Goal: Task Accomplishment & Management: Use online tool/utility

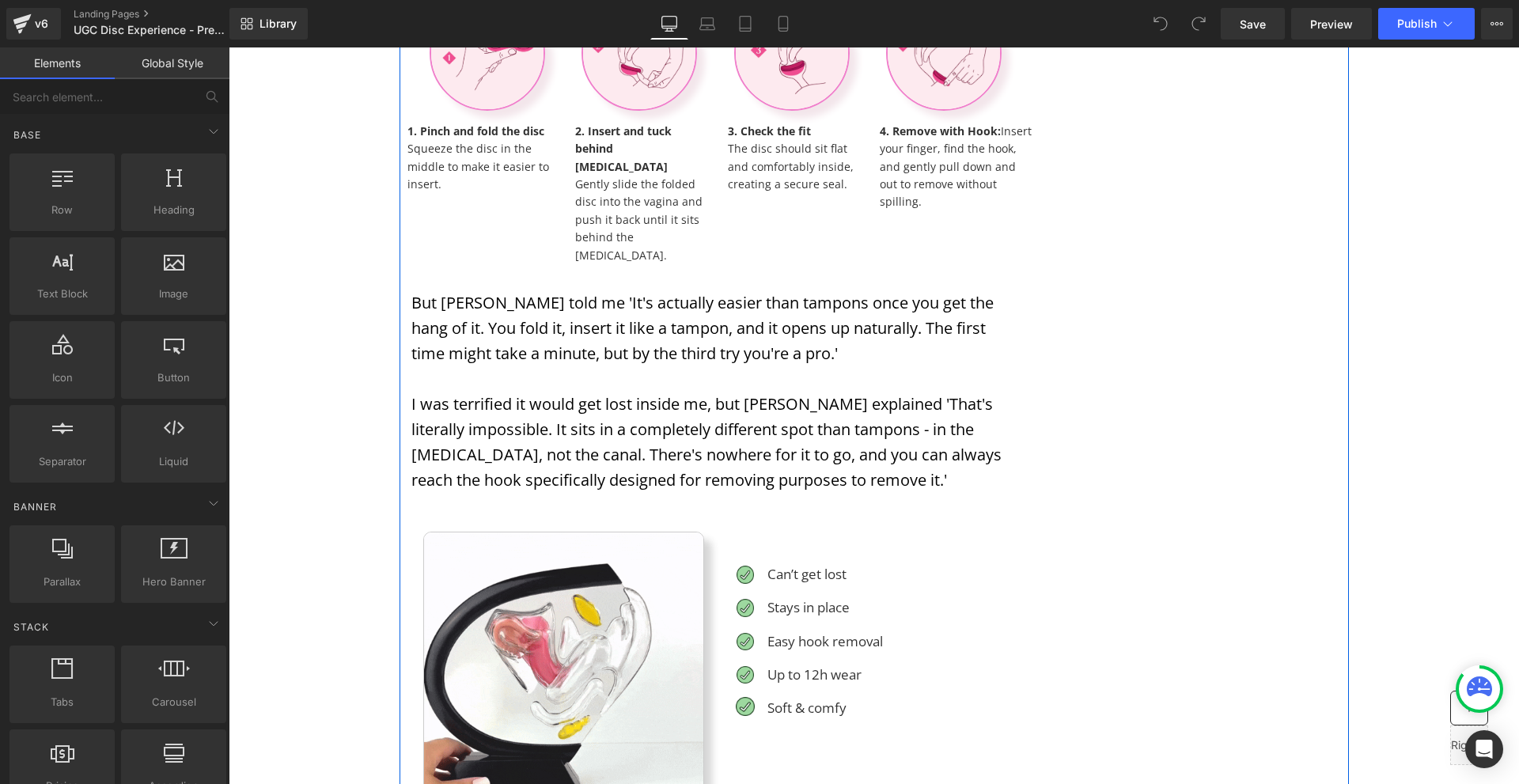
scroll to position [3561, 0]
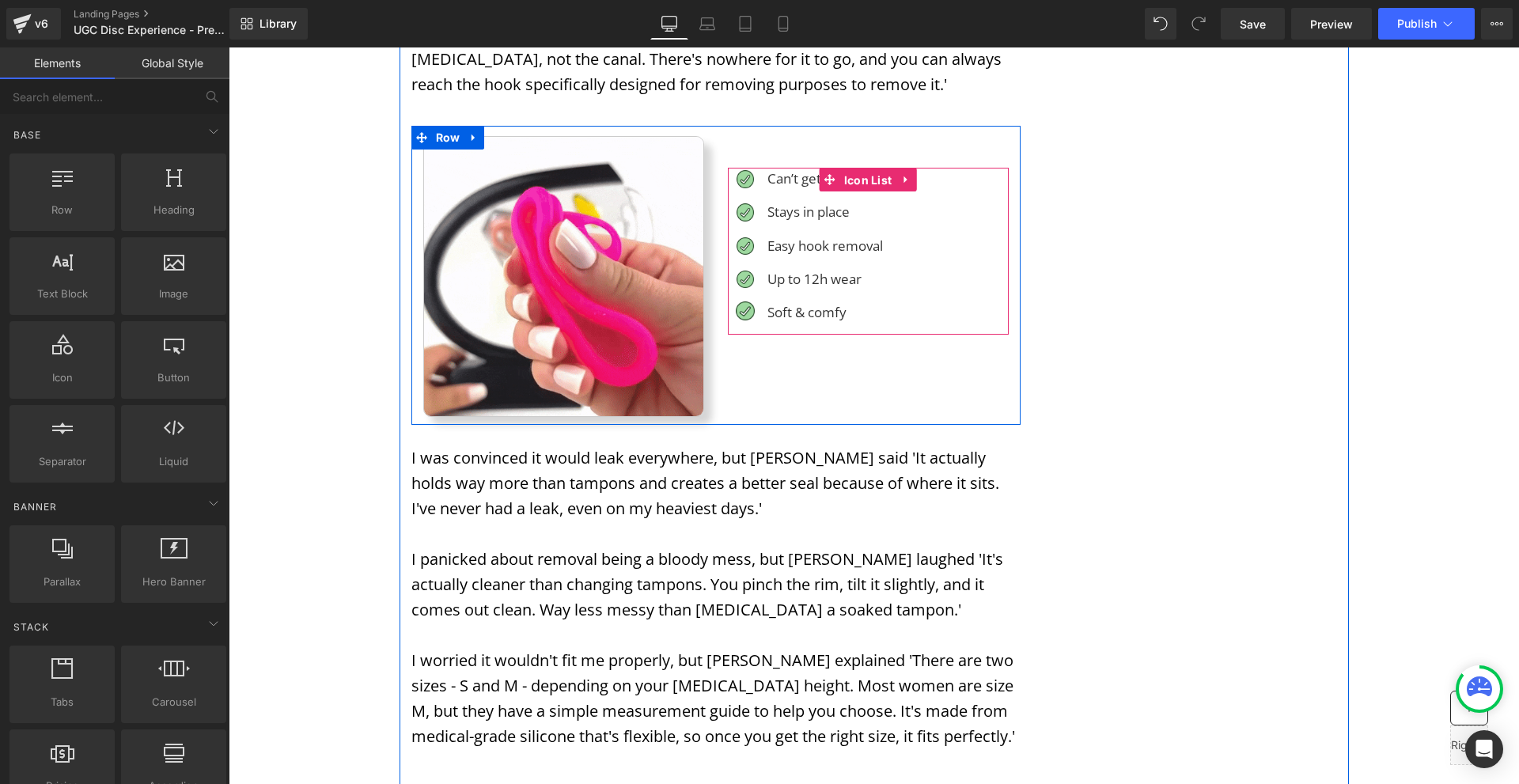
click at [865, 169] on span "Icon List" at bounding box center [868, 180] width 56 height 24
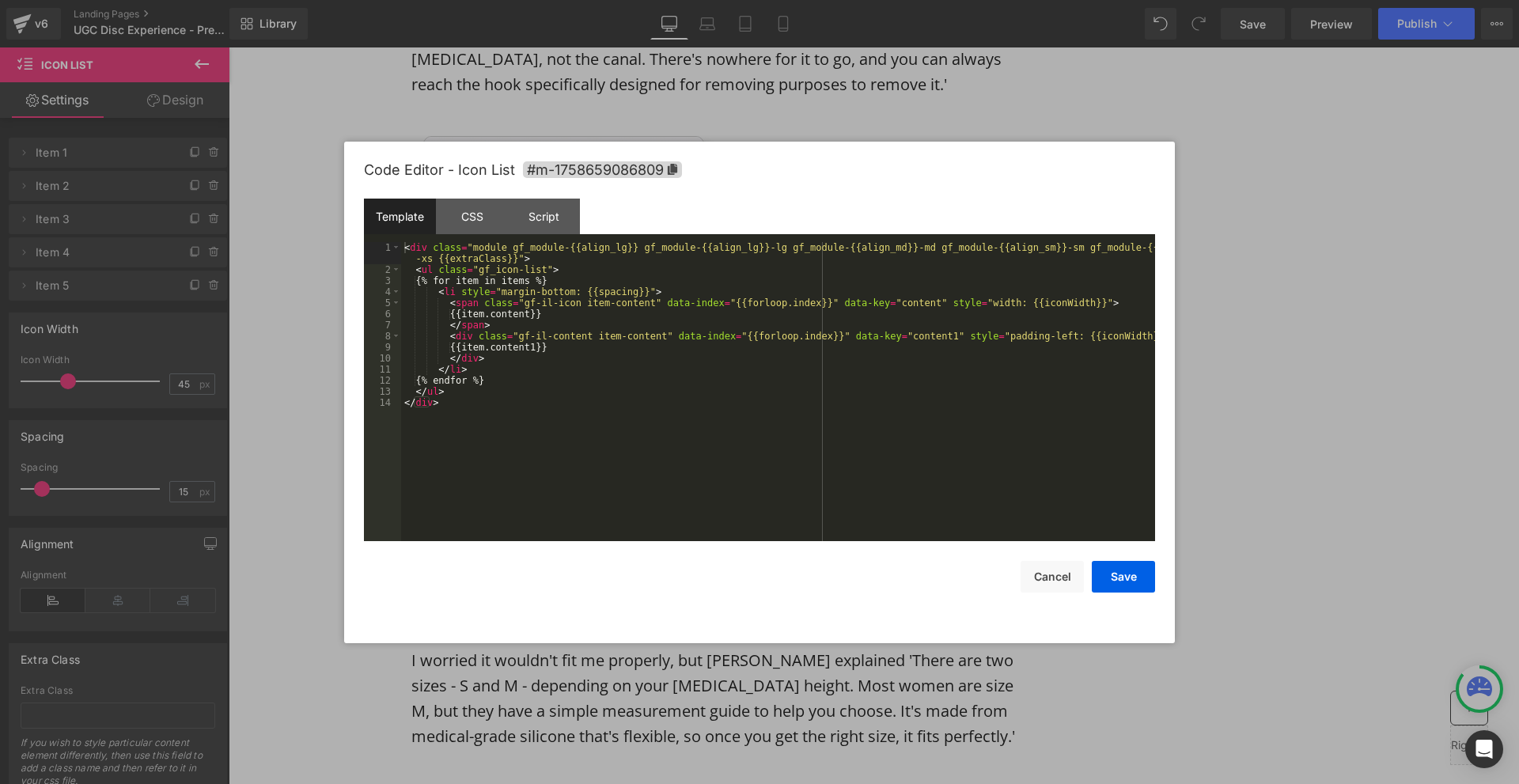
click at [838, 0] on div "Icon List You are previewing how the will restyle your page. You can not edit E…" at bounding box center [760, 0] width 1519 height 0
click at [453, 216] on div "CSS" at bounding box center [472, 217] width 72 height 36
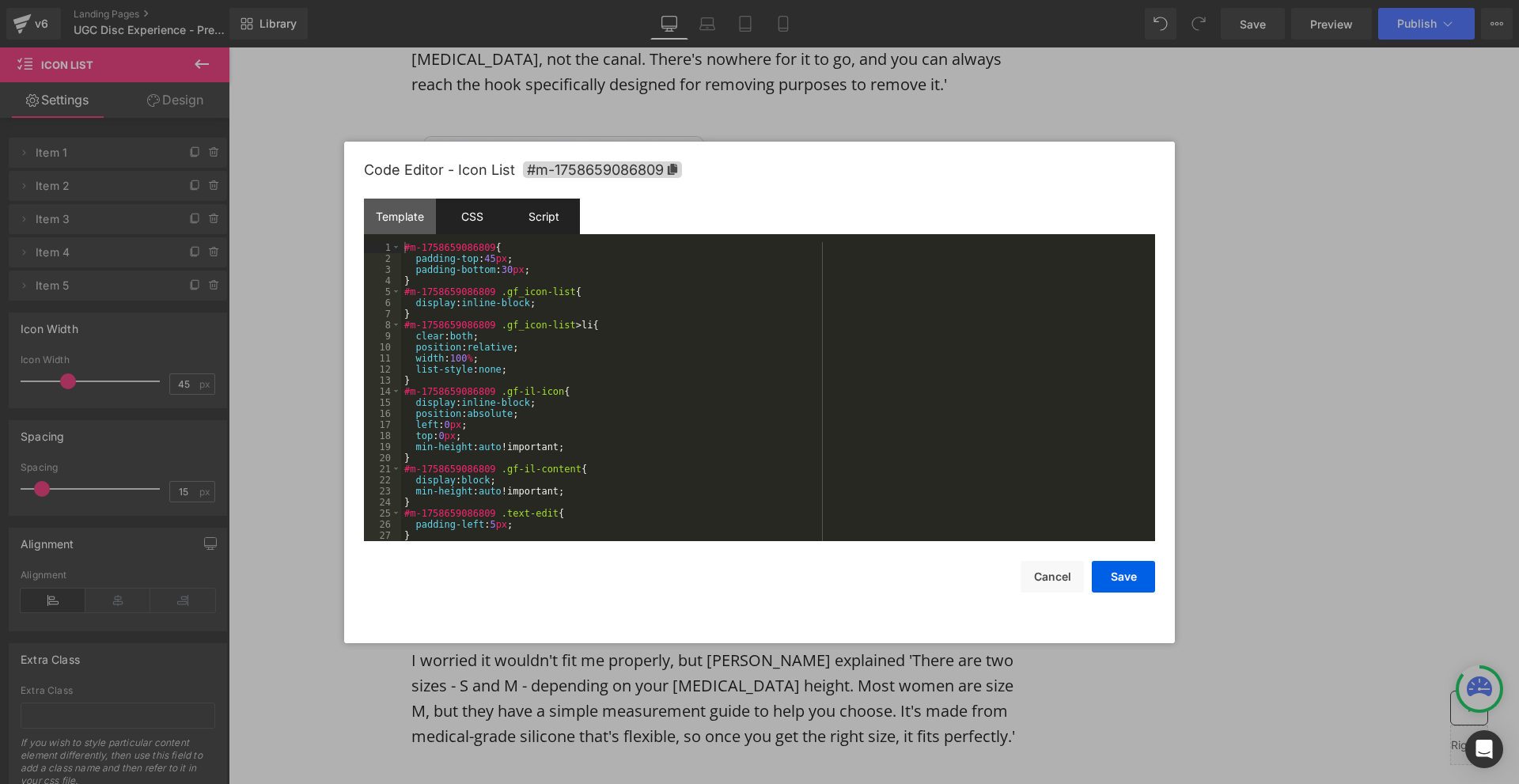
click at [519, 214] on div "Script" at bounding box center [544, 217] width 72 height 36
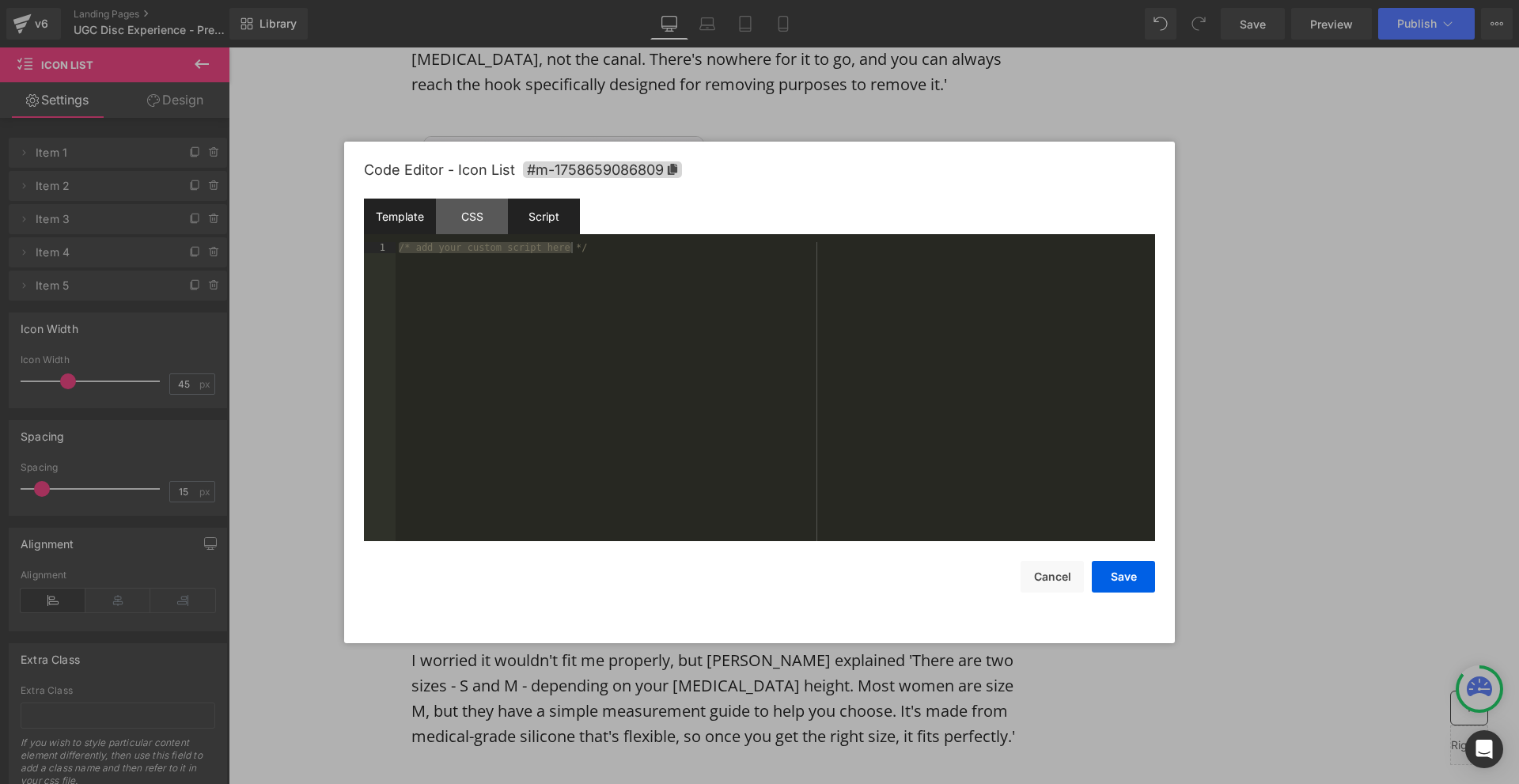
click at [403, 214] on div "Template" at bounding box center [400, 217] width 72 height 36
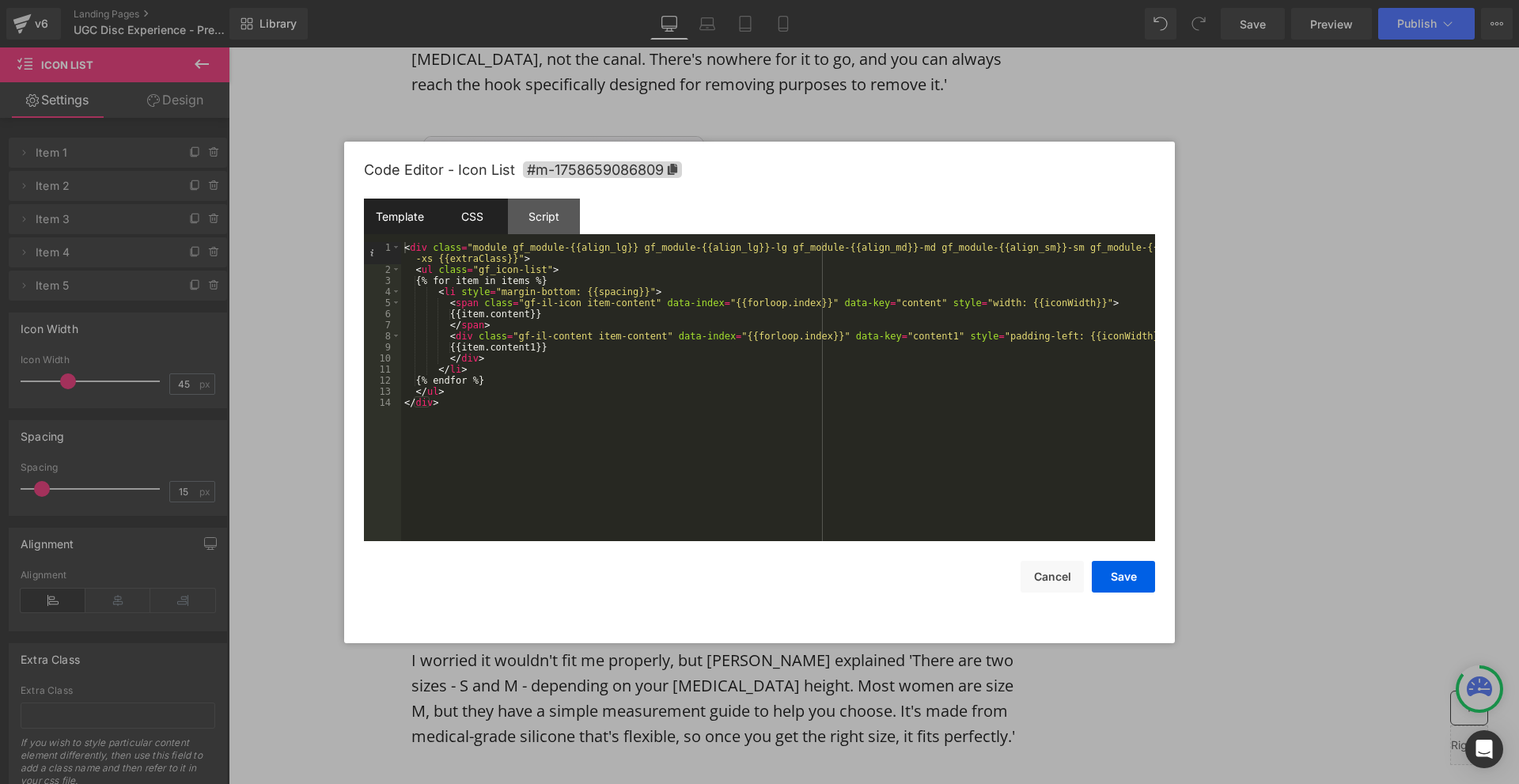
click at [506, 219] on div "CSS" at bounding box center [472, 217] width 72 height 36
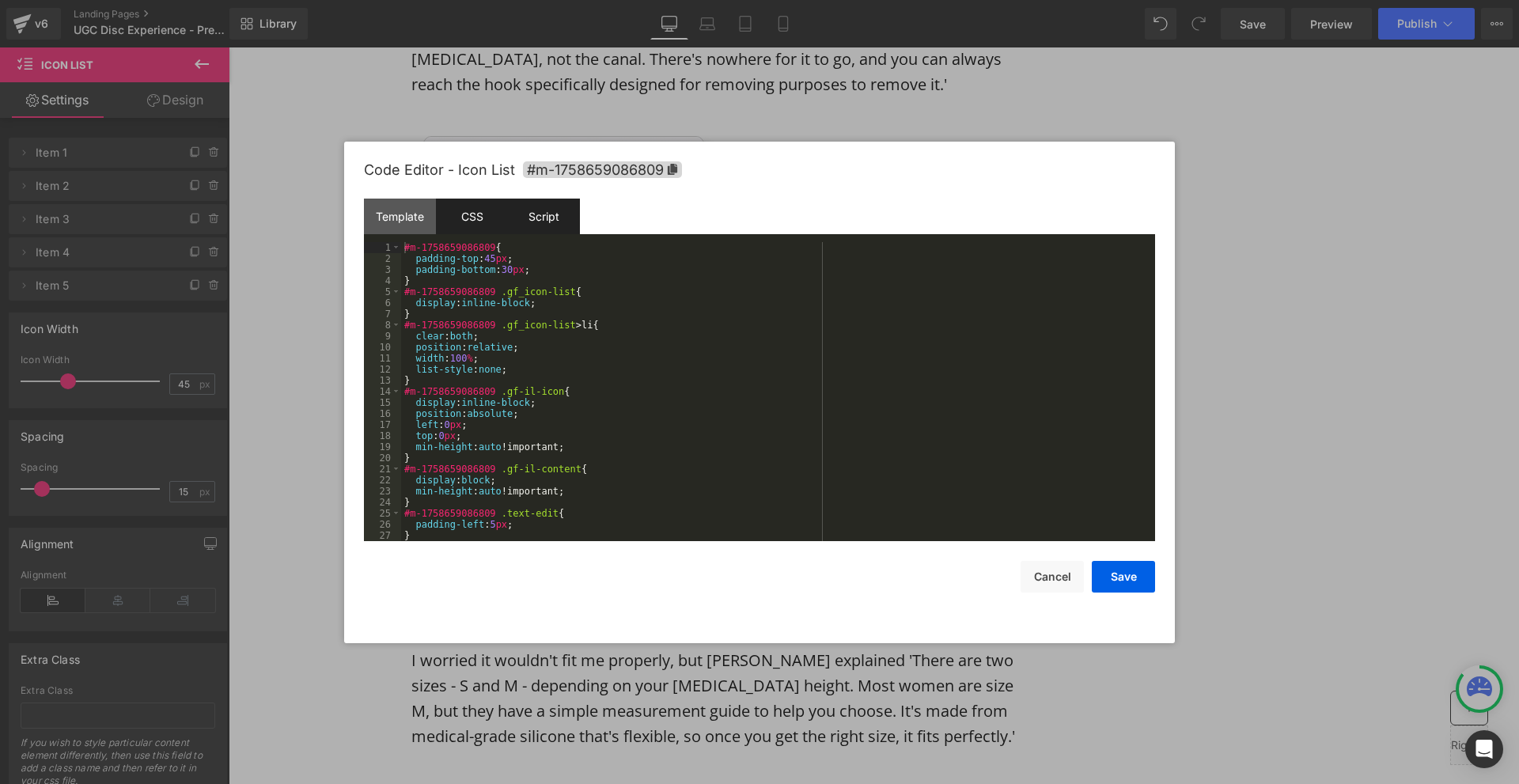
click at [521, 219] on div "Script" at bounding box center [544, 217] width 72 height 36
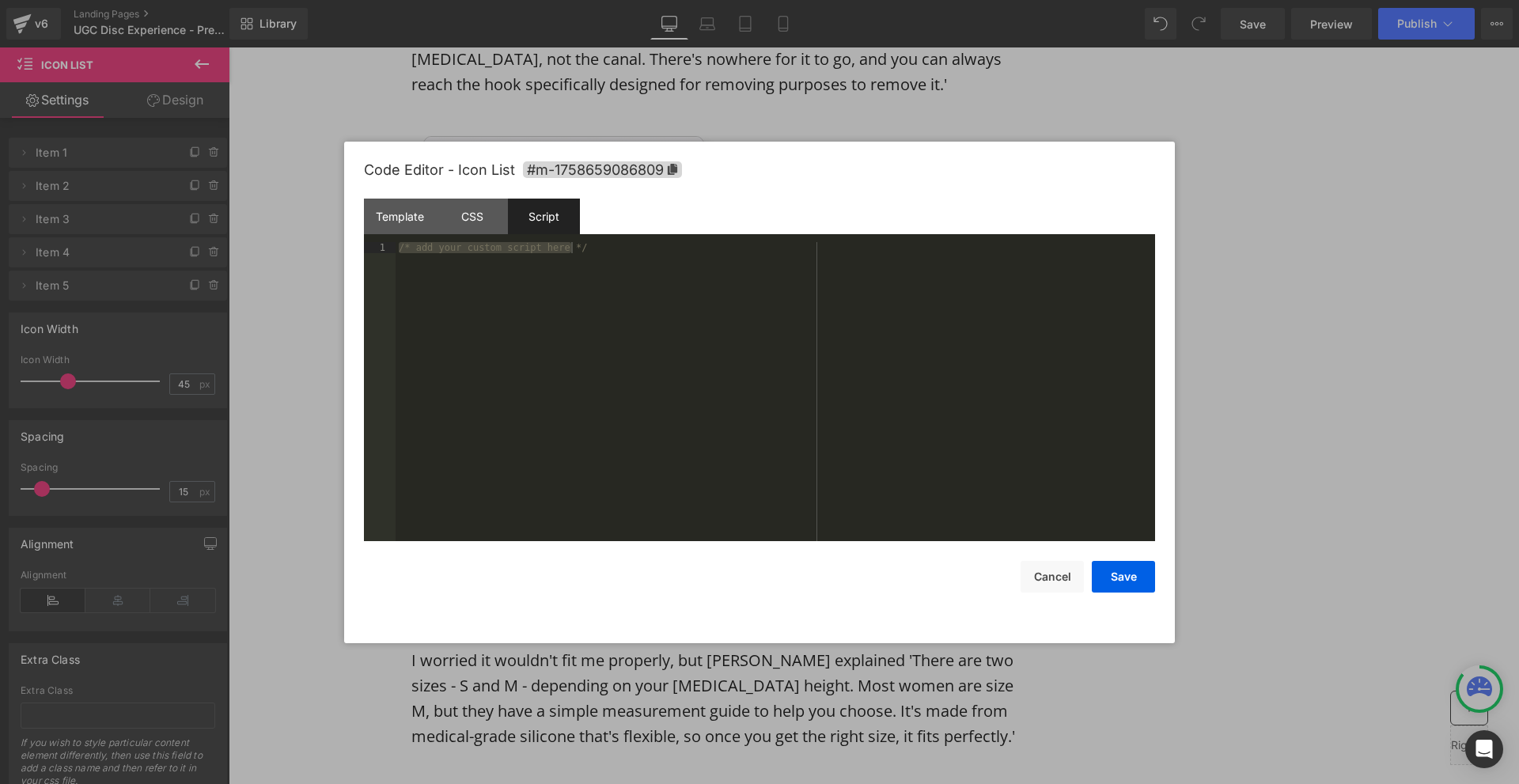
click at [363, 207] on div "Code Editor - Icon List #m-1758659086809 Template CSS Script Data 1 2 3 4 5 6 7…" at bounding box center [760, 392] width 831 height 502
click at [393, 218] on div "Template" at bounding box center [400, 217] width 72 height 36
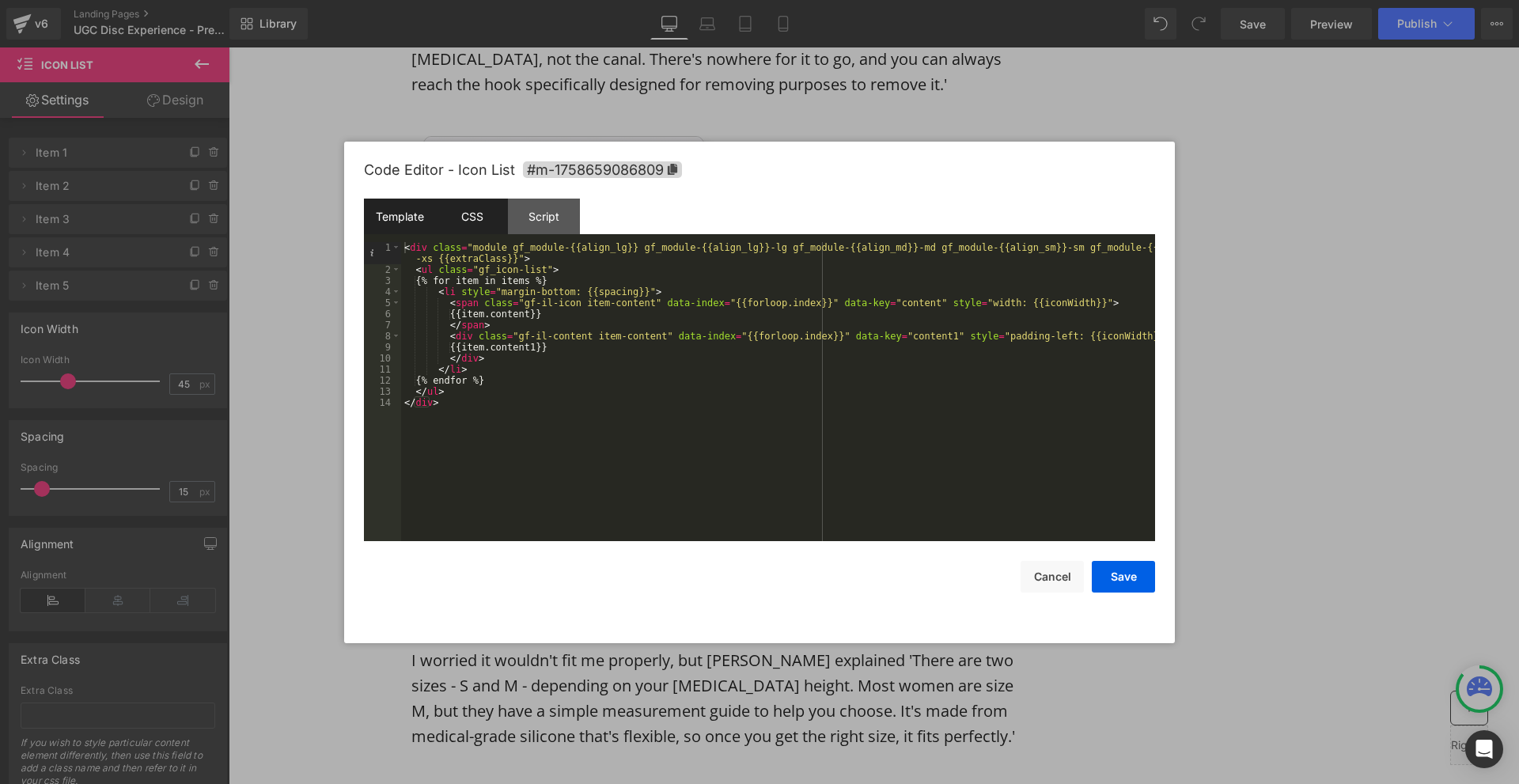
click at [474, 214] on div "CSS" at bounding box center [472, 217] width 72 height 36
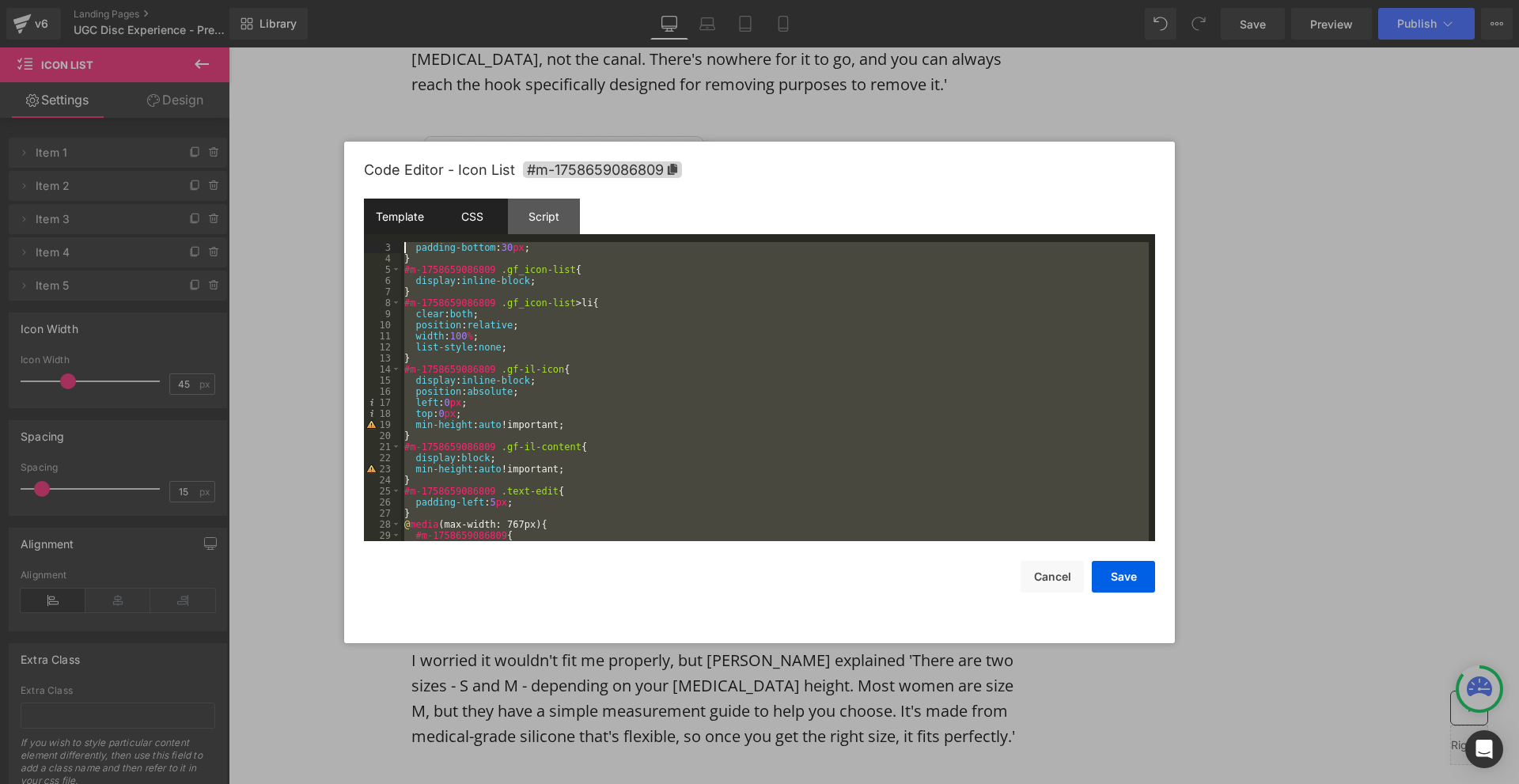
scroll to position [0, 0]
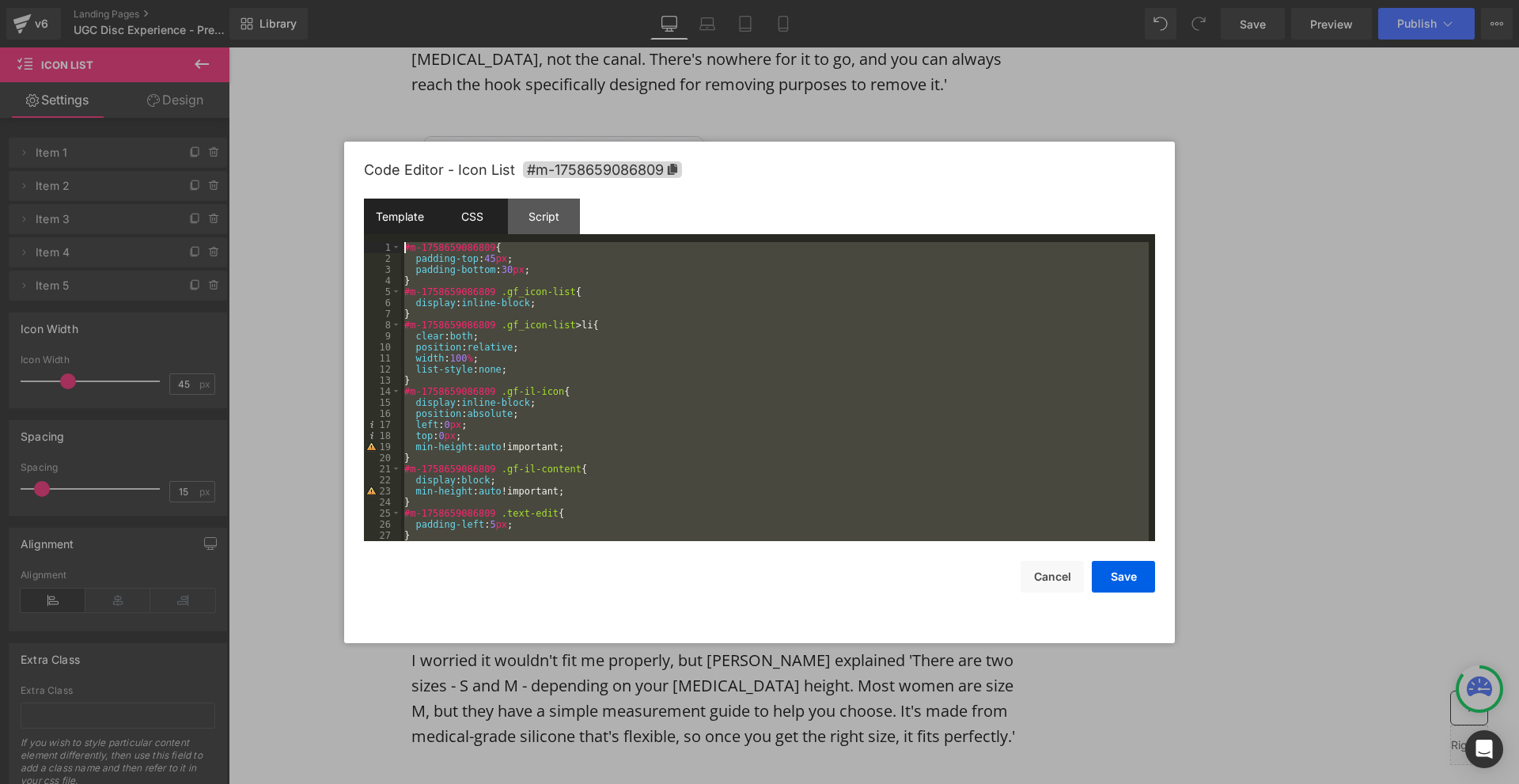
drag, startPoint x: 420, startPoint y: 532, endPoint x: 376, endPoint y: 199, distance: 335.9
click at [376, 199] on div "Template CSS Script Data 1 2 3 4 5 6 7 8 9 10 11 12 13 14 < div class = "module…" at bounding box center [760, 370] width 791 height 343
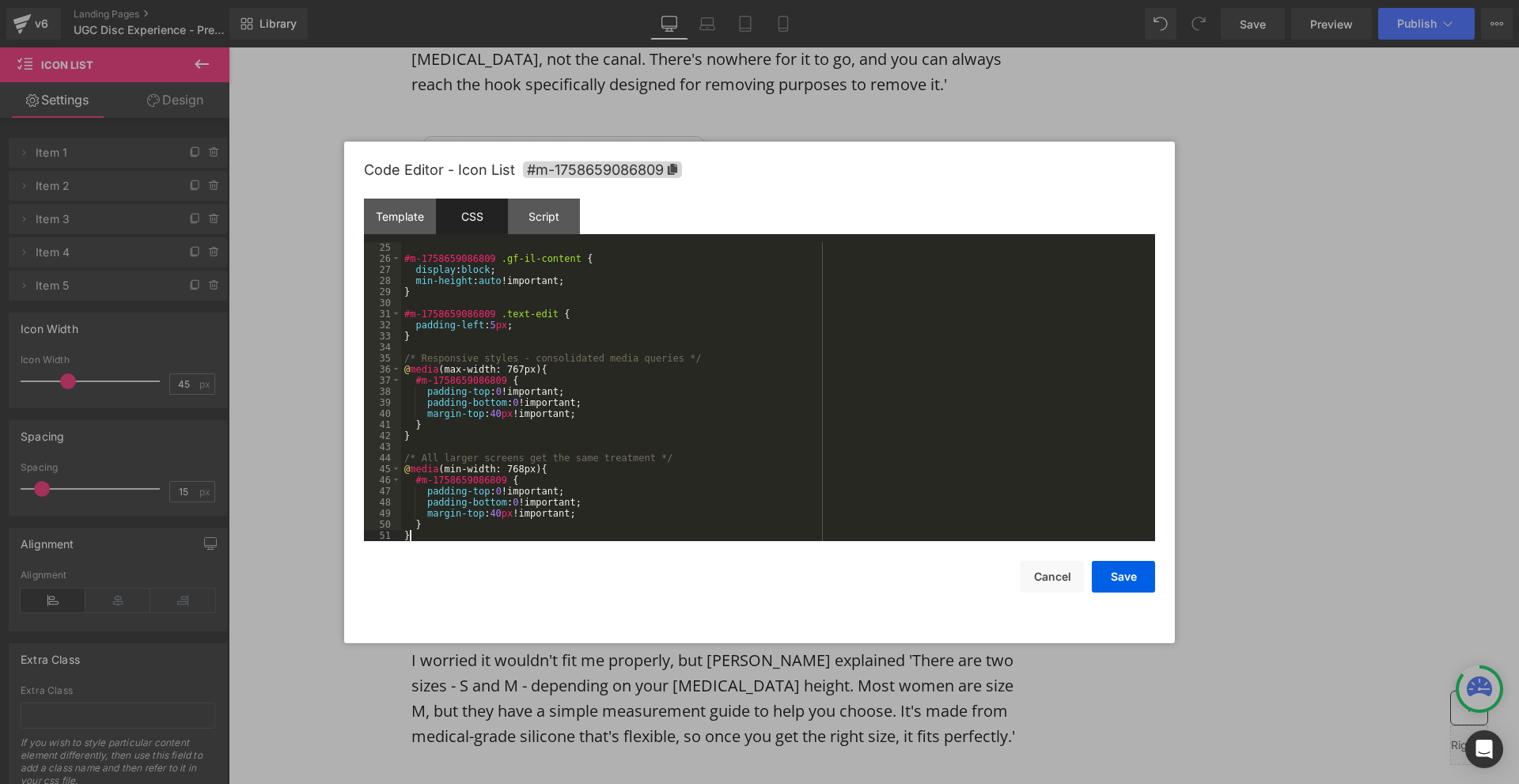
scroll to position [266, 0]
drag, startPoint x: 1123, startPoint y: 583, endPoint x: 1125, endPoint y: 571, distance: 12.2
click at [1124, 583] on button "Save" at bounding box center [1123, 576] width 63 height 32
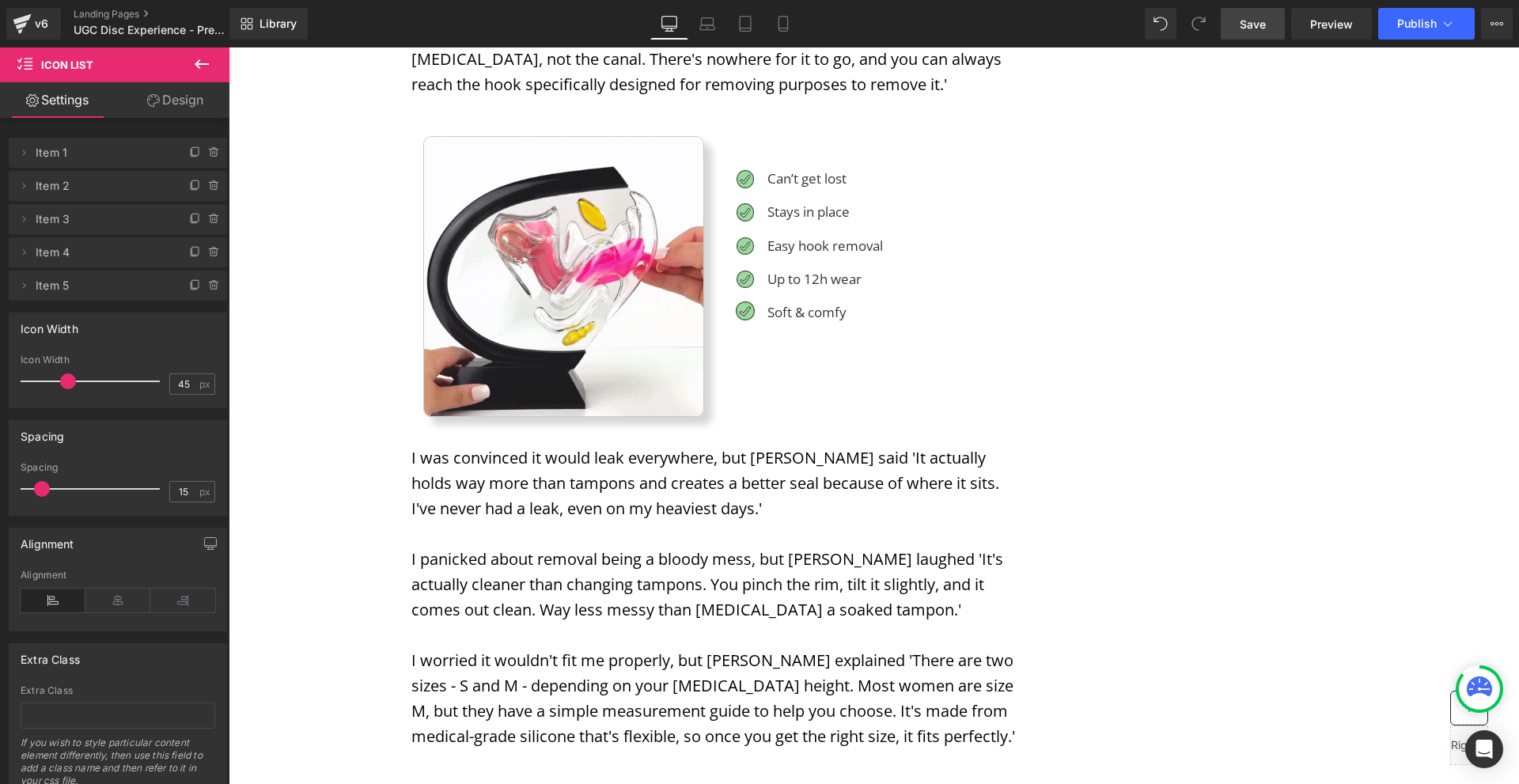
click at [1264, 30] on span "Save" at bounding box center [1253, 24] width 26 height 16
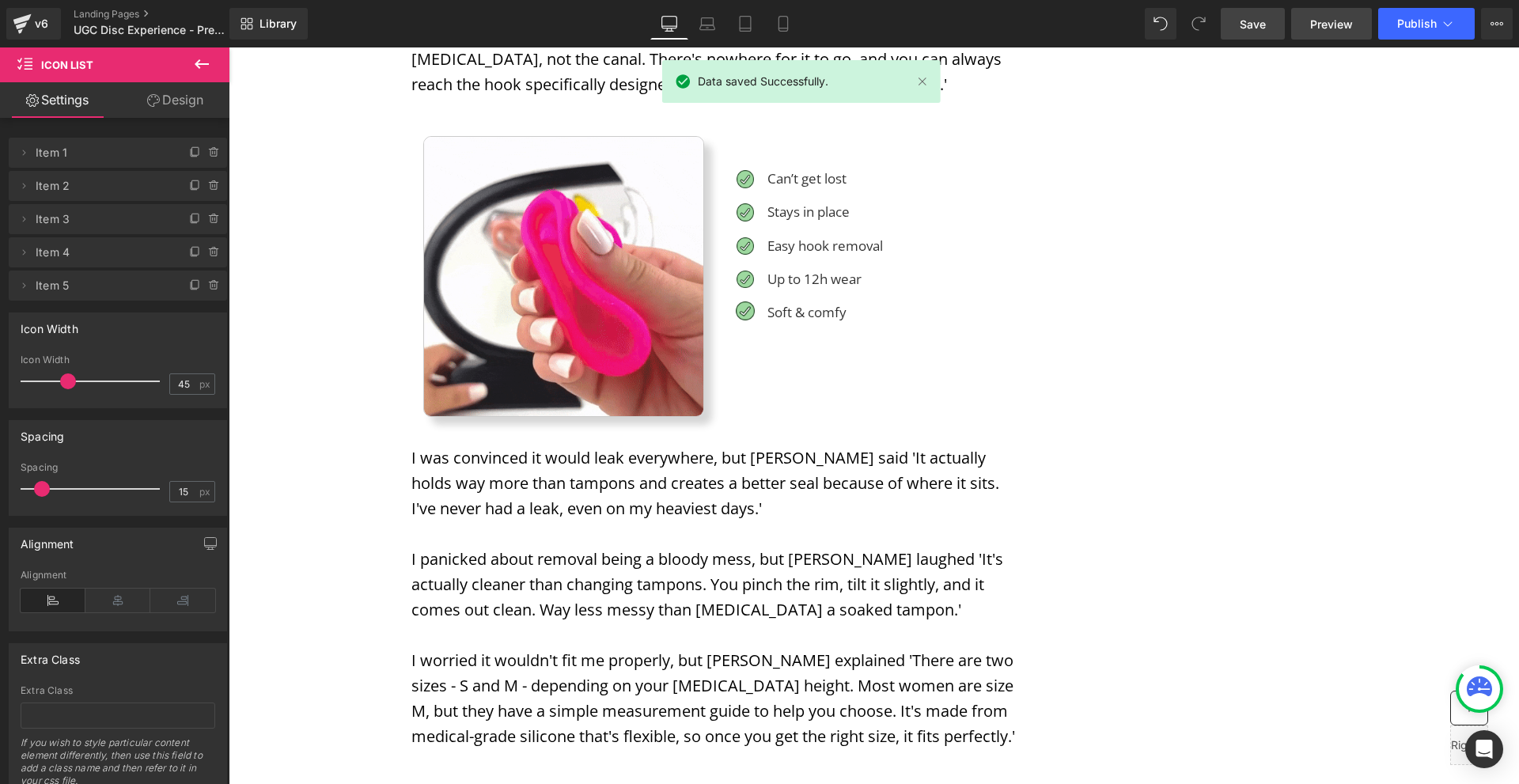
click at [1347, 29] on span "Preview" at bounding box center [1332, 24] width 43 height 16
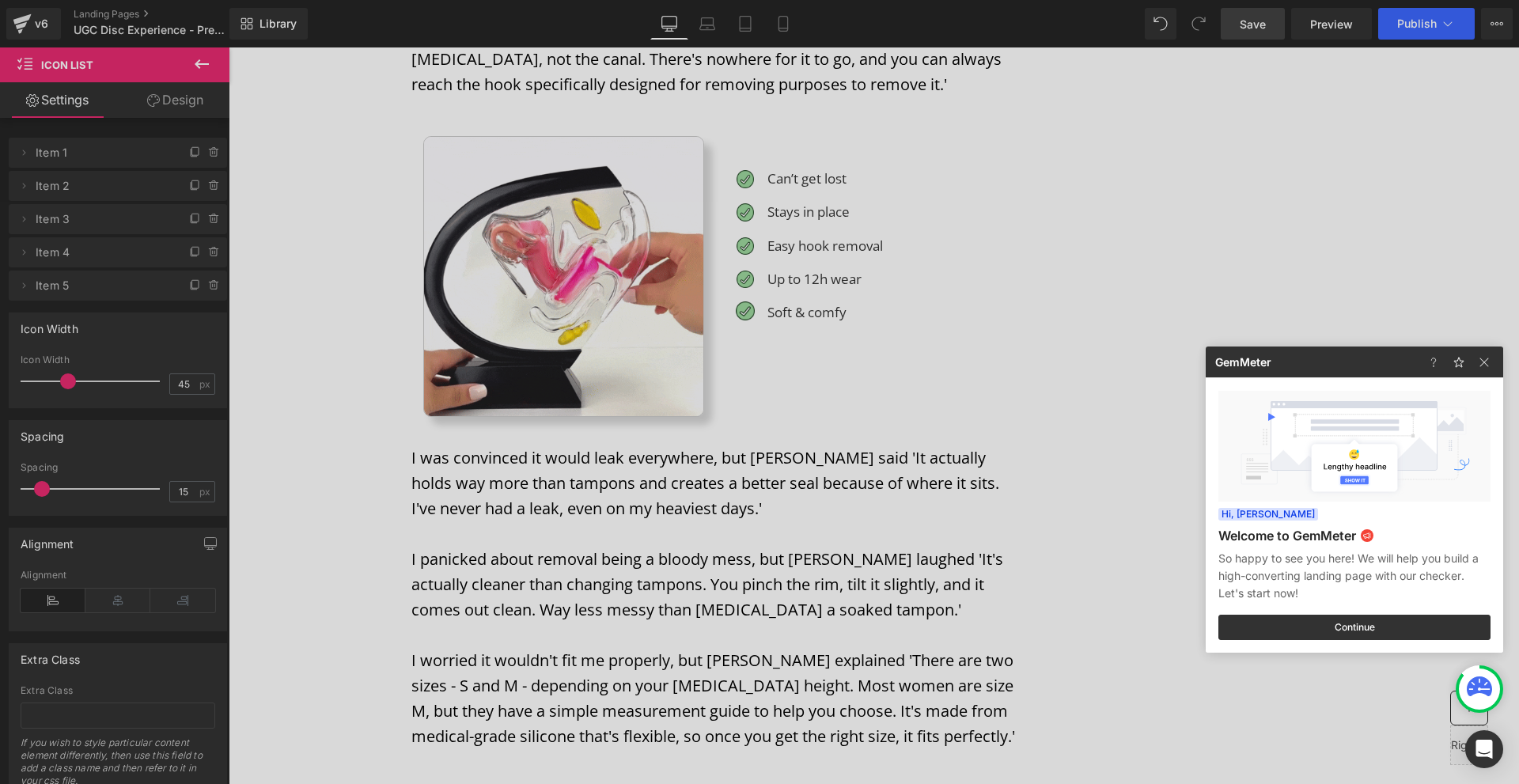
click at [923, 199] on div at bounding box center [760, 392] width 1519 height 784
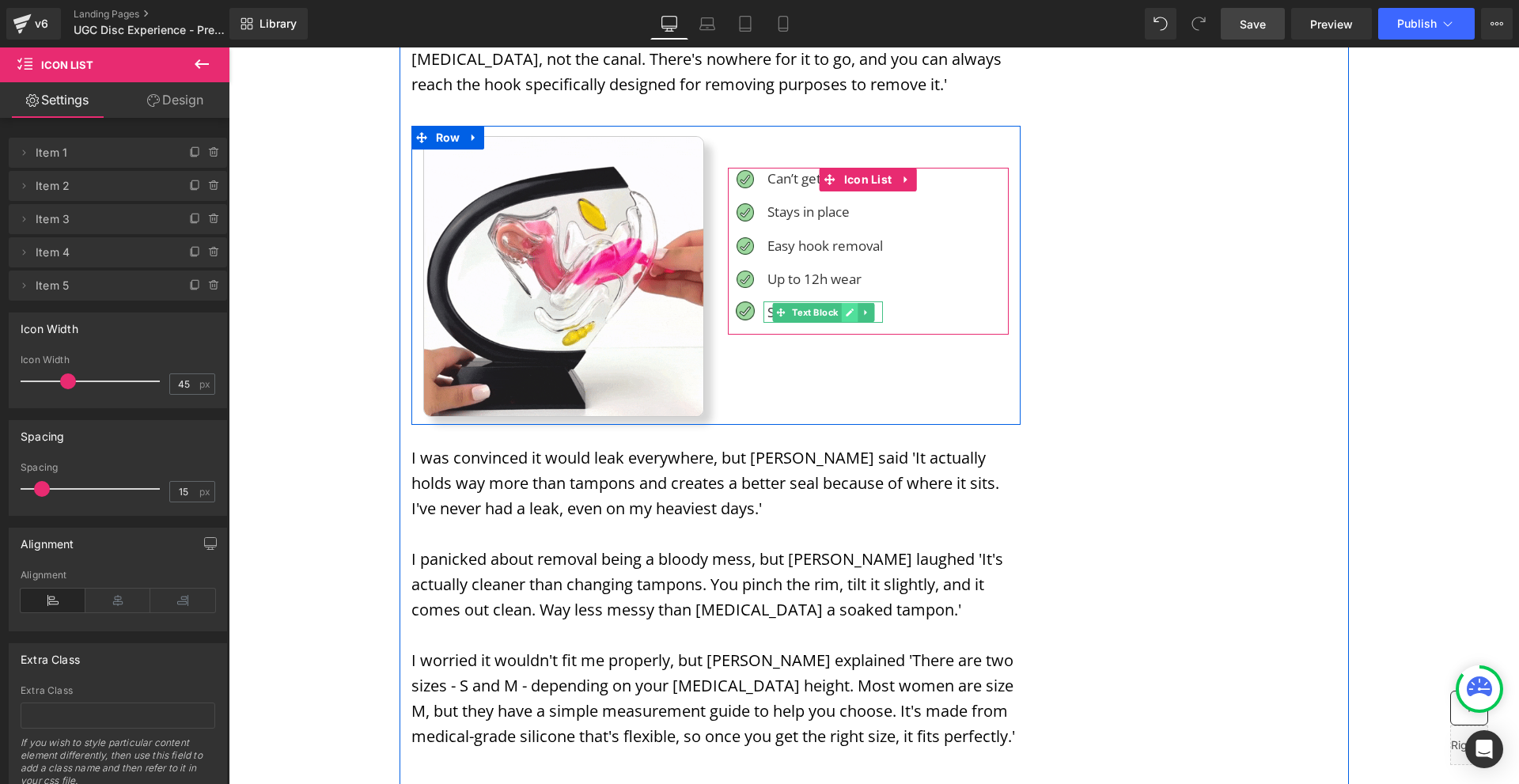
click at [842, 303] on link at bounding box center [850, 312] width 16 height 19
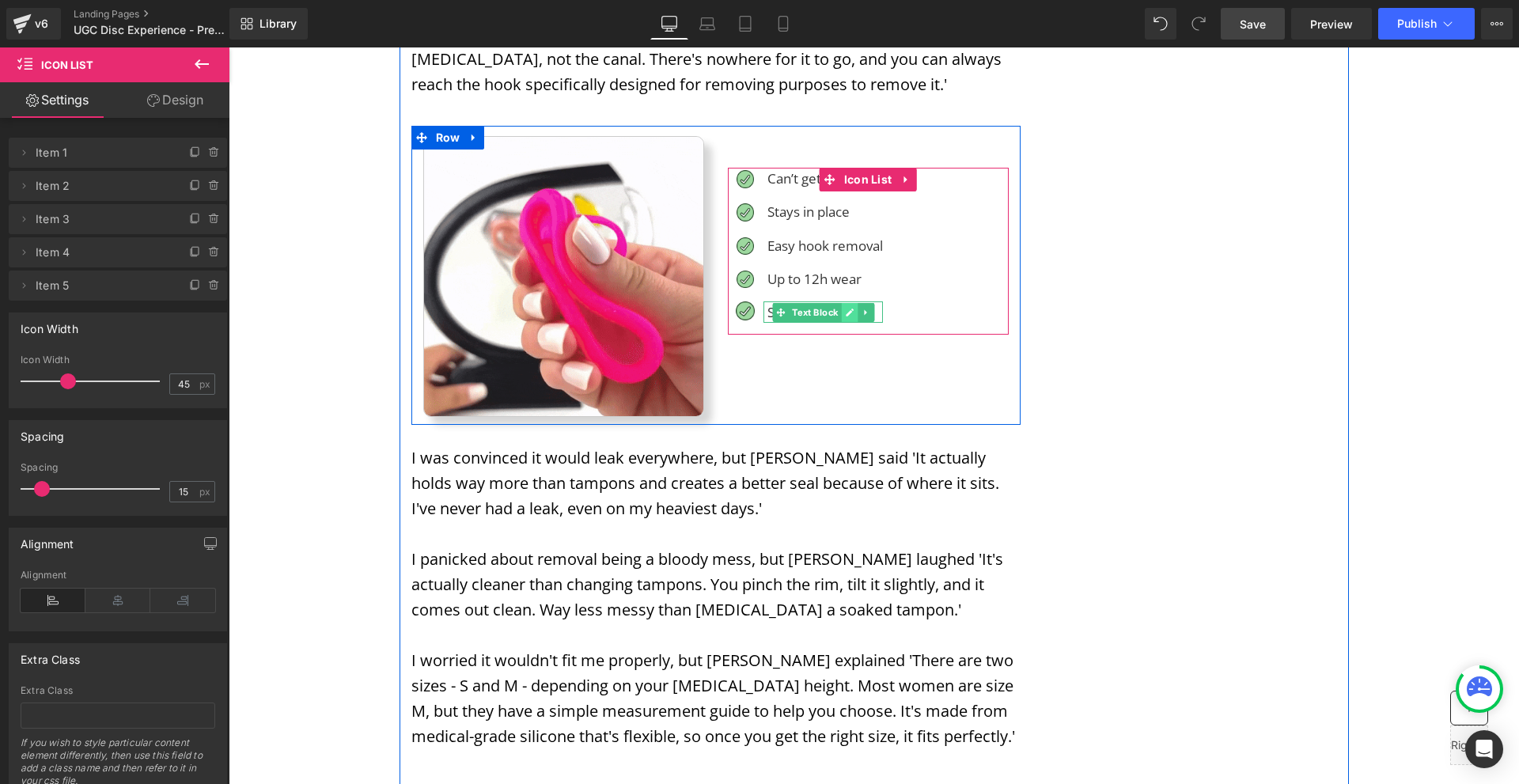
click at [841, 301] on p "Soft & comfy" at bounding box center [825, 312] width 115 height 21
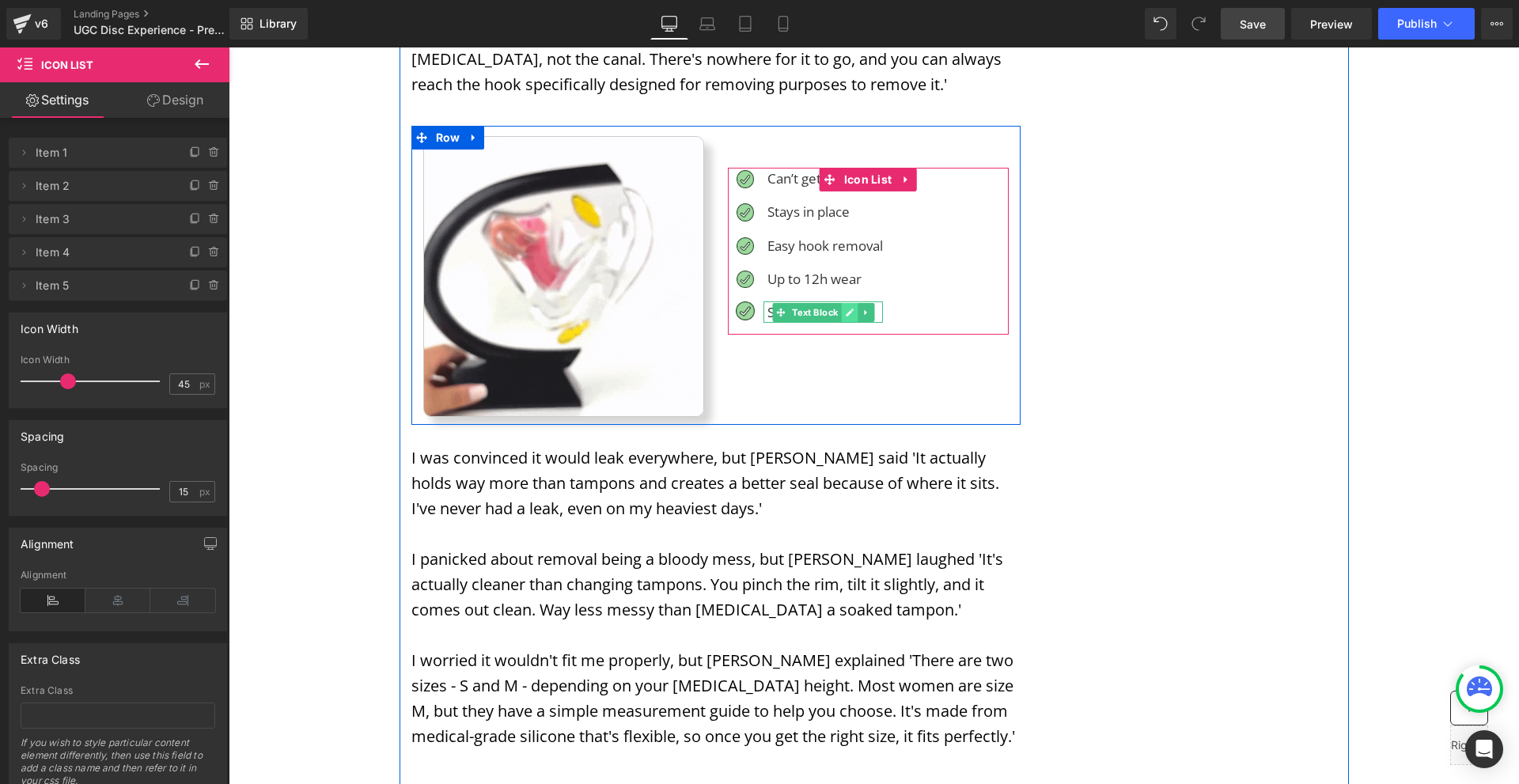
click at [841, 301] on p "Soft & comfy" at bounding box center [825, 312] width 115 height 21
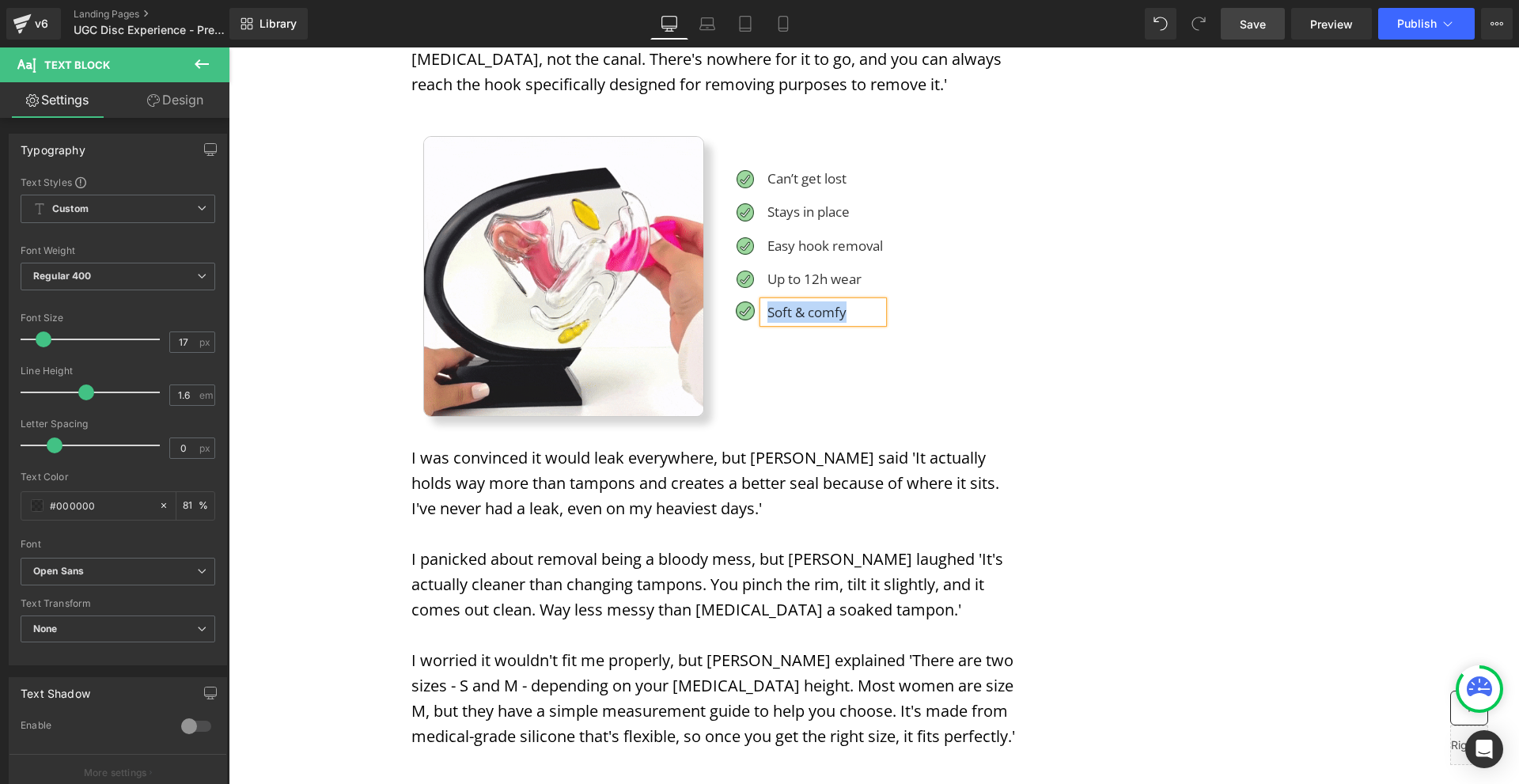
click at [872, 357] on div "Image Image Can’t get lost Text Block Image Stays in place Text Block Image Eas…" at bounding box center [716, 275] width 609 height 299
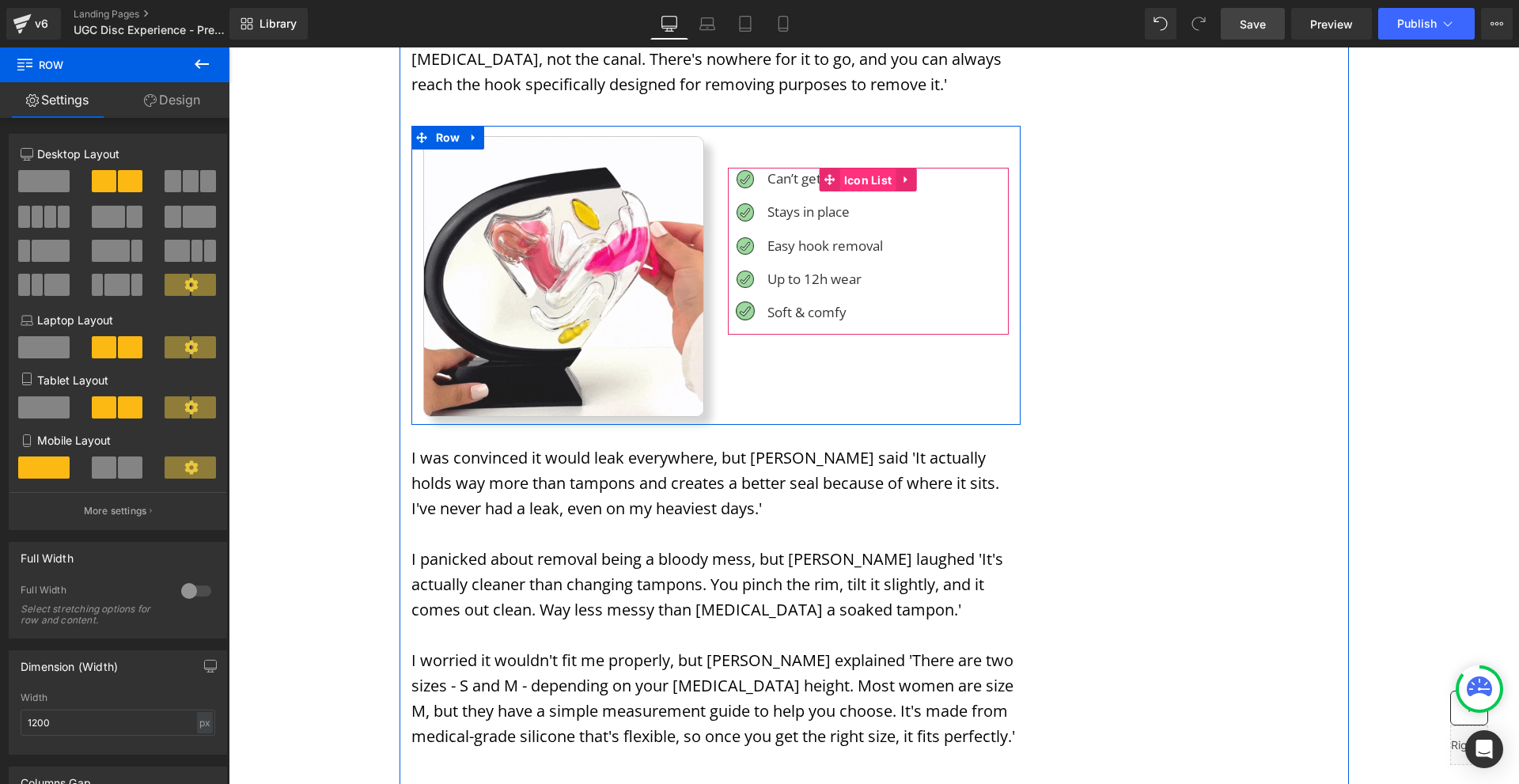
click at [864, 169] on span "Icon List" at bounding box center [868, 180] width 56 height 24
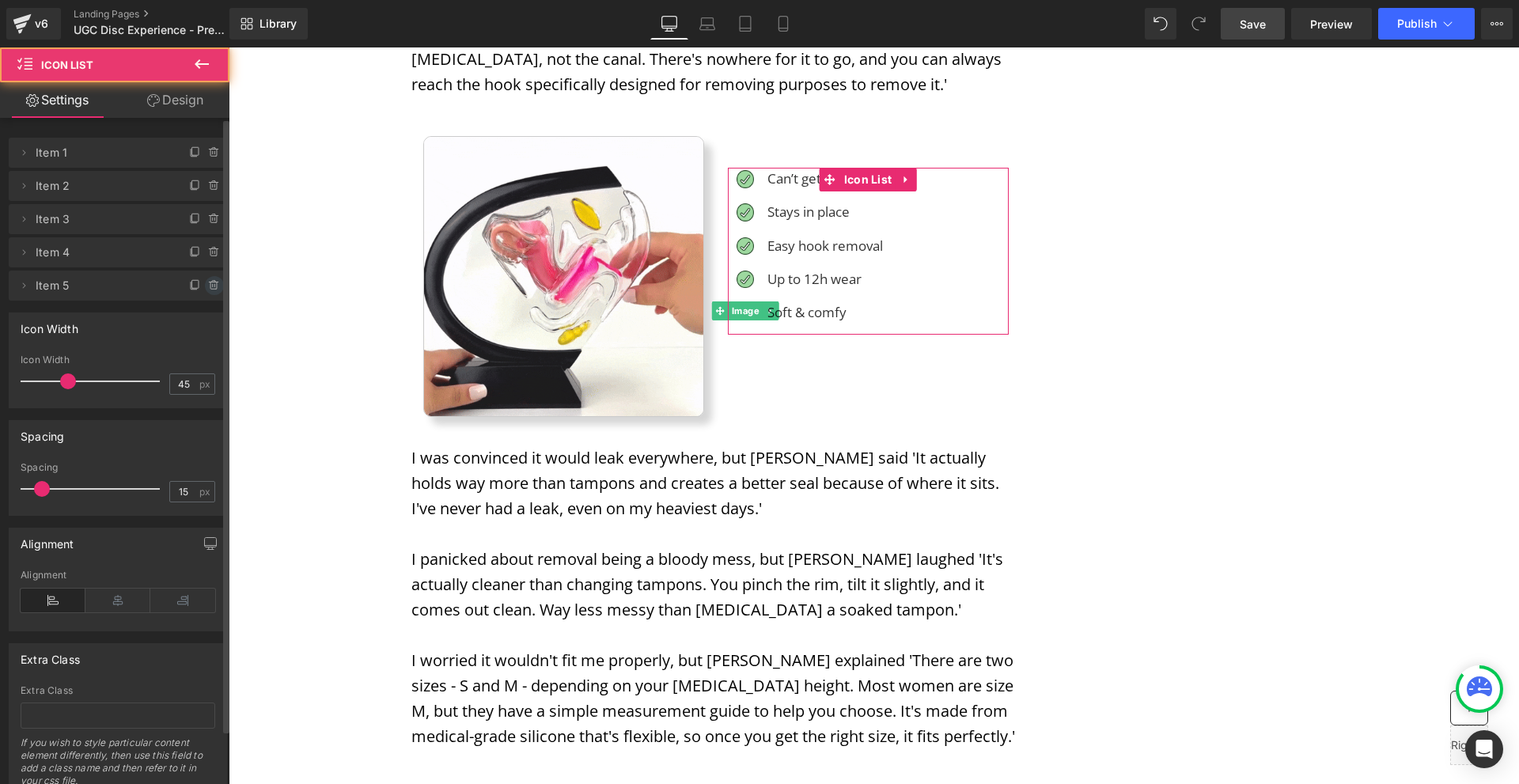
click at [208, 290] on icon at bounding box center [214, 285] width 12 height 12
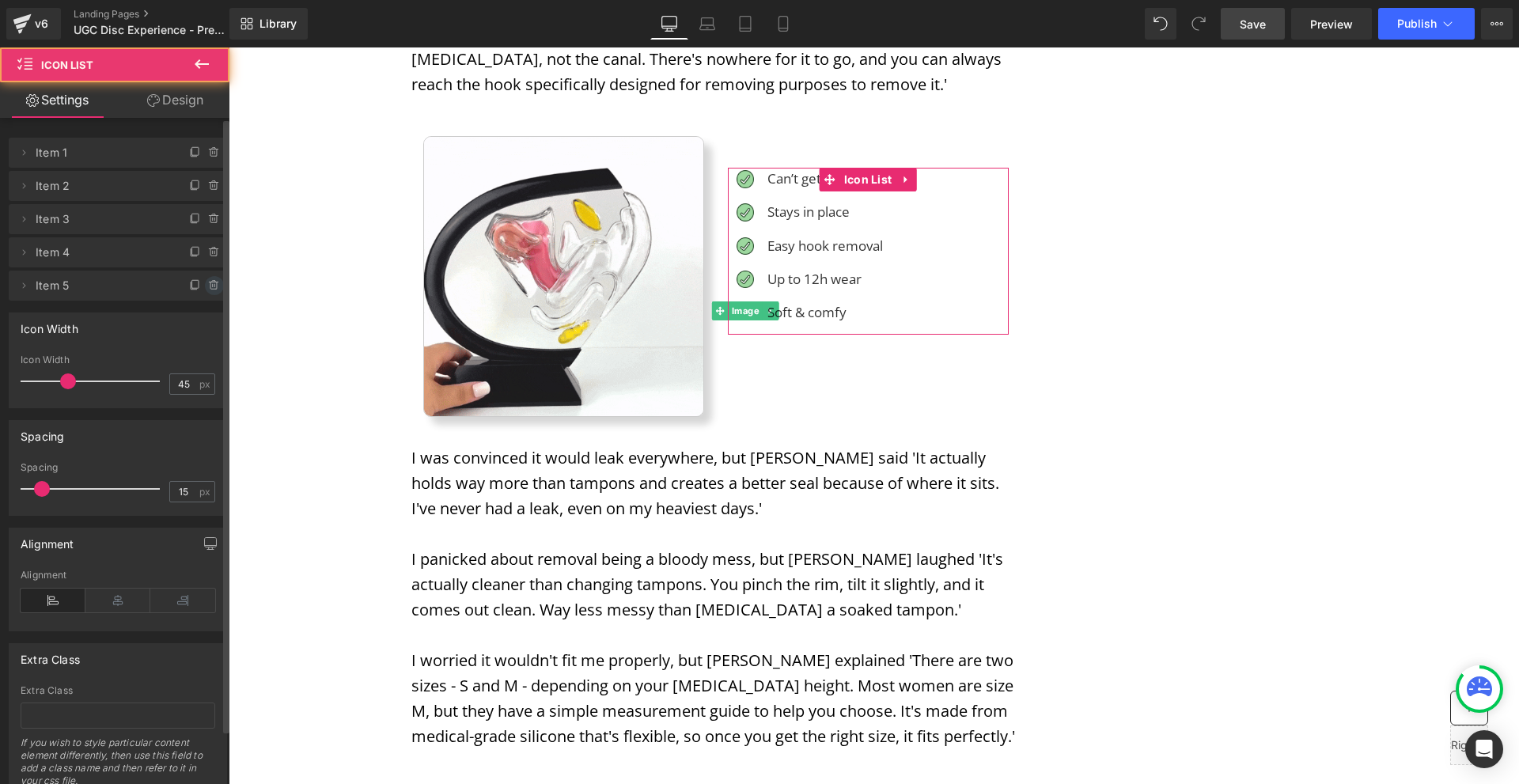
click at [202, 290] on button "Delete" at bounding box center [201, 286] width 50 height 20
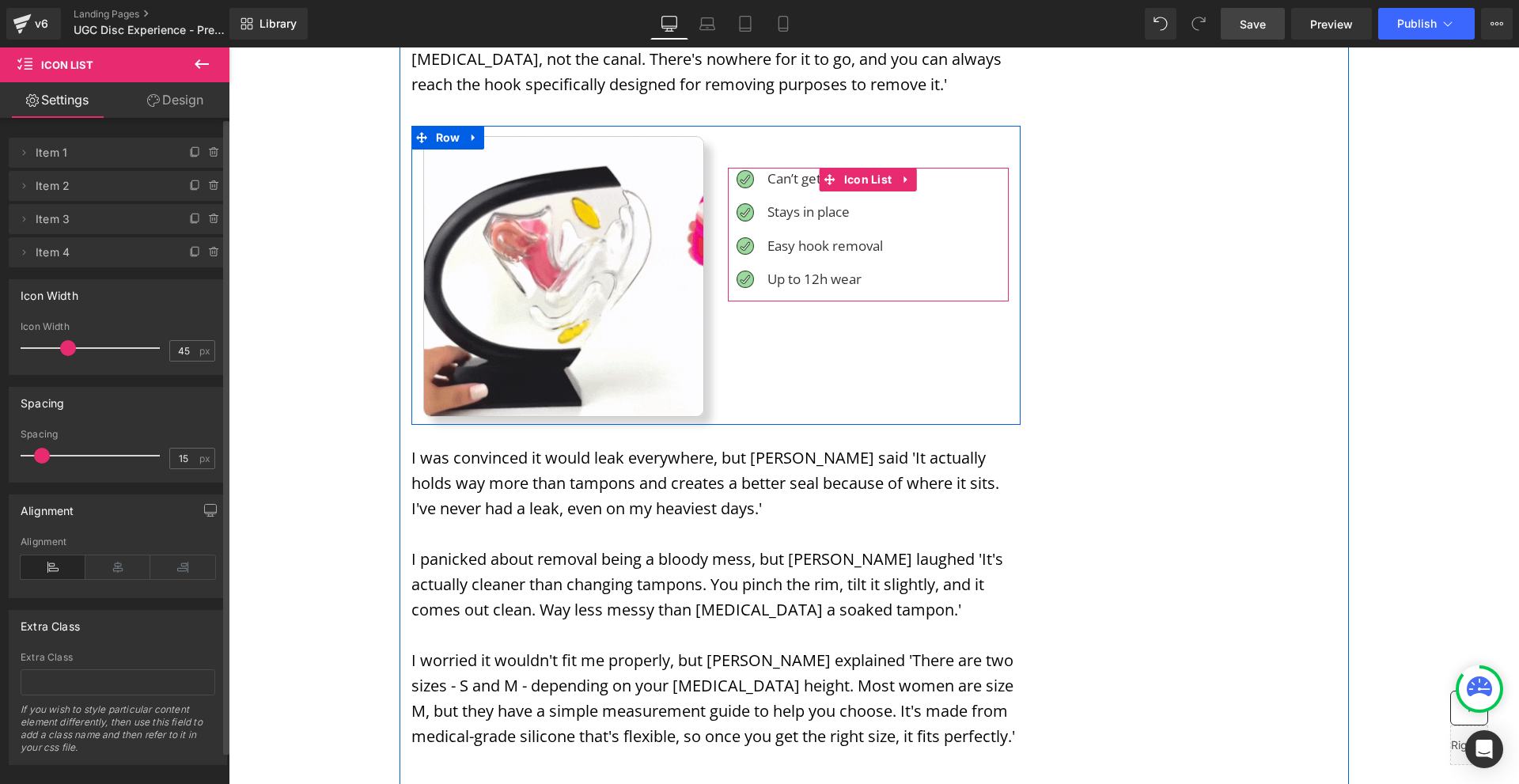
click at [863, 168] on span "Icon List" at bounding box center [868, 179] width 56 height 24
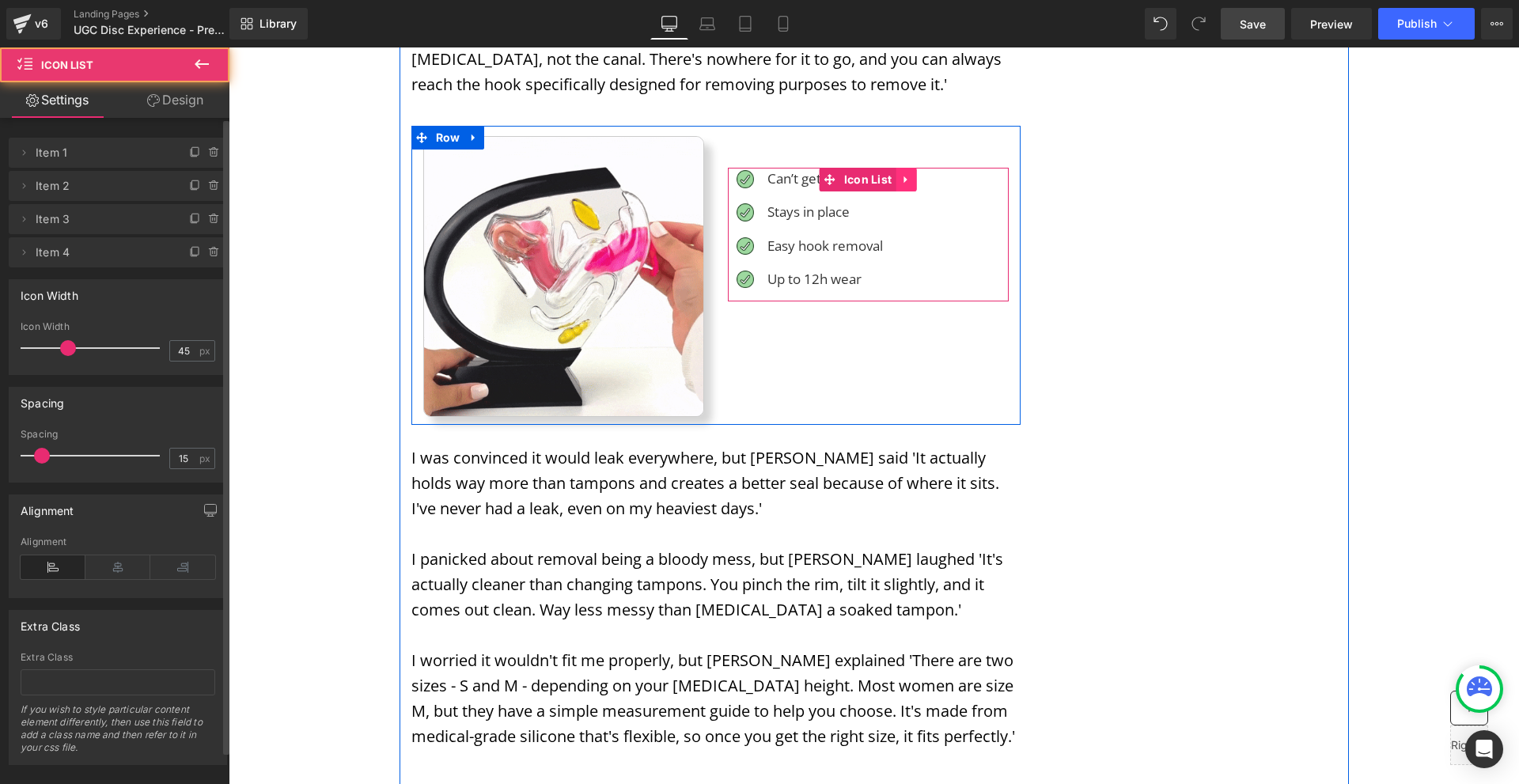
click at [910, 168] on link at bounding box center [905, 179] width 20 height 24
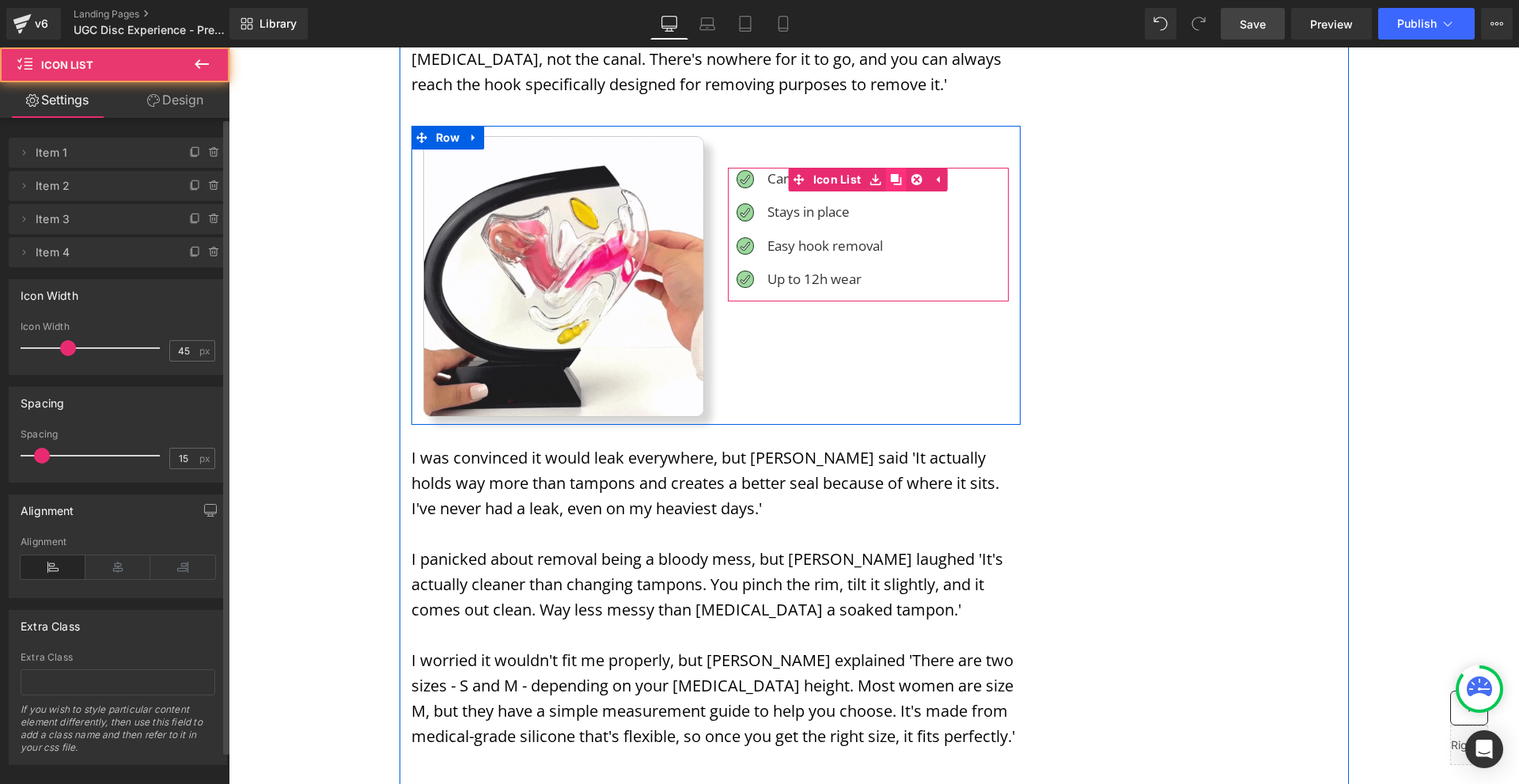
click at [892, 168] on link at bounding box center [895, 179] width 20 height 24
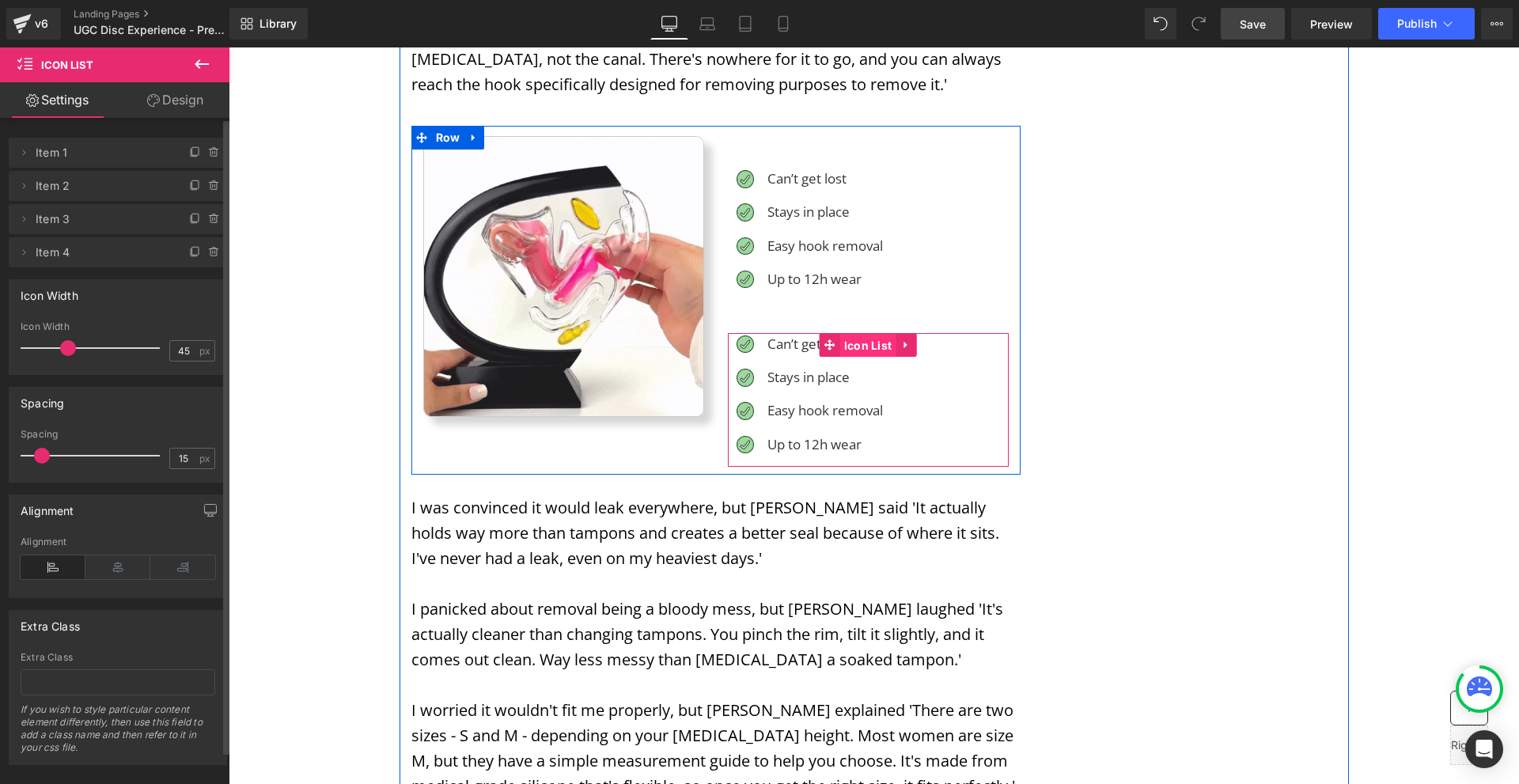
click at [853, 334] on span "Icon List" at bounding box center [868, 345] width 56 height 24
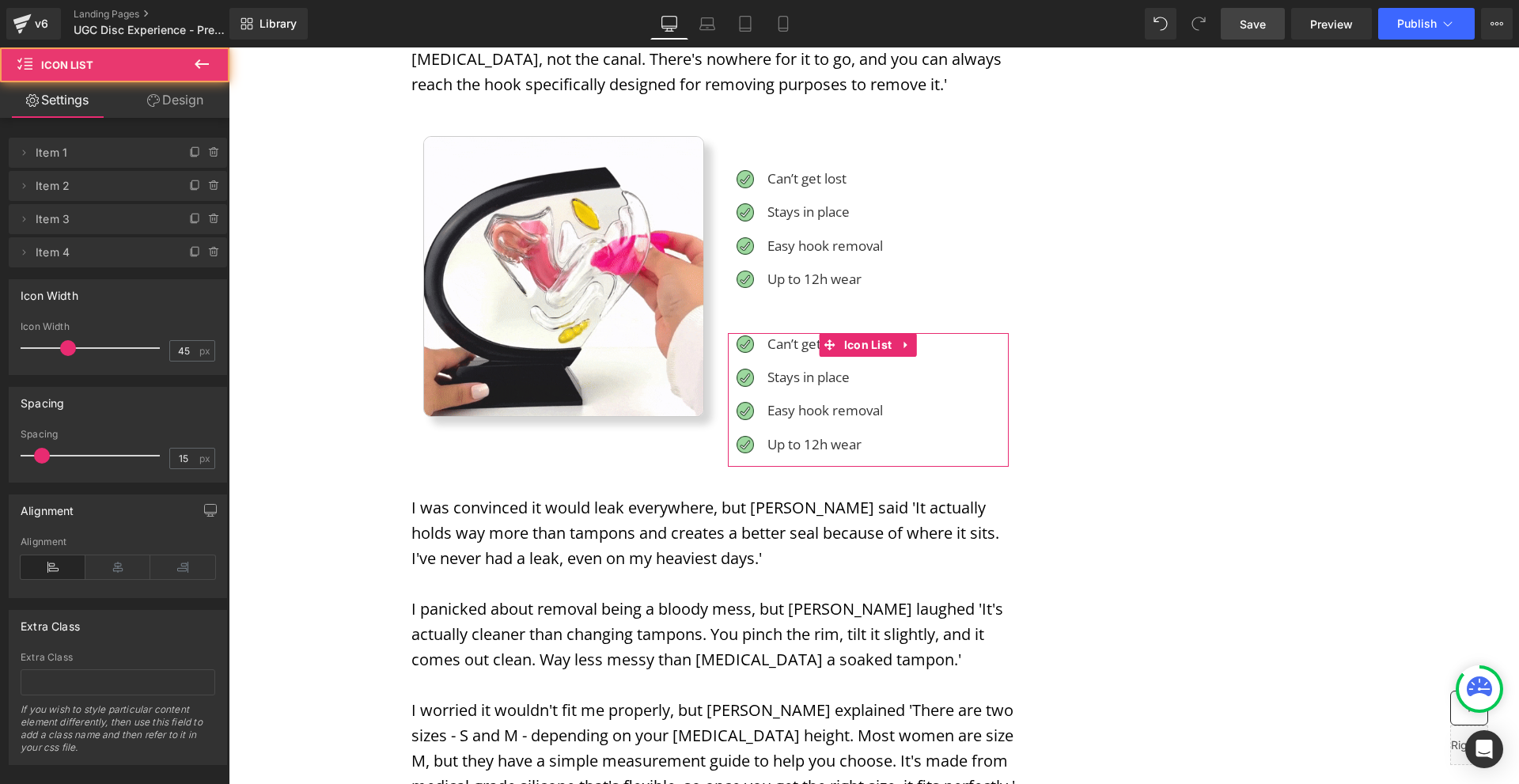
click at [187, 101] on link "Design" at bounding box center [175, 101] width 115 height 36
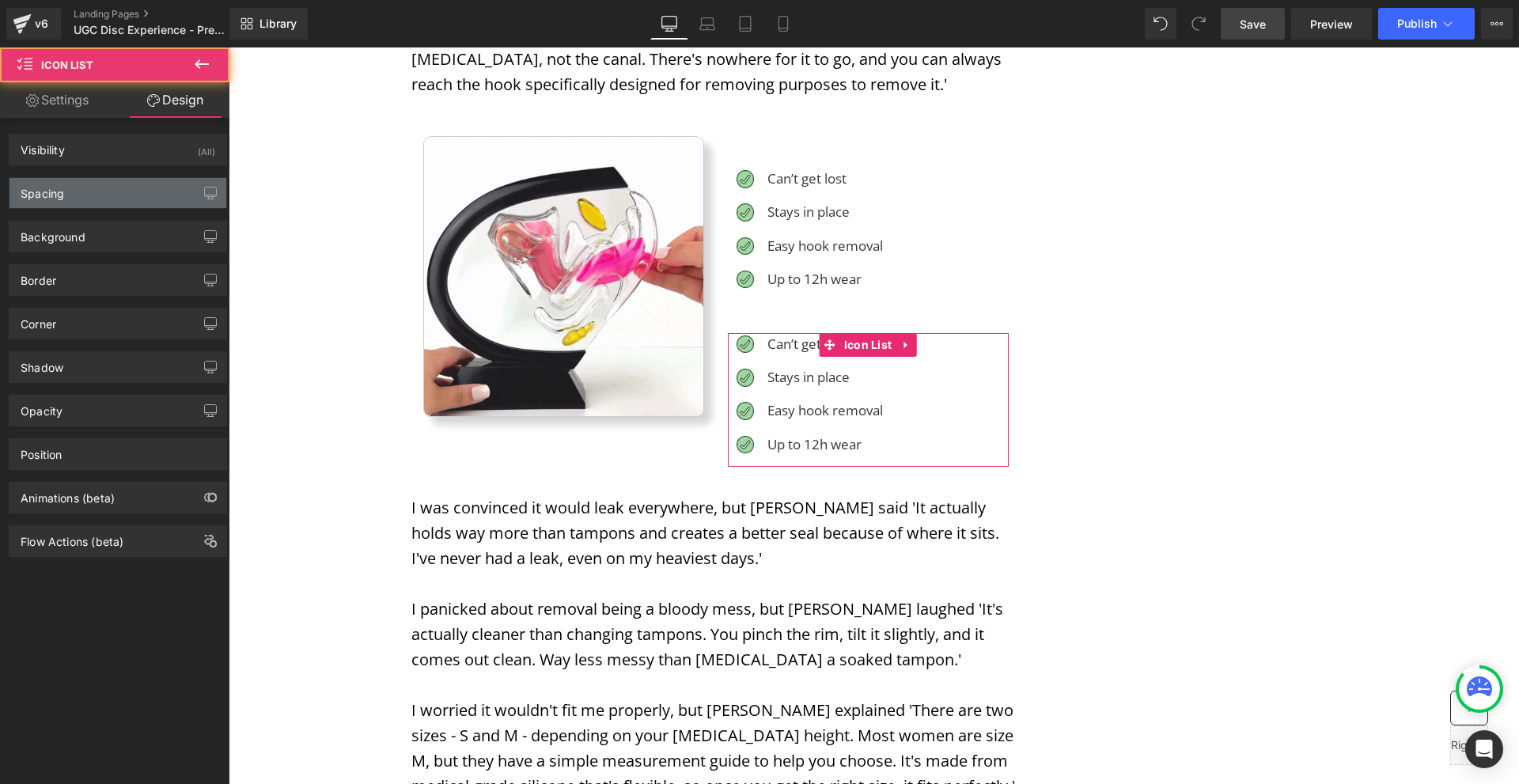
click at [83, 187] on div "Spacing" at bounding box center [118, 193] width 217 height 30
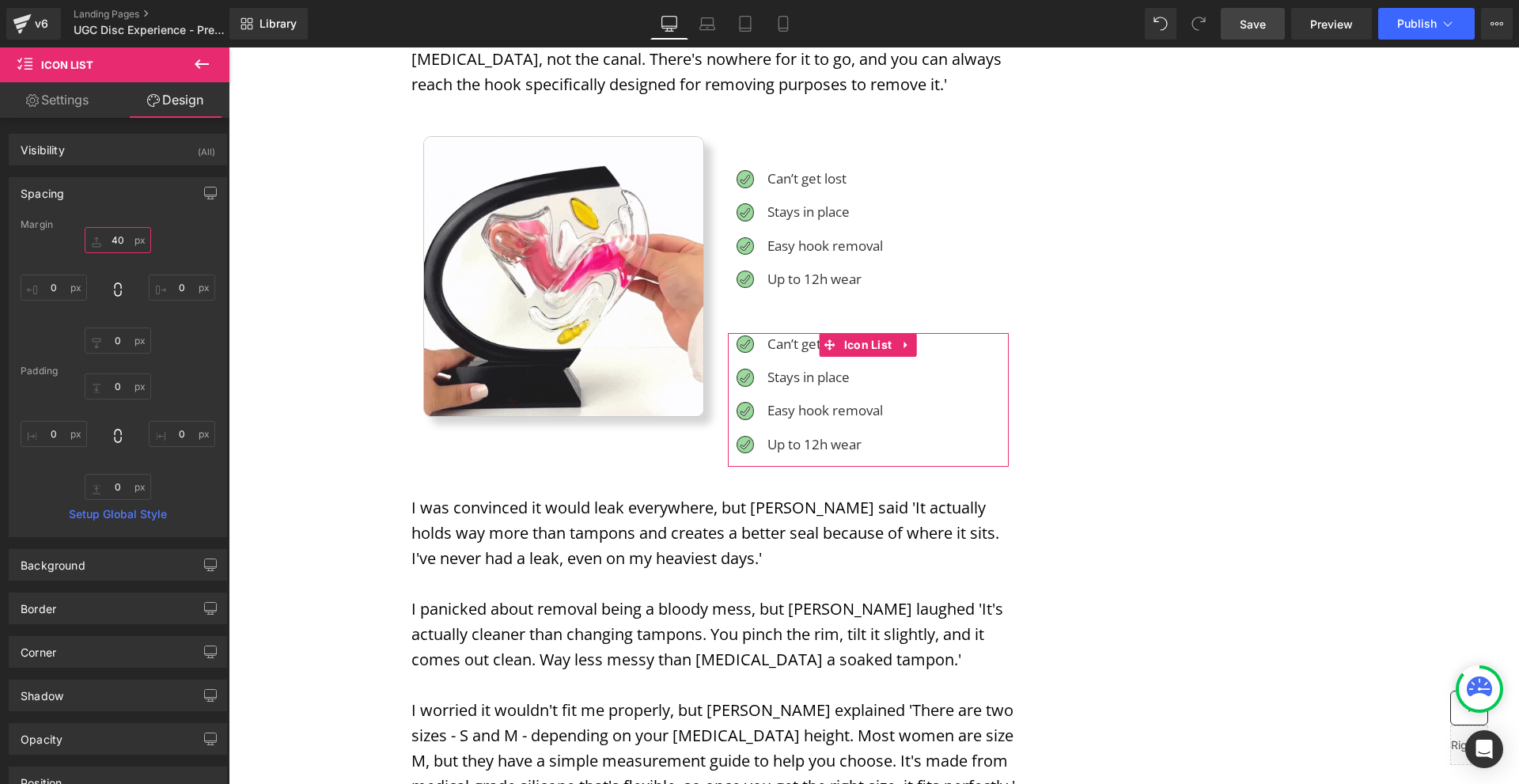
click at [131, 232] on input "text" at bounding box center [117, 240] width 66 height 26
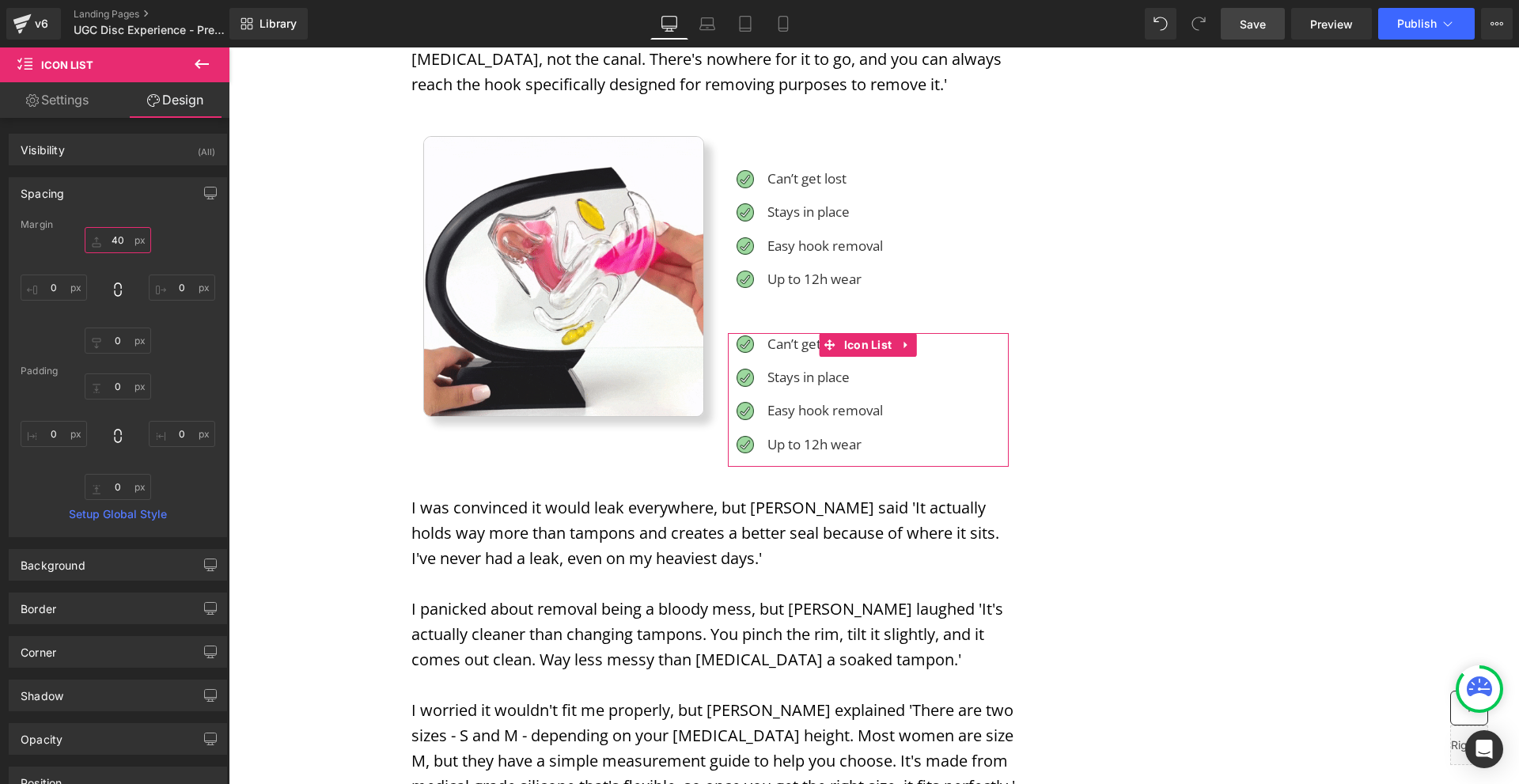
type input "0"
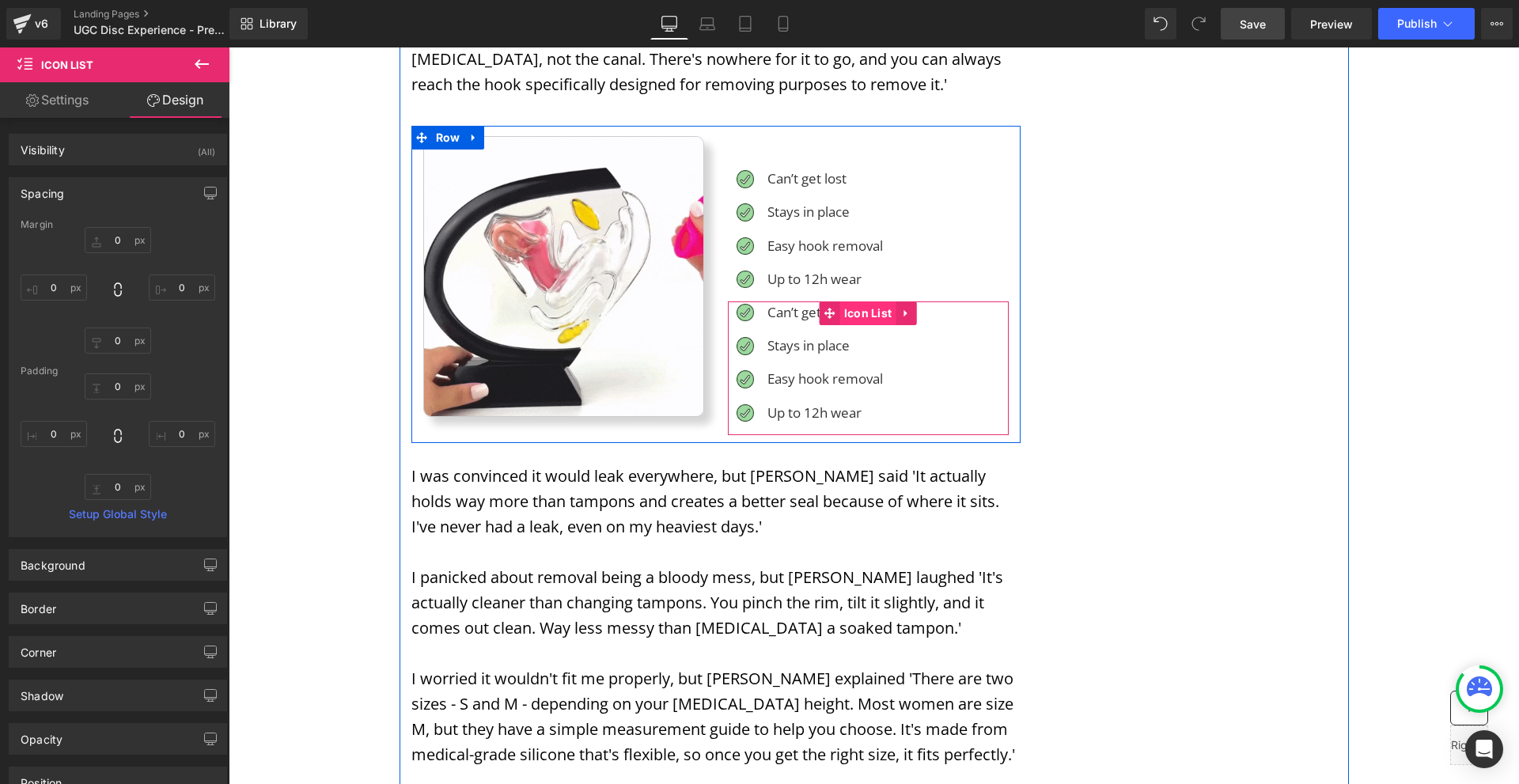
click at [862, 301] on span "Icon List" at bounding box center [868, 313] width 56 height 24
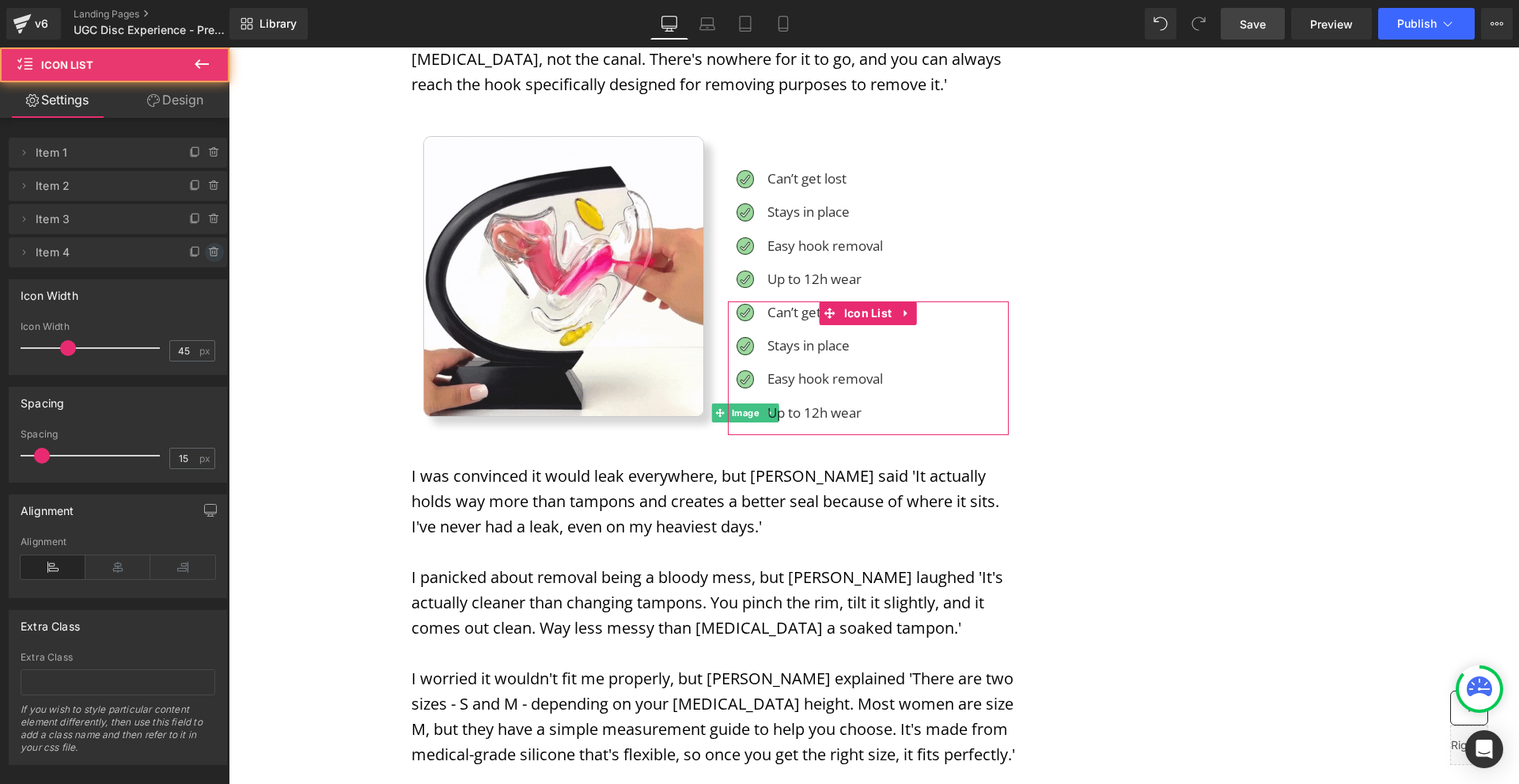
click at [213, 252] on icon at bounding box center [213, 252] width 0 height 3
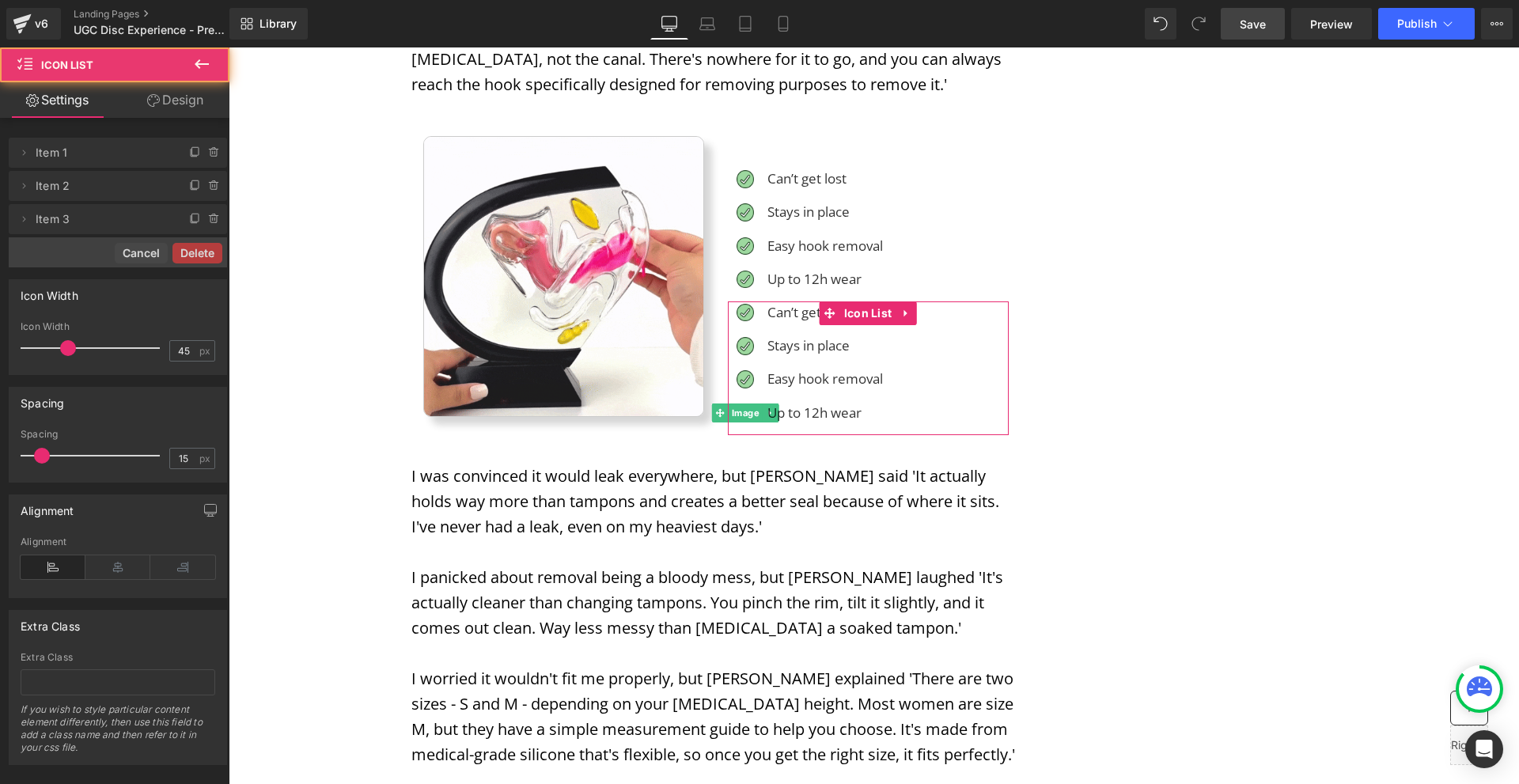
click at [206, 252] on button "Delete" at bounding box center [197, 253] width 50 height 20
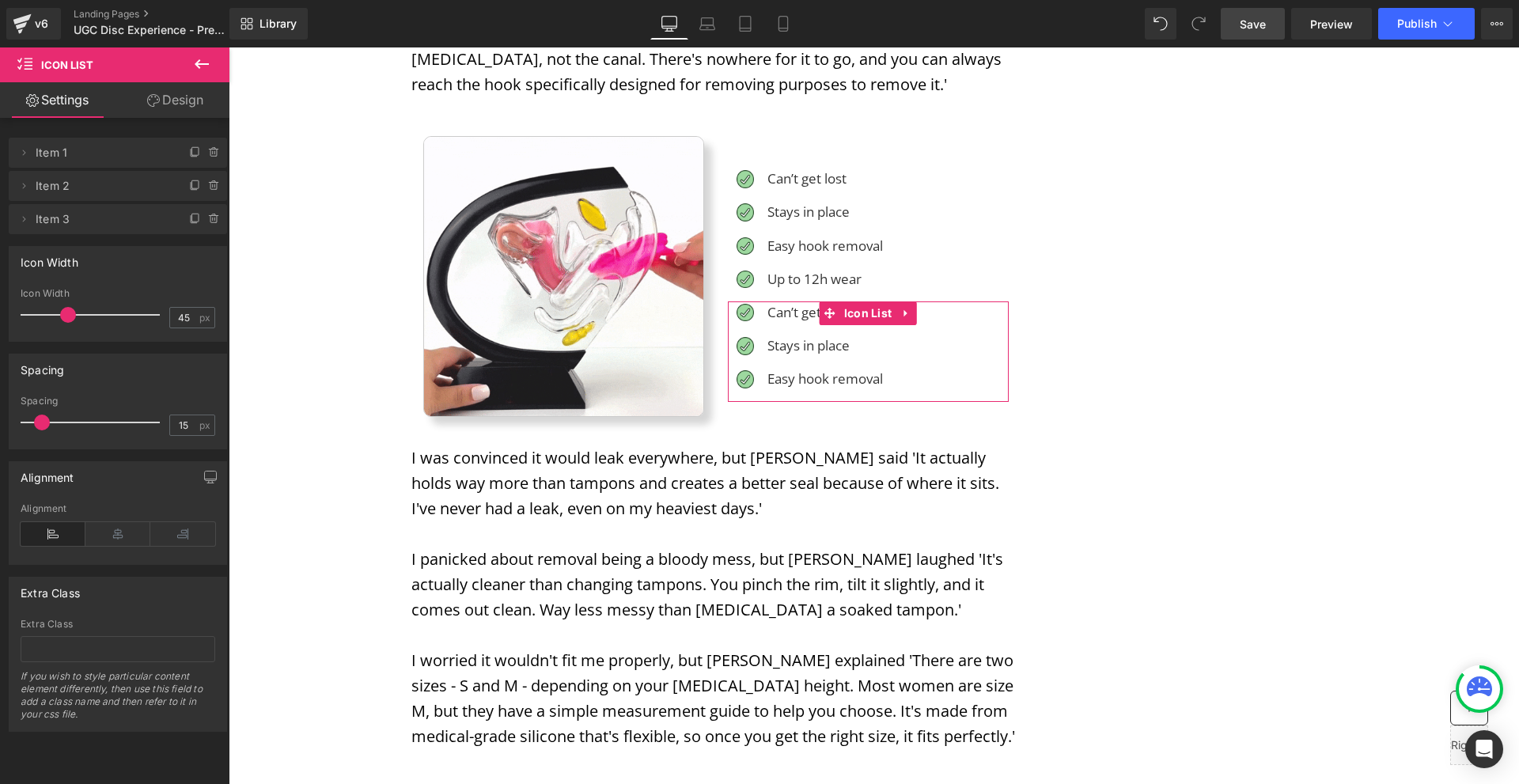
click at [218, 216] on div at bounding box center [206, 213] width 41 height 19
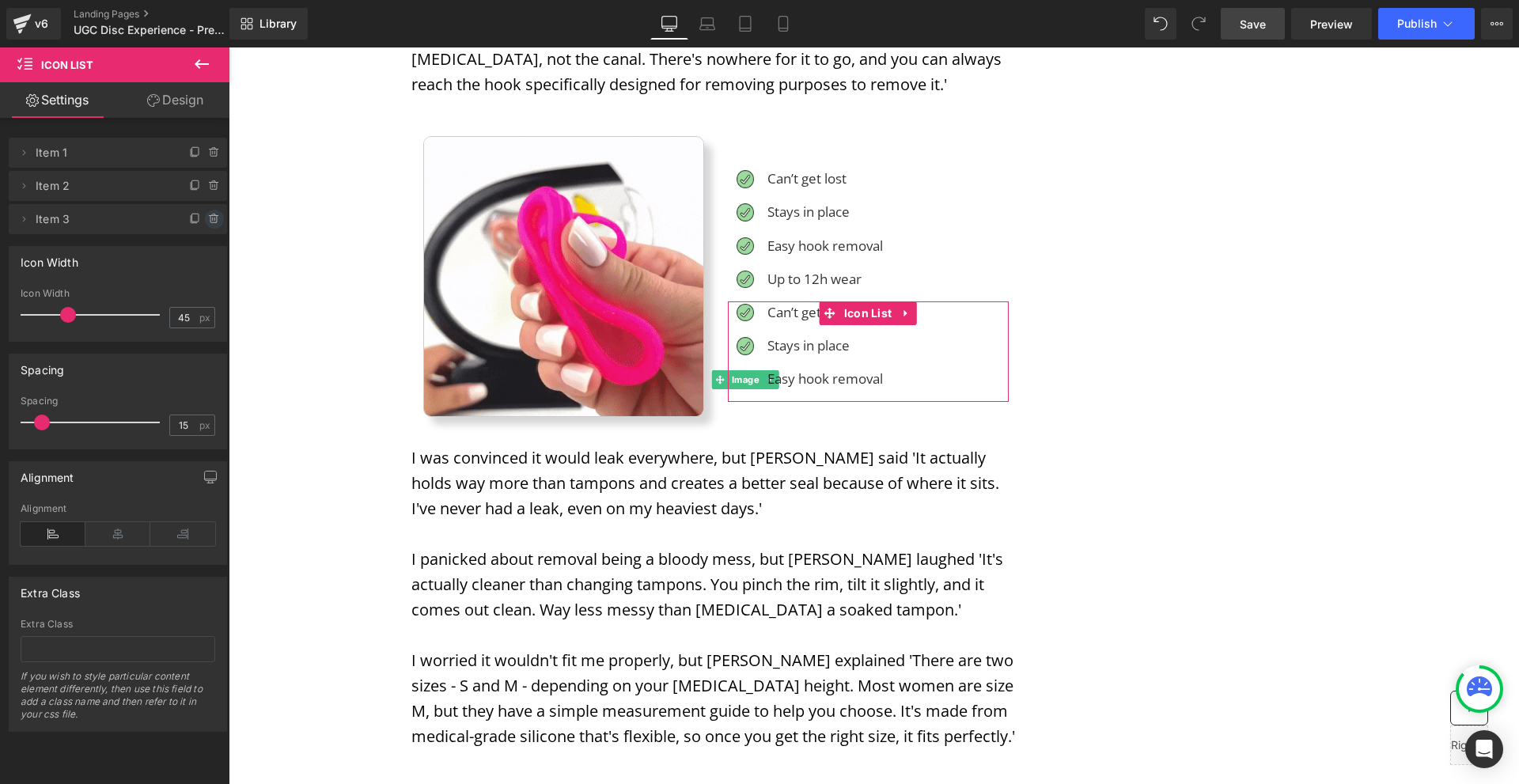
click at [205, 214] on span at bounding box center [214, 219] width 19 height 19
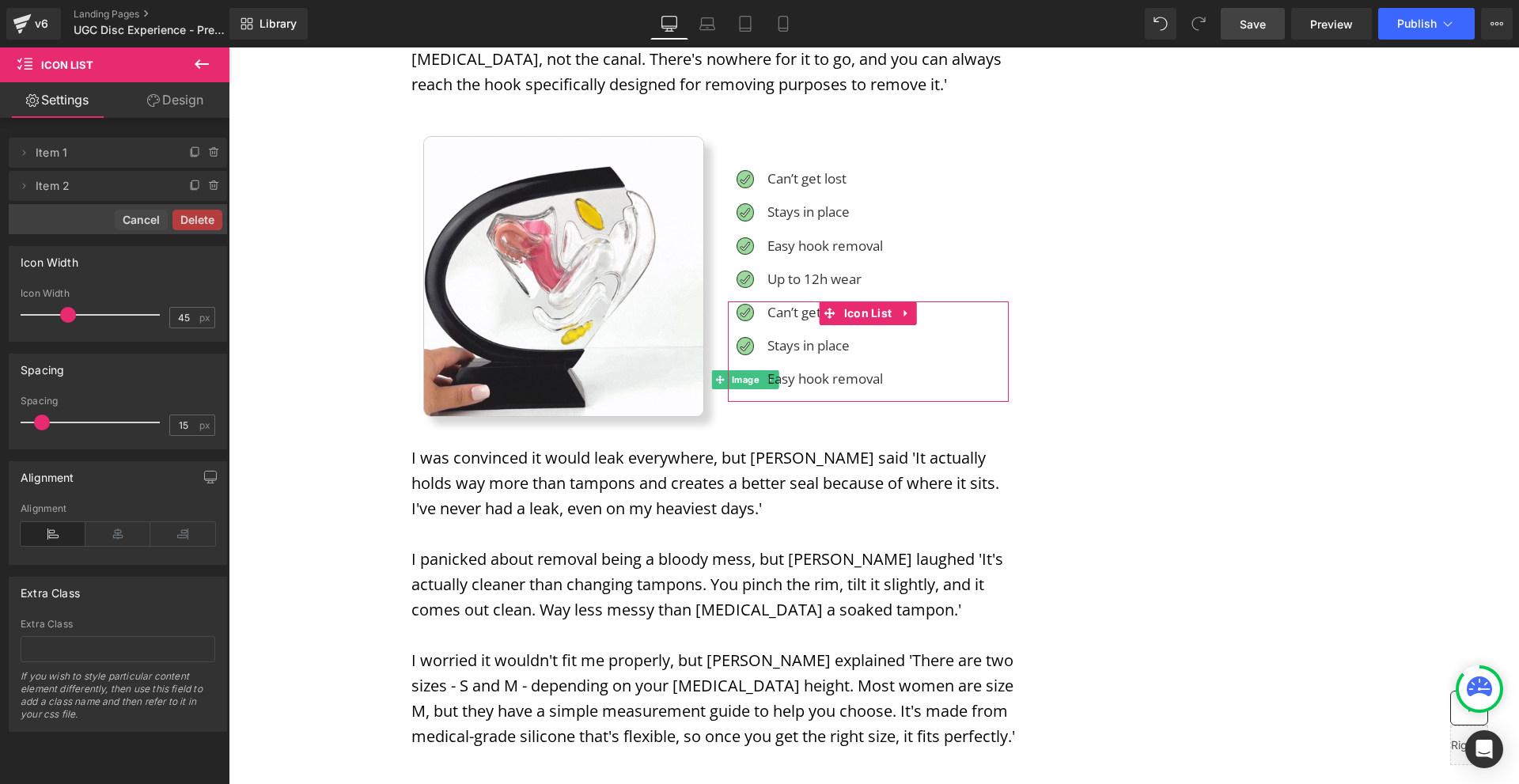
click at [201, 214] on button "Delete" at bounding box center [197, 219] width 50 height 20
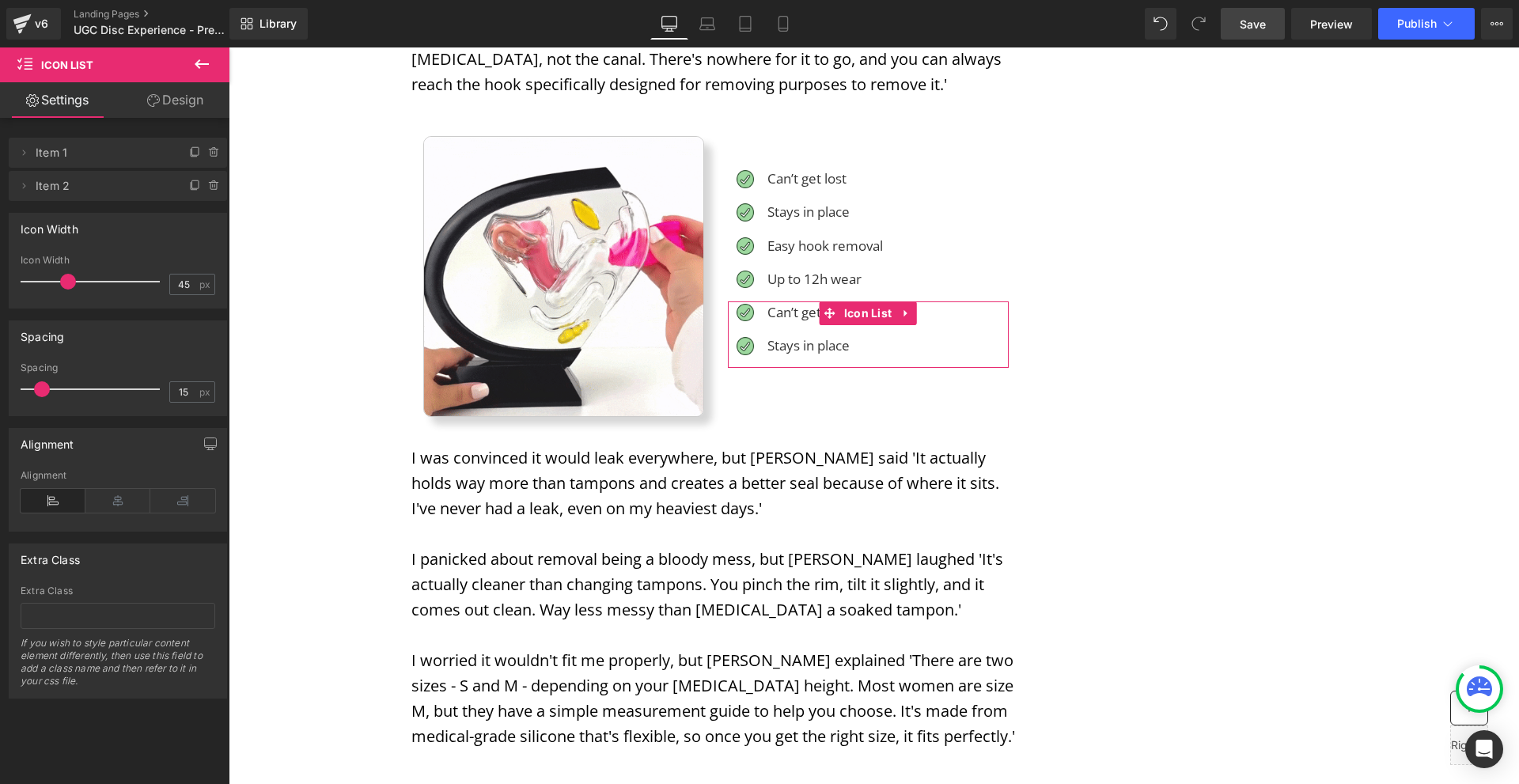
click at [201, 192] on li "Delete Cancel Item 2 Item 2" at bounding box center [118, 186] width 219 height 30
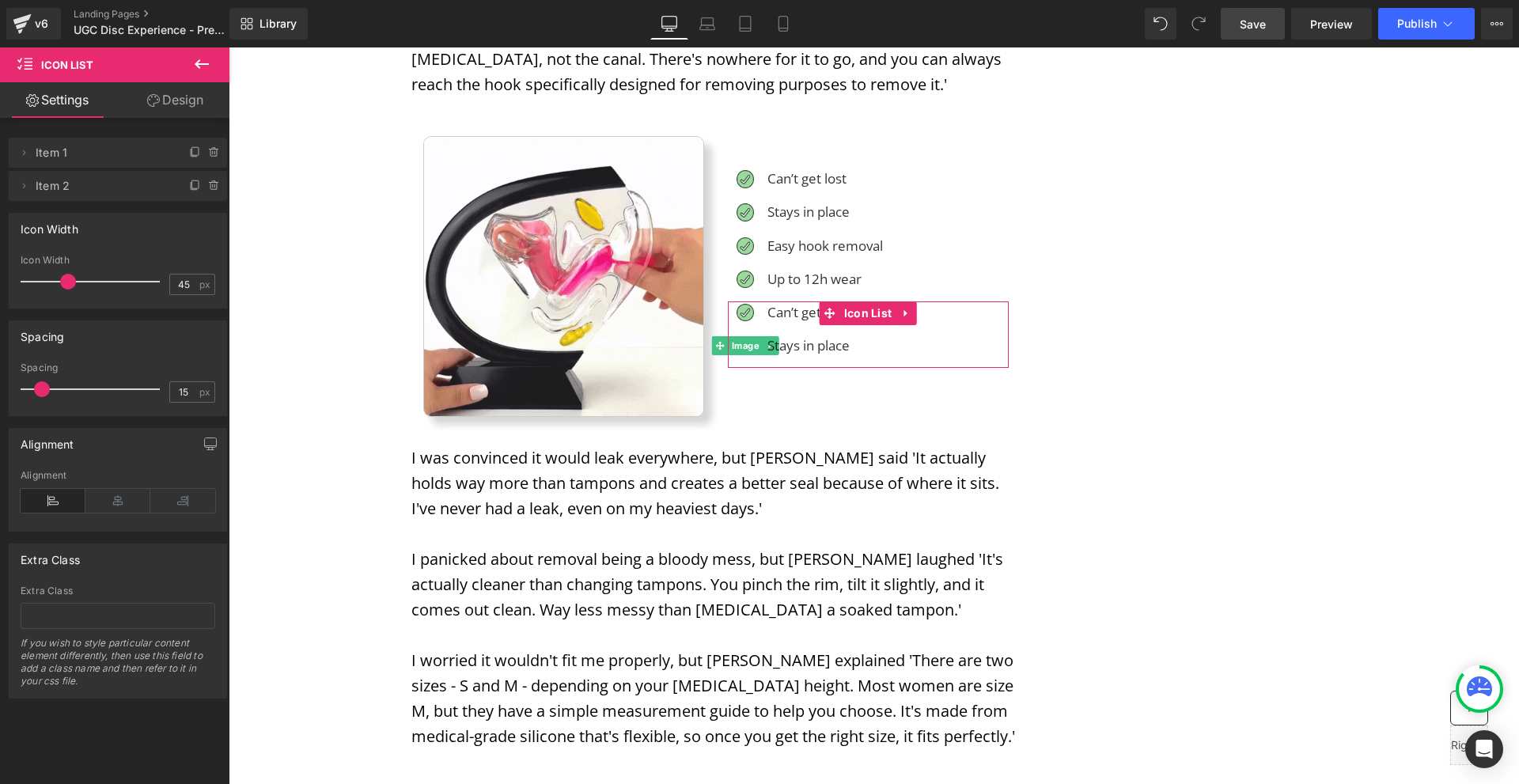
drag, startPoint x: 201, startPoint y: 192, endPoint x: 246, endPoint y: 182, distance: 46.1
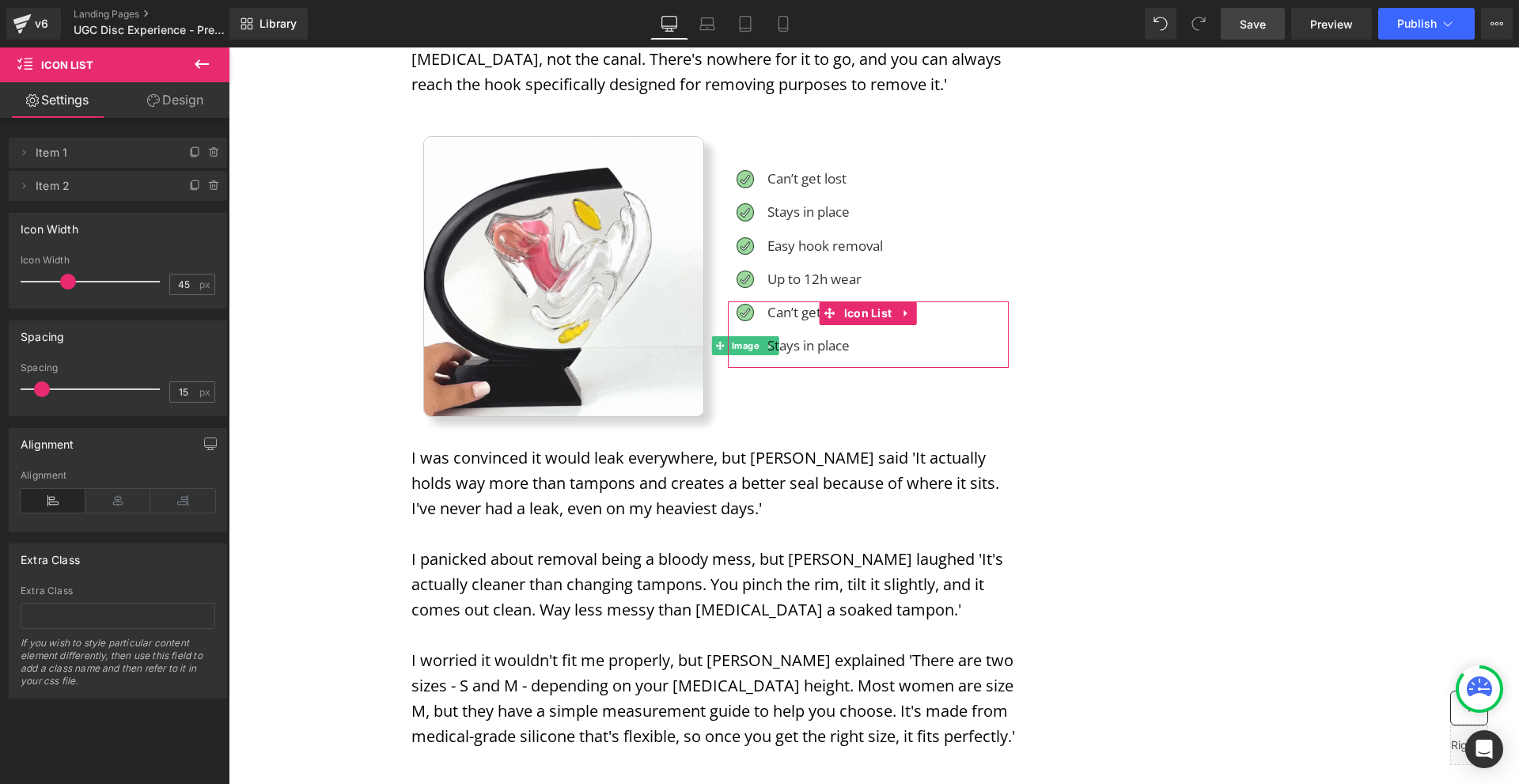
click at [201, 192] on li "Delete Cancel Item 2 Item 2" at bounding box center [118, 186] width 219 height 30
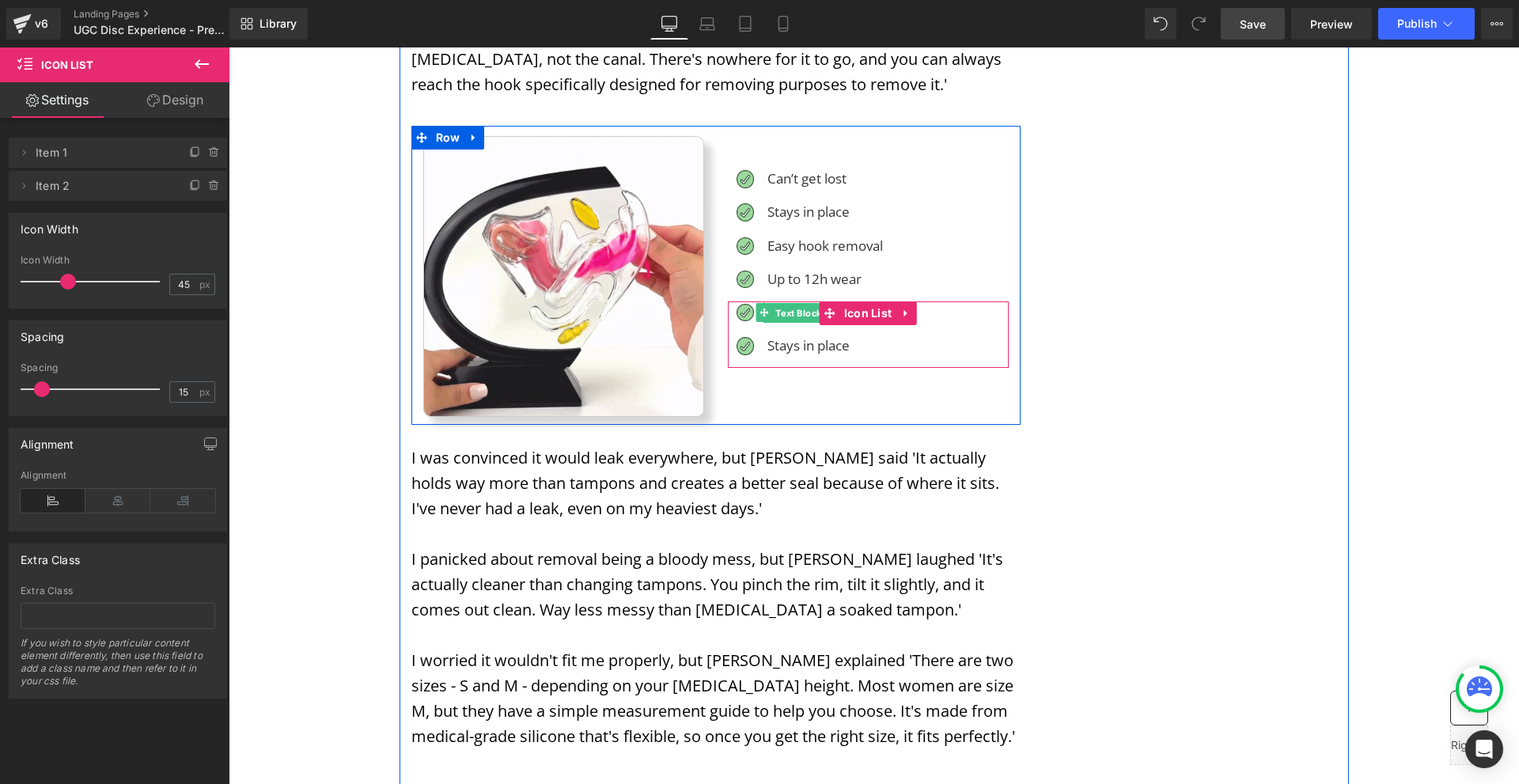
click at [773, 303] on span "Text Block" at bounding box center [800, 312] width 52 height 19
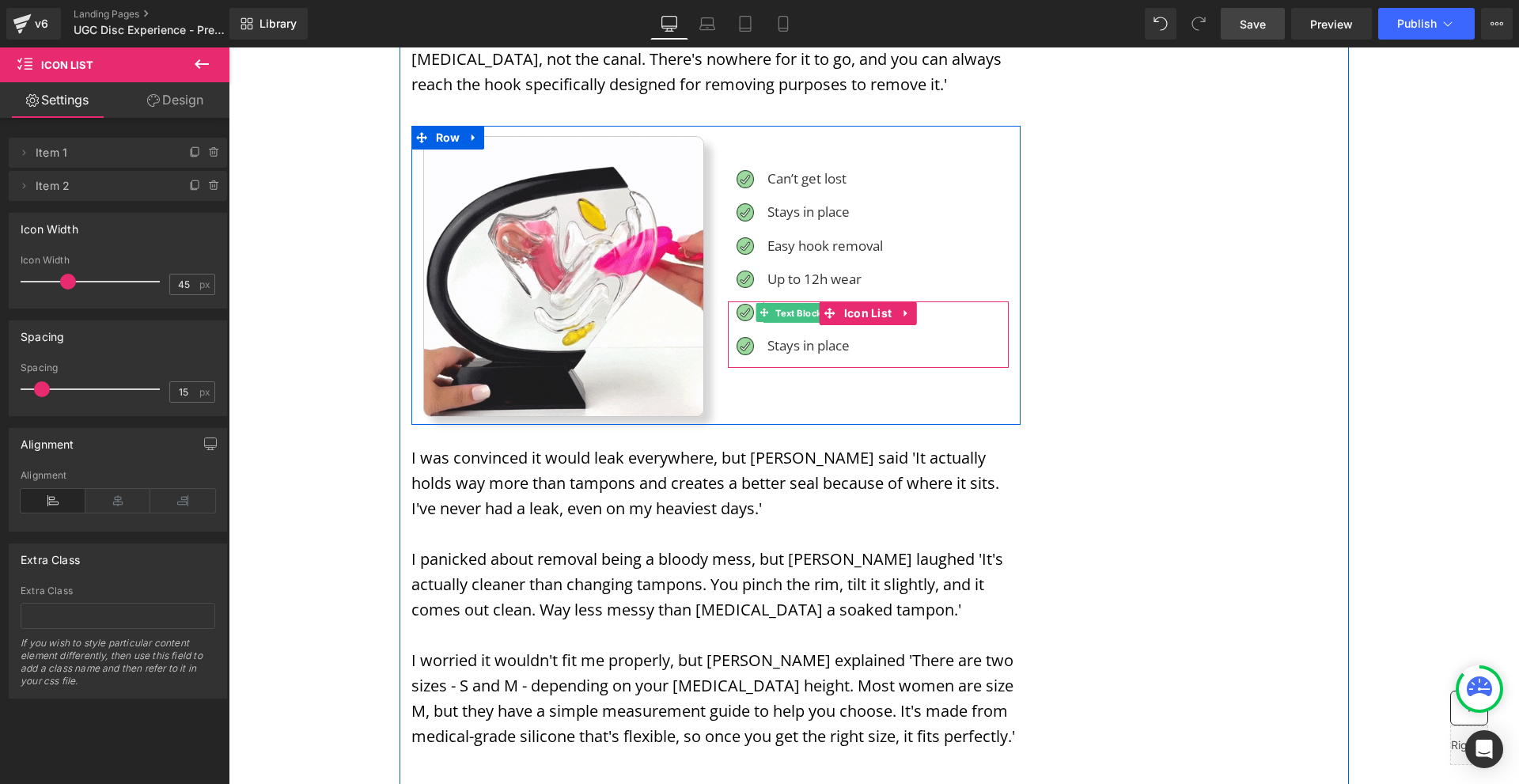
click at [773, 303] on span "Text Block" at bounding box center [800, 312] width 52 height 19
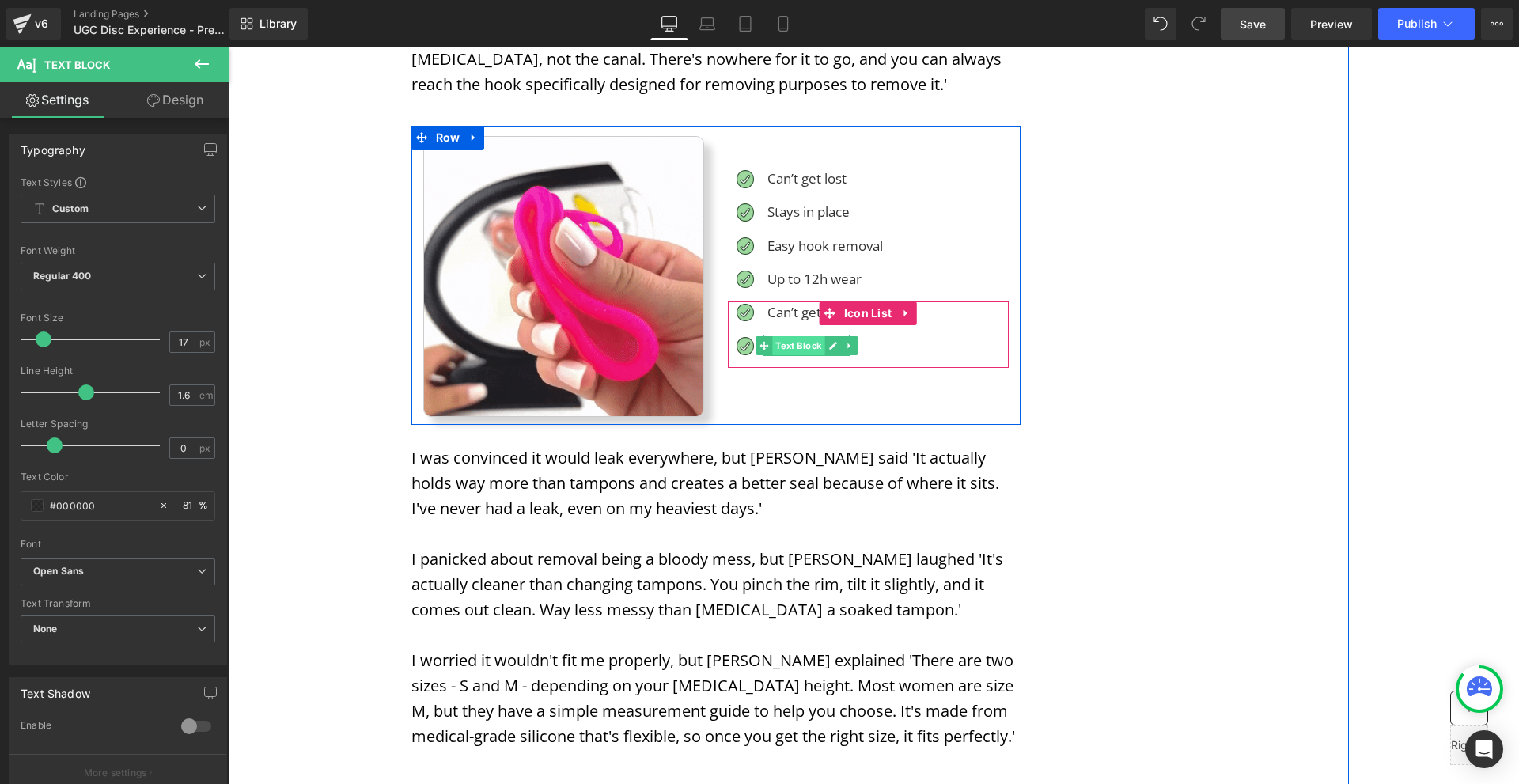
click at [785, 336] on span "Text Block" at bounding box center [800, 345] width 52 height 19
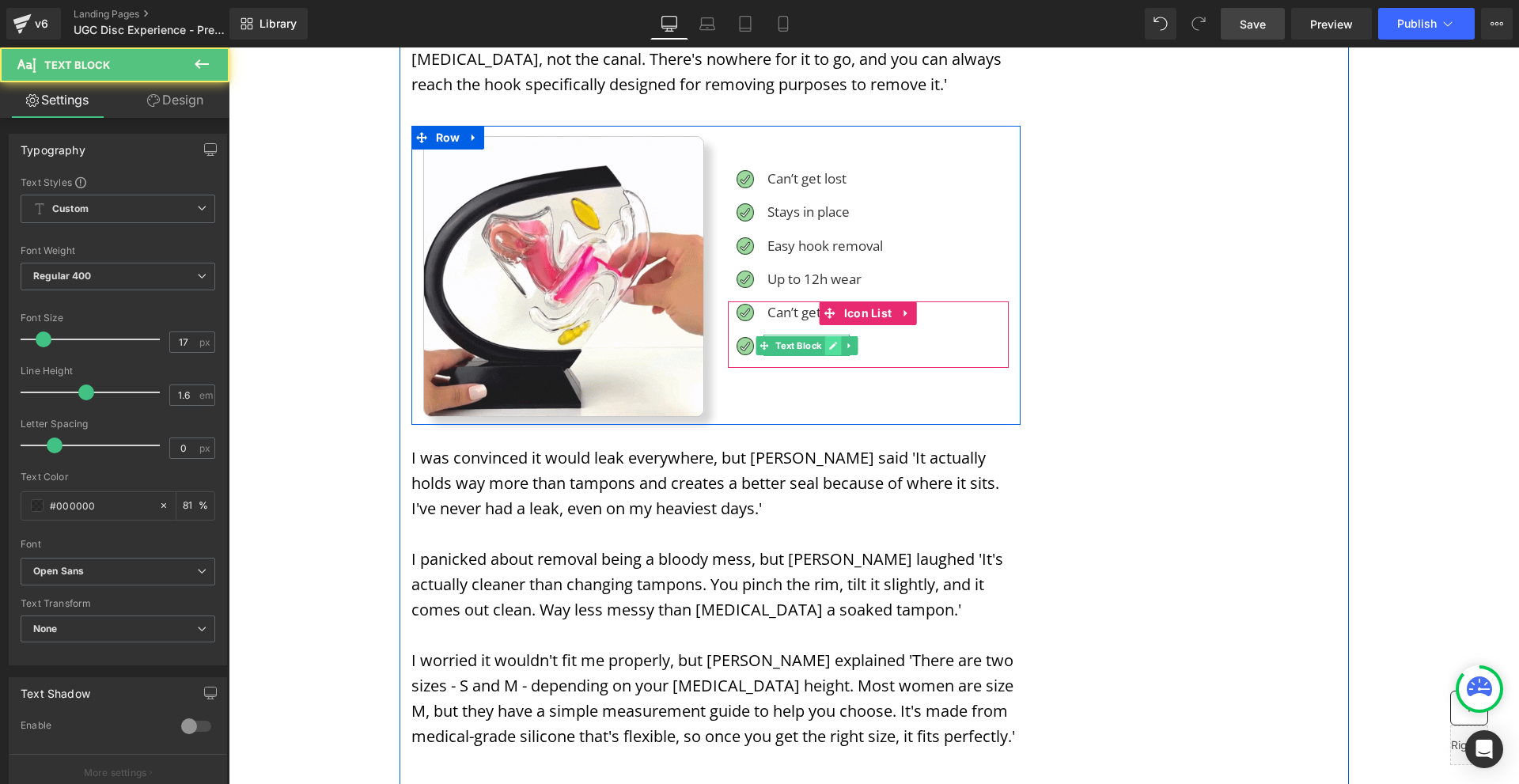
click at [825, 336] on link at bounding box center [833, 345] width 16 height 19
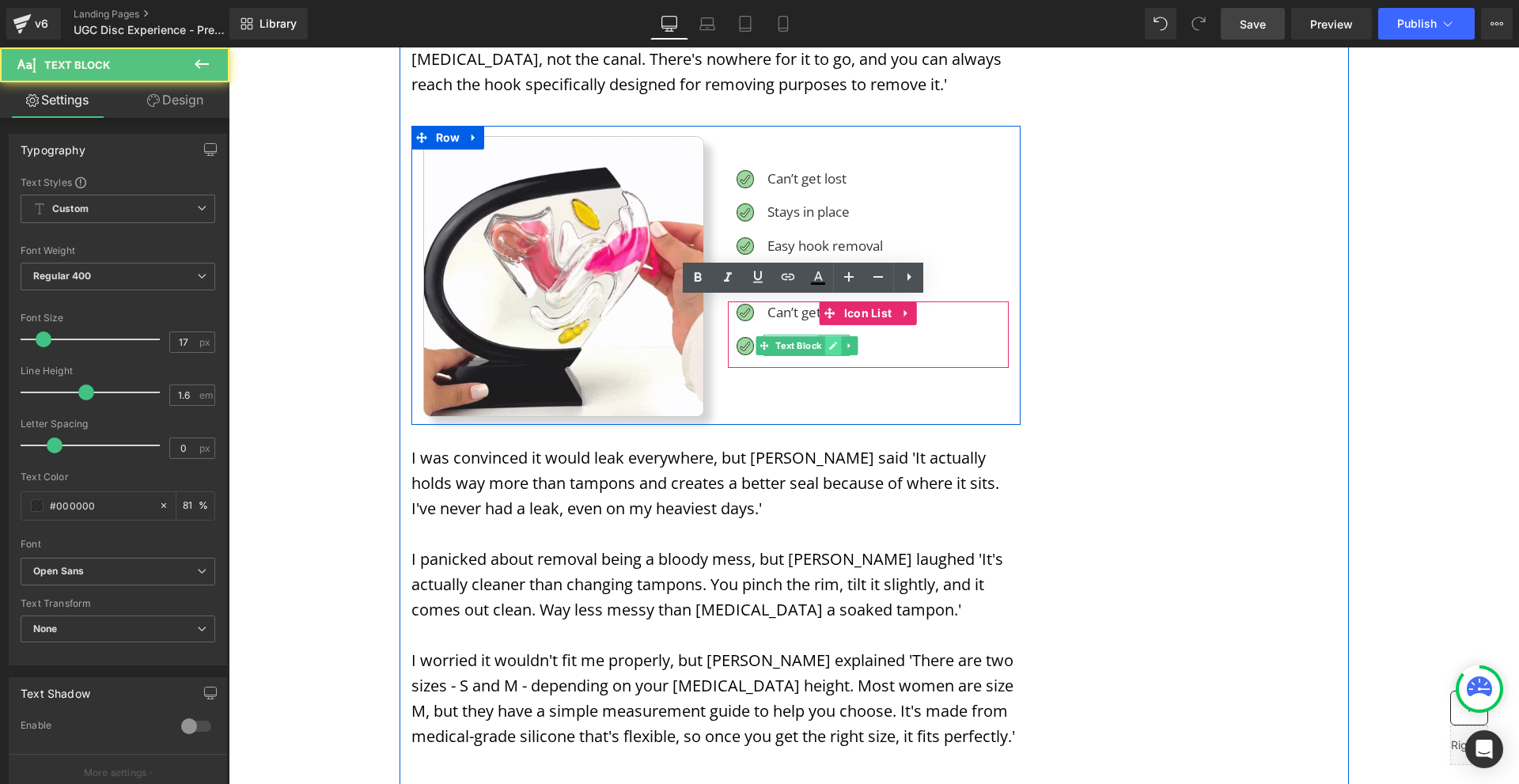
click at [823, 335] on p "Stays in place" at bounding box center [809, 345] width 83 height 21
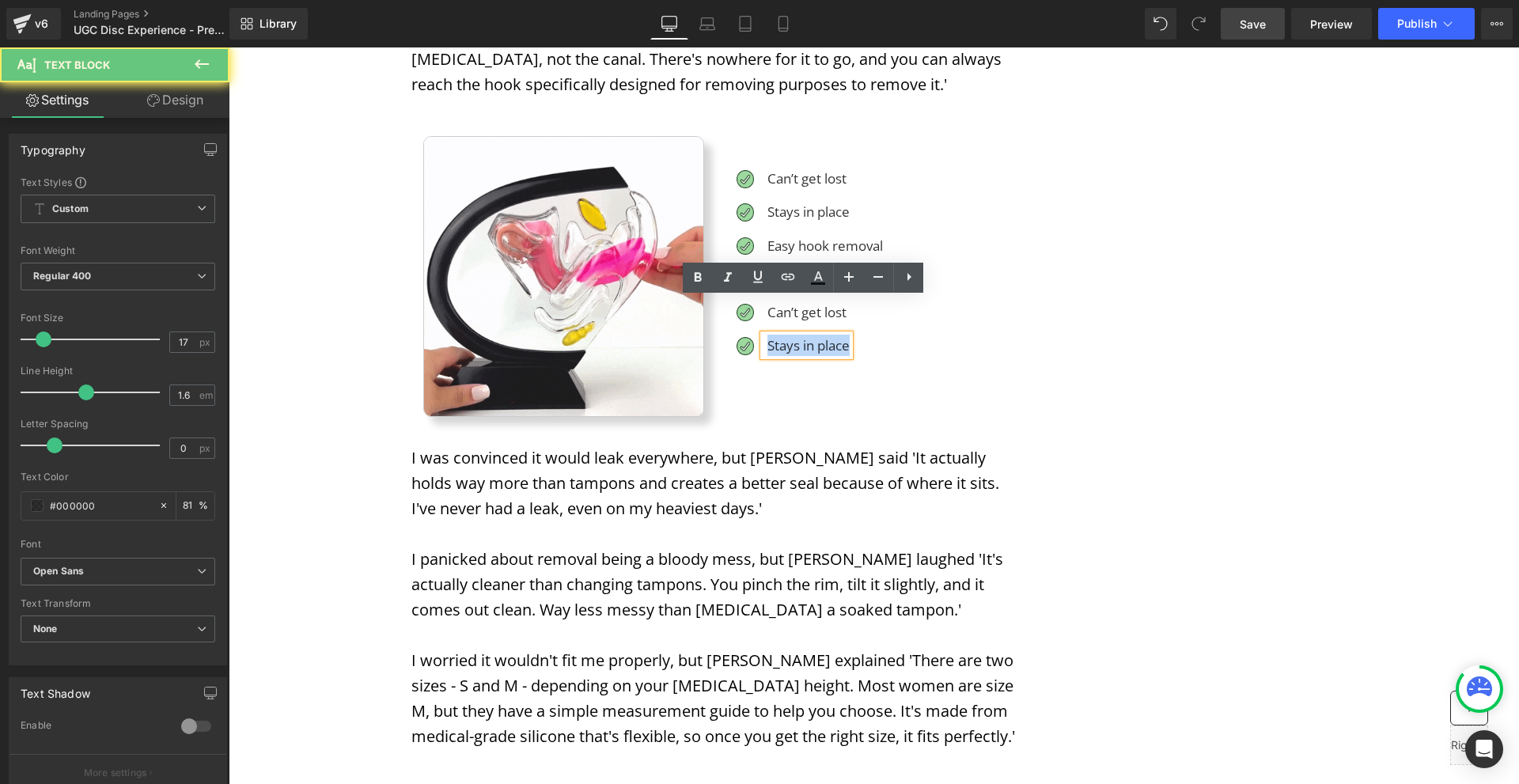
click at [823, 335] on p "Stays in place" at bounding box center [809, 345] width 83 height 21
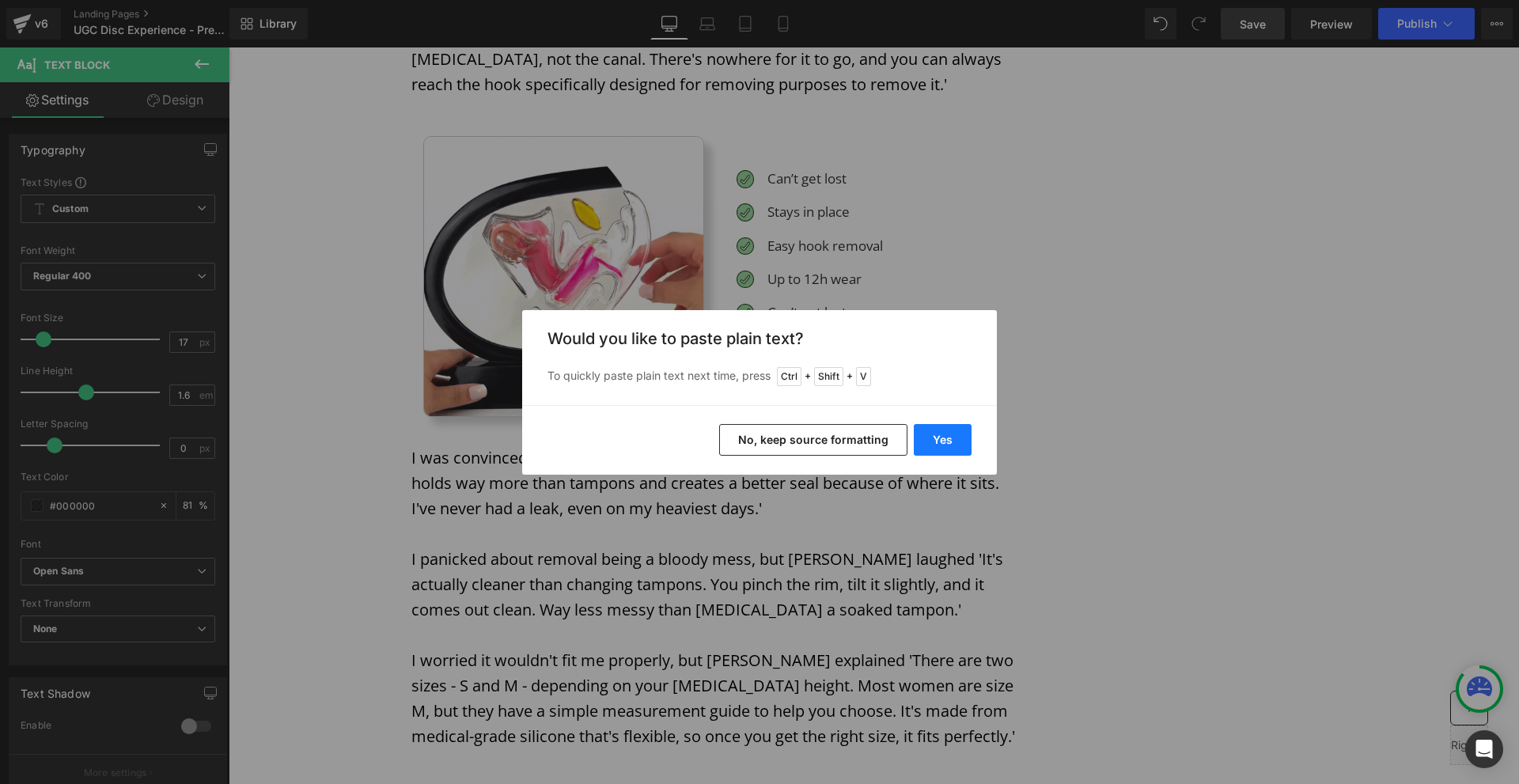
drag, startPoint x: 935, startPoint y: 432, endPoint x: 705, endPoint y: 385, distance: 234.8
click at [935, 432] on button "Yes" at bounding box center [943, 439] width 58 height 32
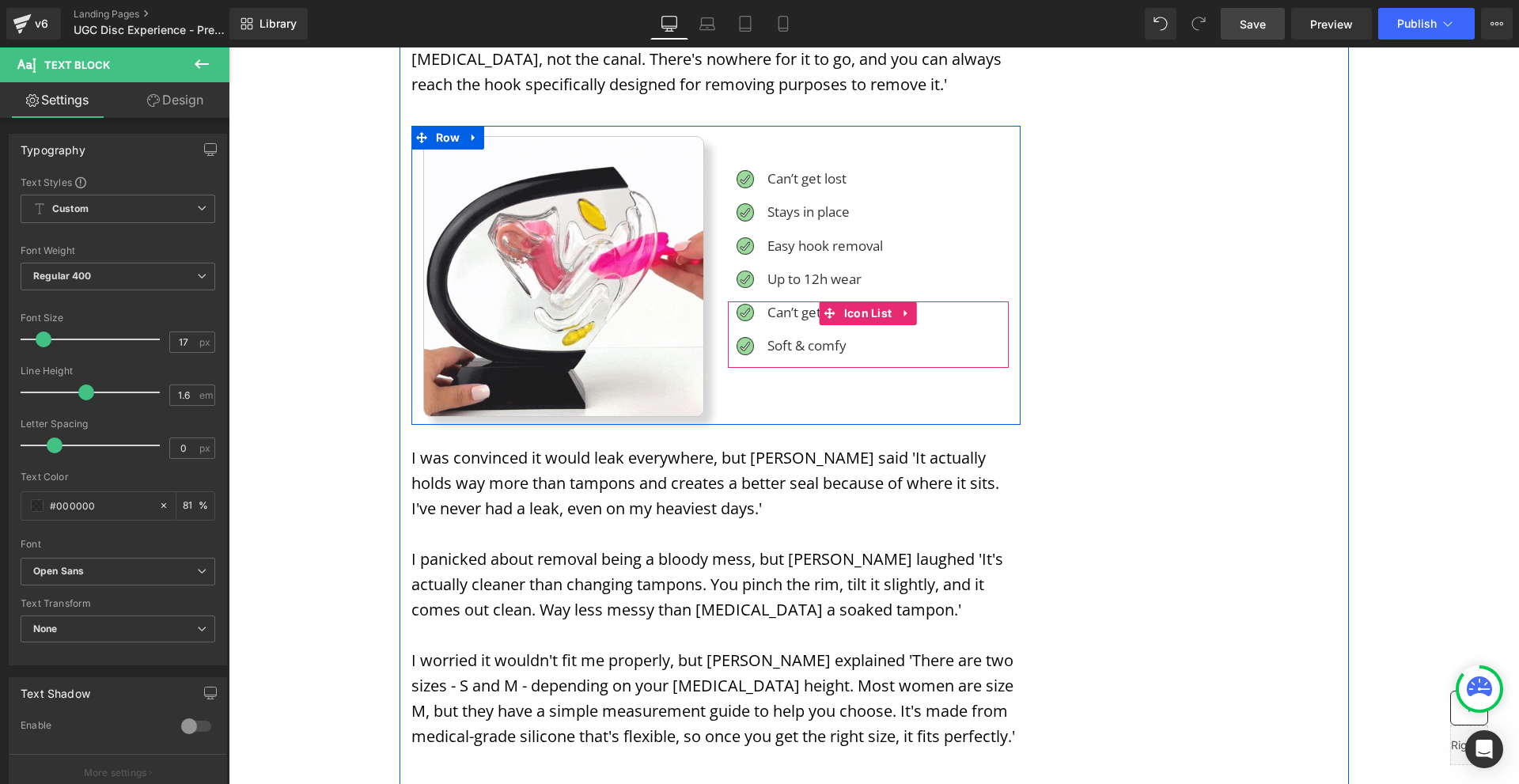
drag, startPoint x: 851, startPoint y: 273, endPoint x: 800, endPoint y: 286, distance: 52.6
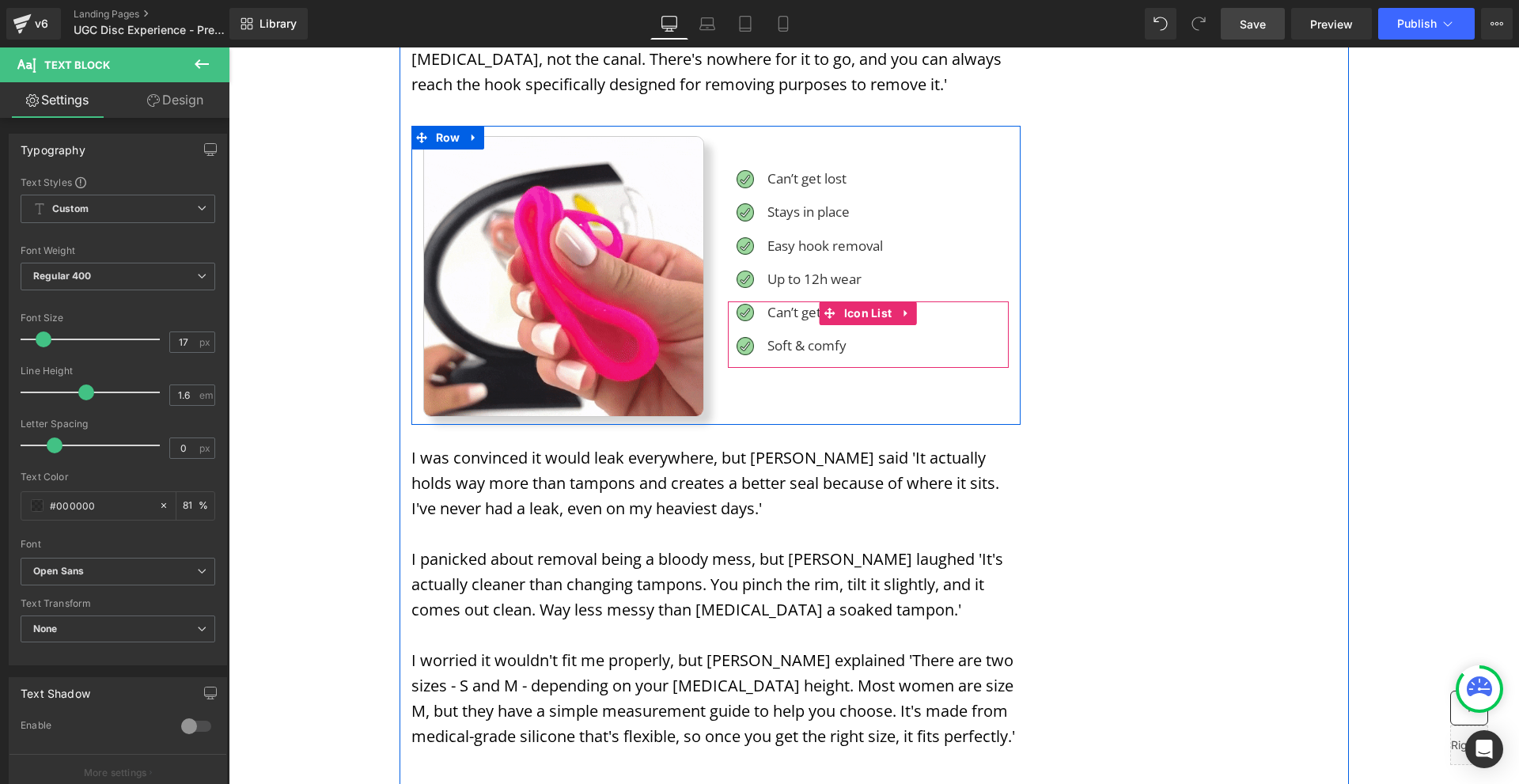
click at [851, 301] on span "Icon List" at bounding box center [868, 313] width 56 height 24
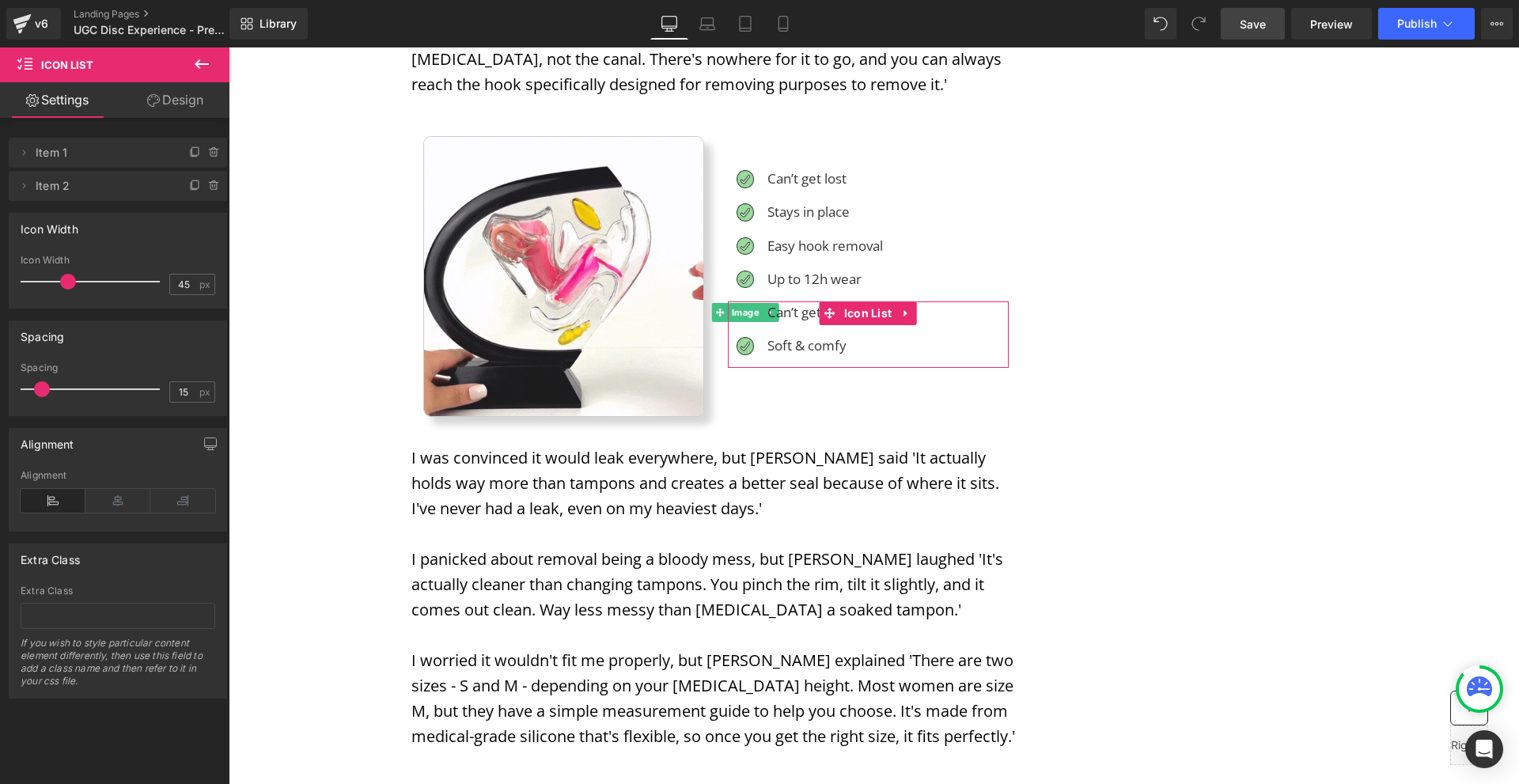
click at [208, 153] on icon at bounding box center [214, 152] width 12 height 12
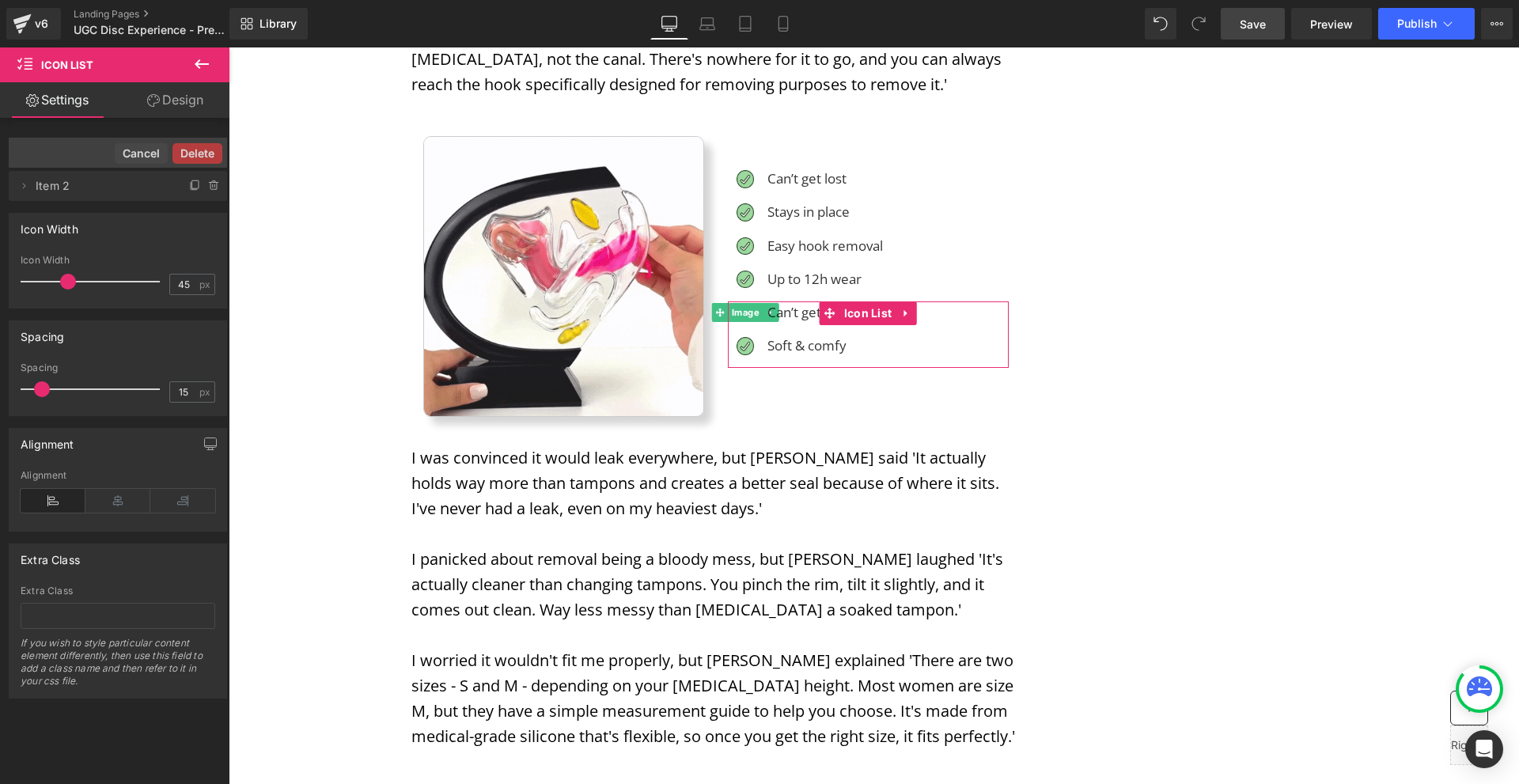
drag, startPoint x: 203, startPoint y: 153, endPoint x: 158, endPoint y: 140, distance: 46.8
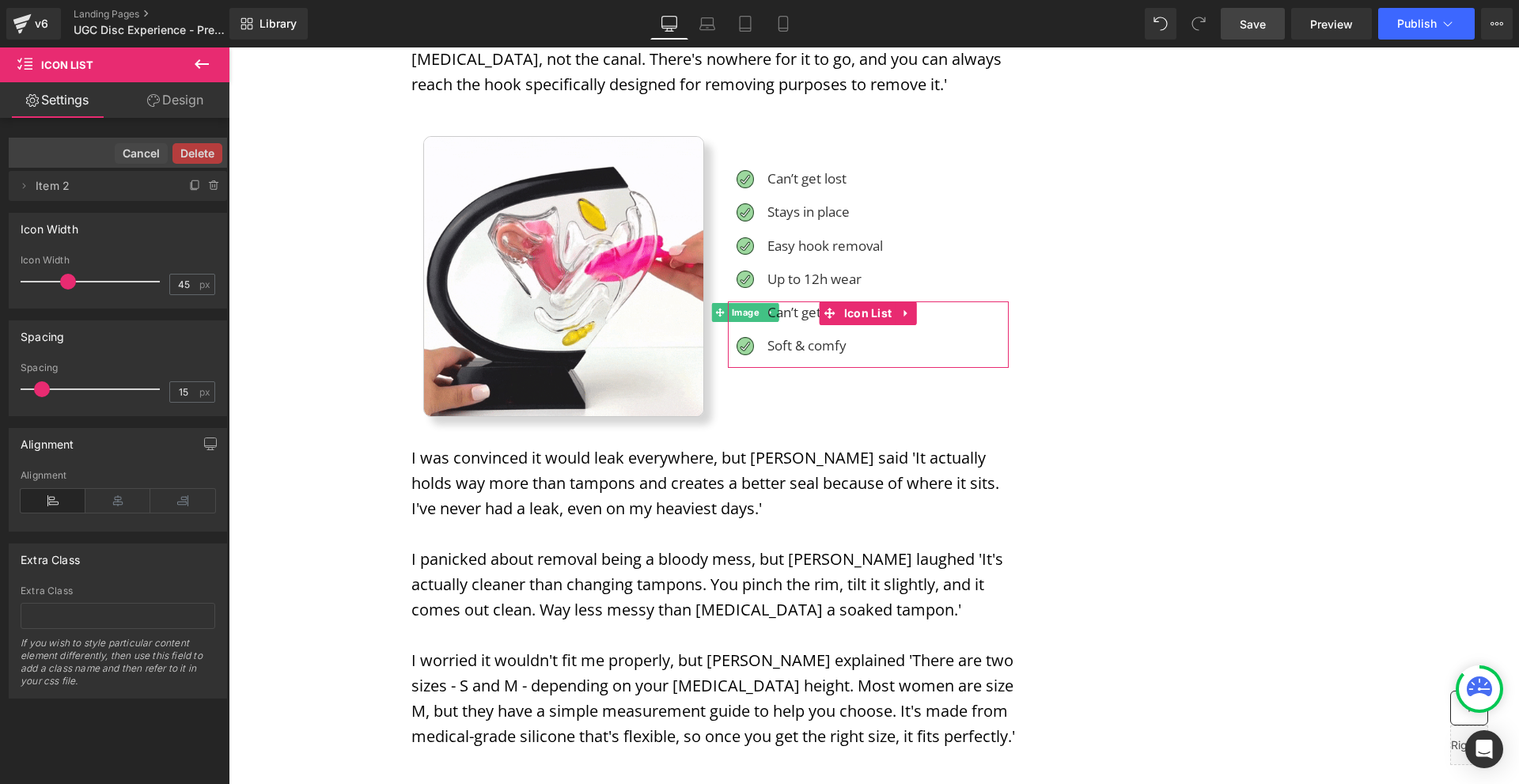
click at [203, 153] on button "Delete" at bounding box center [197, 153] width 50 height 20
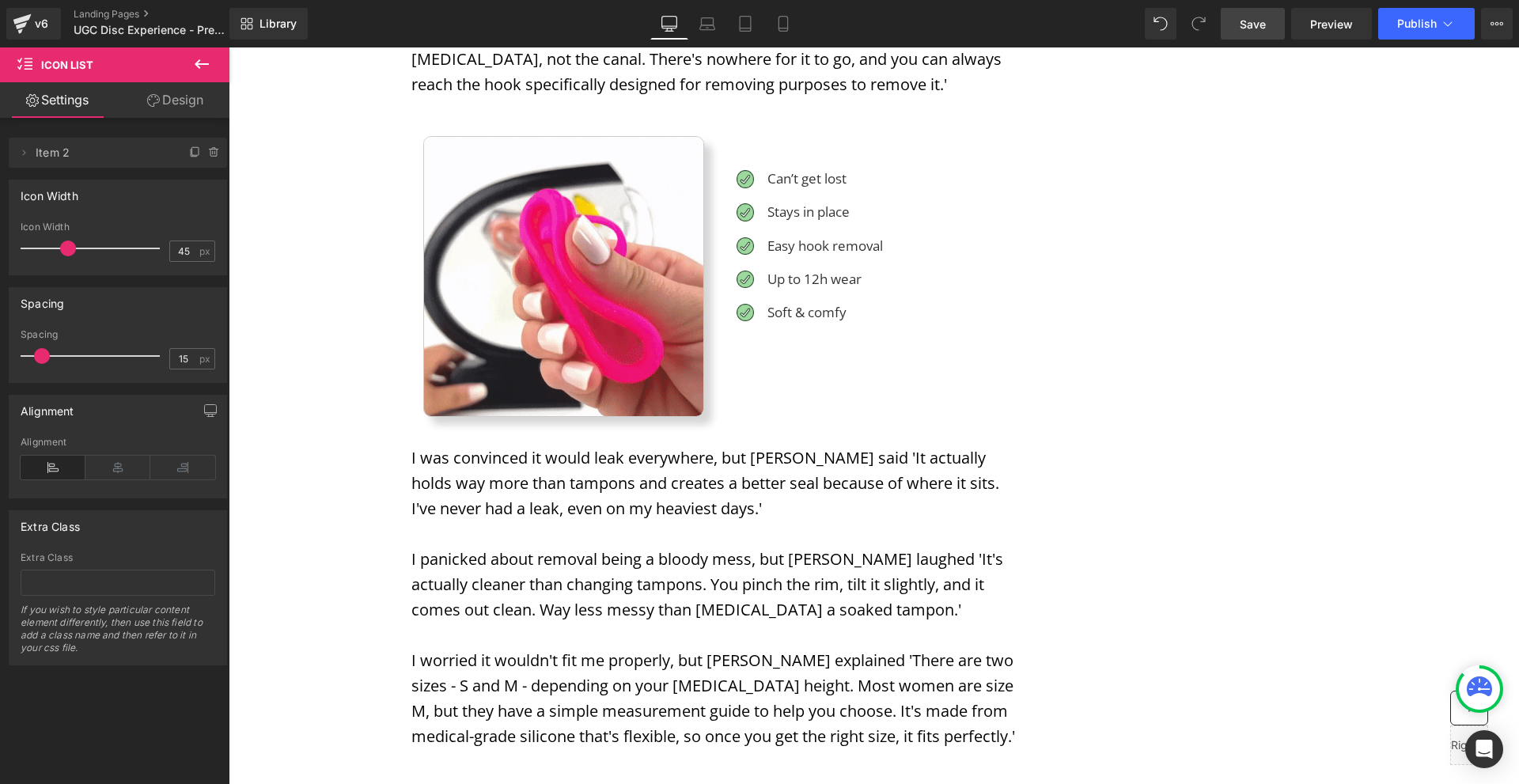
click at [1251, 29] on span "Save" at bounding box center [1253, 24] width 26 height 16
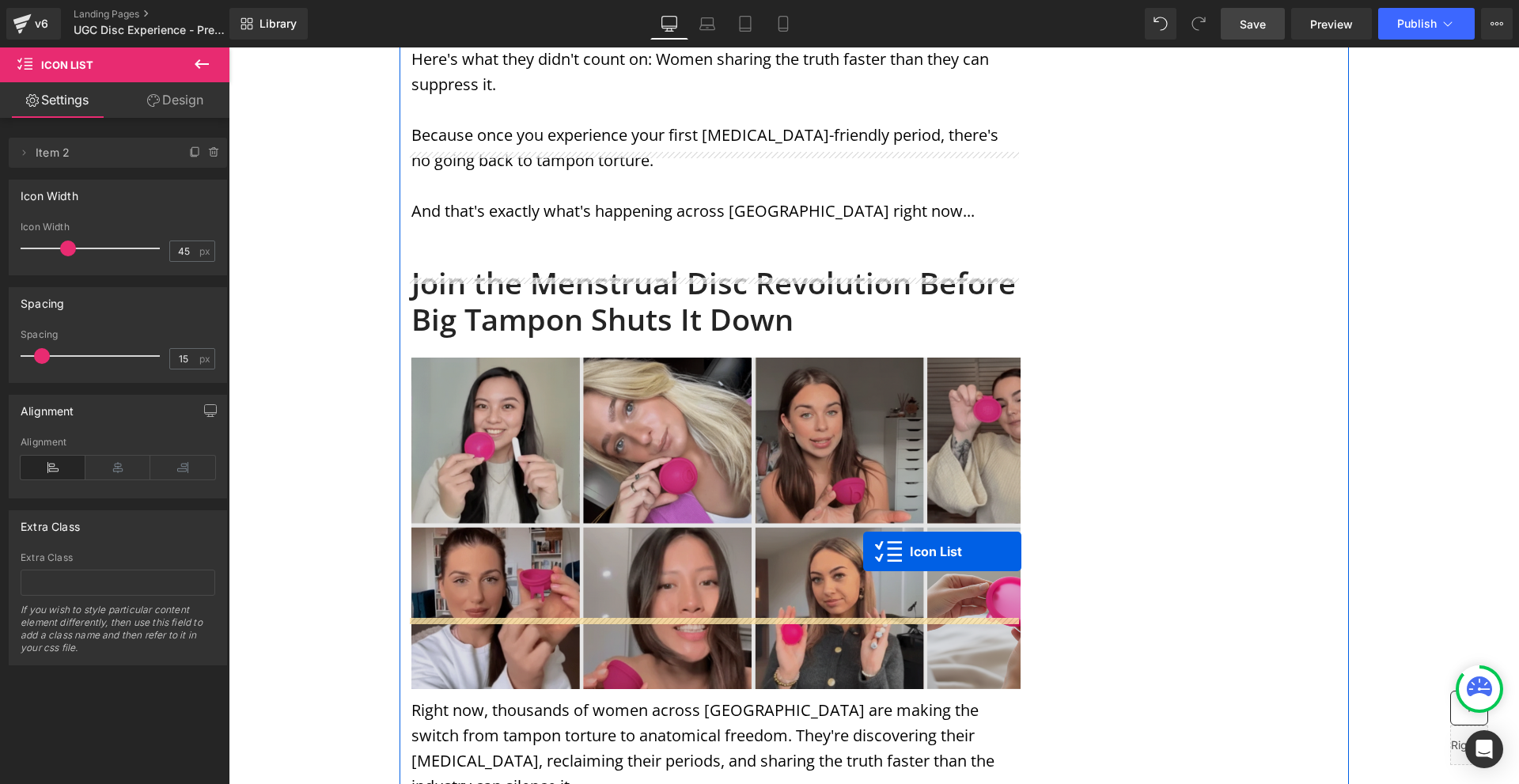
scroll to position [5301, 0]
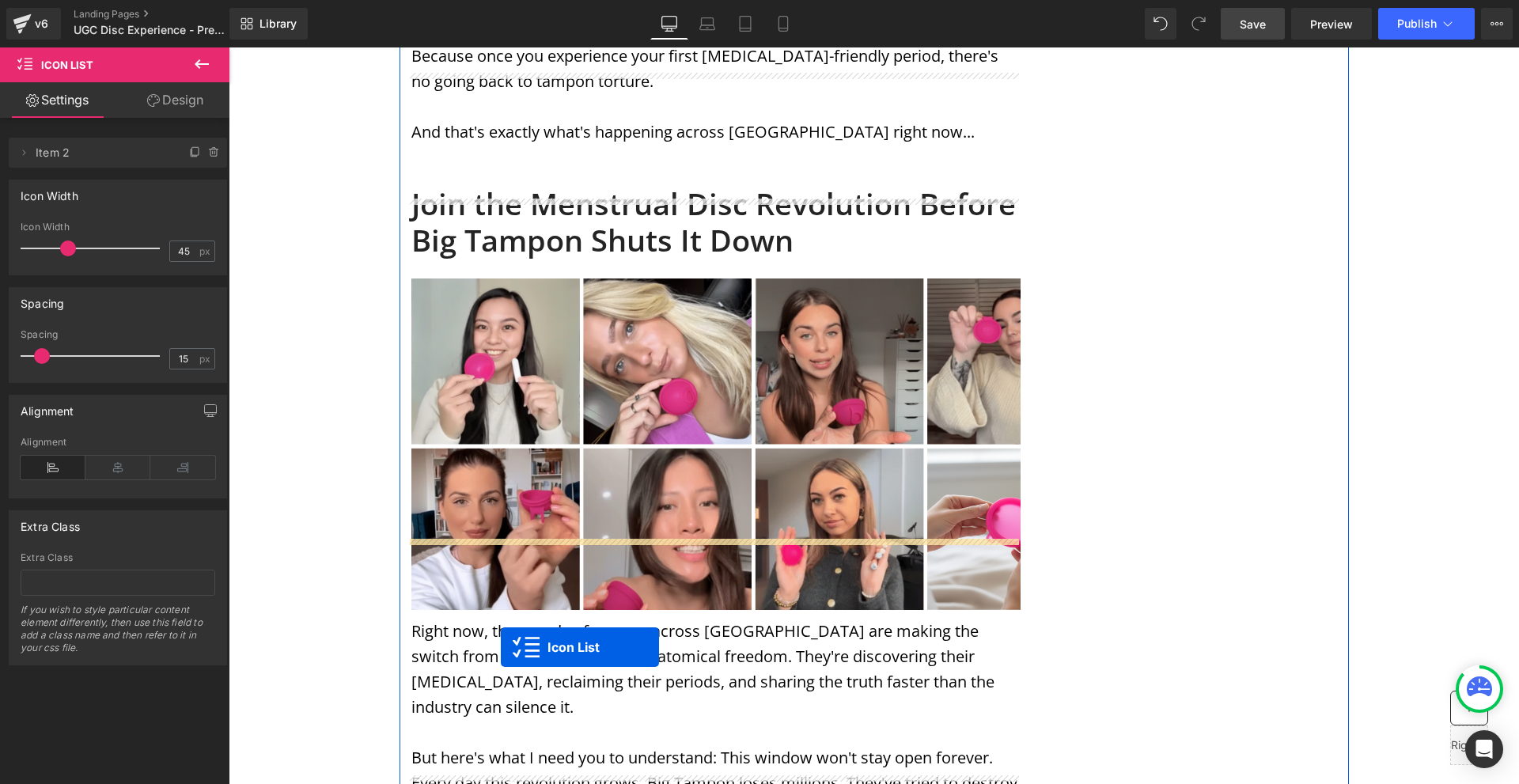
drag, startPoint x: 715, startPoint y: 261, endPoint x: 506, endPoint y: 642, distance: 434.6
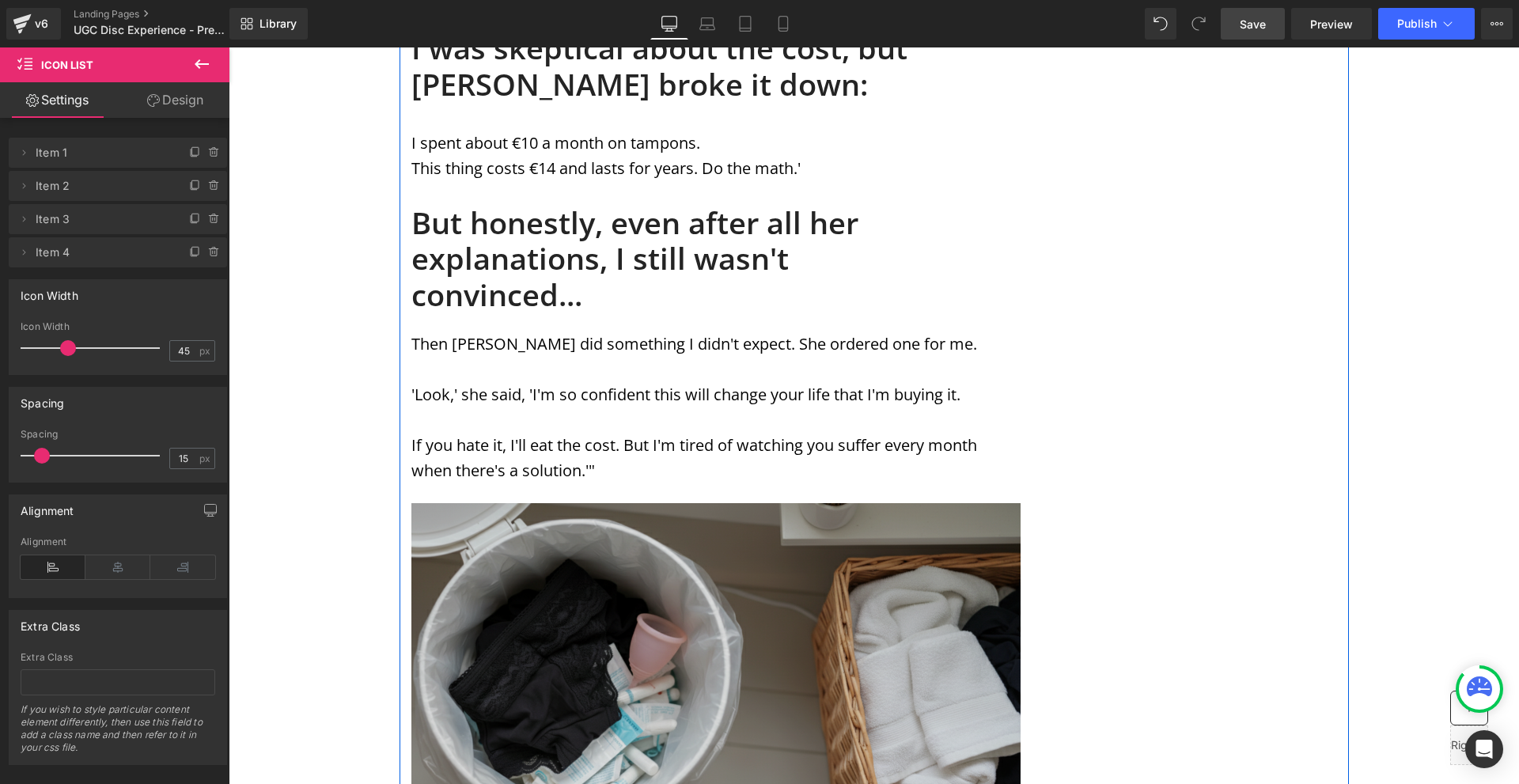
scroll to position [4707, 0]
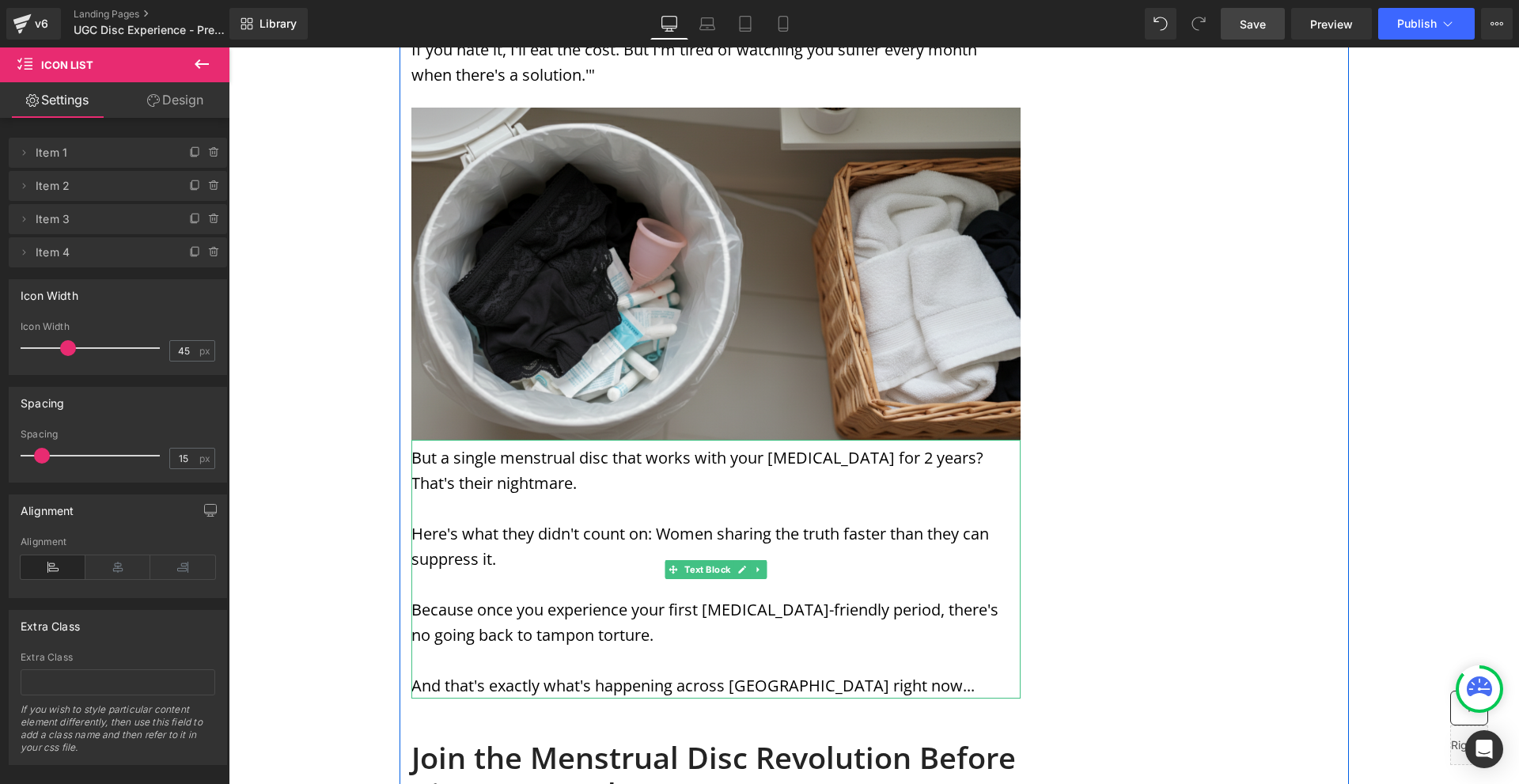
click at [852, 674] on p "And that's exactly what's happening across [GEOGRAPHIC_DATA] right now..." at bounding box center [716, 686] width 609 height 25
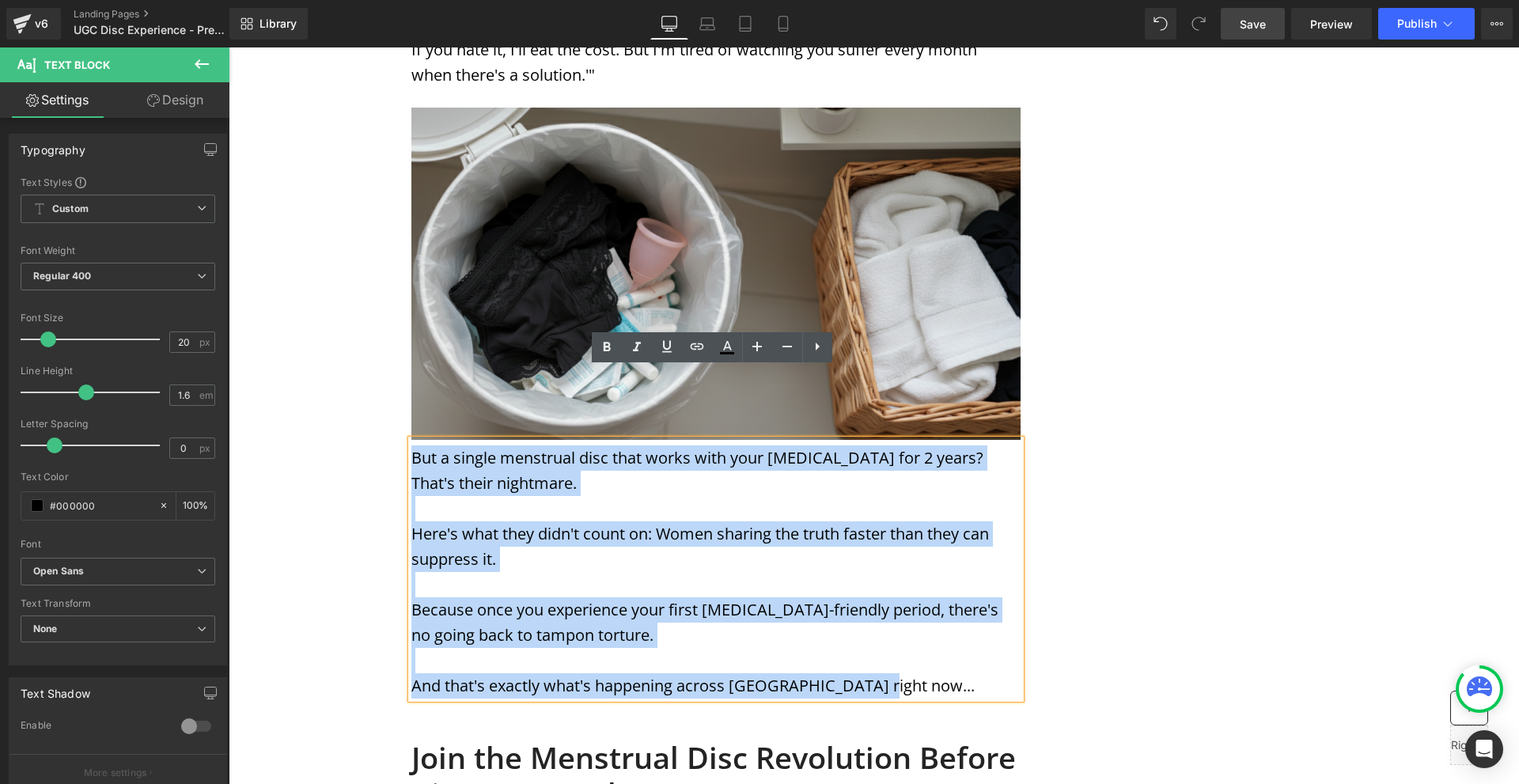
drag, startPoint x: 883, startPoint y: 612, endPoint x: 410, endPoint y: 385, distance: 524.7
click at [412, 440] on div "But a single menstrual disc that works with your [MEDICAL_DATA] for 2 years? Th…" at bounding box center [716, 570] width 609 height 259
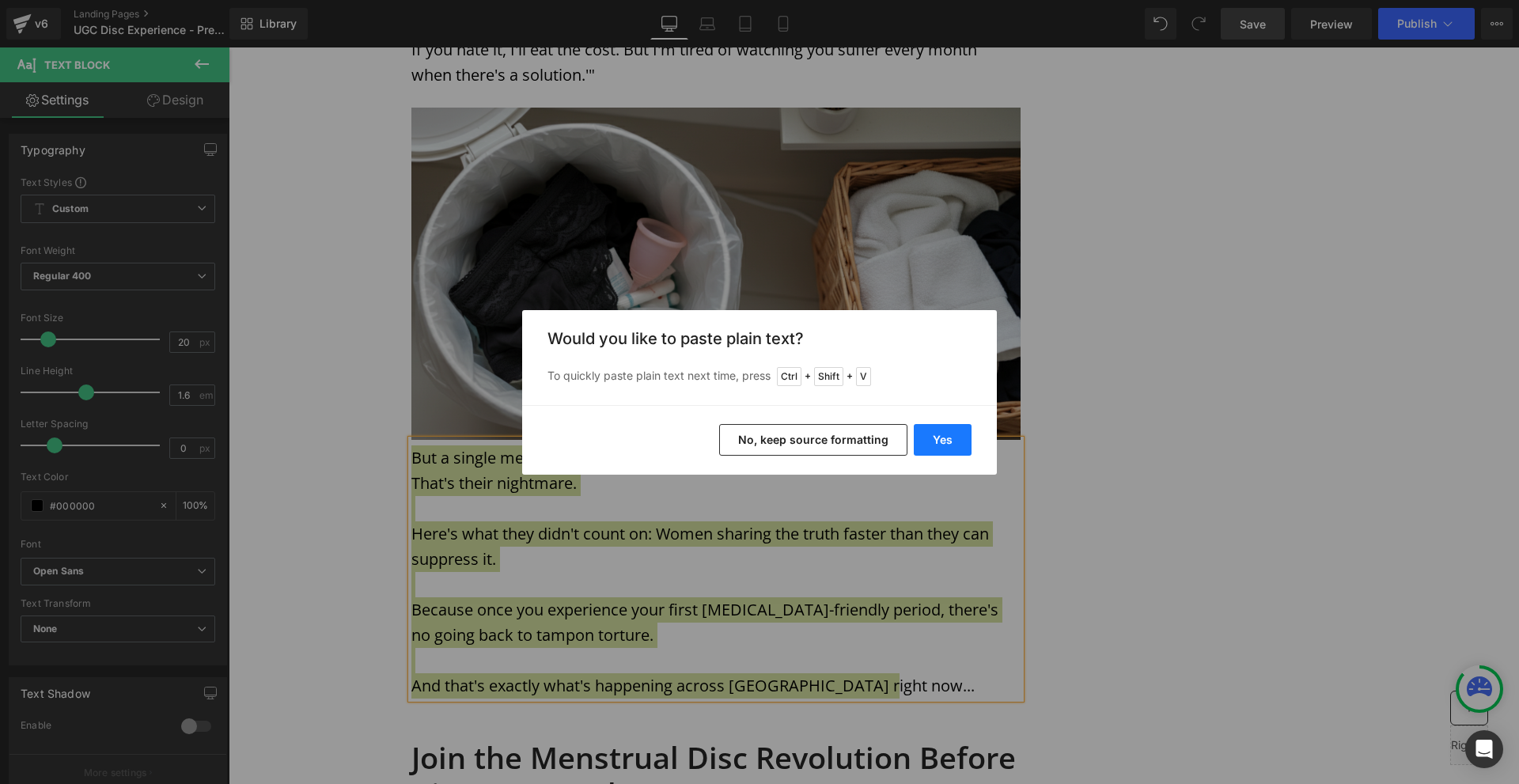
click at [946, 444] on button "Yes" at bounding box center [943, 439] width 58 height 32
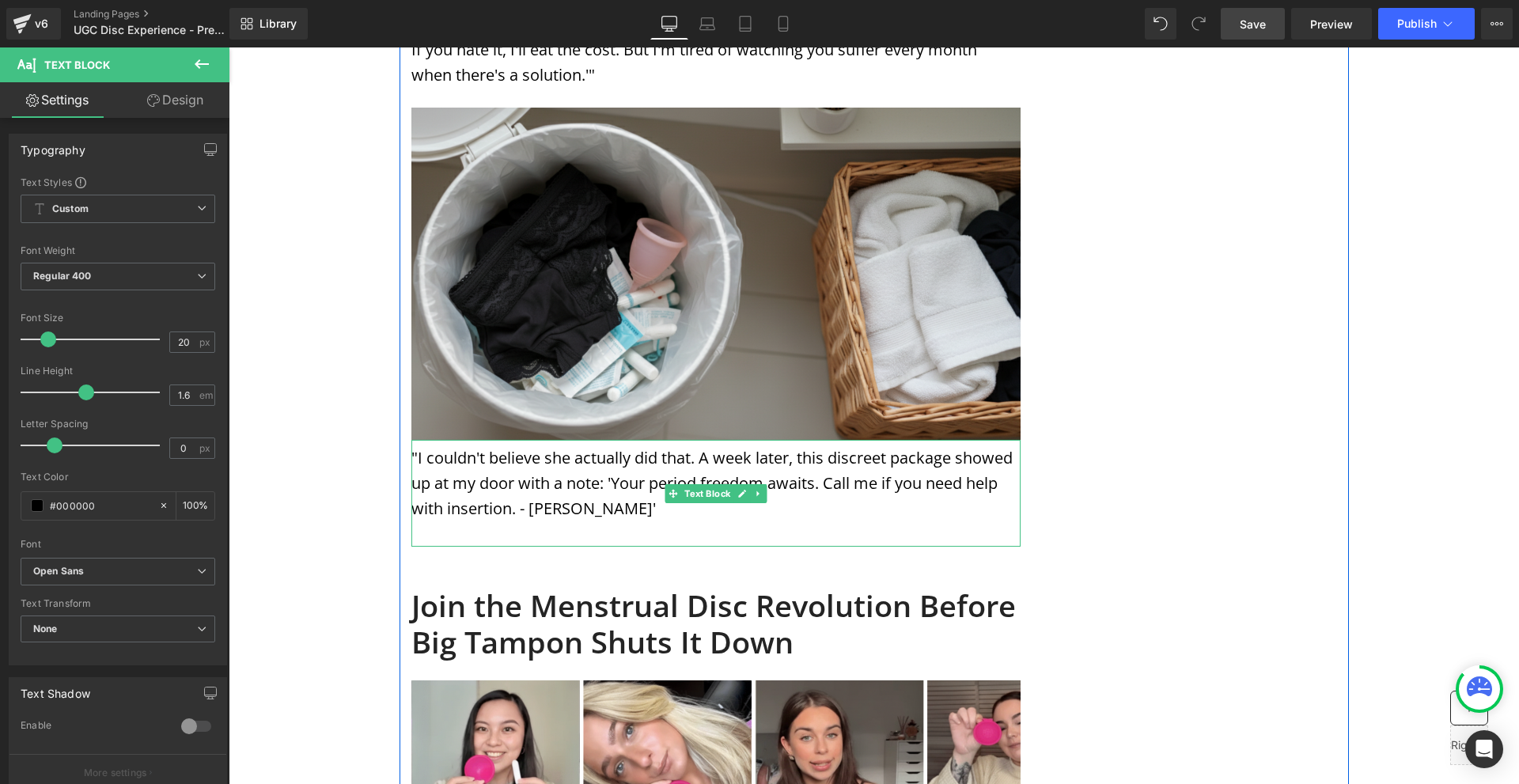
click at [695, 445] on p ""I couldn't believe she actually did that. A week later, this discreet package …" at bounding box center [716, 483] width 609 height 76
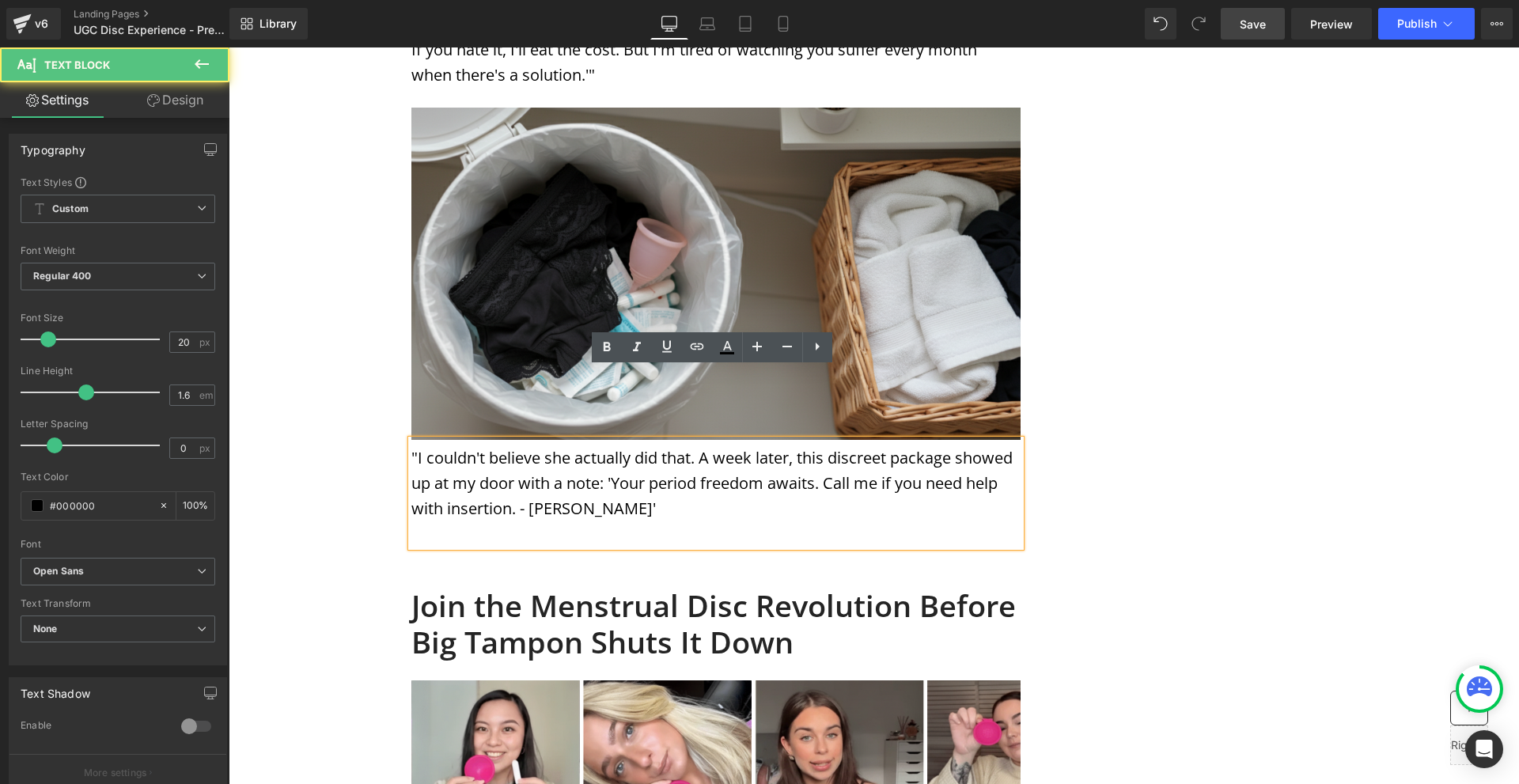
click at [704, 521] on p at bounding box center [716, 534] width 609 height 25
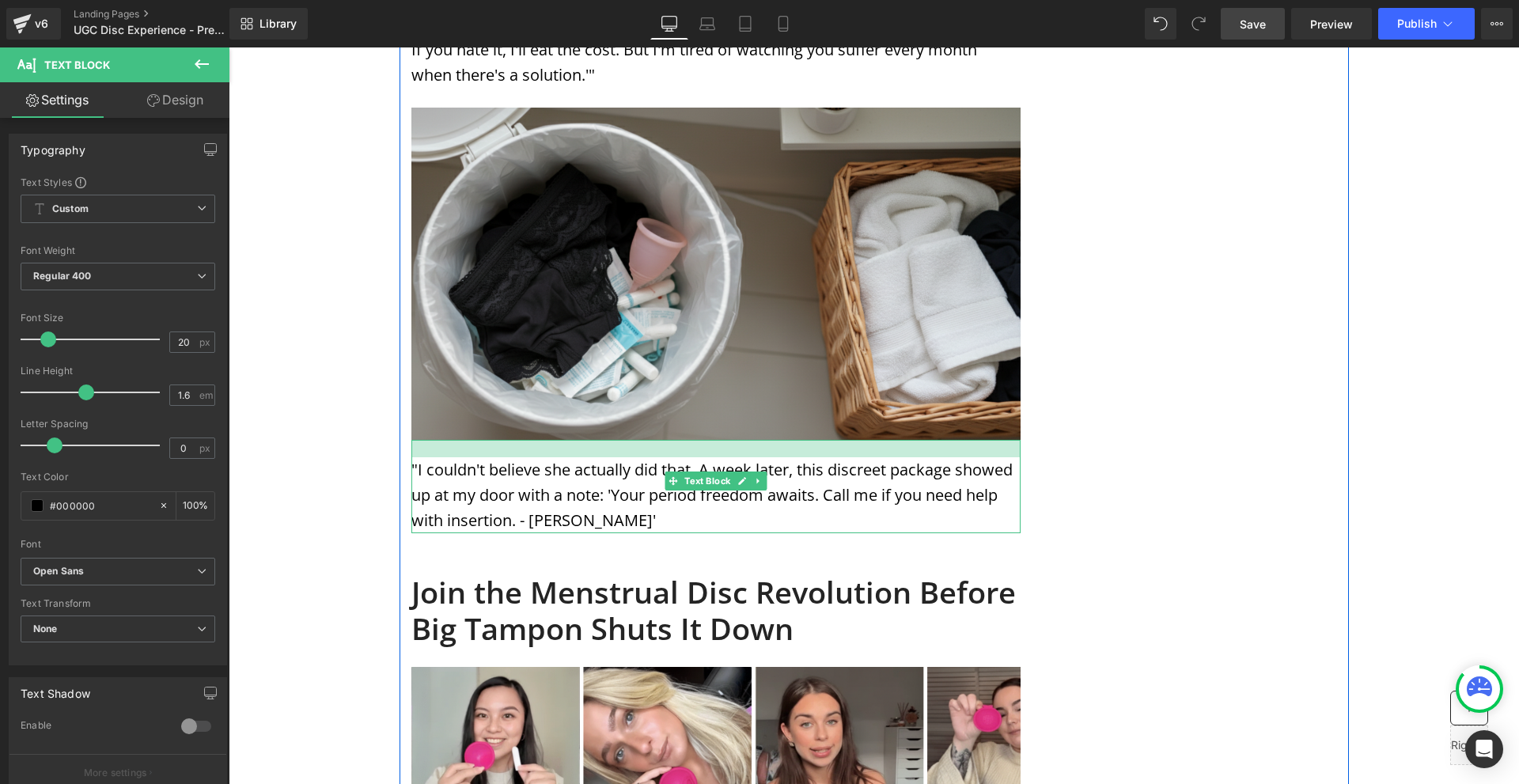
drag, startPoint x: 848, startPoint y: 371, endPoint x: 849, endPoint y: 383, distance: 12.0
click at [849, 440] on div at bounding box center [716, 448] width 609 height 17
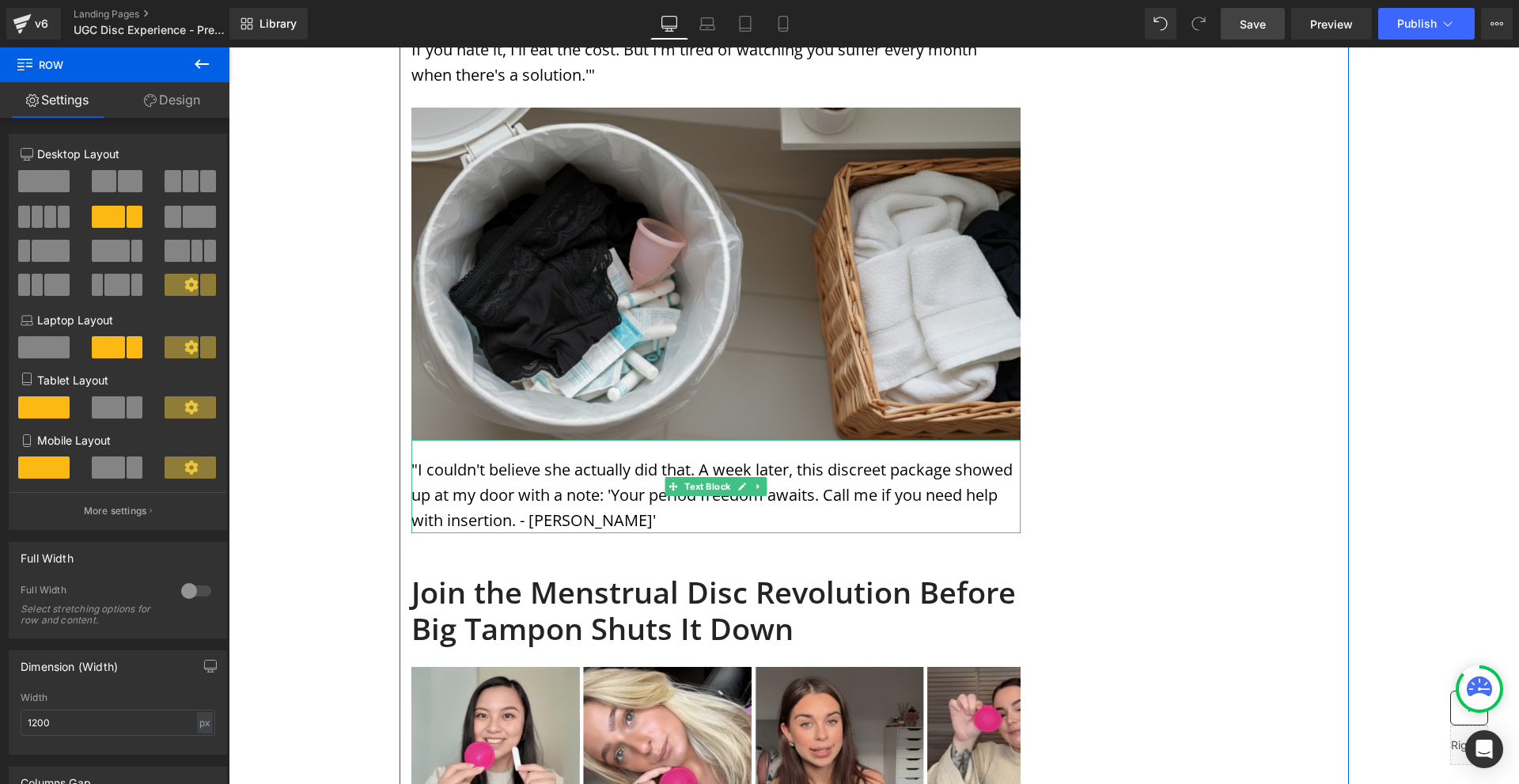
click at [836, 457] on p ""I couldn't believe she actually did that. A week later, this discreet package …" at bounding box center [716, 495] width 609 height 76
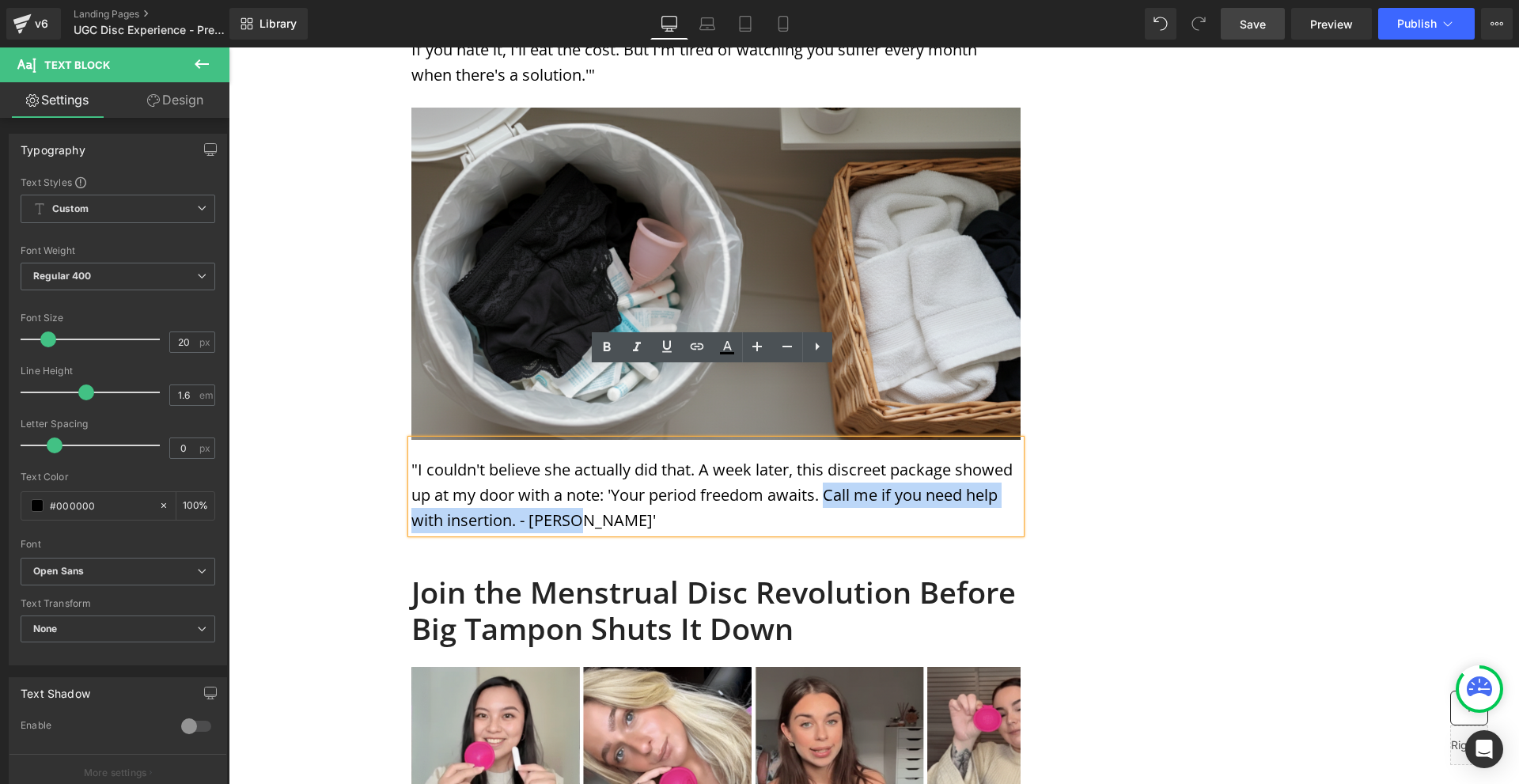
drag, startPoint x: 822, startPoint y: 423, endPoint x: 855, endPoint y: 441, distance: 37.6
click at [855, 457] on p ""I couldn't believe she actually did that. A week later, this discreet package …" at bounding box center [716, 495] width 609 height 76
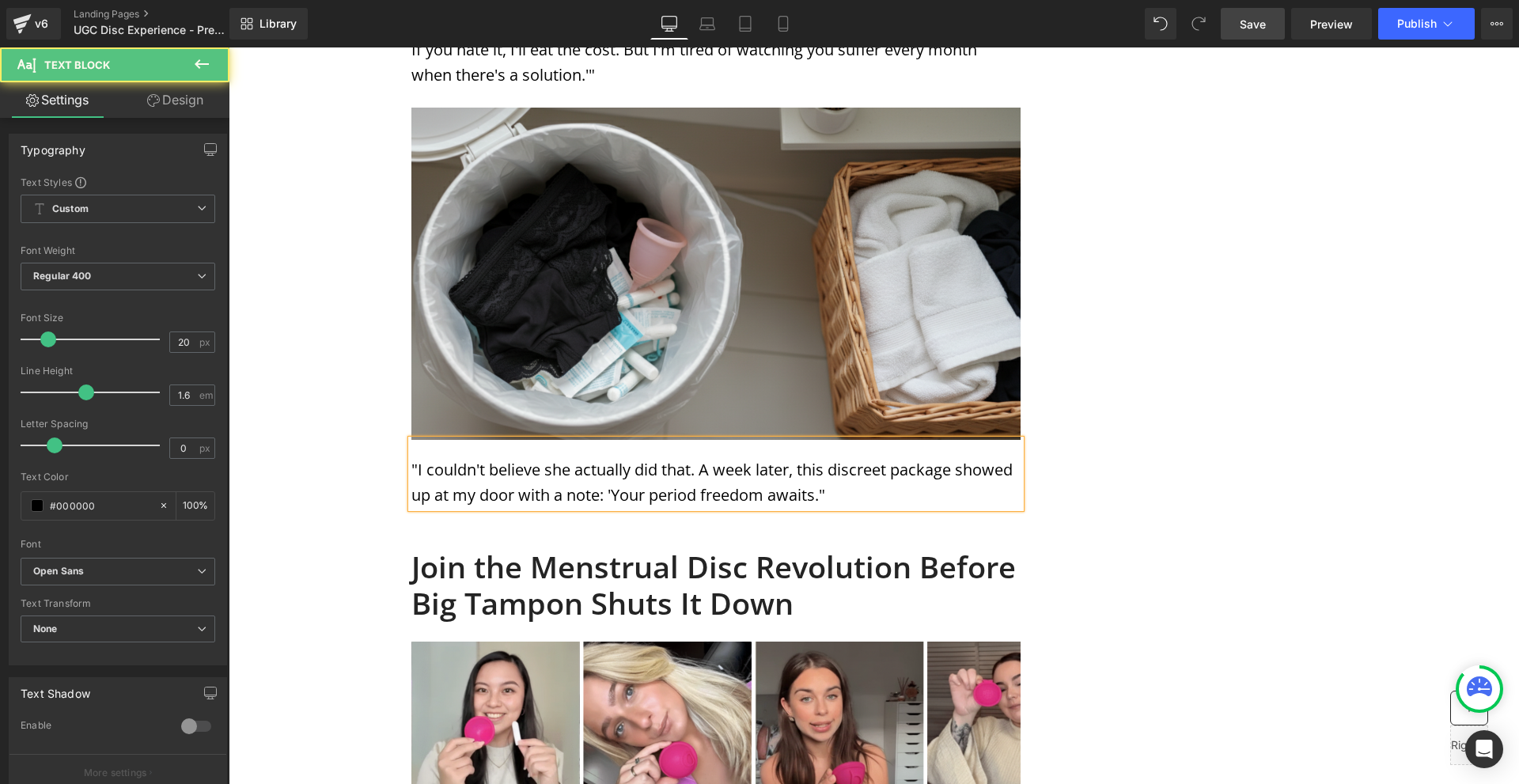
click at [607, 457] on p ""I couldn't believe she actually did that. A week later, this discreet package …" at bounding box center [716, 483] width 609 height 51
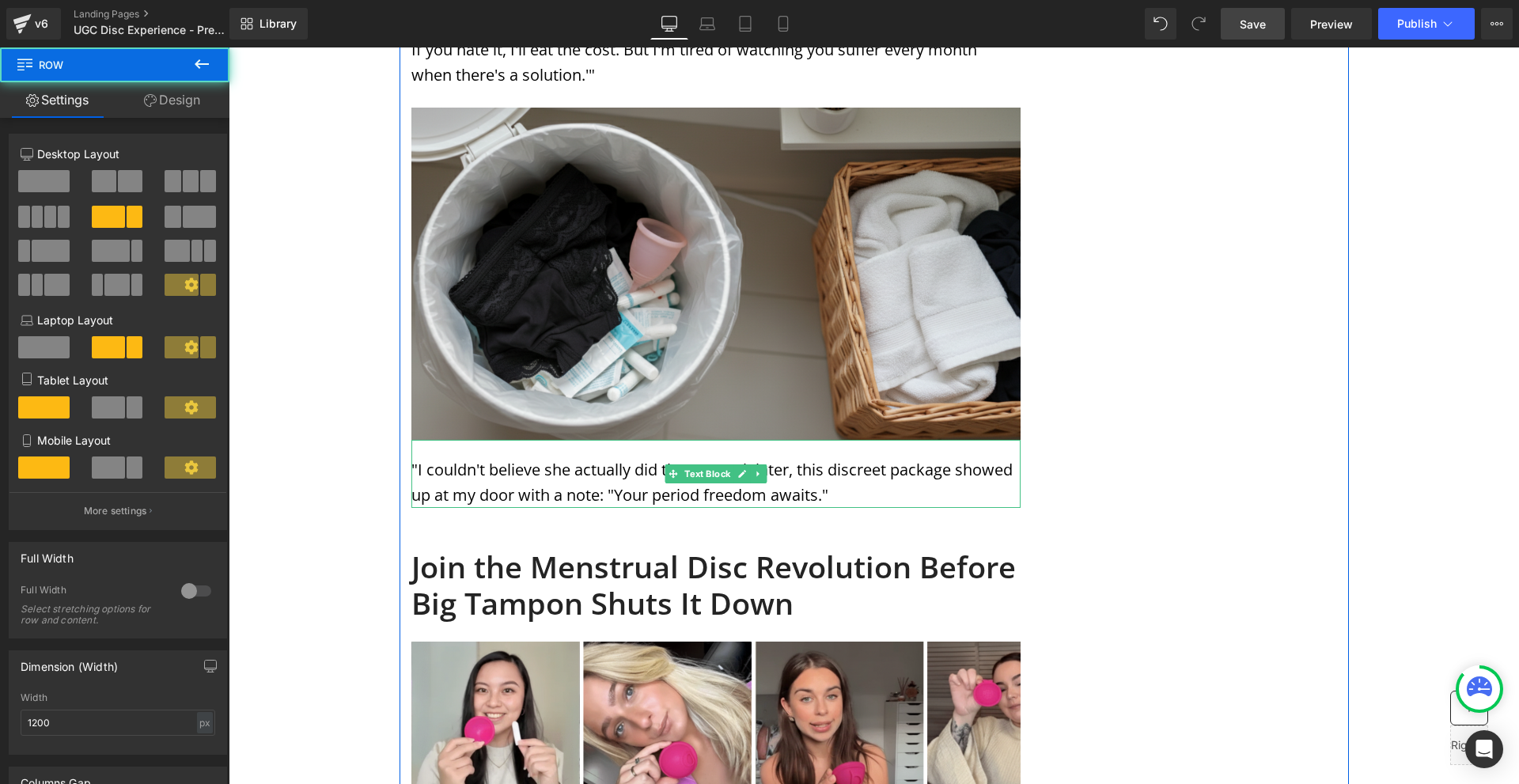
click at [935, 457] on p ""I couldn't believe she actually did that. A week later, this discreet package …" at bounding box center [716, 483] width 609 height 51
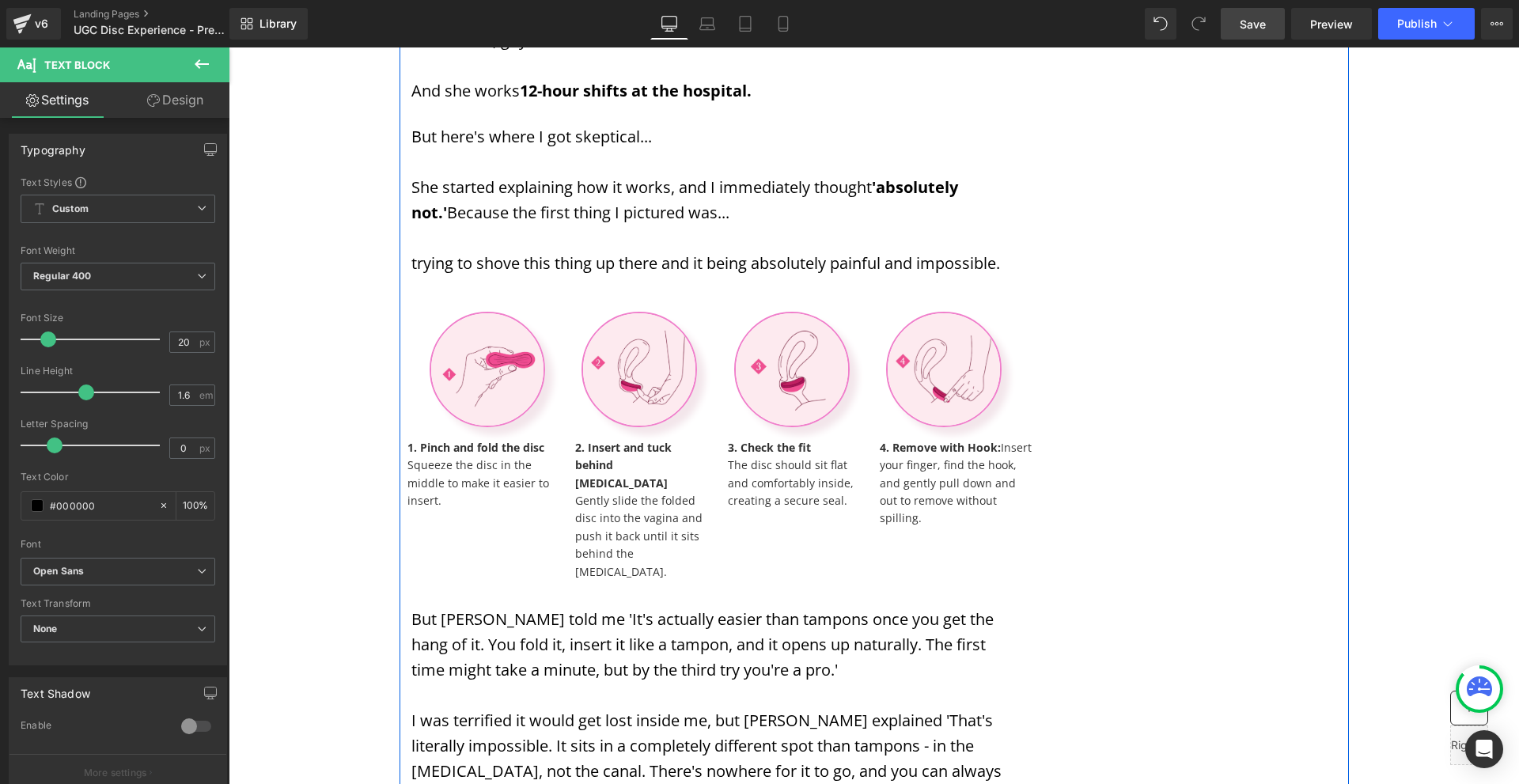
scroll to position [2927, 0]
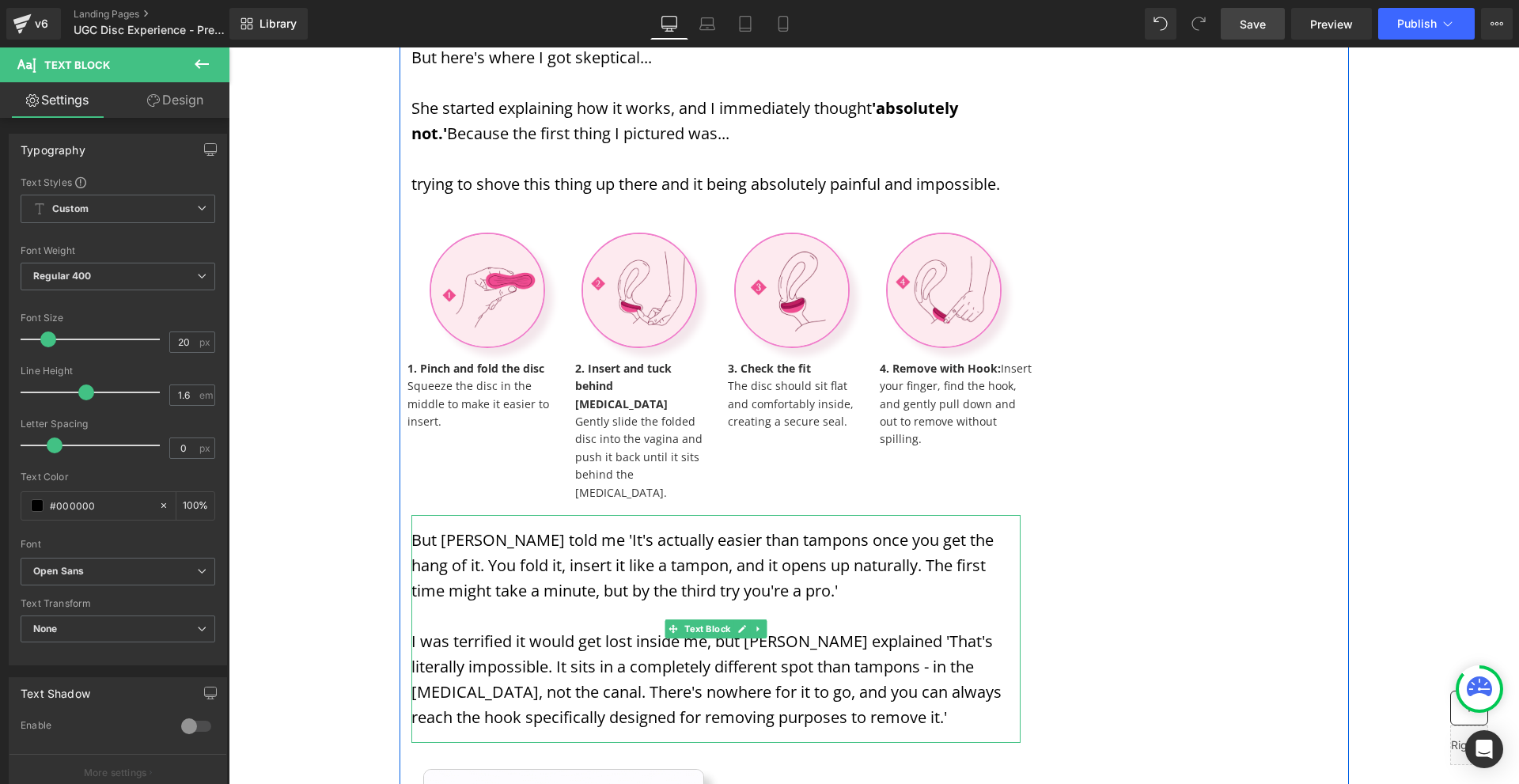
click at [769, 547] on p "B ut [PERSON_NAME] told me 'It's actually easier than tampons once you get the …" at bounding box center [716, 565] width 609 height 76
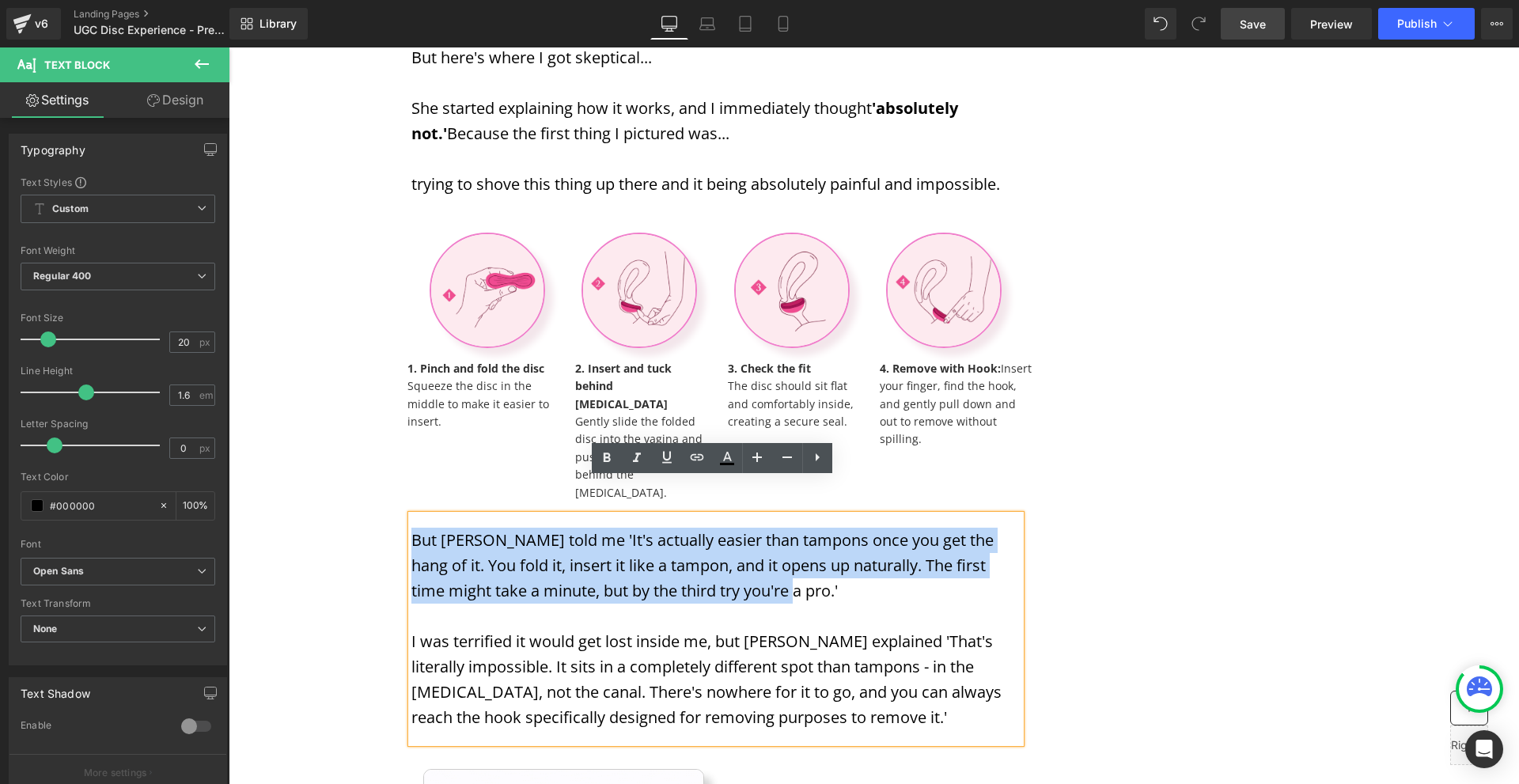
drag, startPoint x: 764, startPoint y: 559, endPoint x: 383, endPoint y: 483, distance: 388.5
copy p "B ut [PERSON_NAME] told me 'It's actually easier than tampons once you get the …"
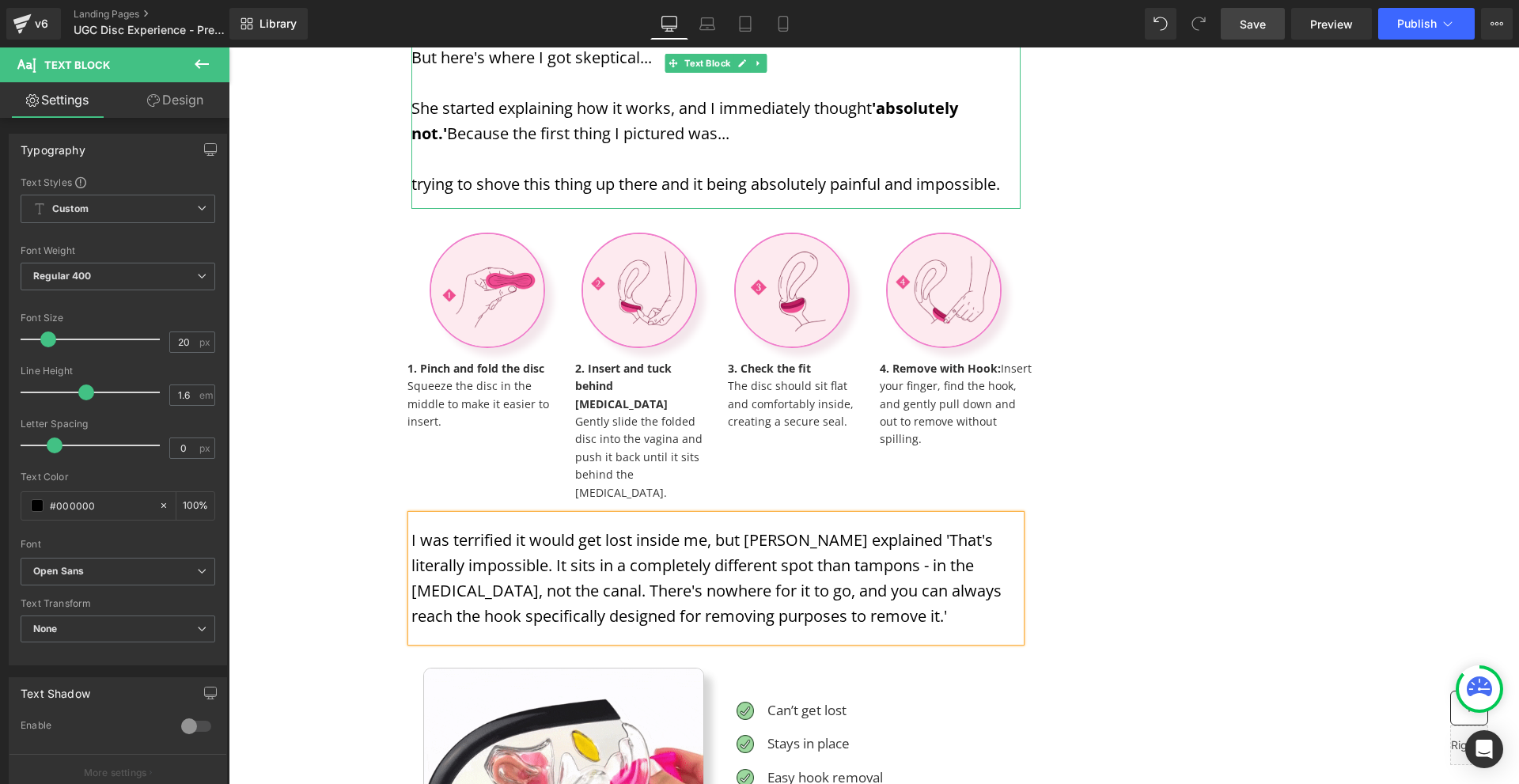
click at [1007, 180] on p "trying to shove this thing up there and it being absolutely painful and impossi…" at bounding box center [716, 184] width 609 height 25
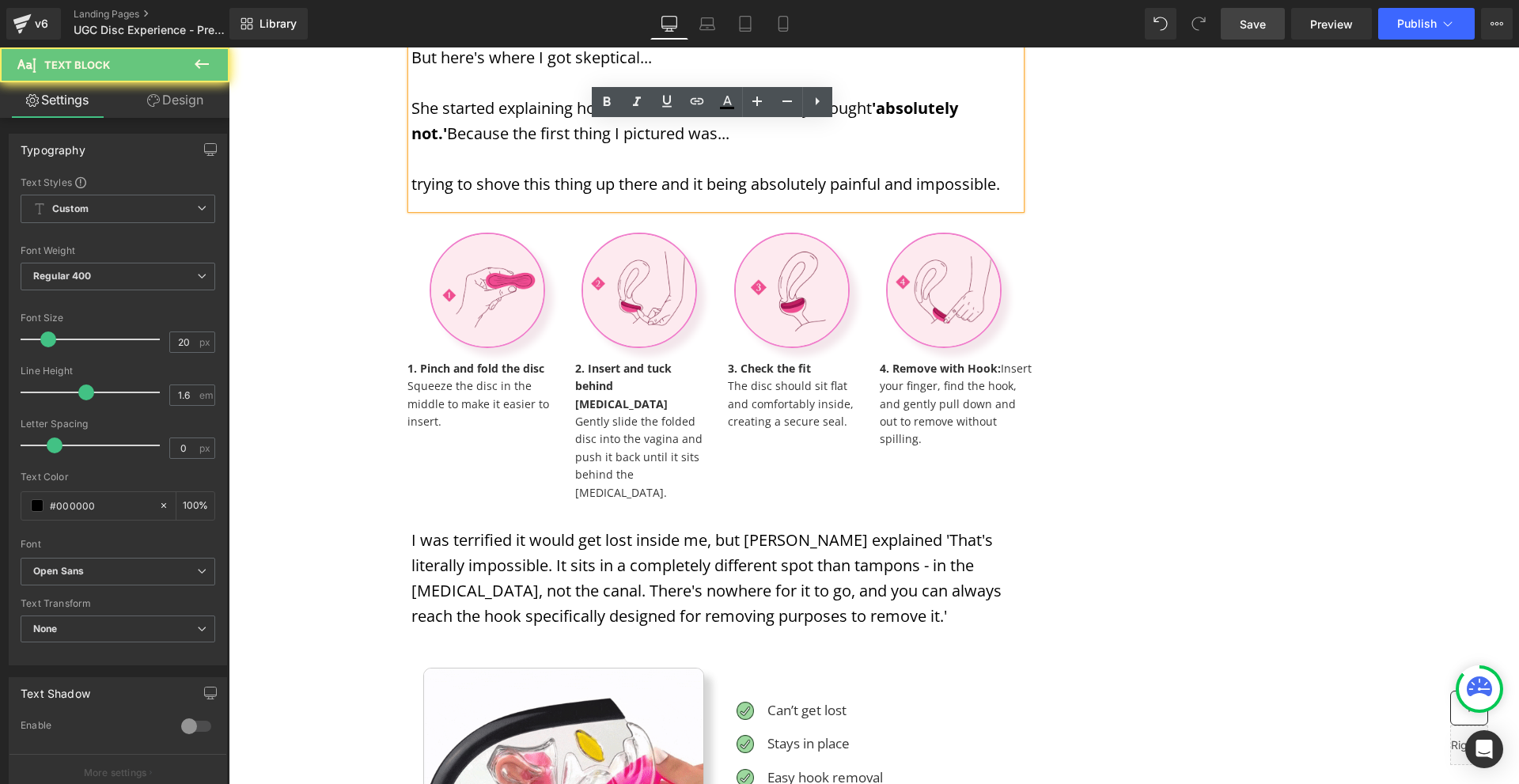
click at [1004, 183] on p "trying to shove this thing up there and it being absolutely painful and impossi…" at bounding box center [716, 184] width 609 height 25
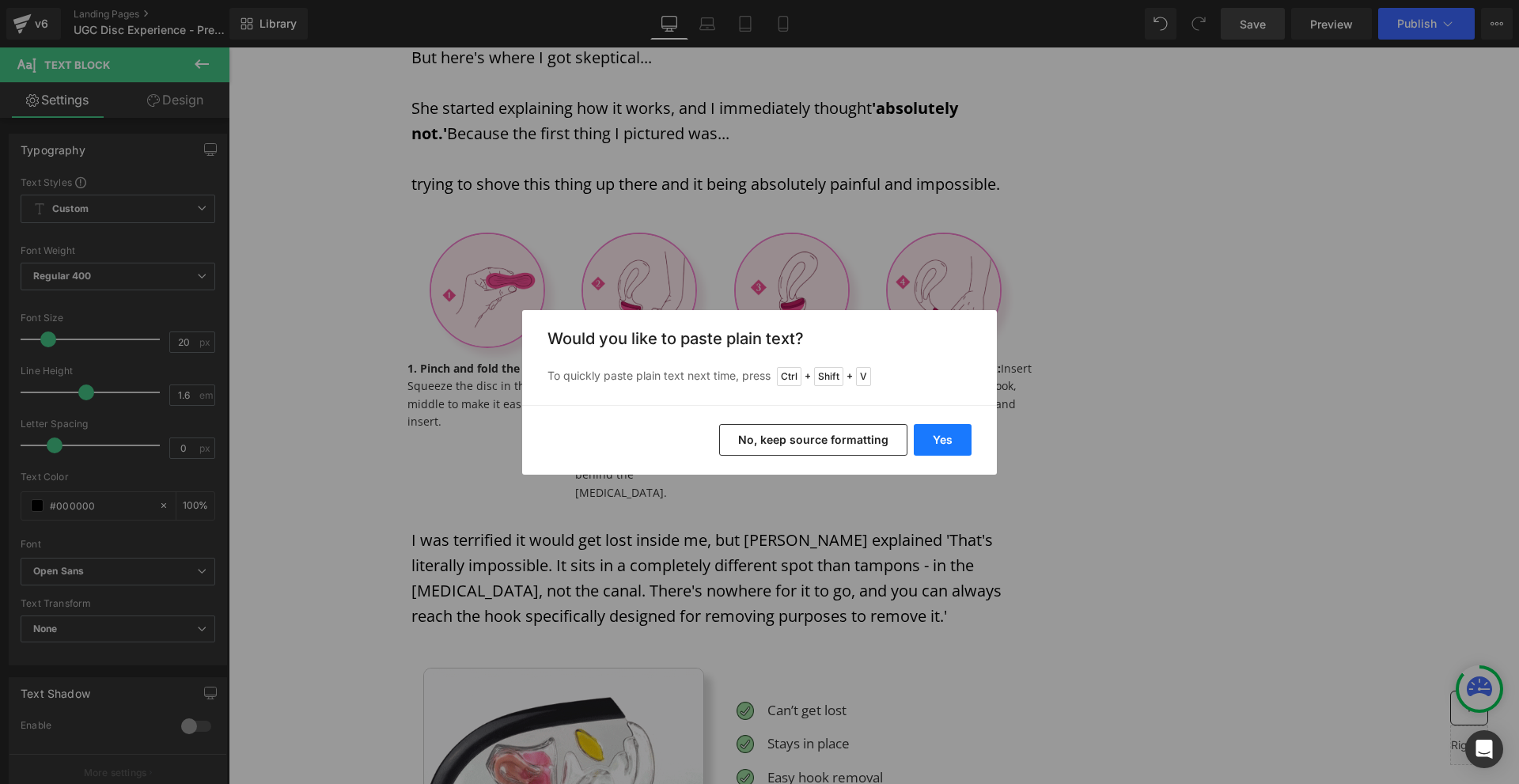
click at [951, 436] on button "Yes" at bounding box center [943, 439] width 58 height 32
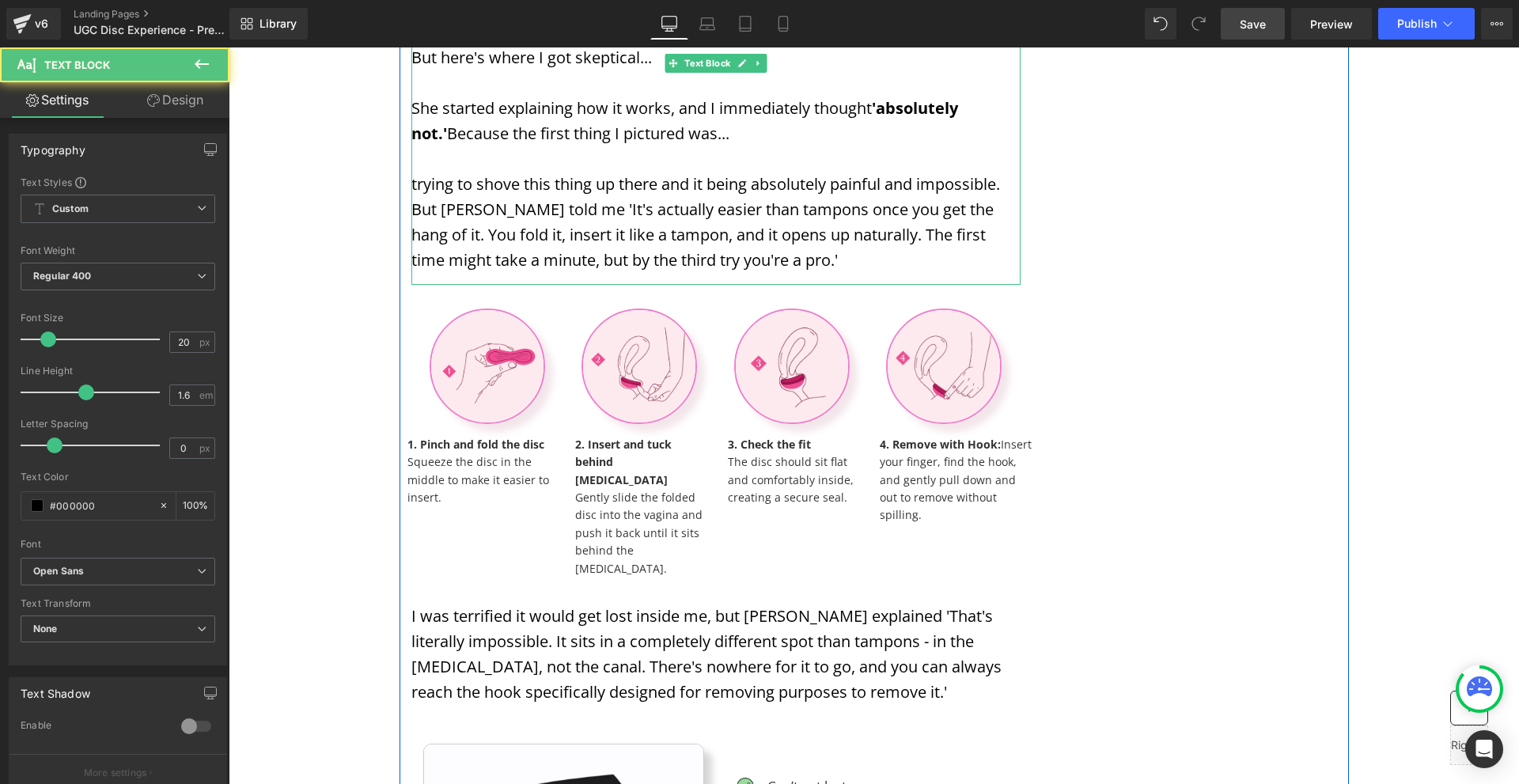
click at [414, 212] on p "trying to shove this thing up there and it being absolutely painful and impossi…" at bounding box center [716, 223] width 609 height 101
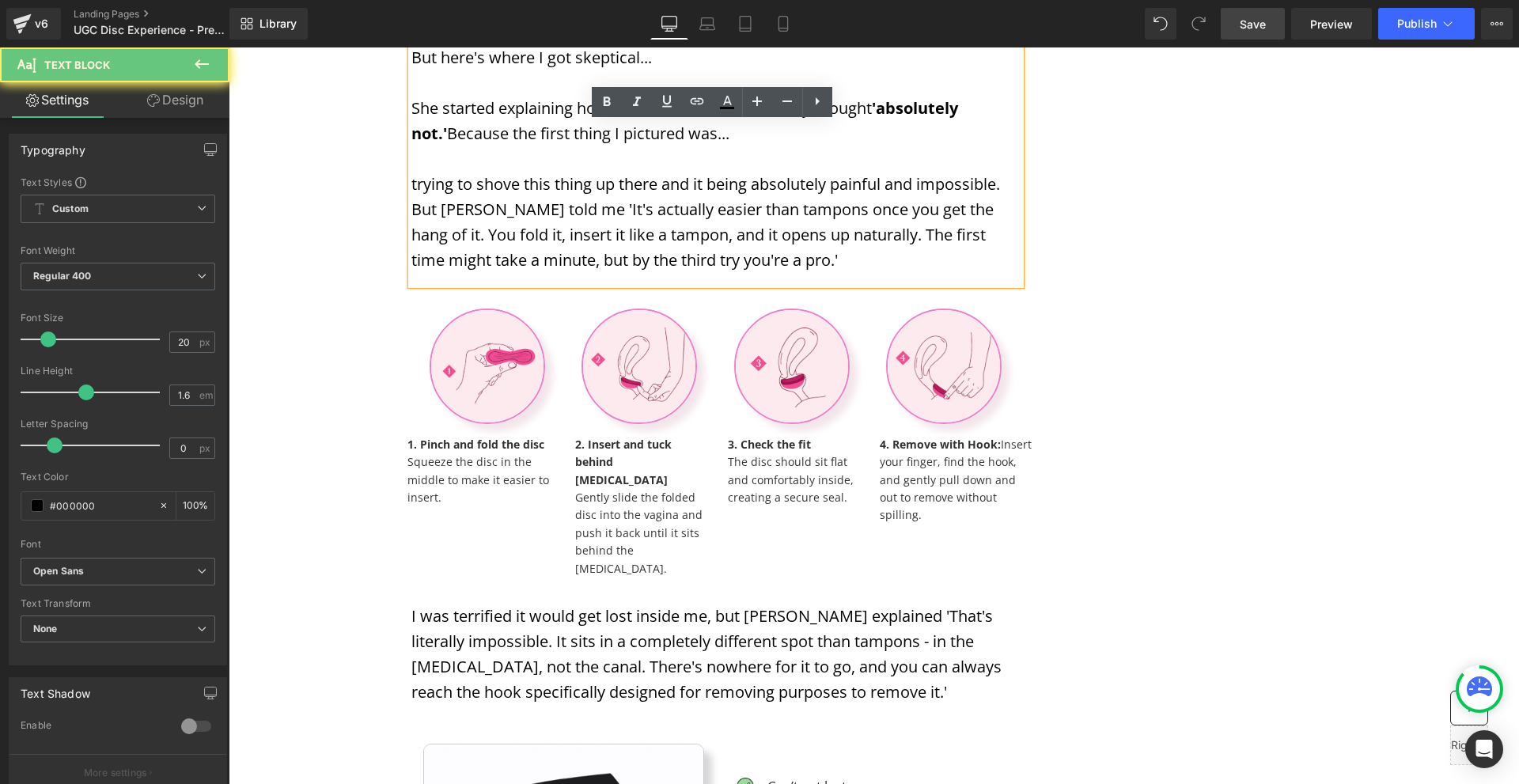
click at [412, 211] on p "trying to shove this thing up there and it being absolutely painful and impossi…" at bounding box center [716, 223] width 609 height 101
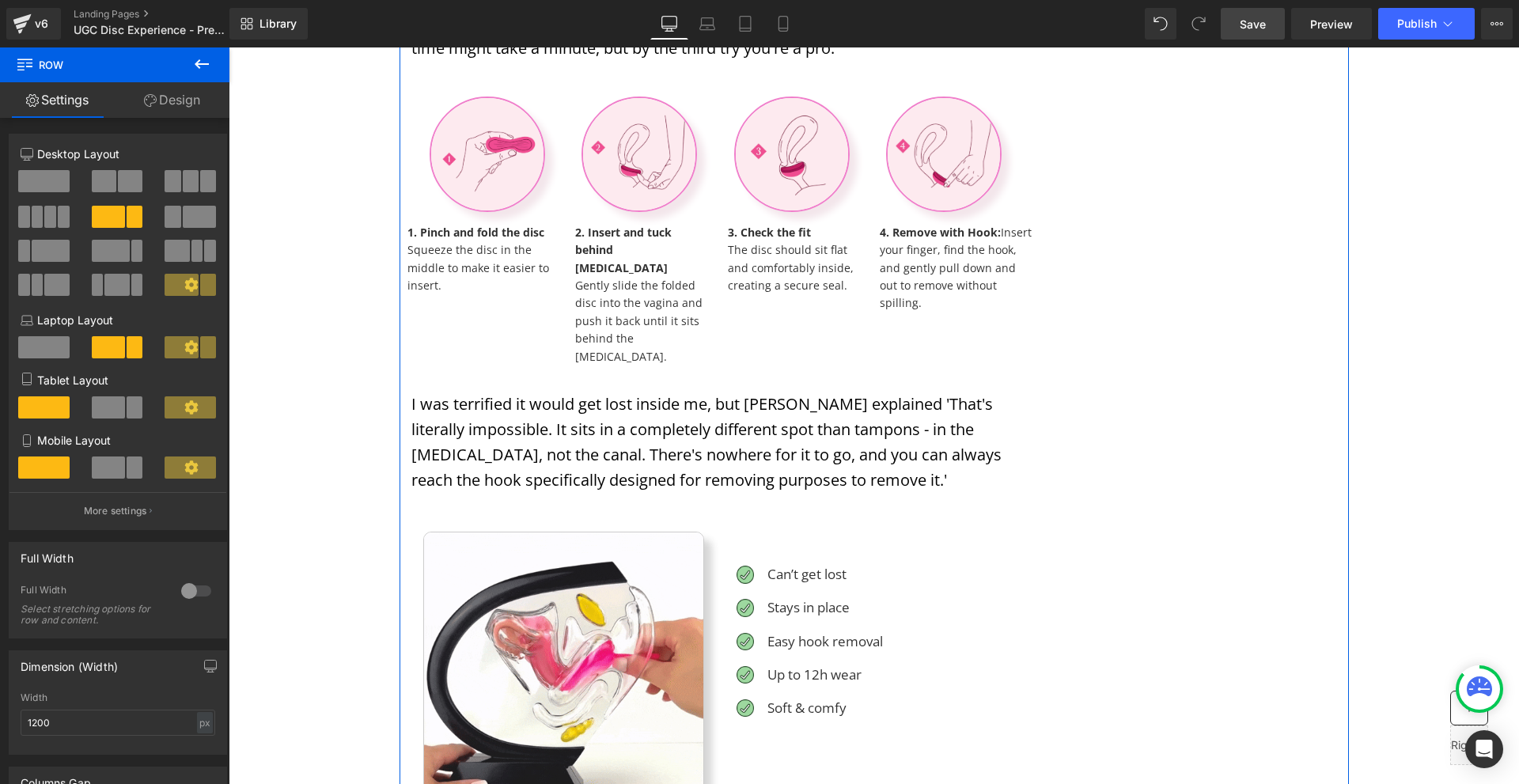
scroll to position [3244, 0]
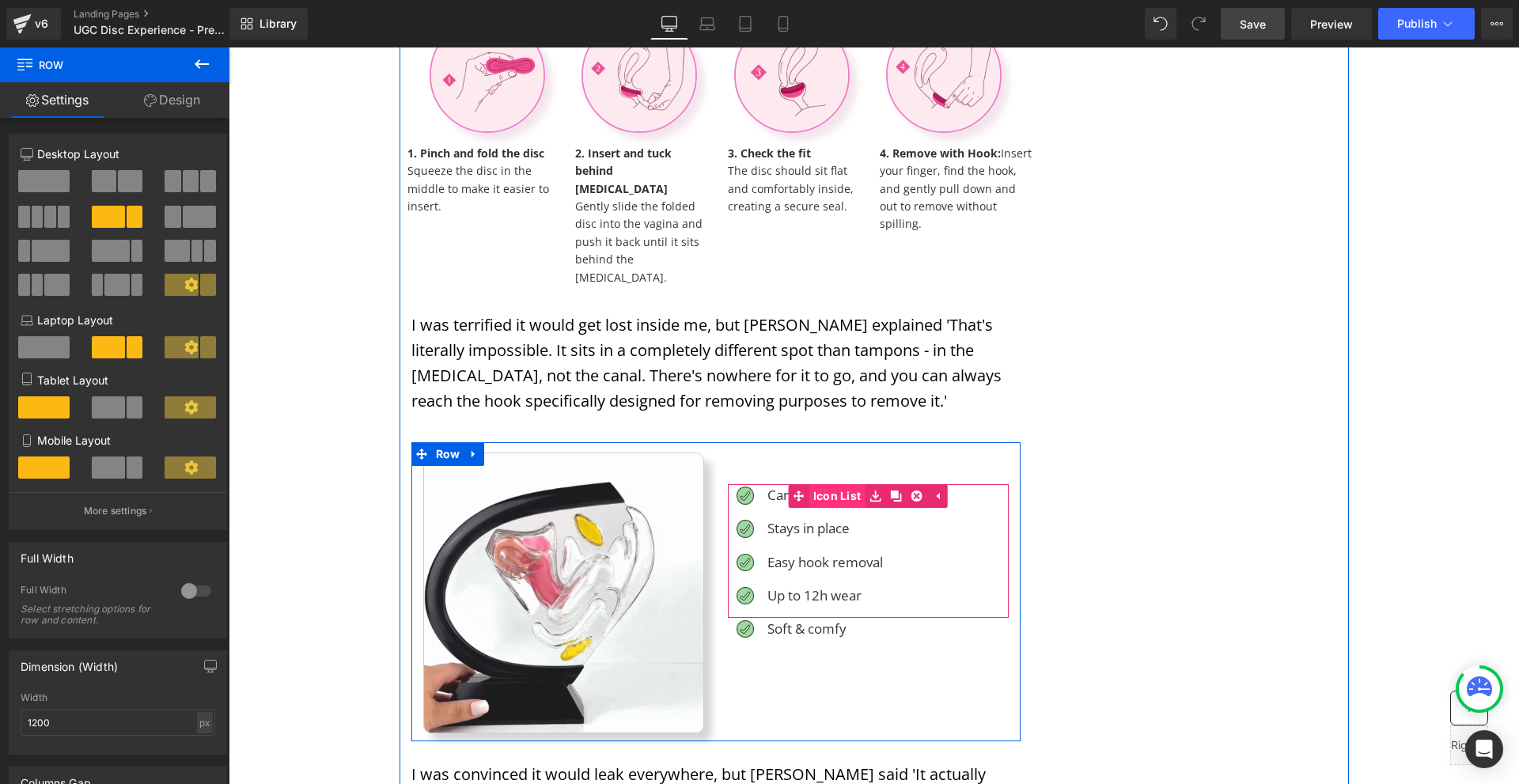
click at [825, 484] on link "Icon List" at bounding box center [827, 496] width 77 height 24
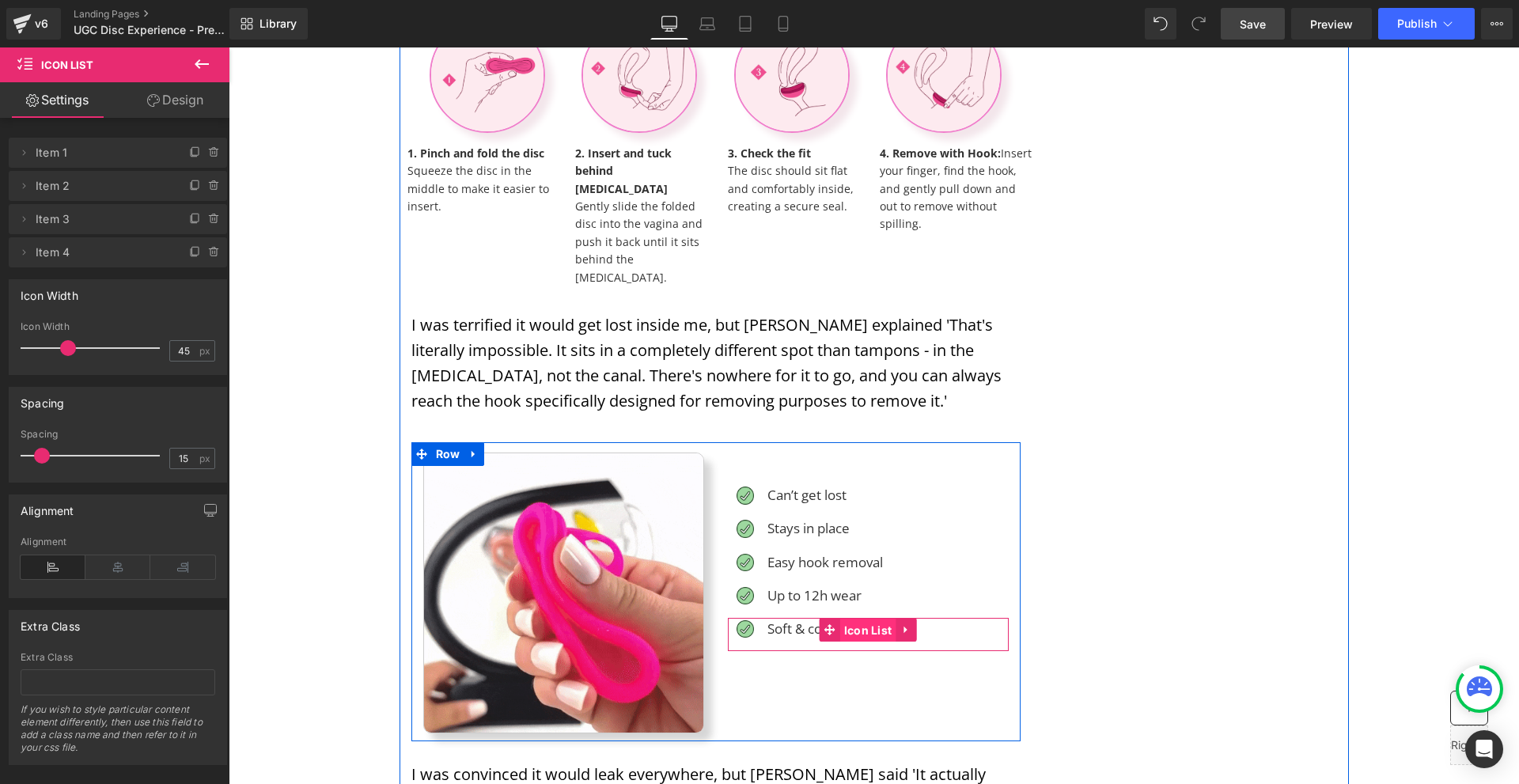
click at [851, 619] on span "Icon List" at bounding box center [868, 630] width 56 height 24
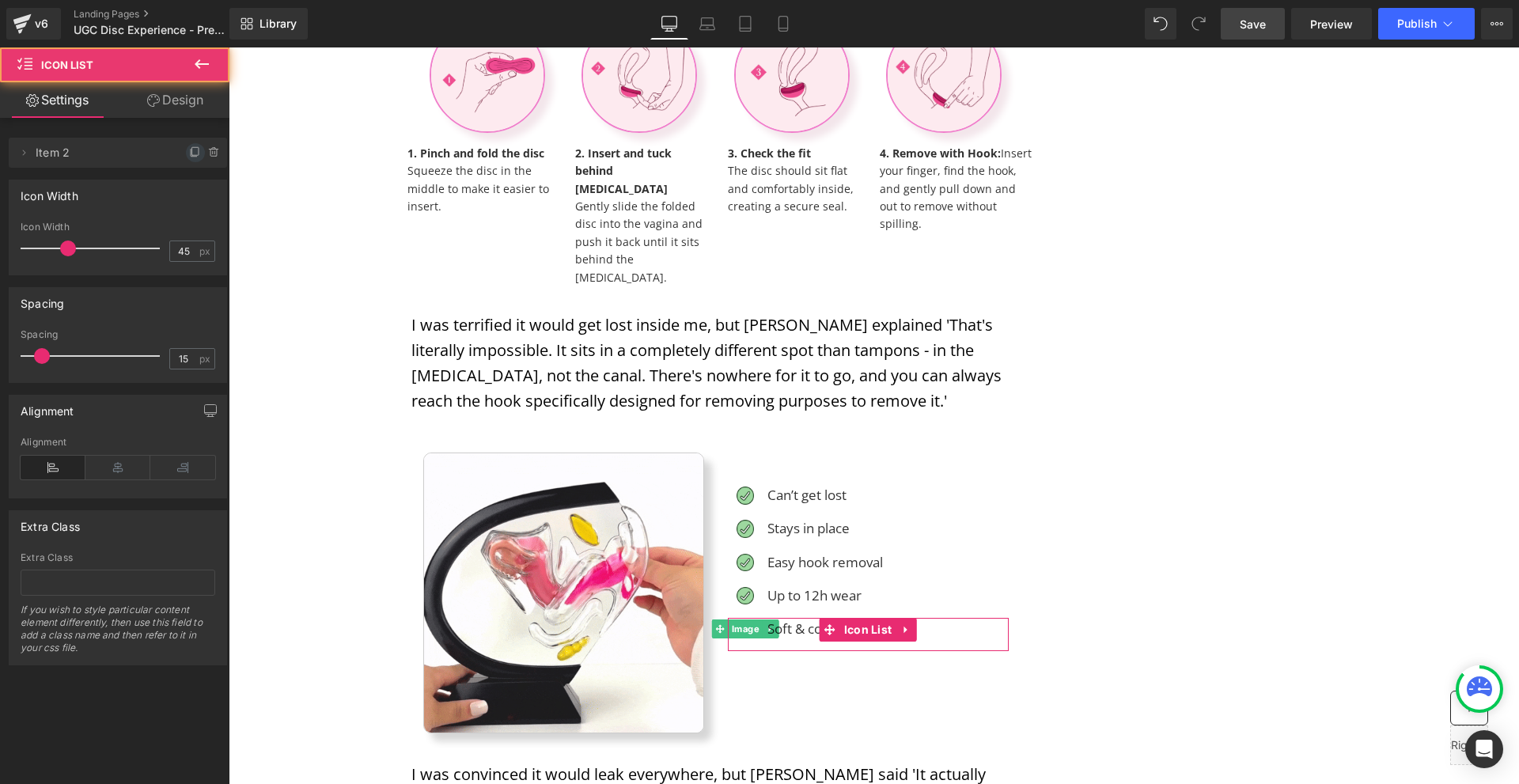
click at [192, 152] on icon at bounding box center [196, 151] width 7 height 8
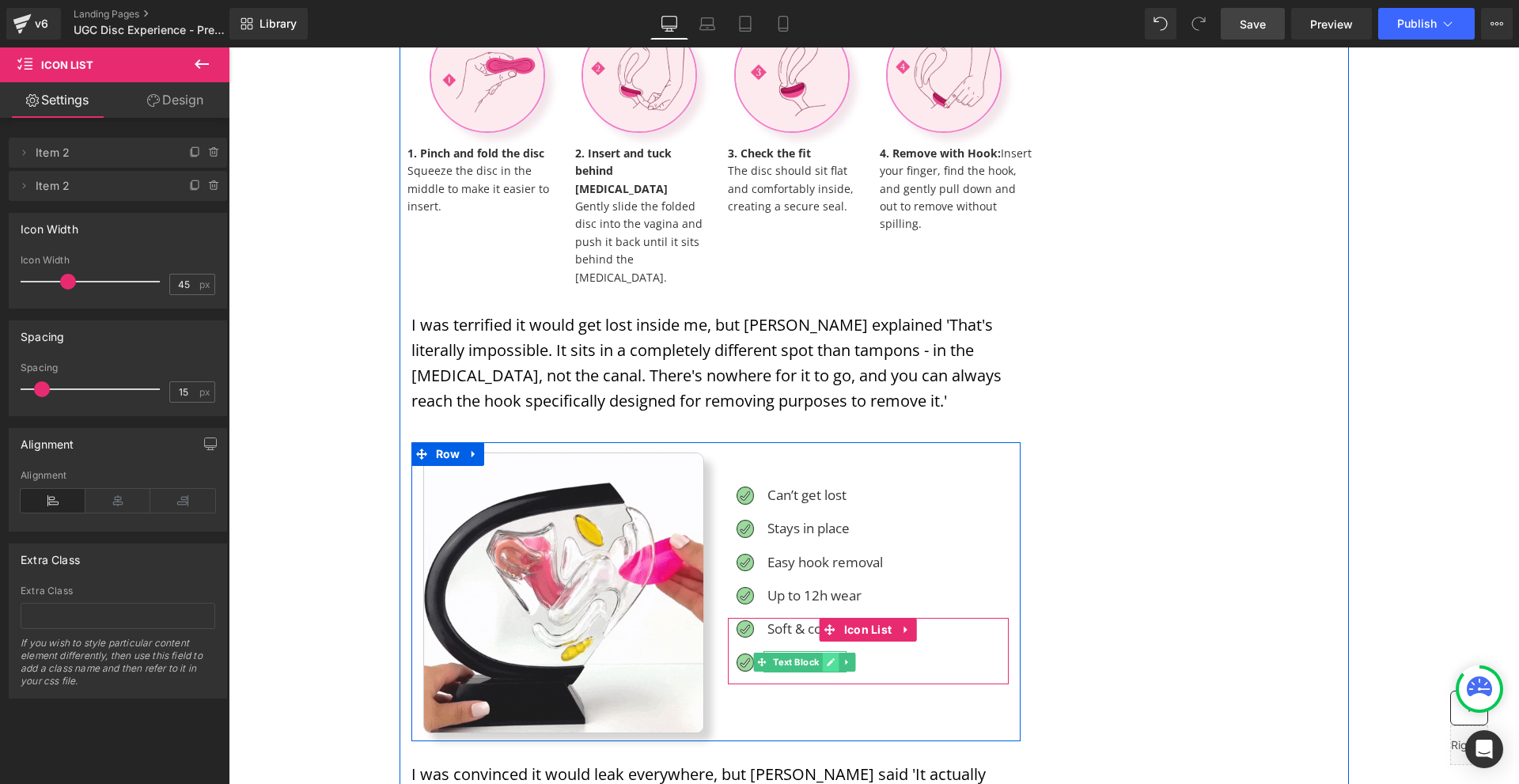
click at [823, 653] on link at bounding box center [831, 662] width 16 height 19
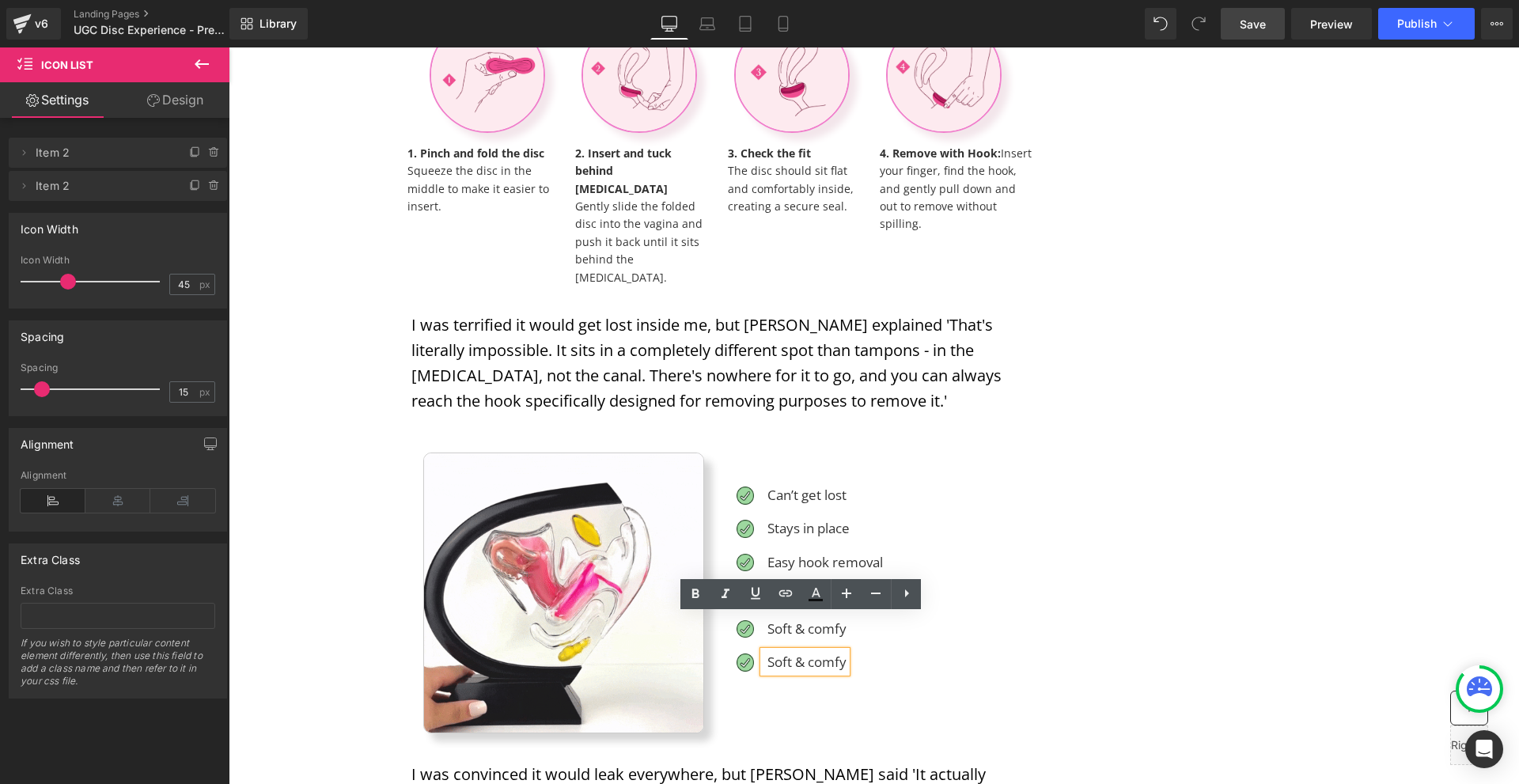
click at [819, 651] on p "Soft & comfy" at bounding box center [807, 662] width 79 height 21
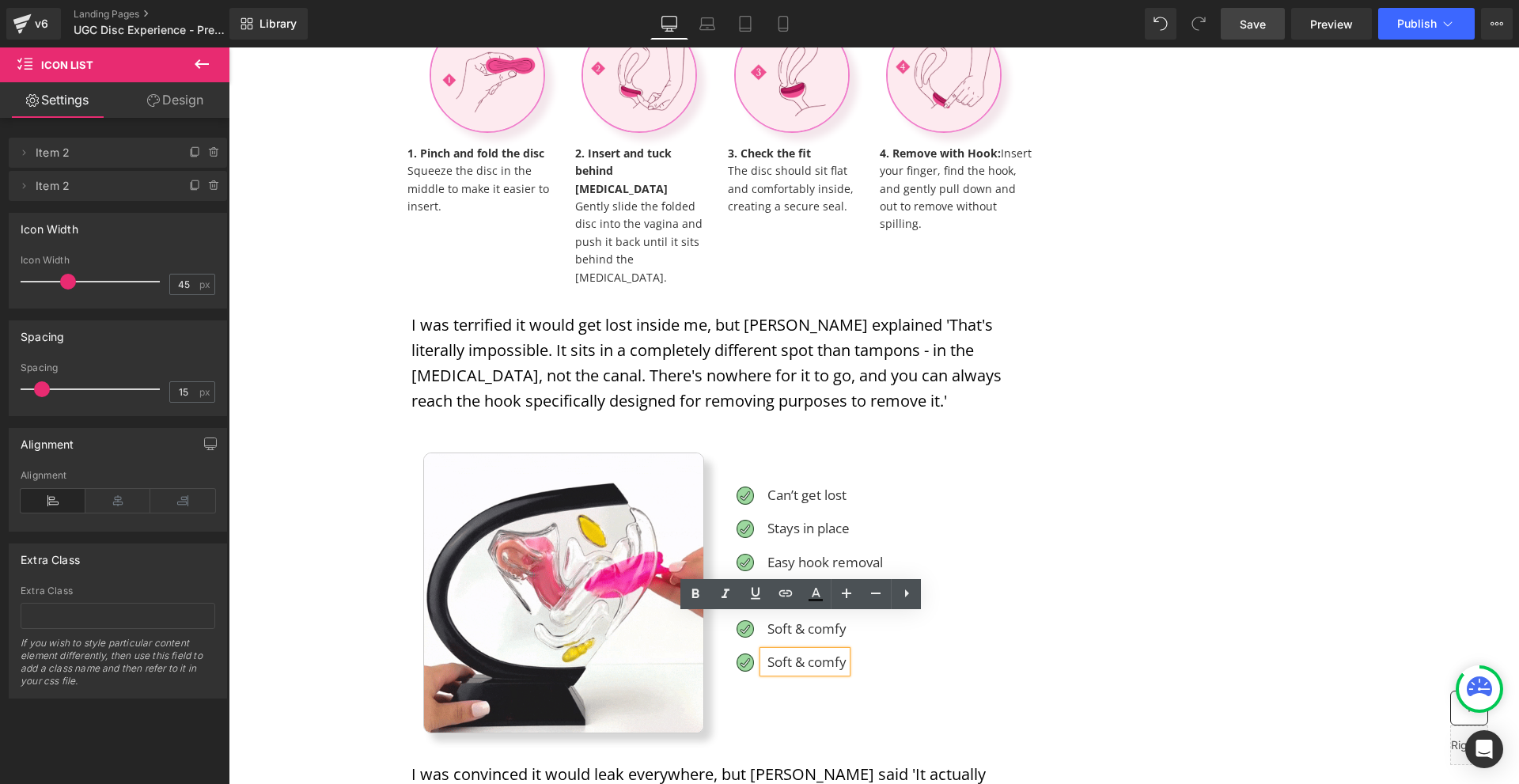
click at [819, 651] on p "Soft & comfy" at bounding box center [807, 662] width 79 height 21
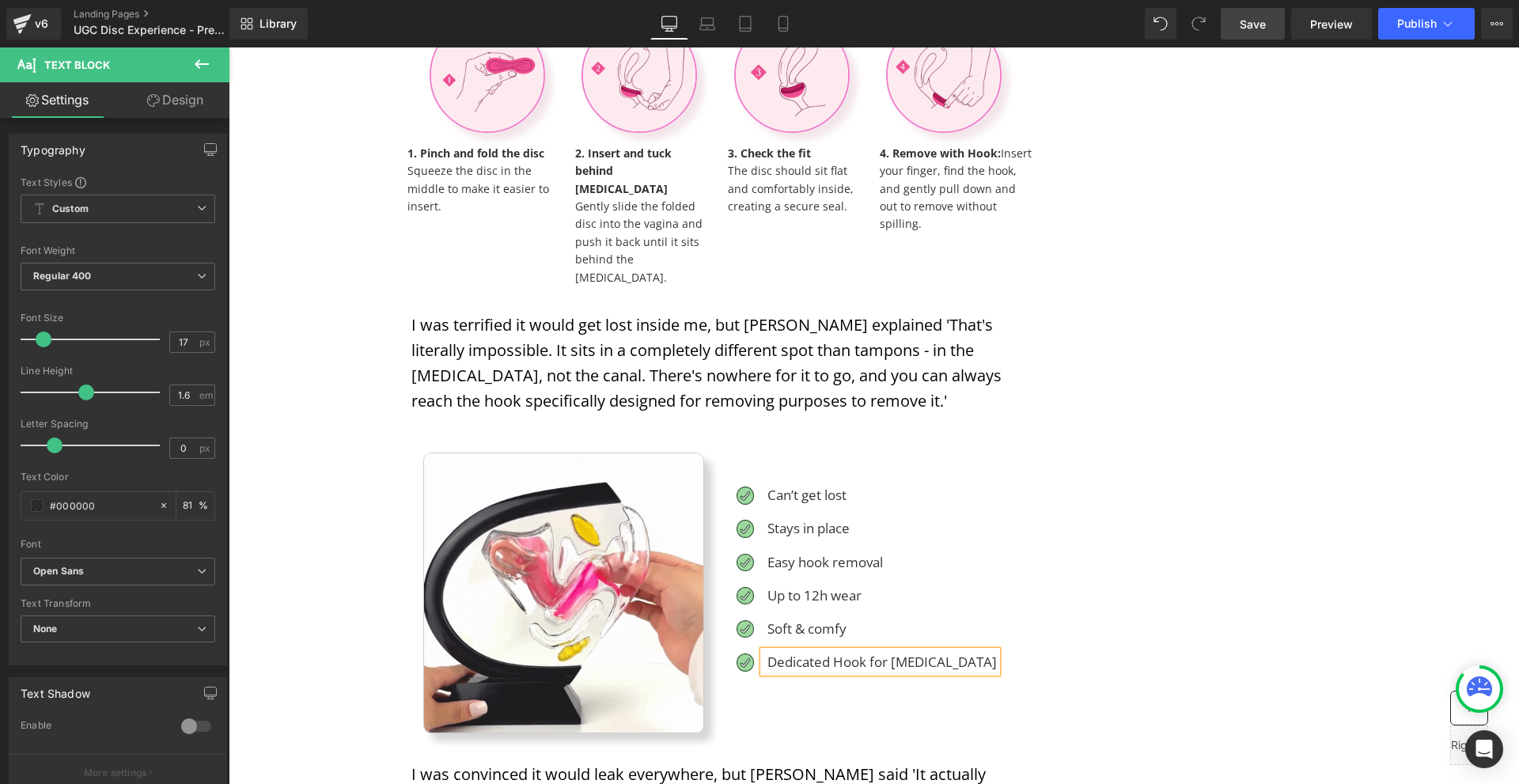
click at [860, 651] on p "Dedicated Hook for [MEDICAL_DATA]" at bounding box center [882, 662] width 229 height 21
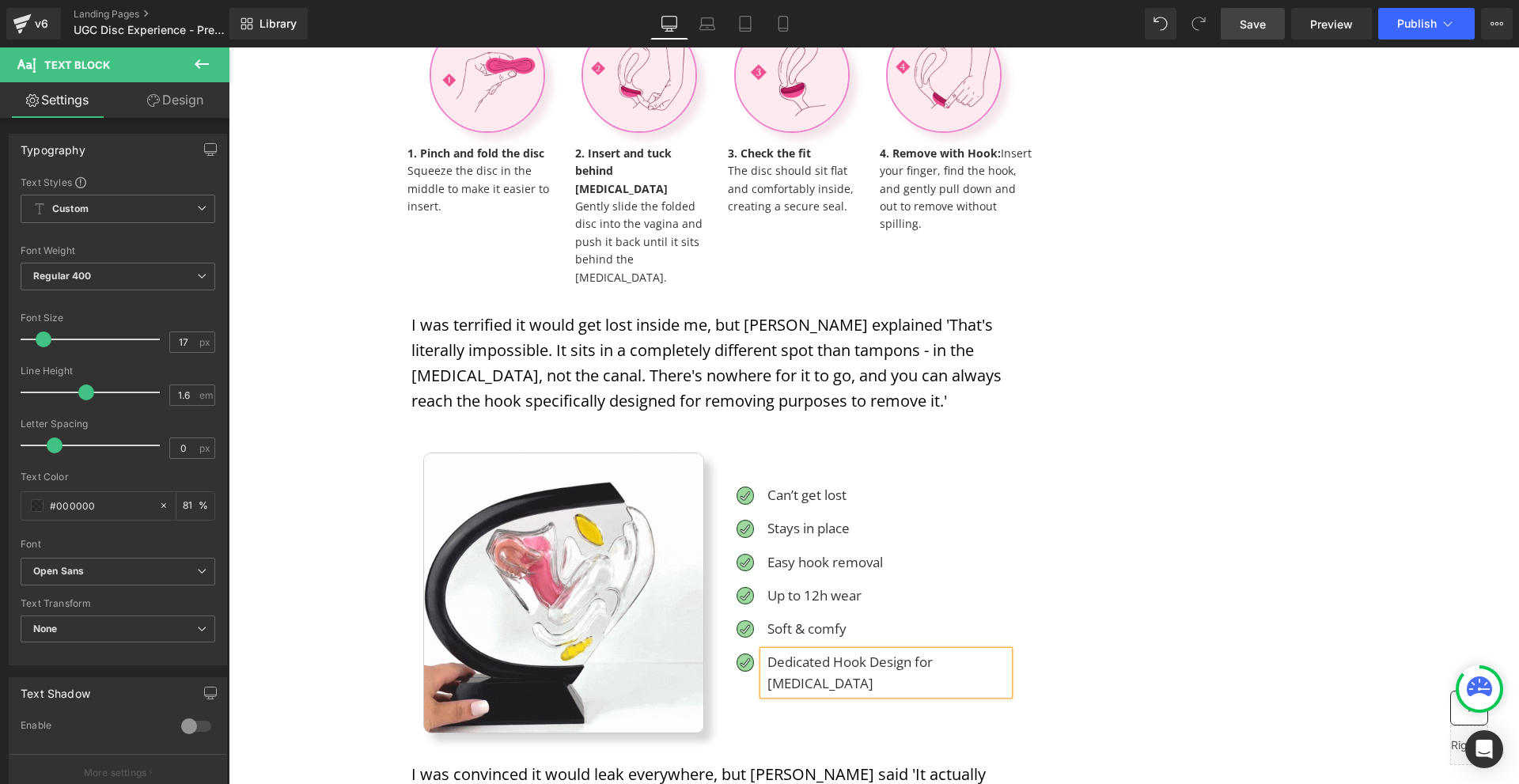
click at [877, 681] on div "Image Image Can’t get lost Text Block Image Stays in place Text Block Image Eas…" at bounding box center [716, 591] width 609 height 299
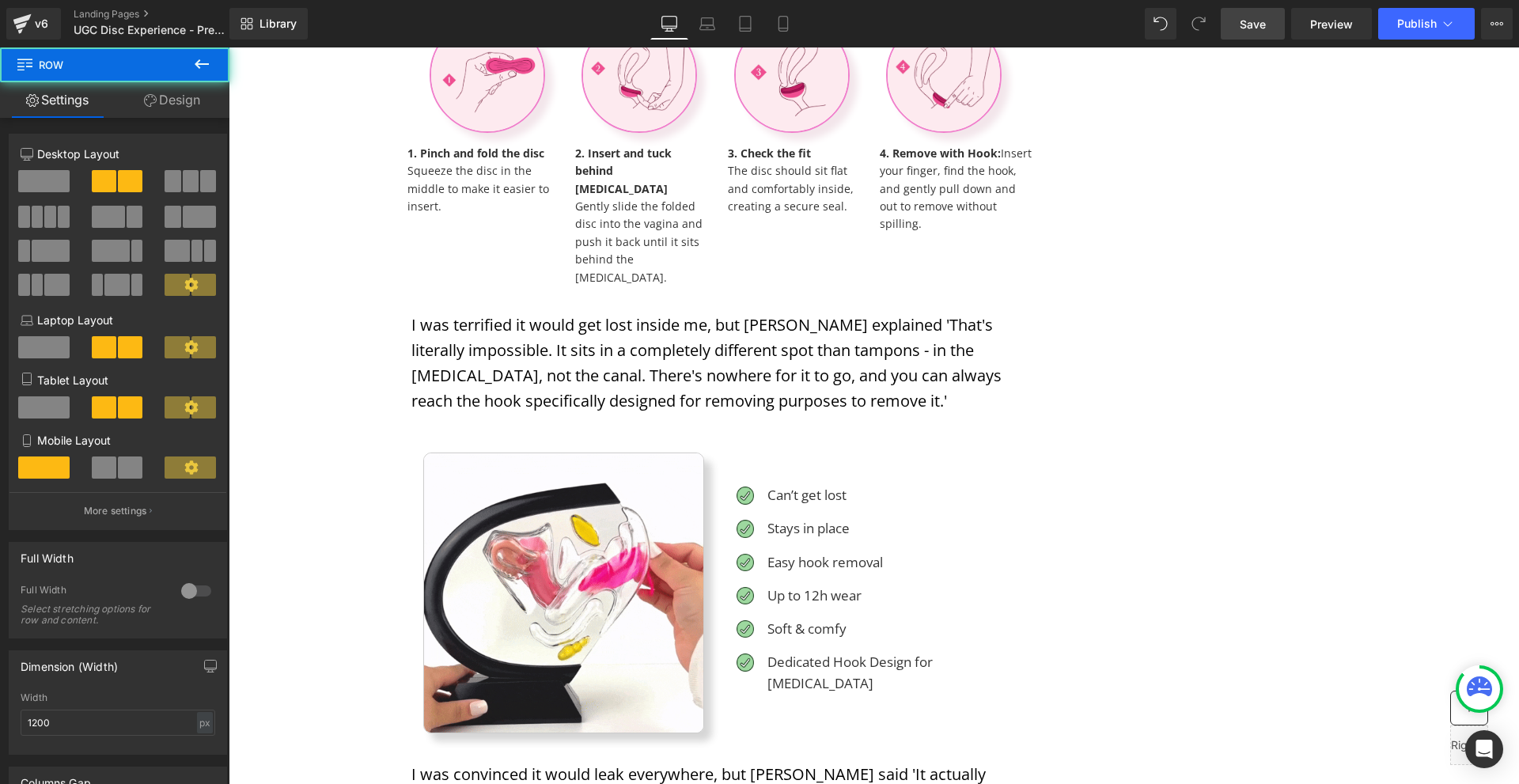
scroll to position [3561, 0]
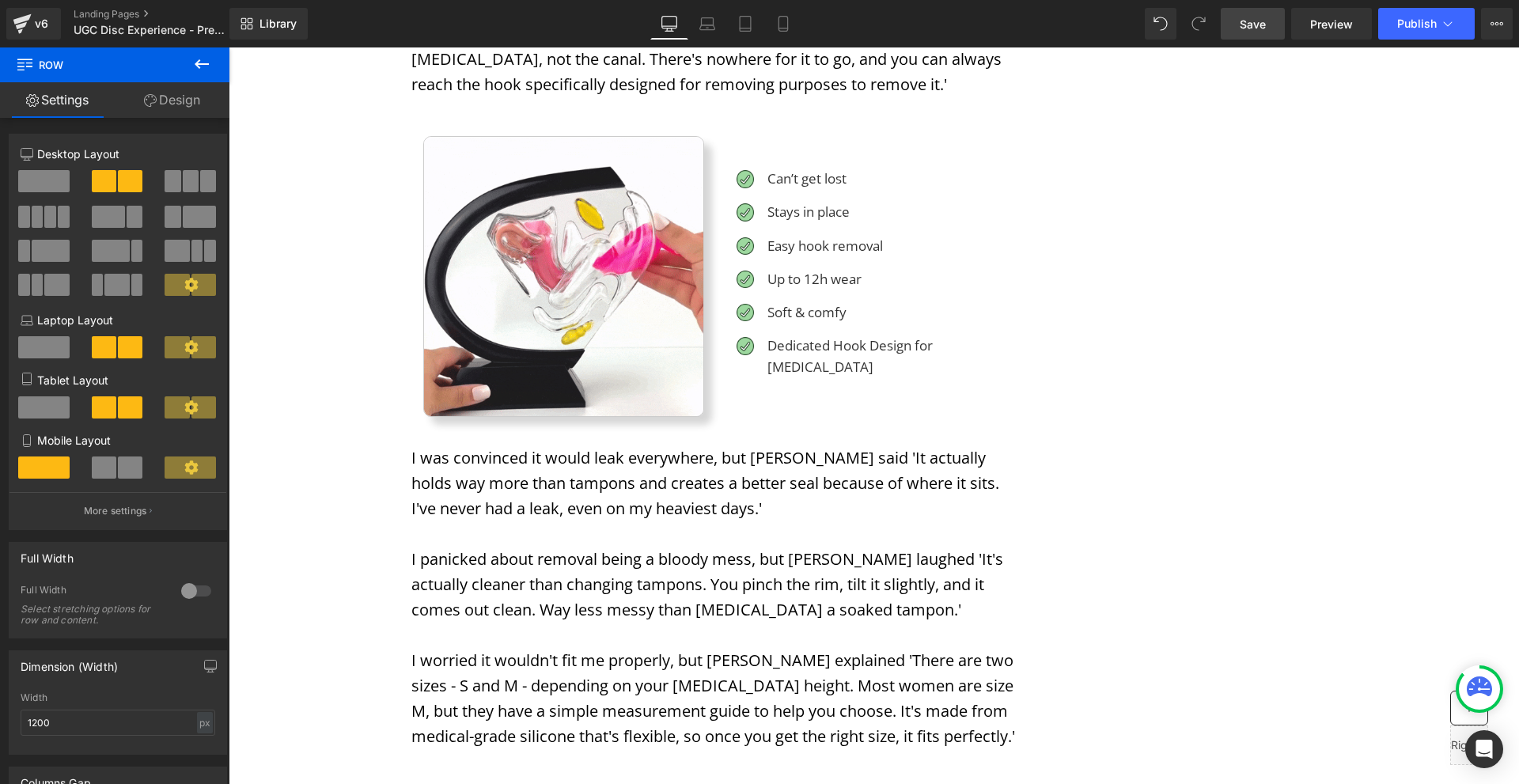
drag, startPoint x: 1251, startPoint y: 24, endPoint x: 871, endPoint y: 318, distance: 480.5
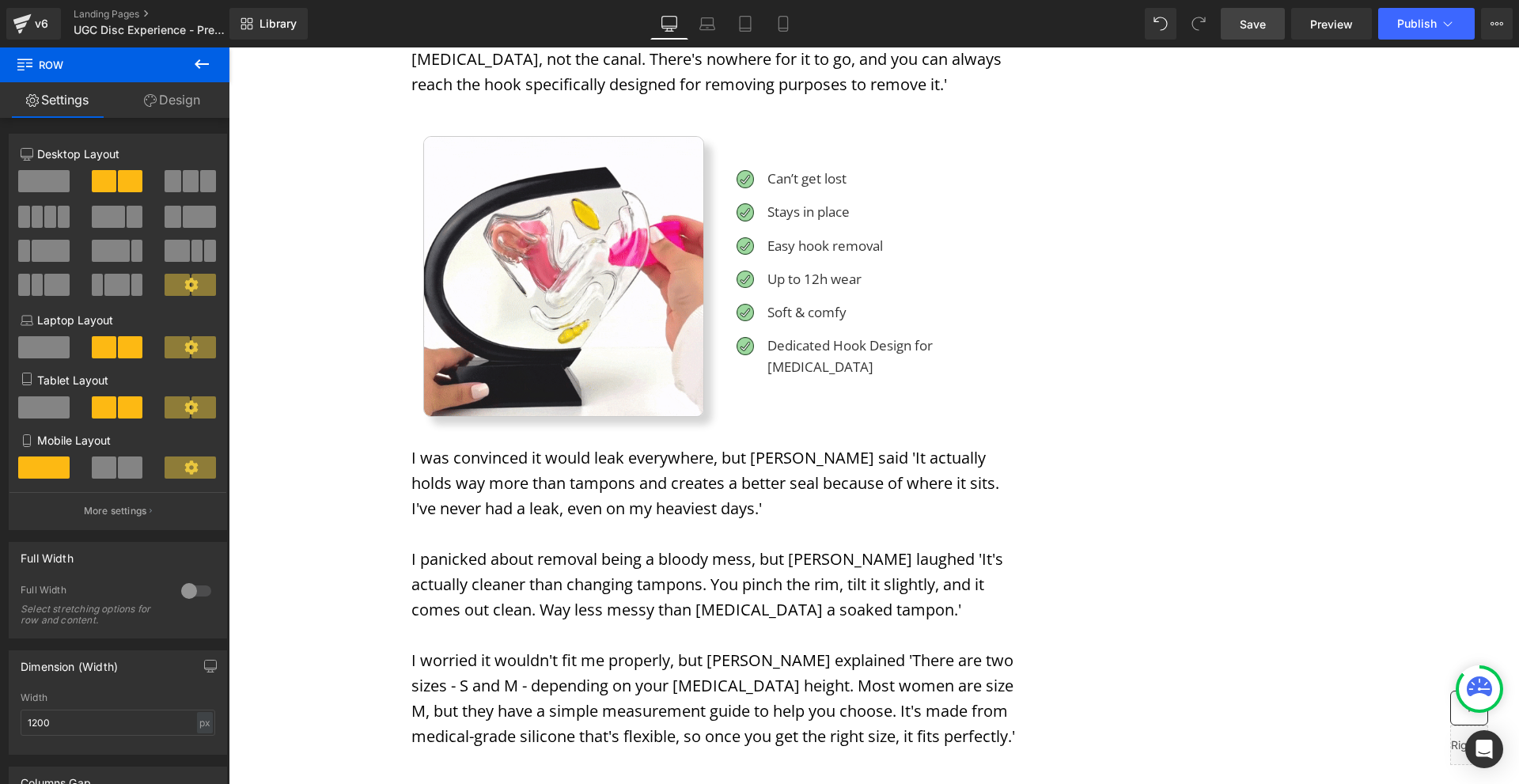
click at [1251, 24] on span "Save" at bounding box center [1253, 24] width 26 height 16
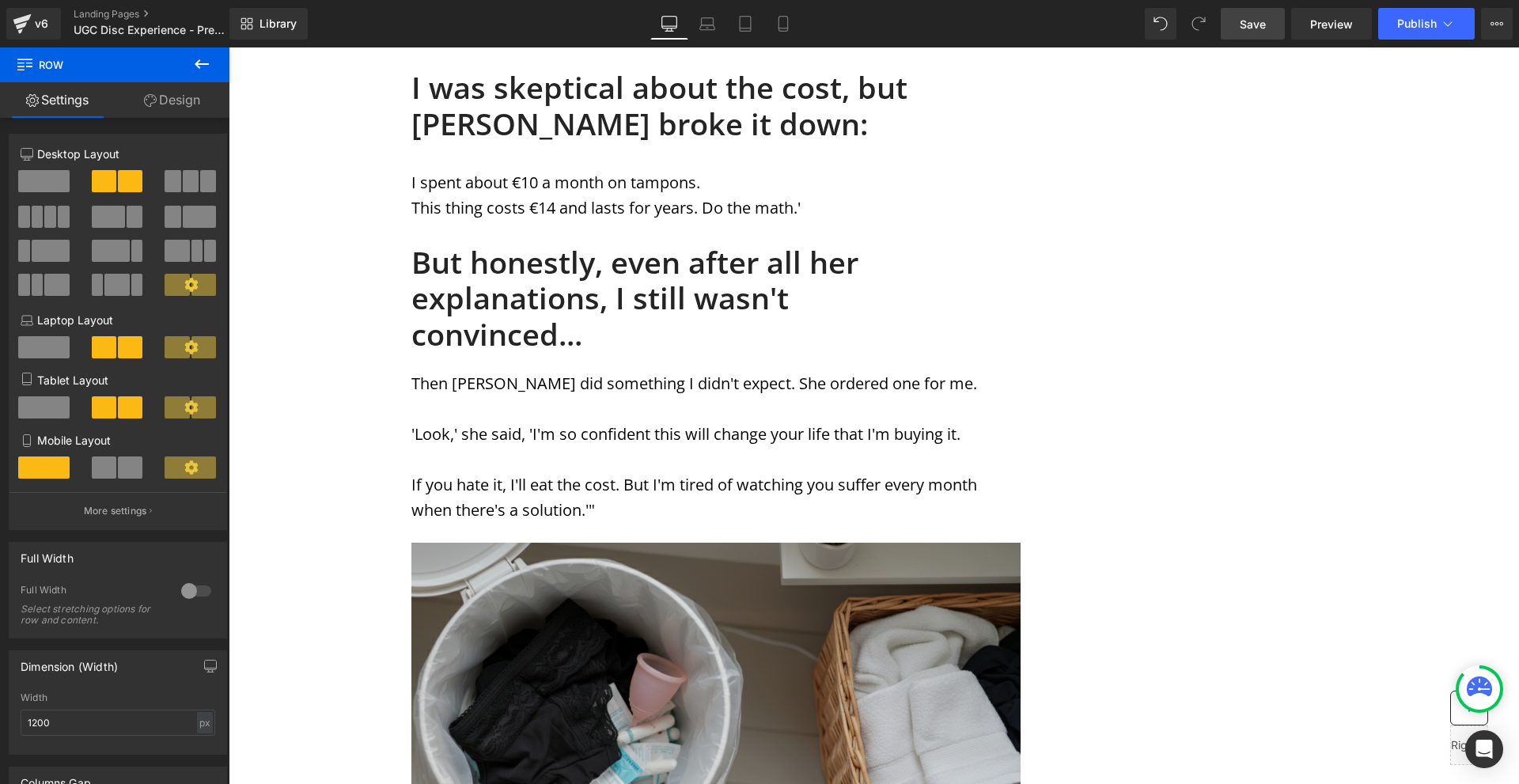
scroll to position [4431, 0]
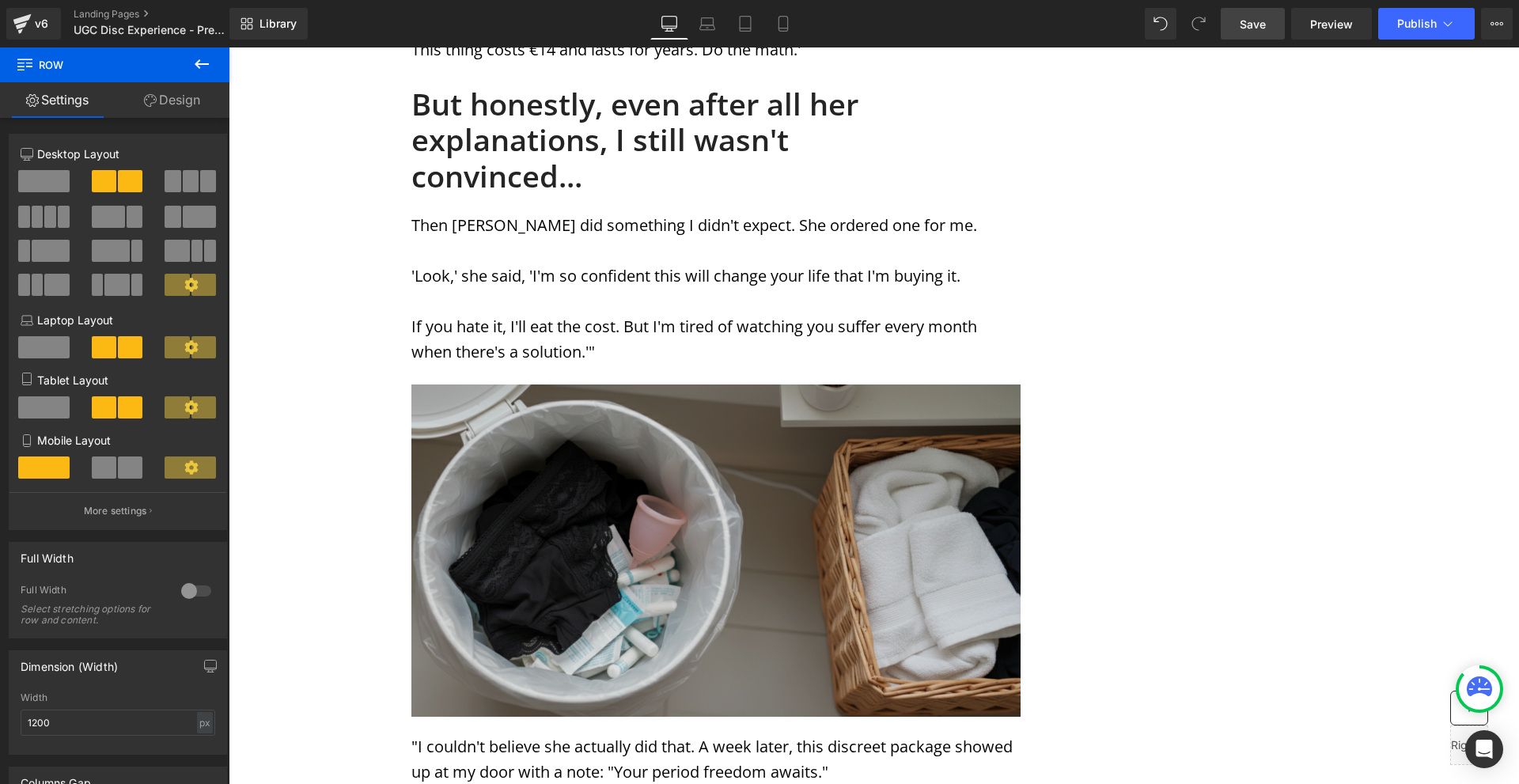
click at [755, 453] on img at bounding box center [716, 551] width 609 height 332
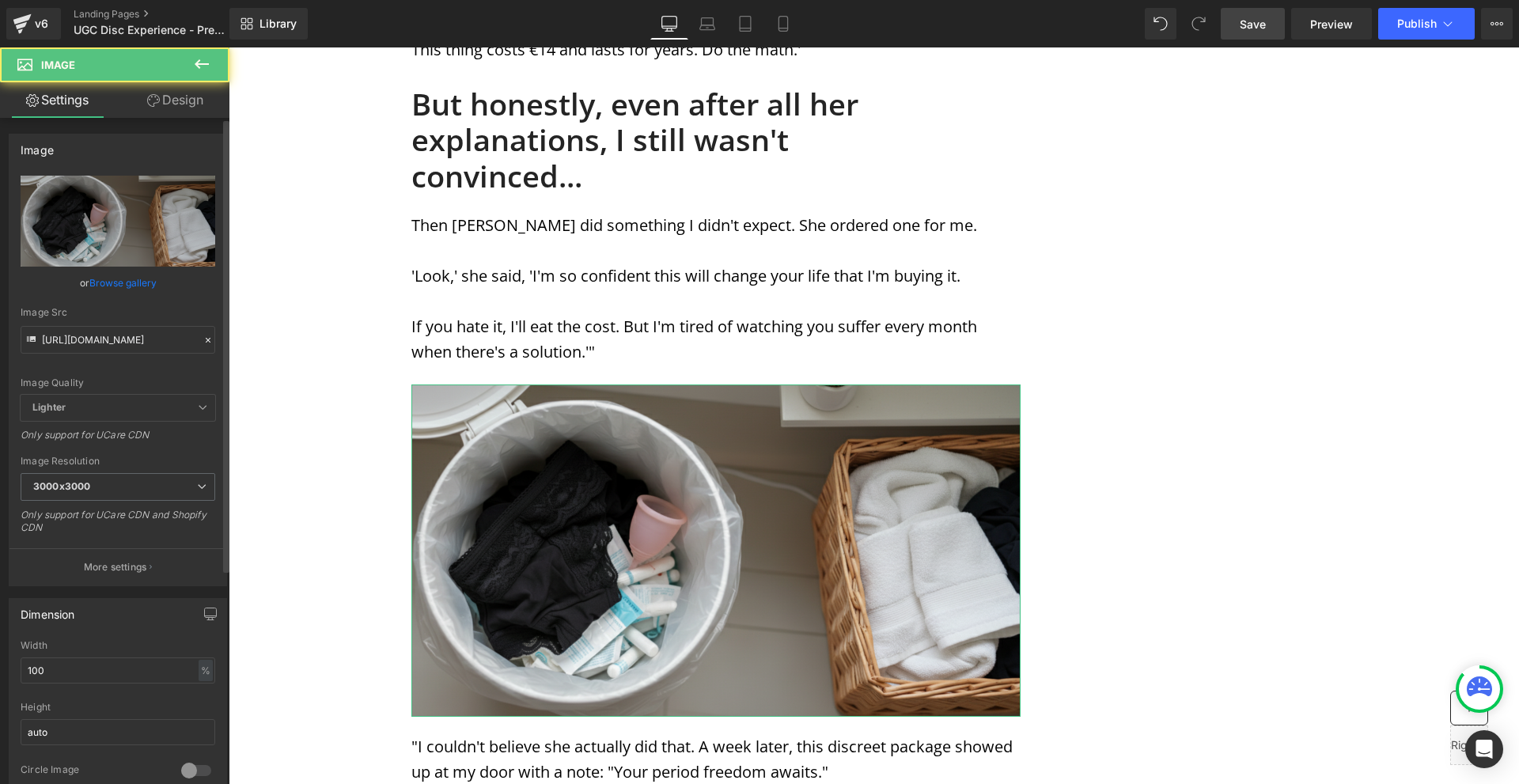
click at [106, 354] on div "Image Quality Lighter Lightest Lighter Lighter Lightest Only support for UCare …" at bounding box center [118, 286] width 195 height 219
click at [108, 340] on input "[URL][DOMAIN_NAME]" at bounding box center [118, 340] width 195 height 28
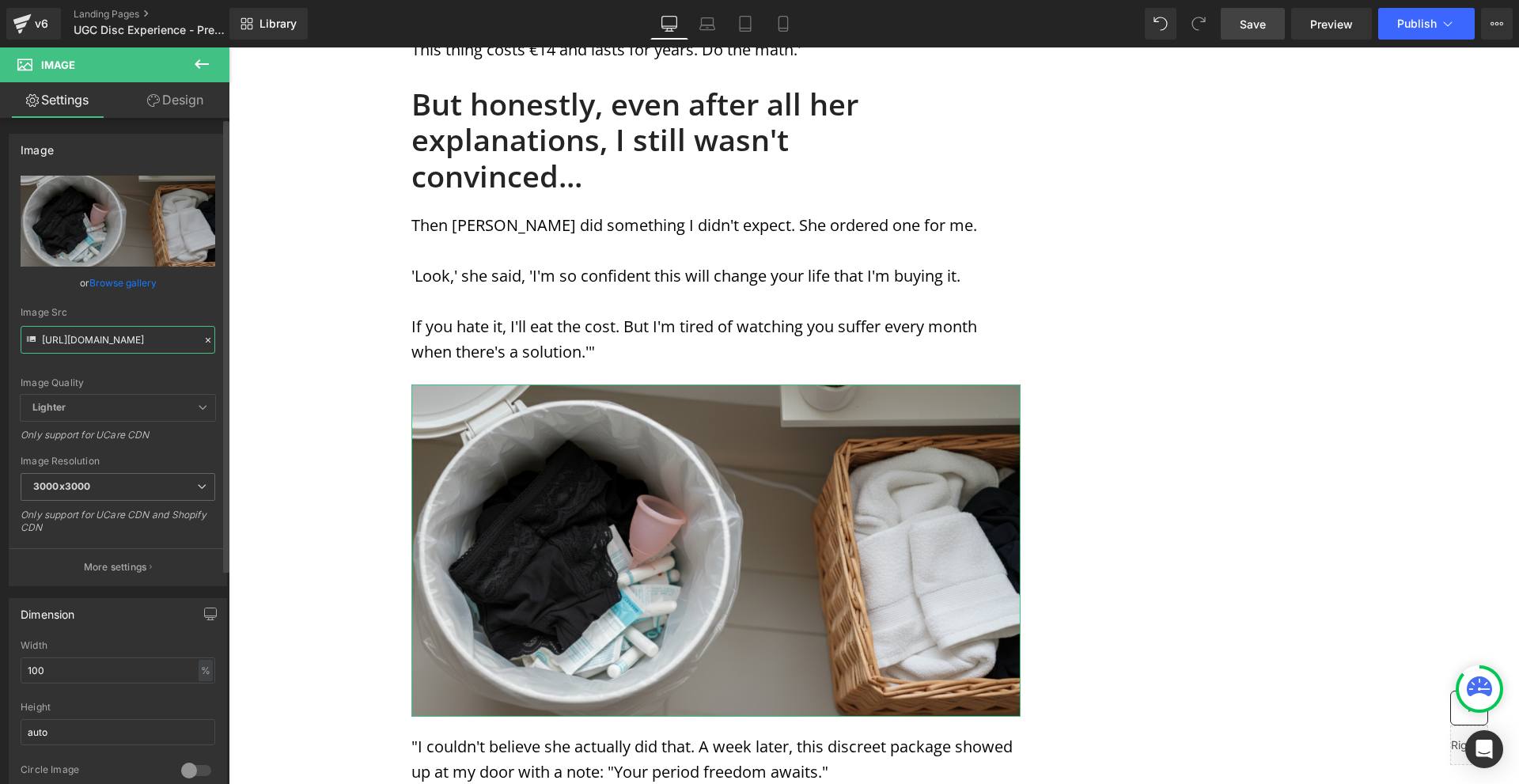
paste input "480_keppont_1980_x_1000_keppont_2100_x_1000_keppont_-_2025-09-24T081830.643.png…"
type input "[URL][DOMAIN_NAME]"
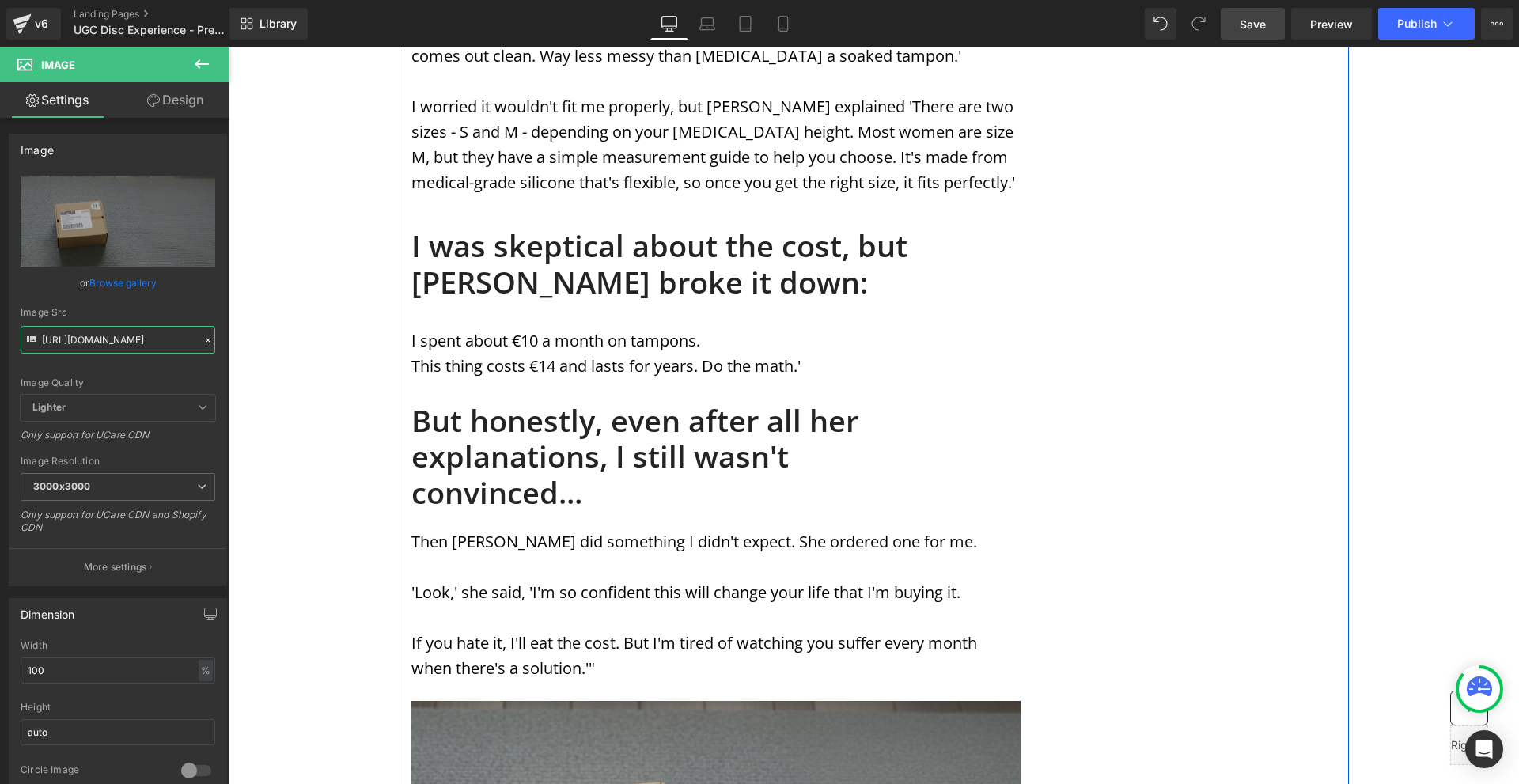
scroll to position [4510, 0]
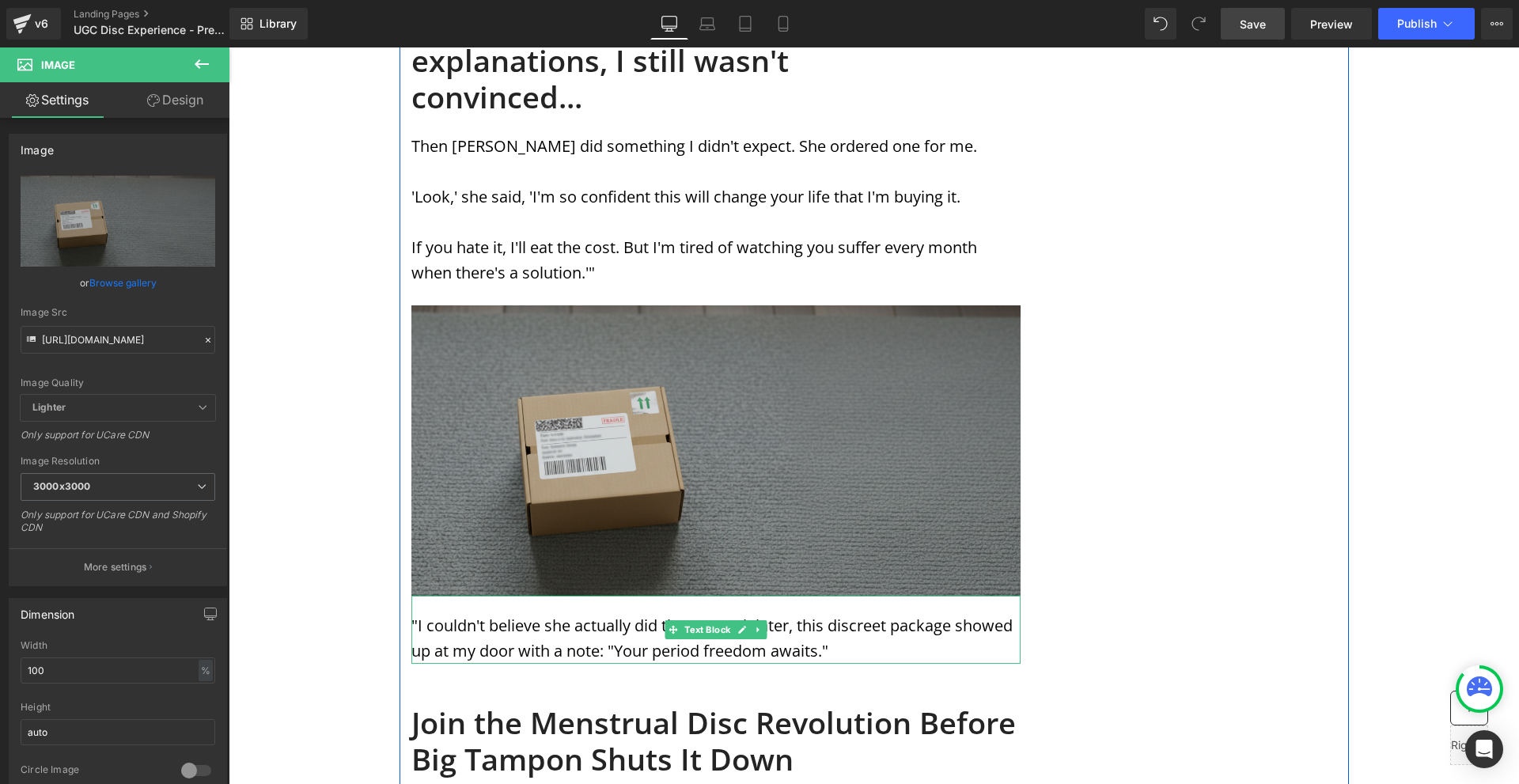
click at [755, 613] on p ""I couldn't believe she actually did that. A week later, this discreet package …" at bounding box center [716, 638] width 609 height 51
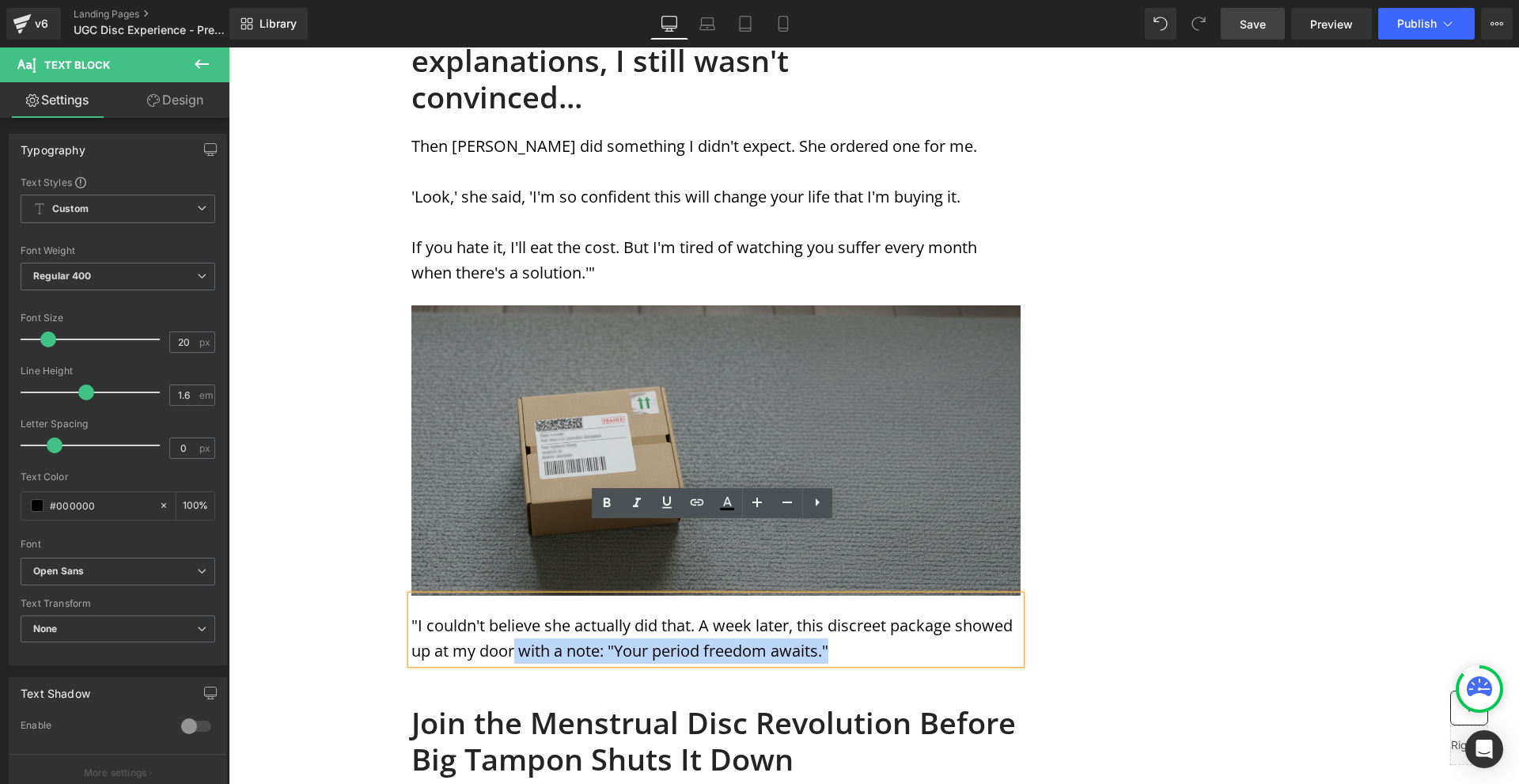
drag, startPoint x: 890, startPoint y: 580, endPoint x: 512, endPoint y: 573, distance: 378.1
click at [512, 613] on p ""I couldn't believe she actually did that. A week later, this discreet package …" at bounding box center [716, 638] width 609 height 51
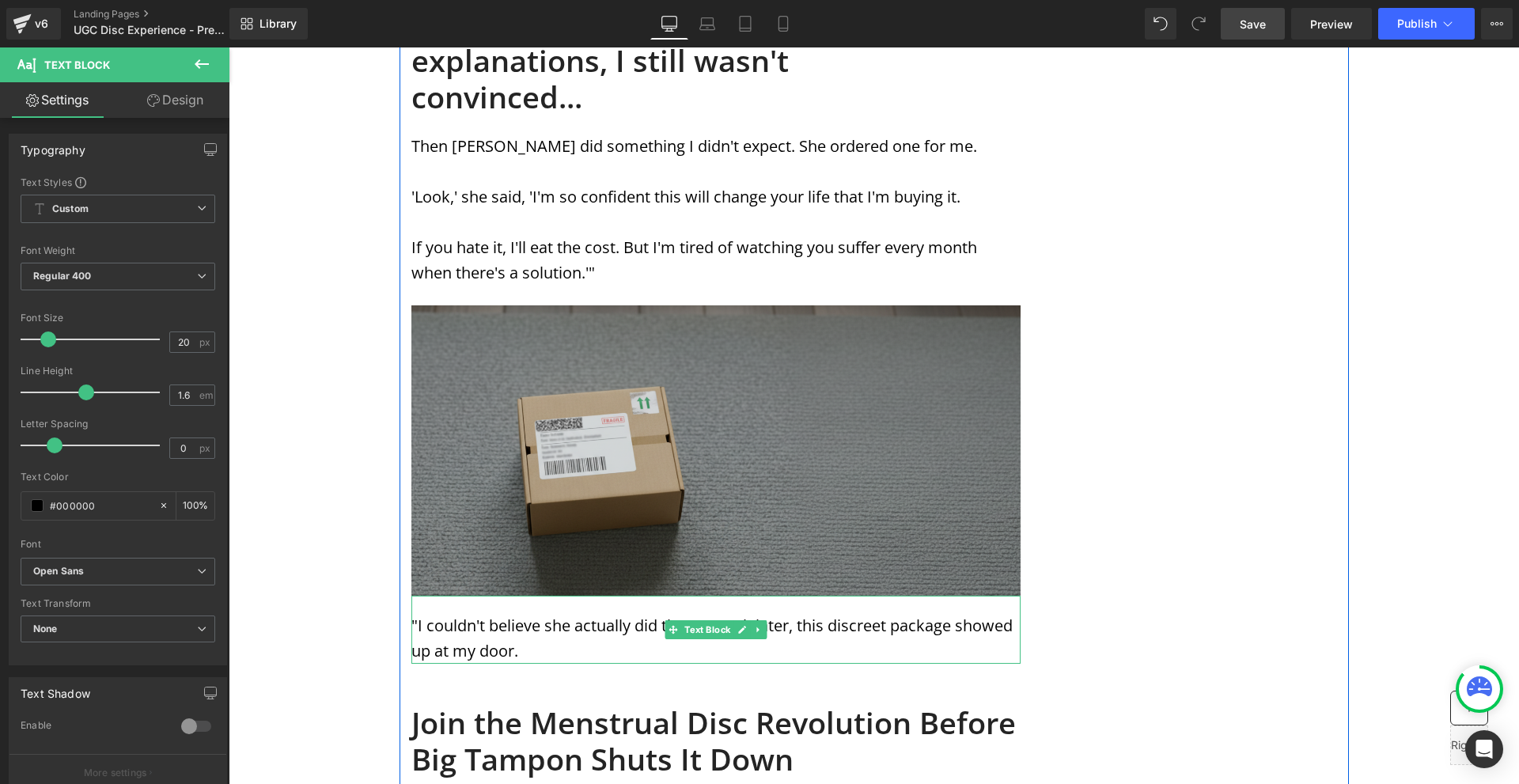
click at [669, 613] on p ""I couldn't believe she actually did that. A week later, this discreet package …" at bounding box center [716, 638] width 609 height 51
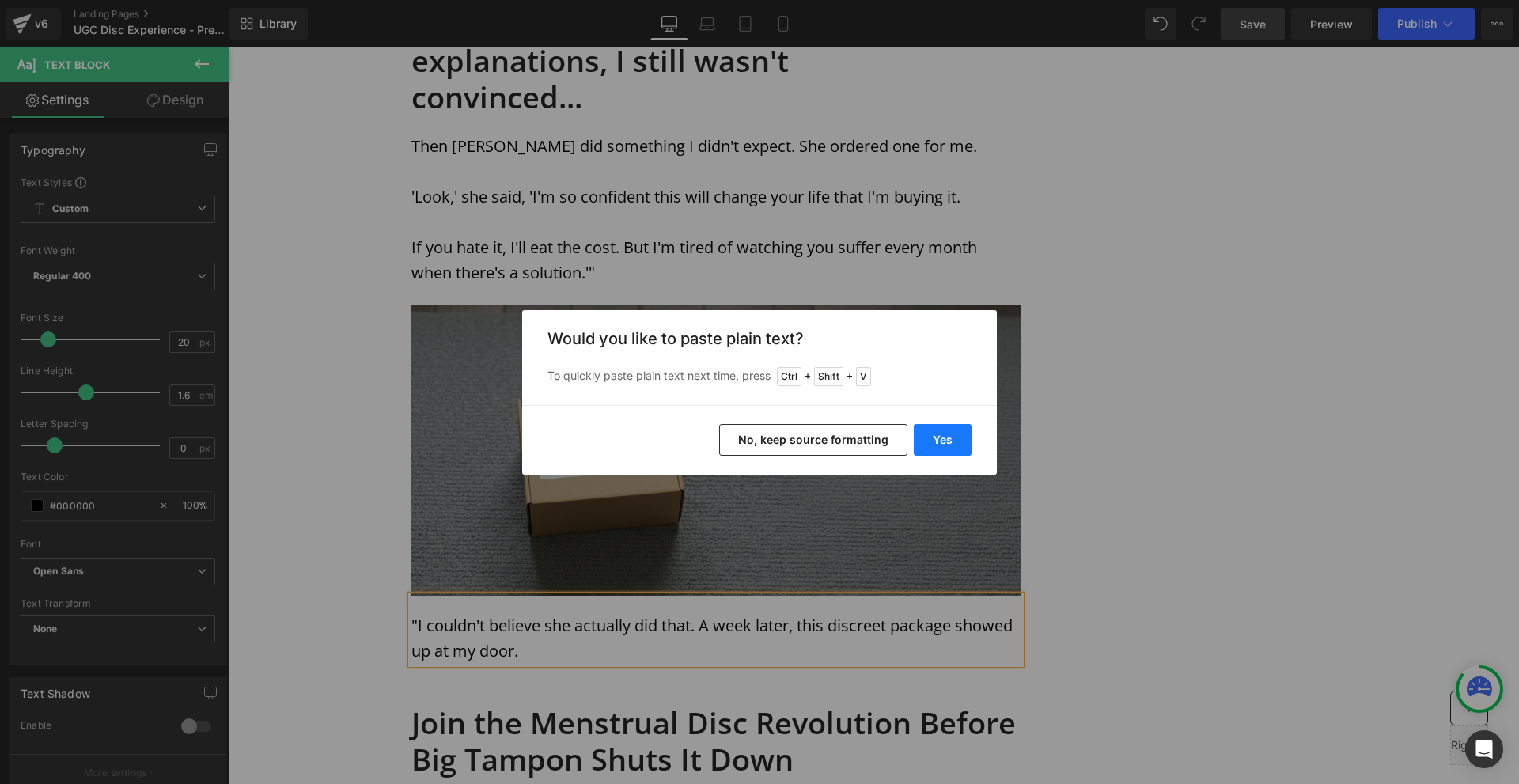
click at [931, 442] on button "Yes" at bounding box center [943, 439] width 58 height 32
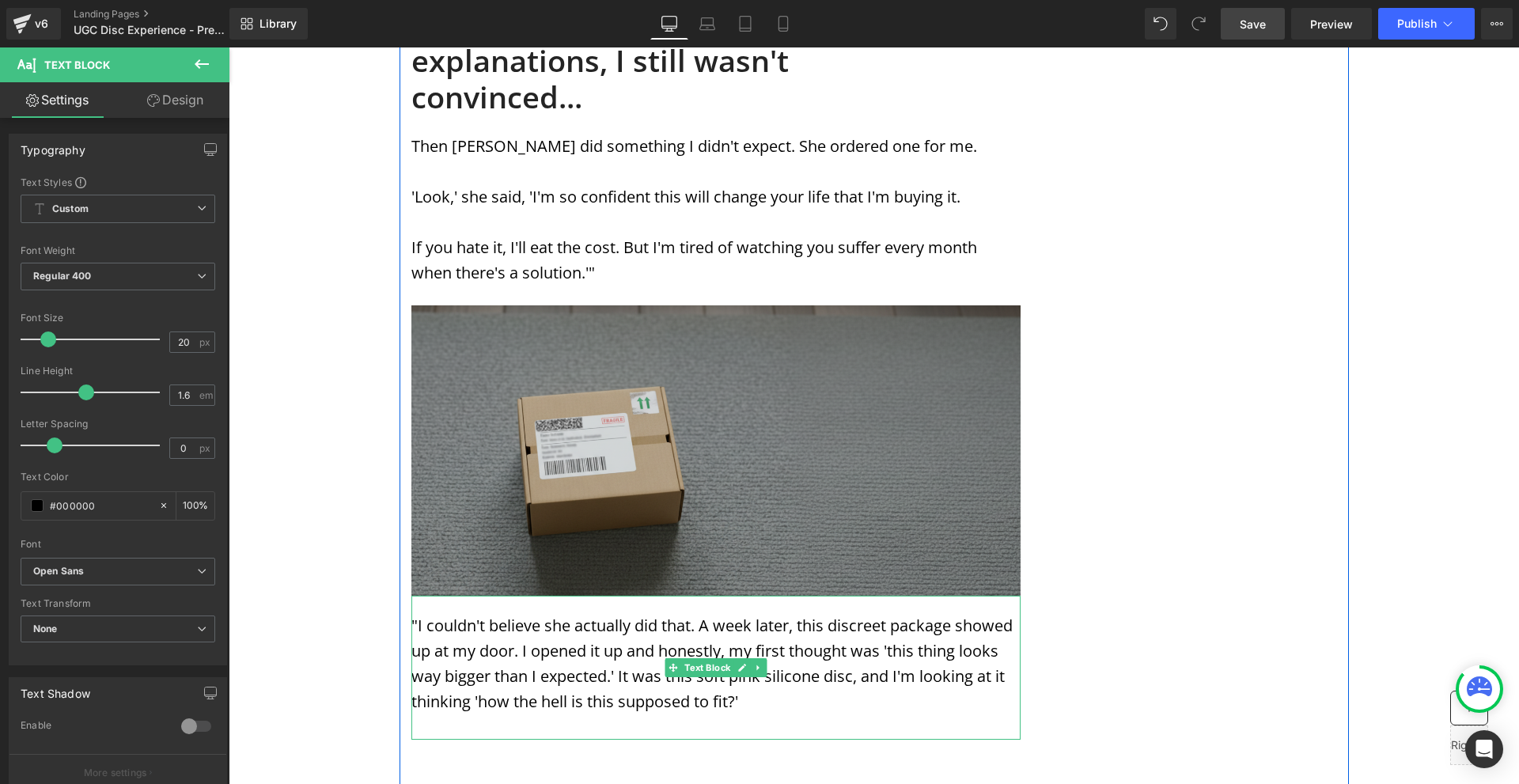
drag, startPoint x: 520, startPoint y: 575, endPoint x: 608, endPoint y: 584, distance: 88.5
click at [520, 613] on p ""I couldn't believe she actually did that. A week later, this discreet package …" at bounding box center [716, 664] width 609 height 101
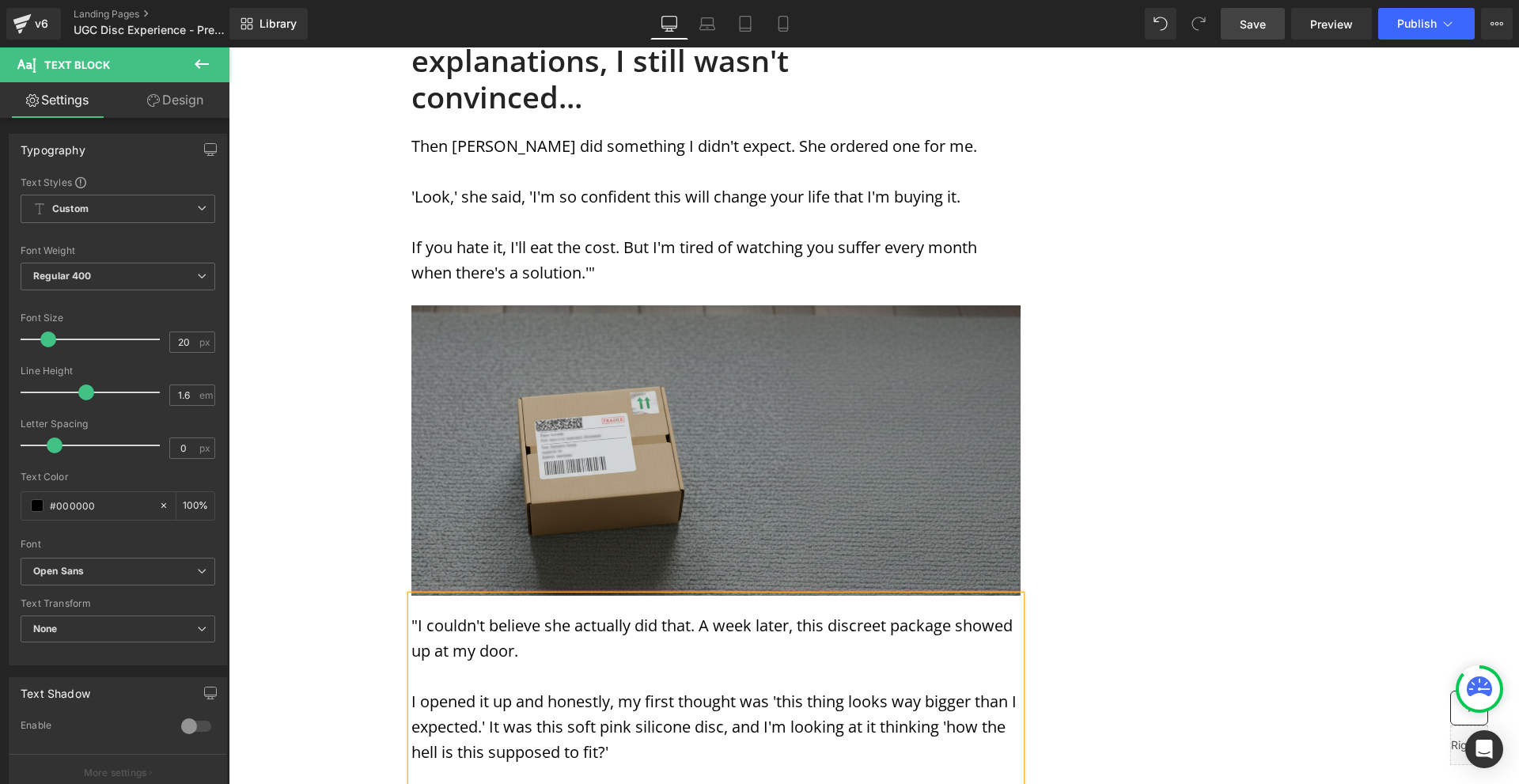
click at [507, 765] on p at bounding box center [716, 777] width 609 height 25
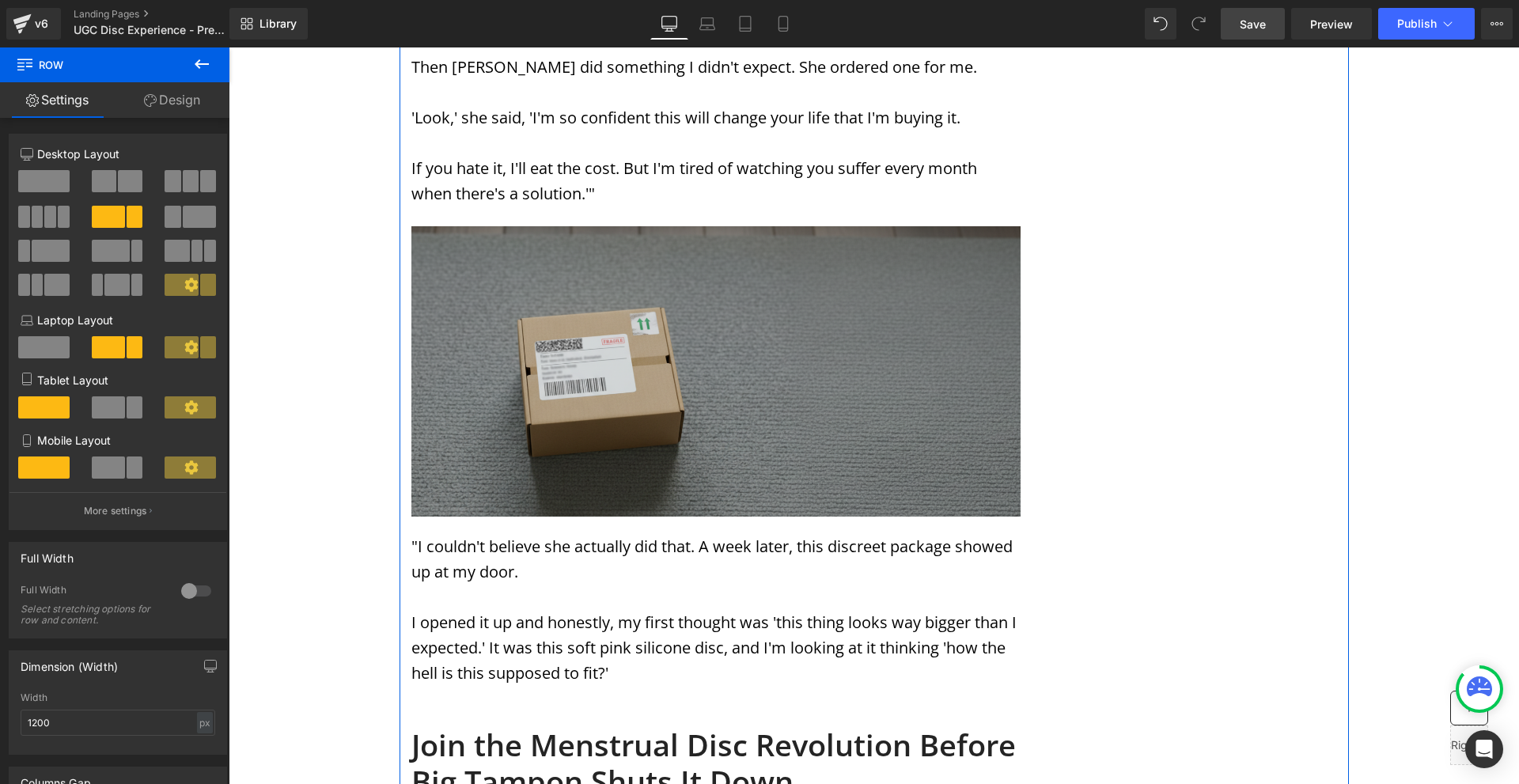
scroll to position [4668, 0]
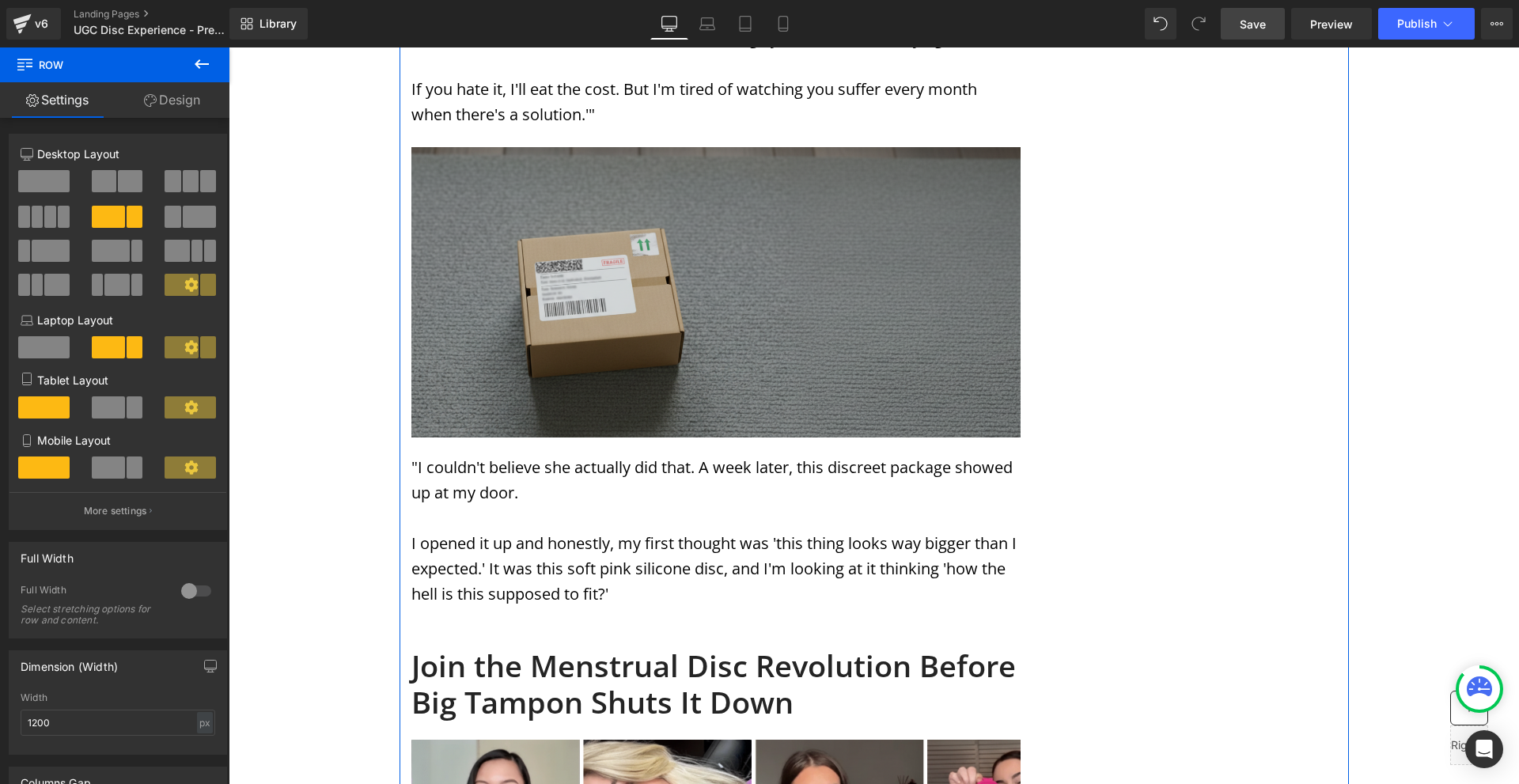
click at [633, 531] on p "I opened it up and honestly, my first thought was 'this thing looks way bigger …" at bounding box center [716, 569] width 609 height 76
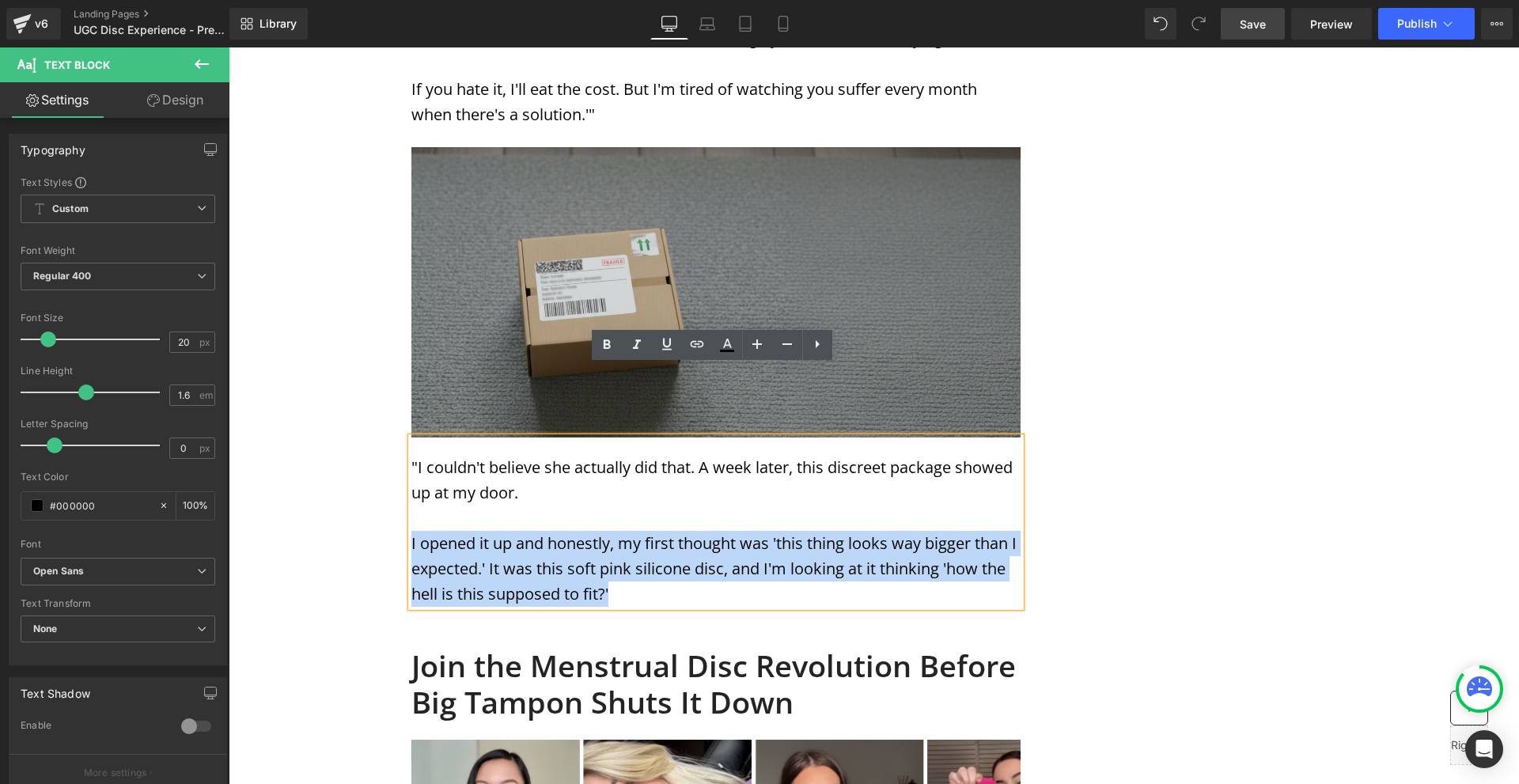
drag, startPoint x: 620, startPoint y: 528, endPoint x: 407, endPoint y: 461, distance: 223.3
click at [412, 531] on p "I opened it up and honestly, my first thought was 'this thing looks way bigger …" at bounding box center [716, 569] width 609 height 76
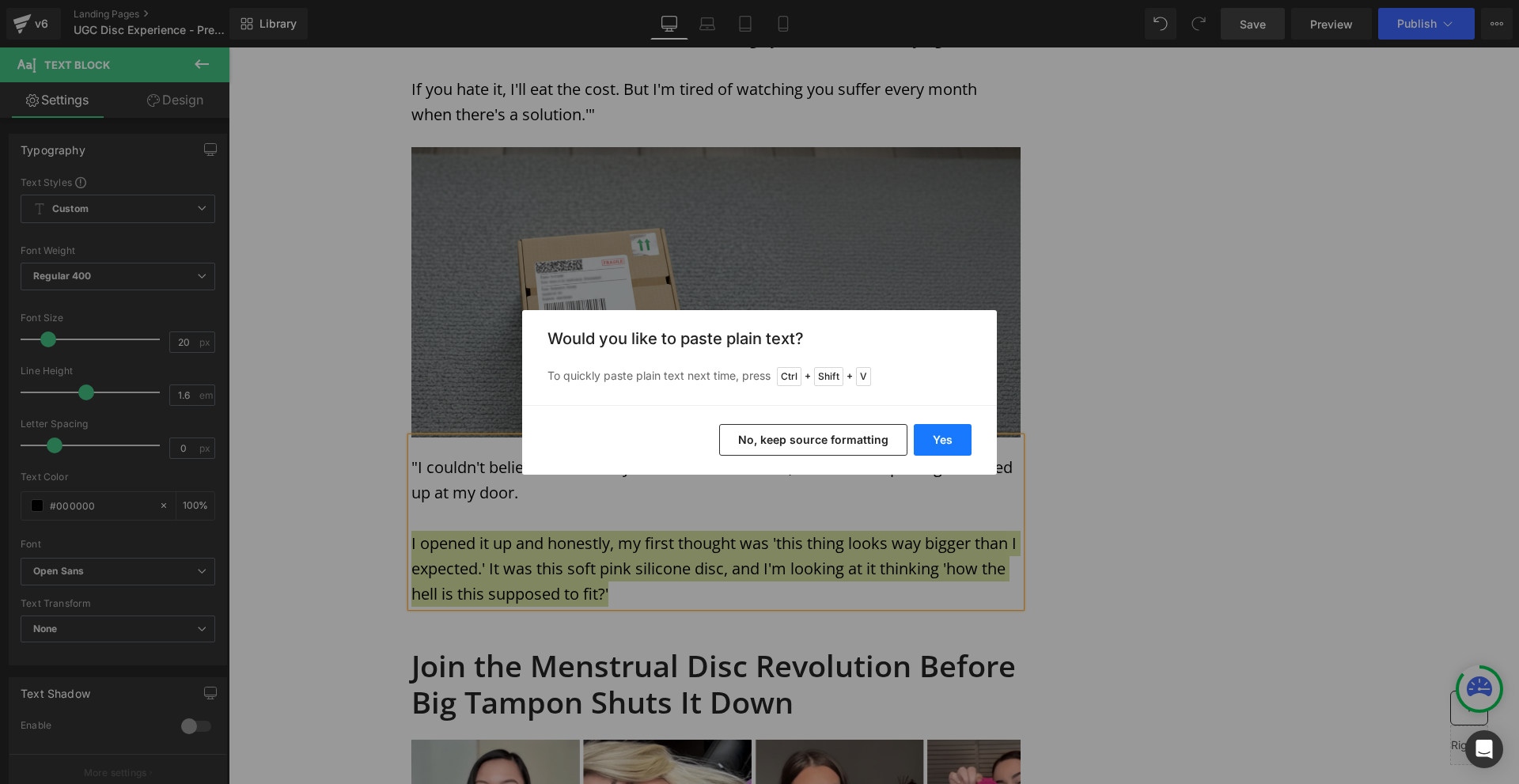
click at [943, 443] on button "Yes" at bounding box center [943, 439] width 58 height 32
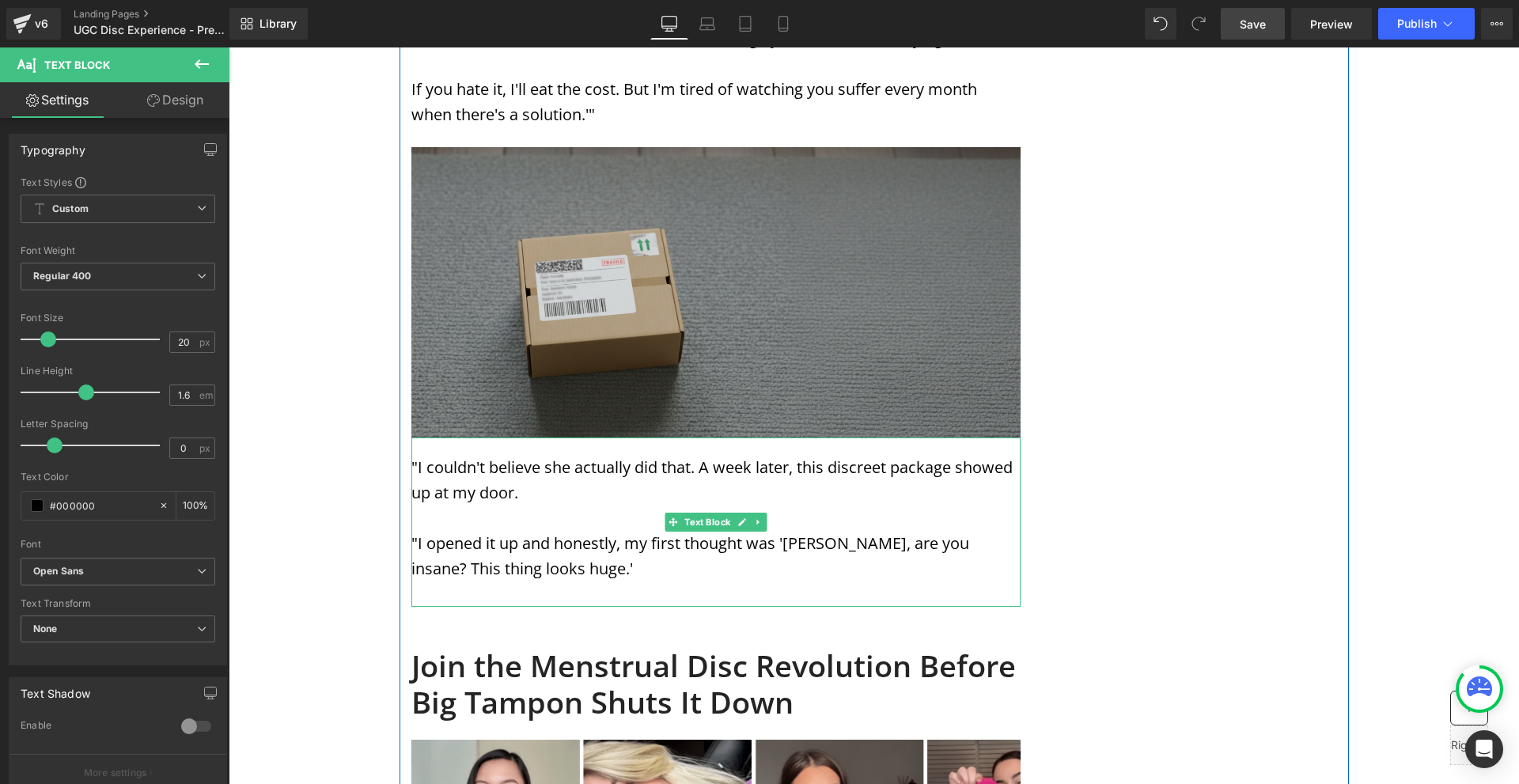
click at [846, 582] on p at bounding box center [716, 594] width 609 height 25
click at [418, 582] on p at bounding box center [716, 594] width 609 height 25
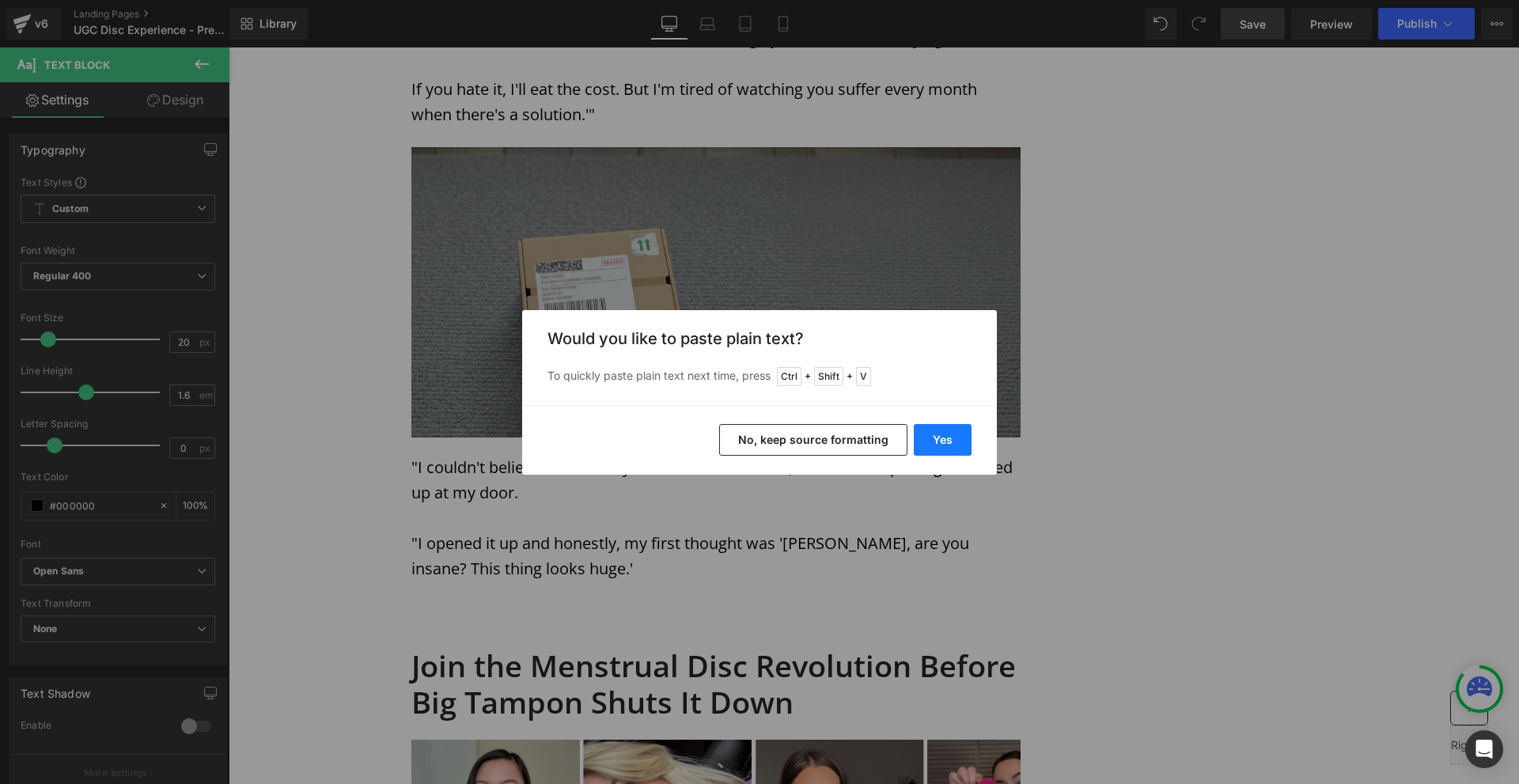
click at [948, 441] on button "Yes" at bounding box center [943, 439] width 58 height 32
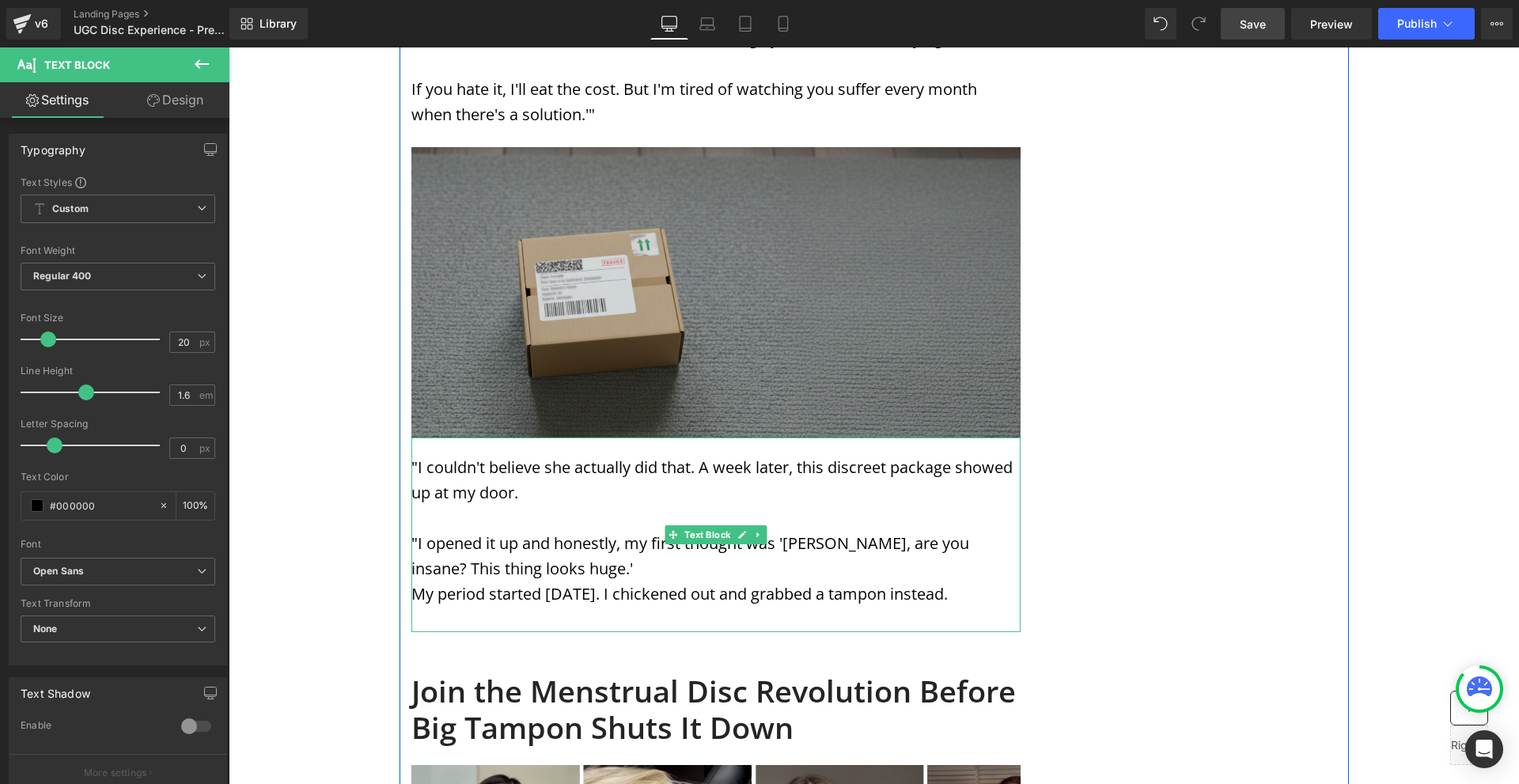
click at [569, 531] on p ""I opened it up and honestly, my first thought was '[PERSON_NAME], are you insa…" at bounding box center [716, 556] width 609 height 51
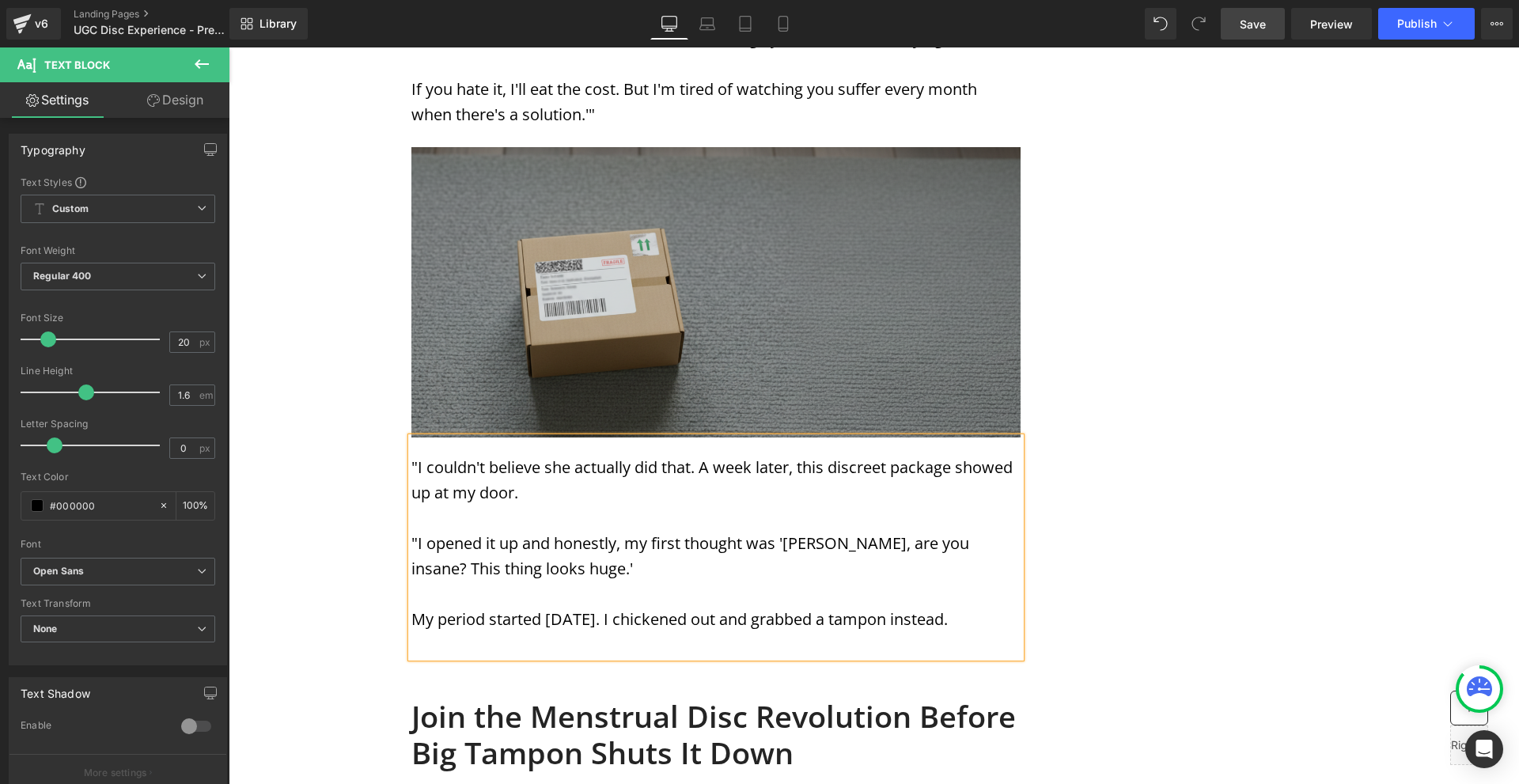
click at [453, 632] on p at bounding box center [716, 644] width 609 height 25
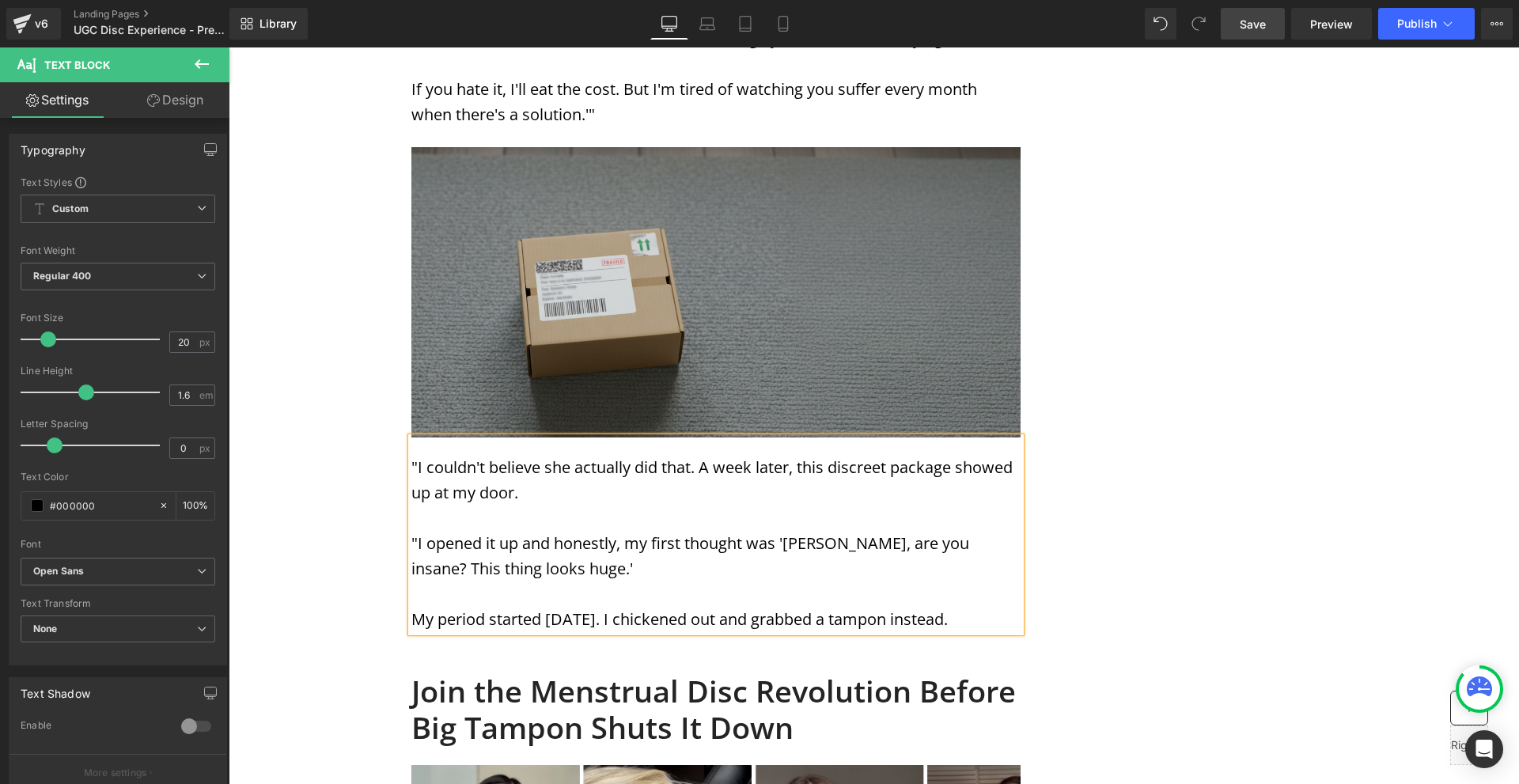
drag, startPoint x: 1193, startPoint y: 534, endPoint x: 1183, endPoint y: 531, distance: 10.4
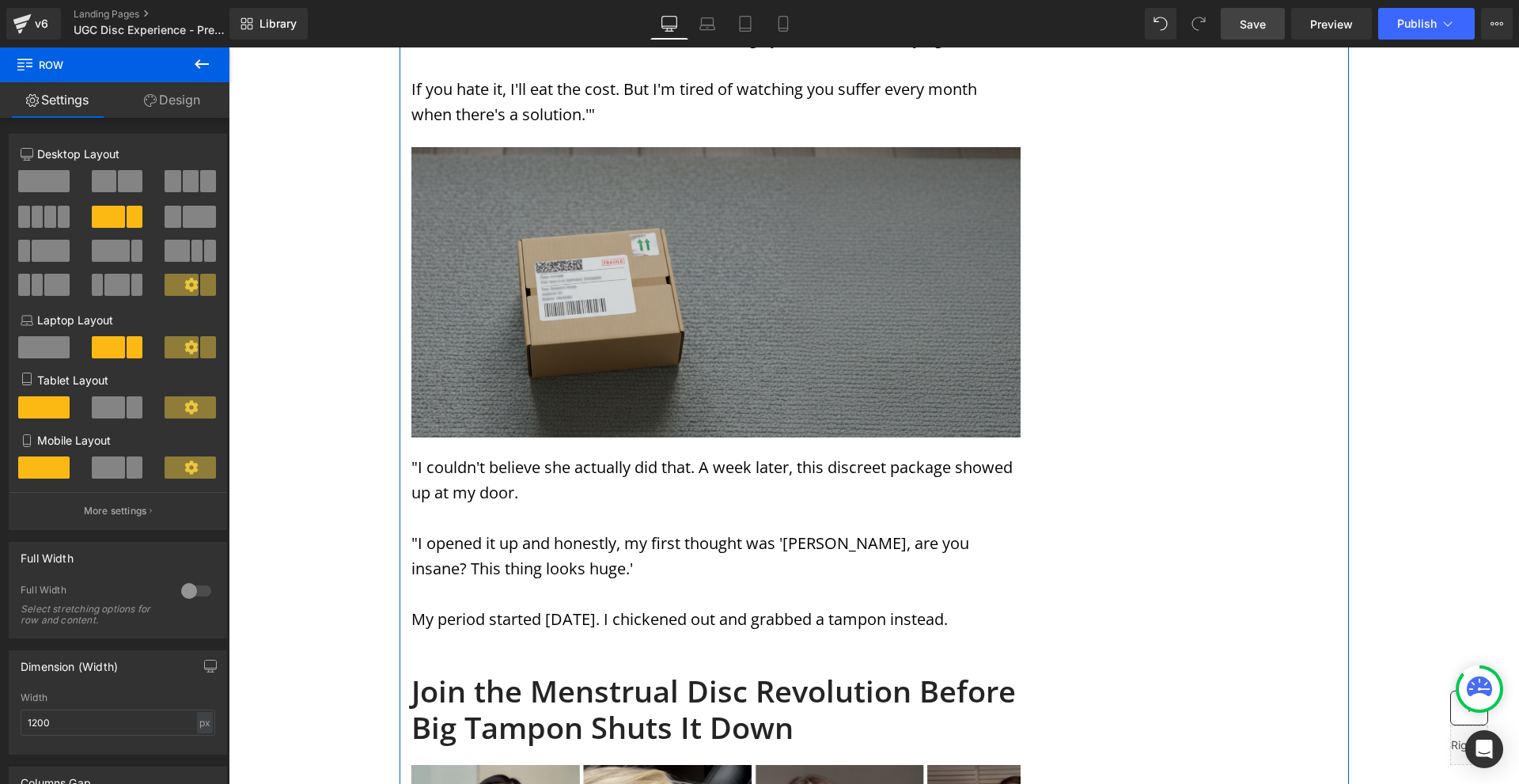
click at [1003, 607] on p "My period started [DATE]. I chickened out and grabbed a tampon instead." at bounding box center [716, 620] width 609 height 25
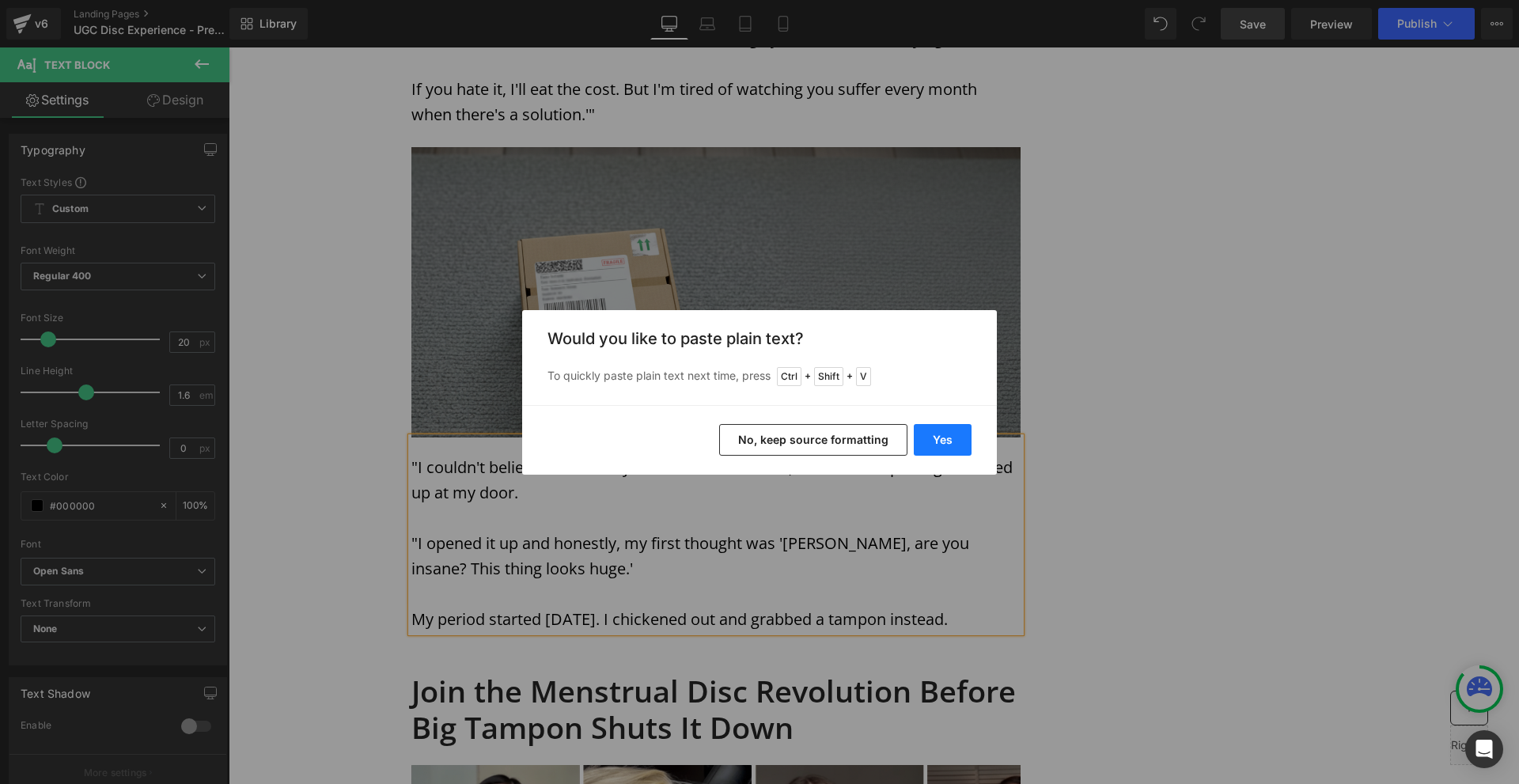
drag, startPoint x: 944, startPoint y: 442, endPoint x: 589, endPoint y: 462, distance: 355.6
click at [944, 442] on button "Yes" at bounding box center [943, 439] width 58 height 32
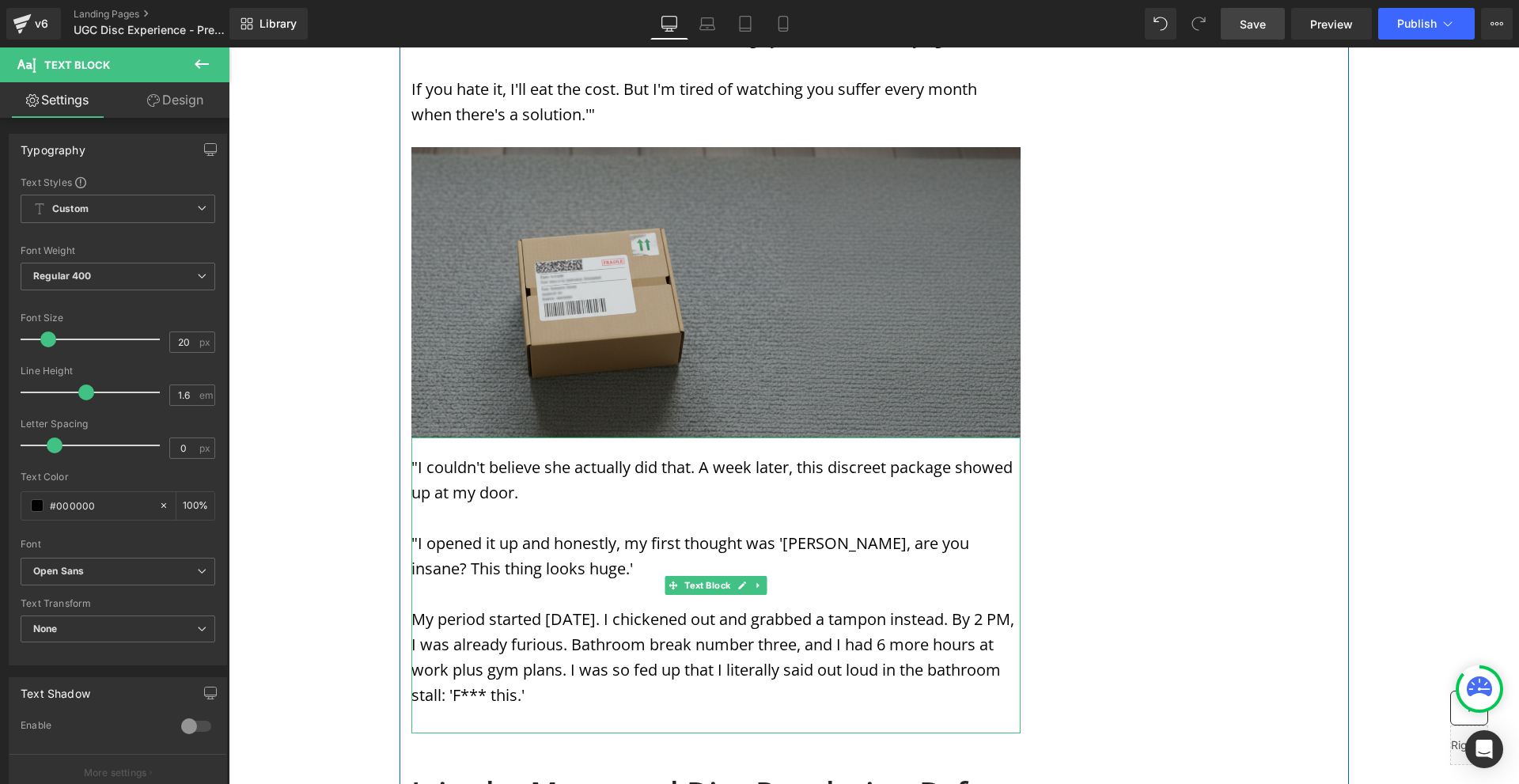
click at [412, 568] on div at bounding box center [413, 586] width 4 height 296
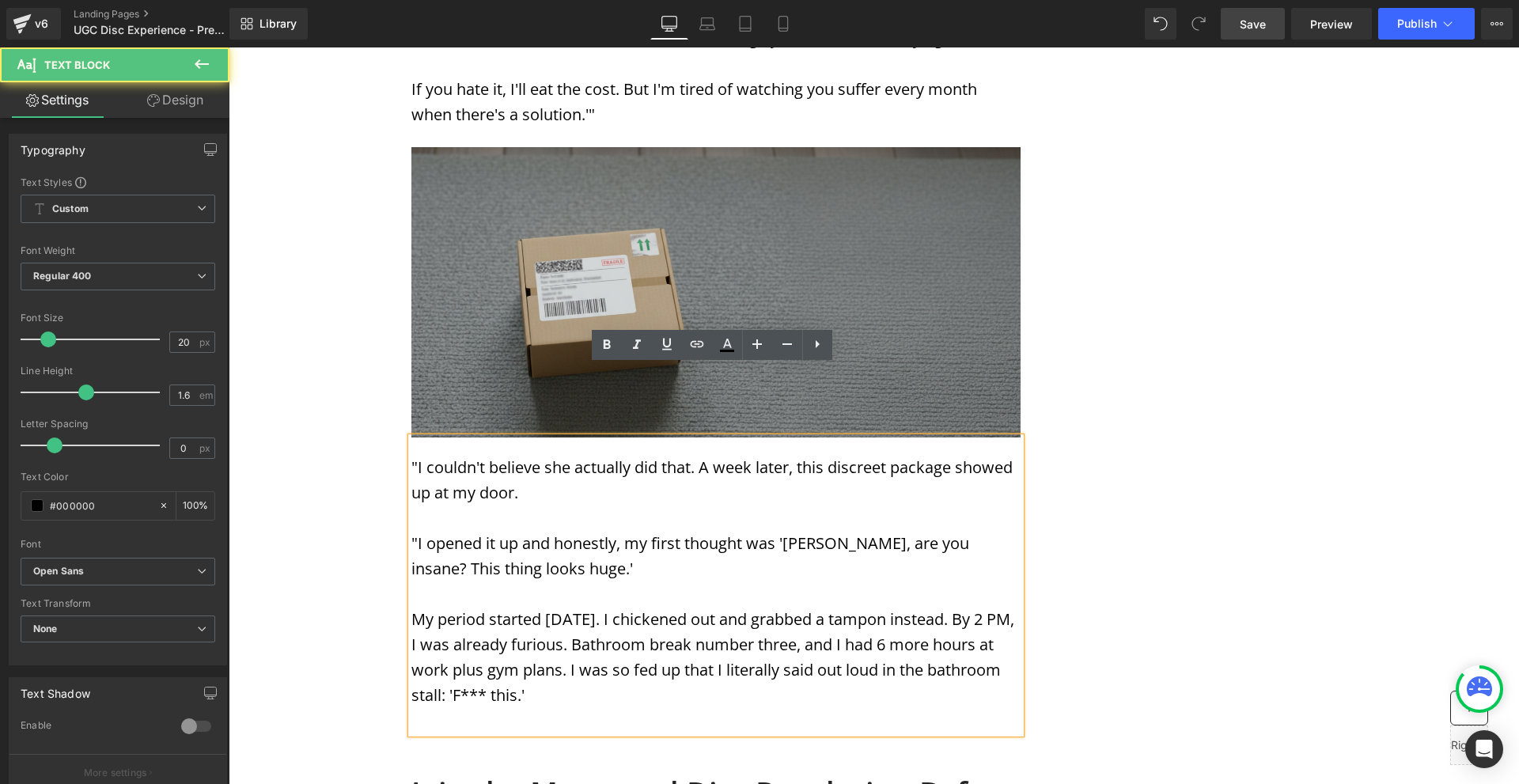
click at [412, 607] on p "My period started [DATE]. I chickened out and grabbed a tampon instead. By 2 PM…" at bounding box center [716, 658] width 609 height 101
click at [412, 607] on p "My period started [DATE]. I chickened out and grabbed a tampon instead. By 2 PM…" at bounding box center [716, 658] width 609 height 101
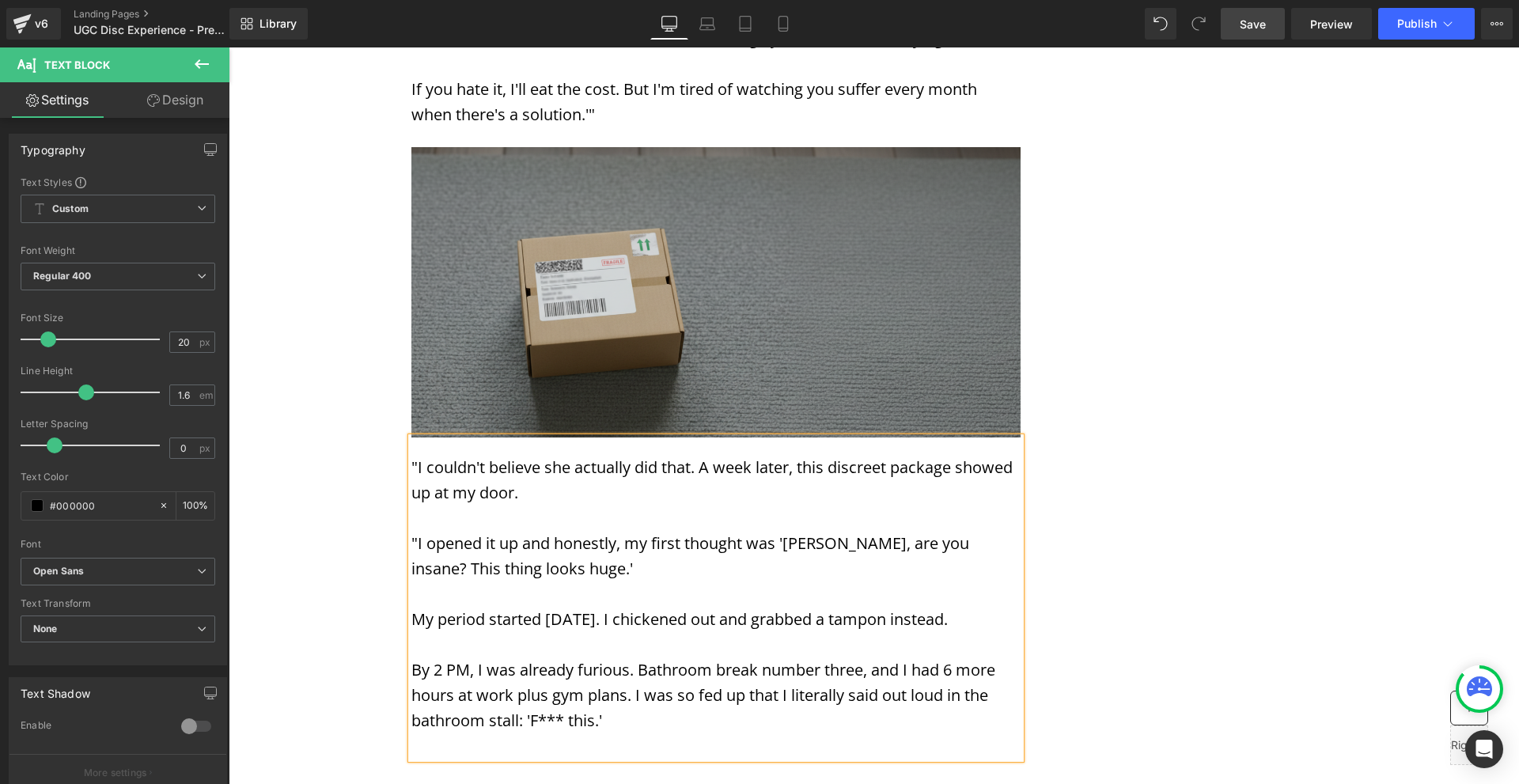
click at [426, 733] on p at bounding box center [716, 746] width 609 height 25
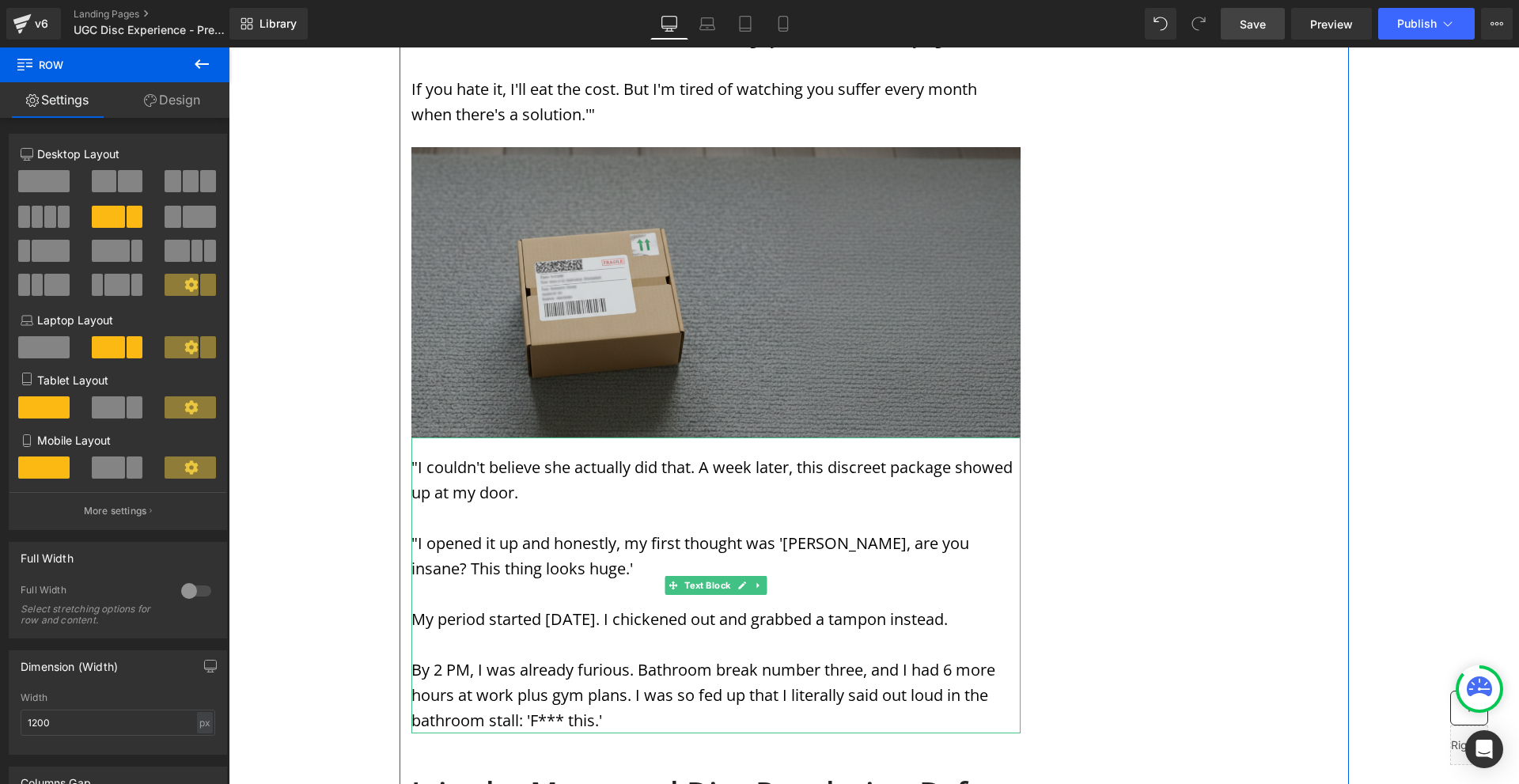
click at [443, 657] on p "By 2 PM, I was already furious. Bathroom break number three, and I had 6 more h…" at bounding box center [716, 695] width 609 height 76
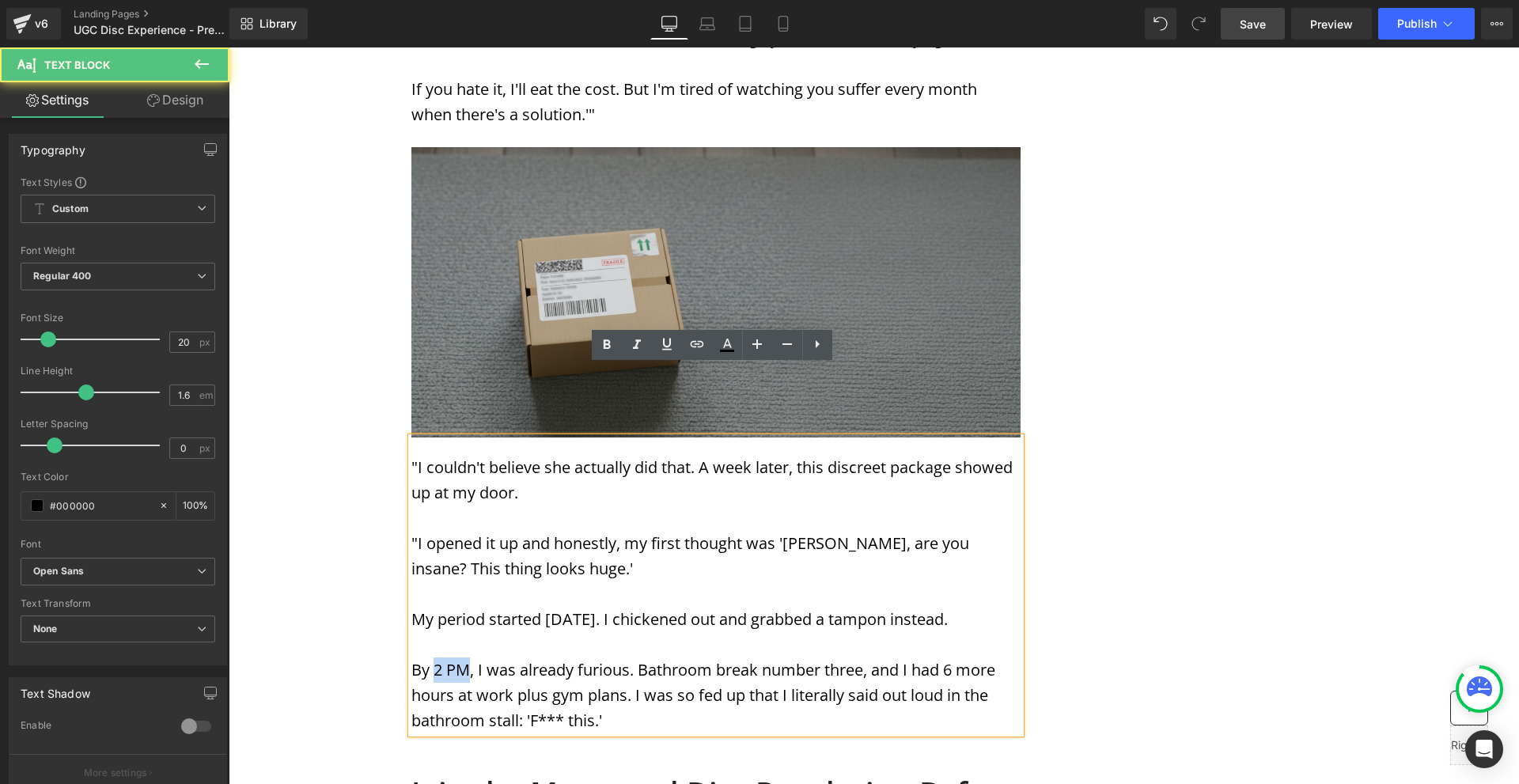
drag, startPoint x: 433, startPoint y: 597, endPoint x: 458, endPoint y: 595, distance: 25.1
click at [462, 657] on p "By 2 PM, I was already furious. Bathroom break number three, and I had 6 more h…" at bounding box center [716, 695] width 609 height 76
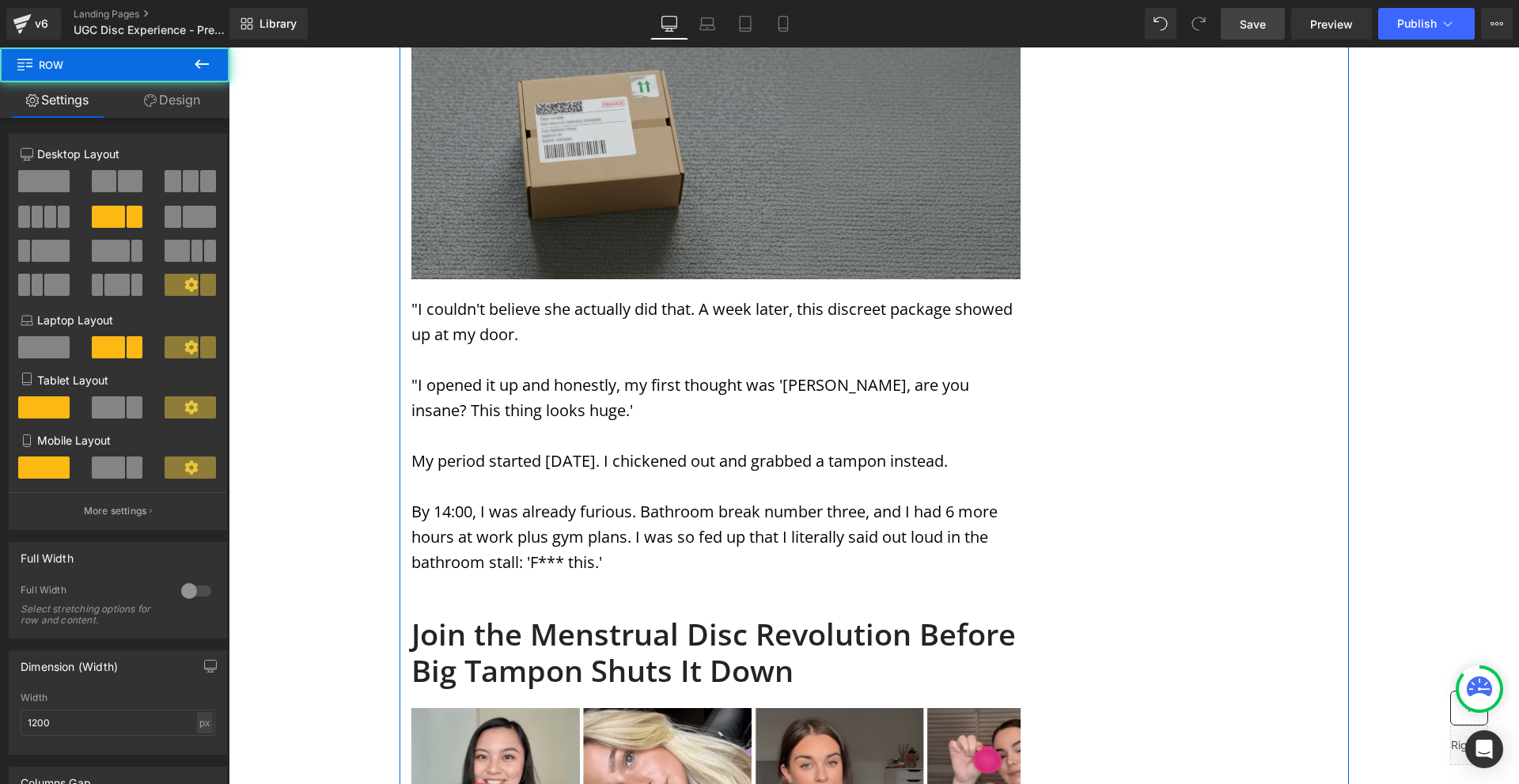
scroll to position [4905, 0]
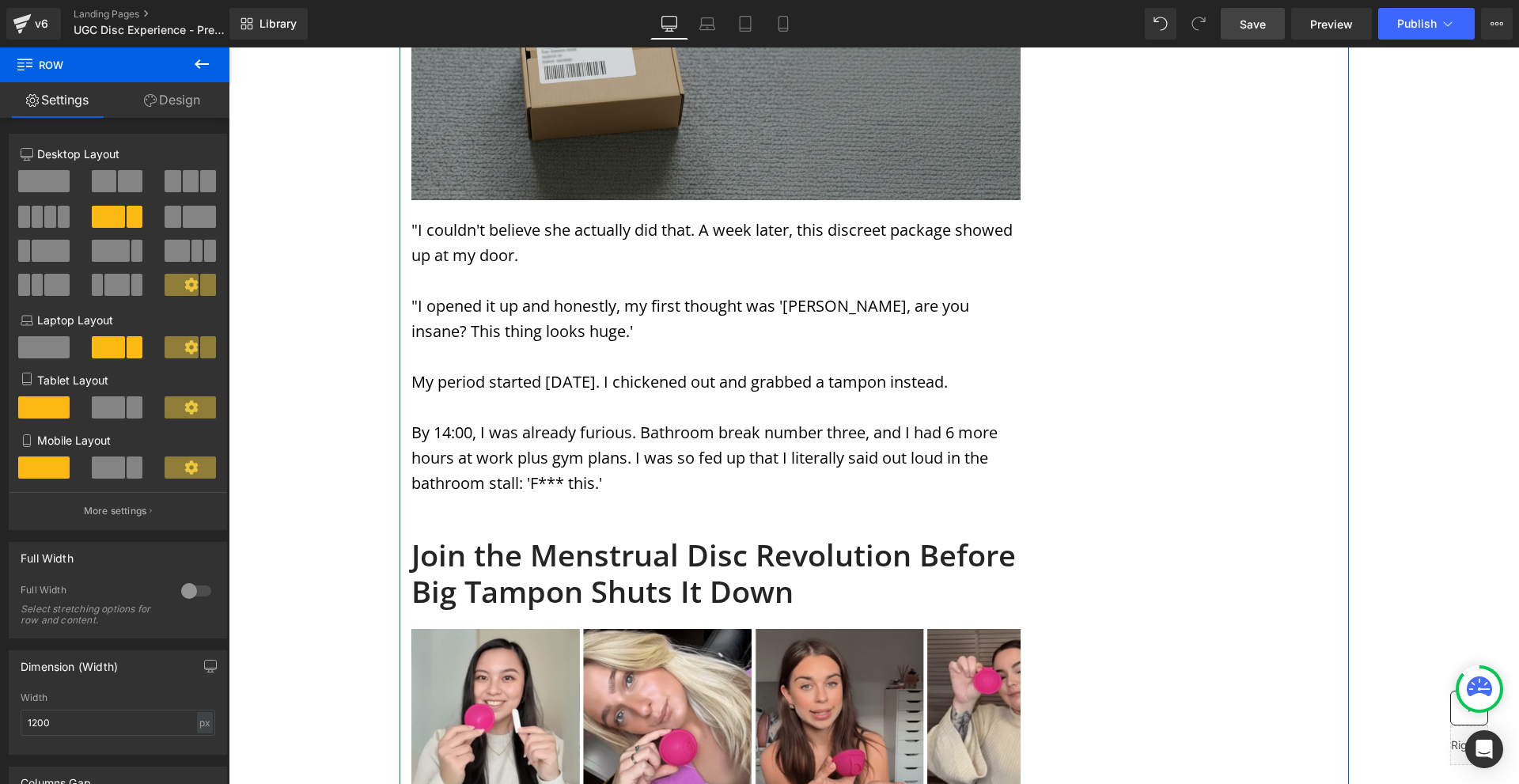
click at [658, 423] on div ""I couldn't believe she actually did that. A week later, this discreet package …" at bounding box center [716, 349] width 609 height 296
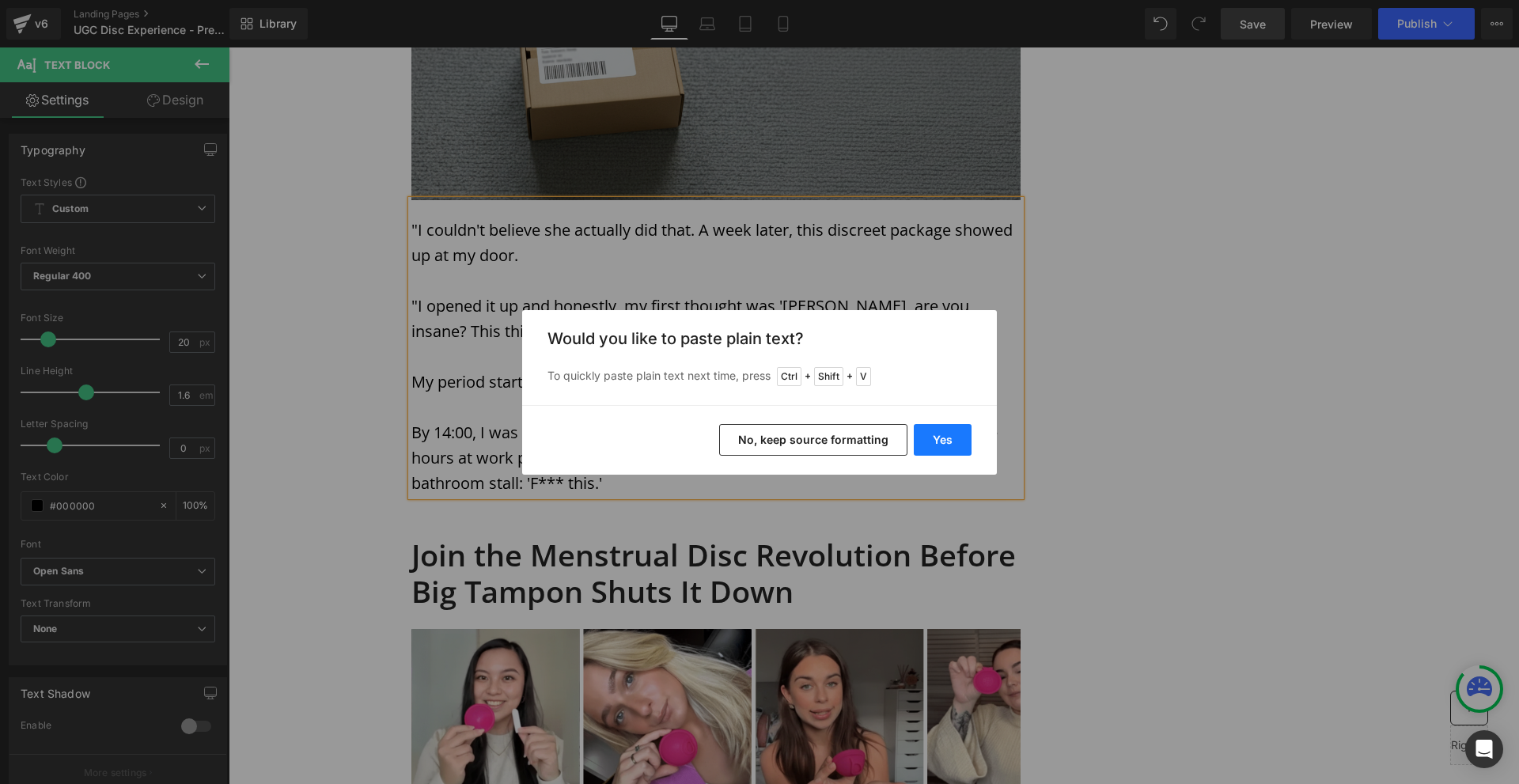
drag, startPoint x: 958, startPoint y: 440, endPoint x: 694, endPoint y: 392, distance: 268.3
click at [958, 440] on button "Yes" at bounding box center [943, 439] width 58 height 32
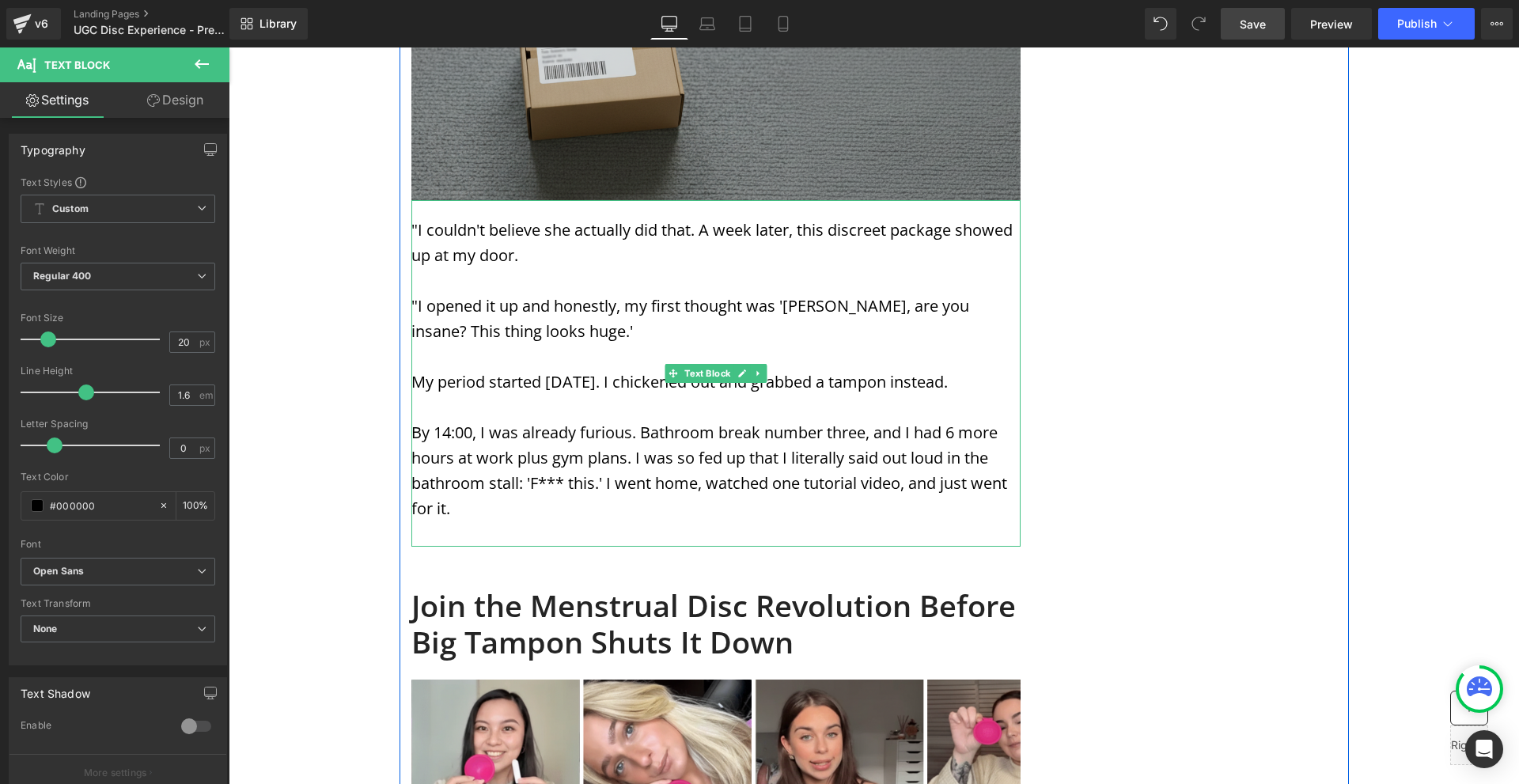
click at [602, 420] on p "By 14:00, I was already furious. Bathroom break number three, and I had 6 more …" at bounding box center [716, 471] width 609 height 101
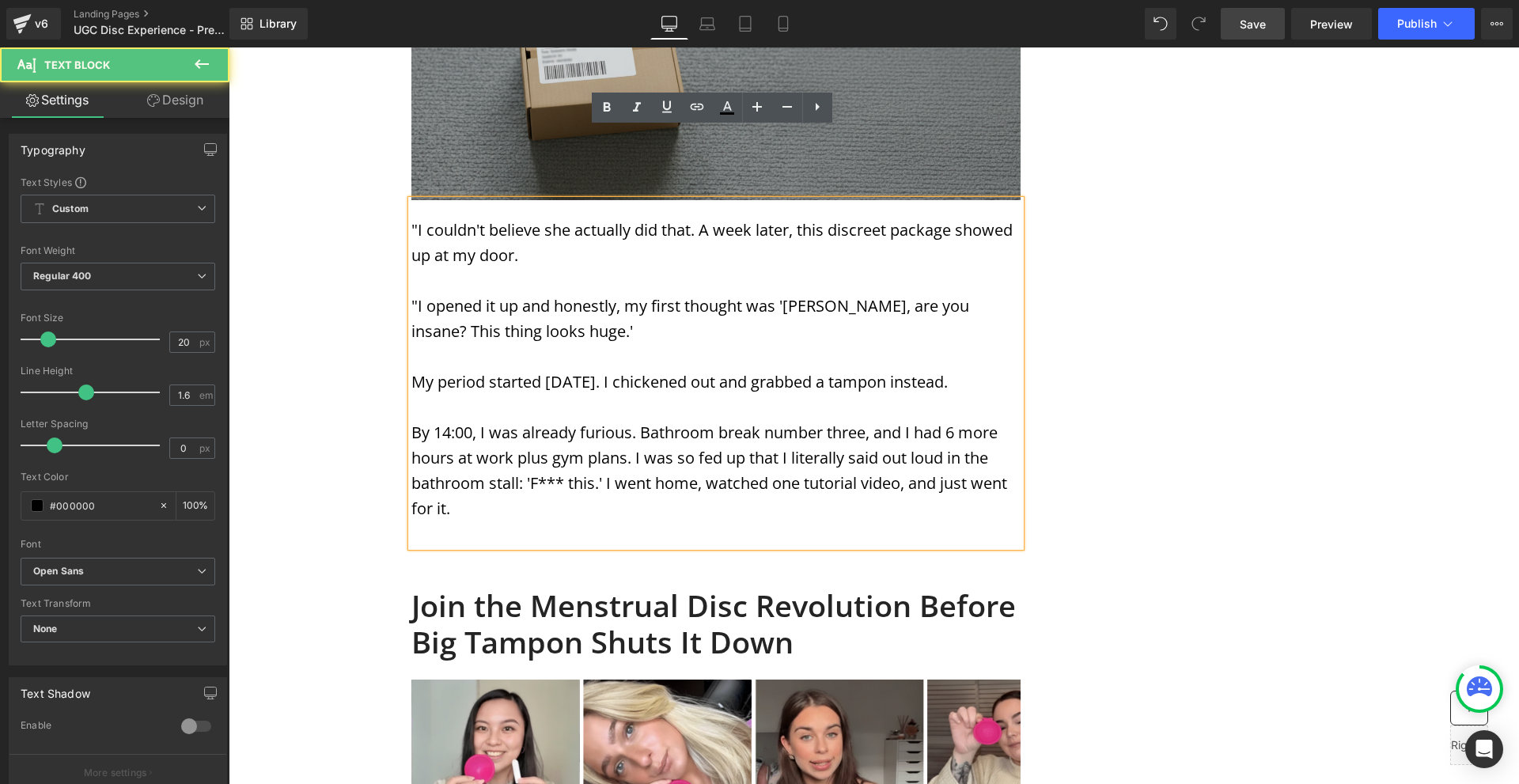
click at [607, 420] on p "By 14:00, I was already furious. Bathroom break number three, and I had 6 more …" at bounding box center [716, 471] width 609 height 101
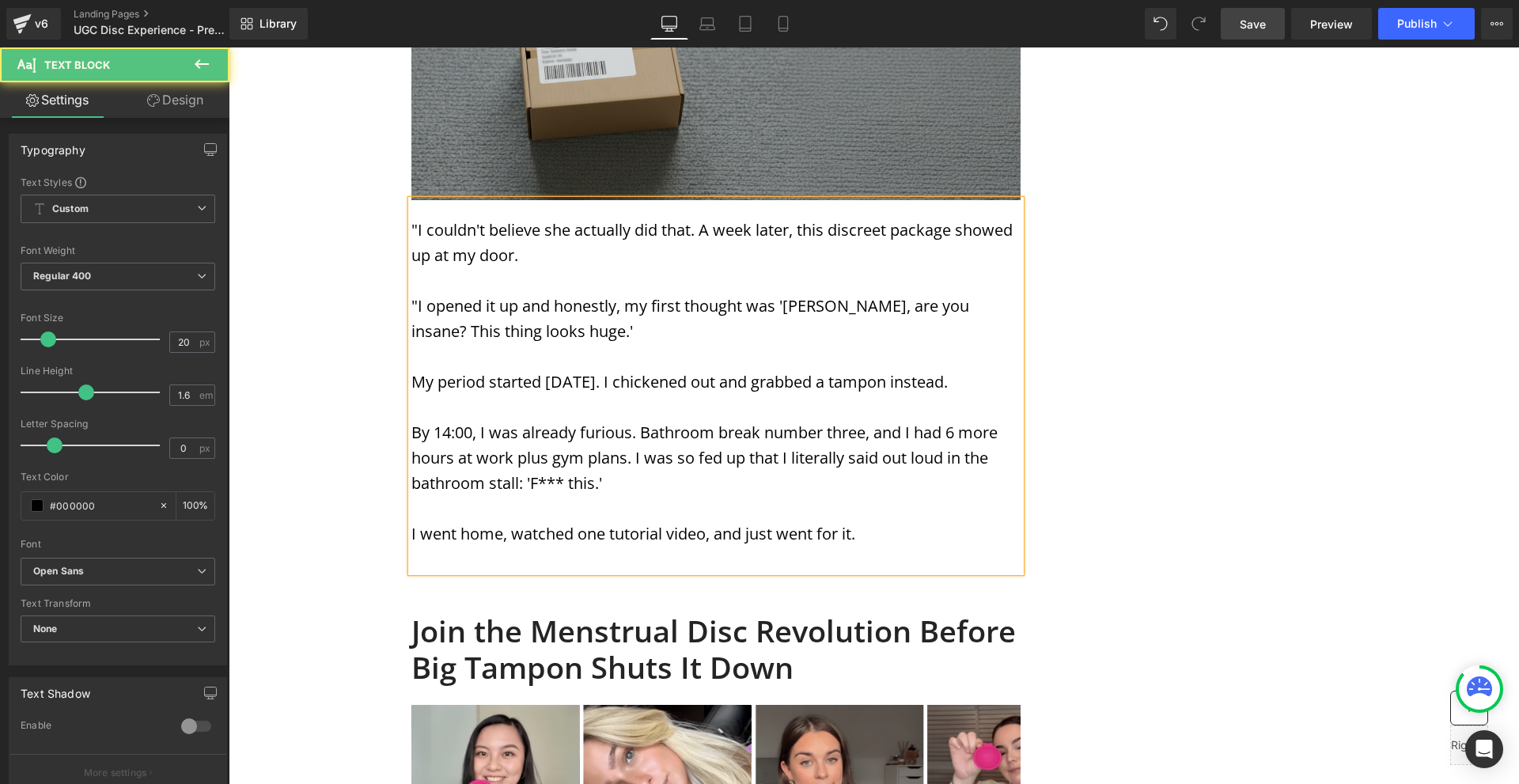
click at [736, 547] on p at bounding box center [716, 559] width 609 height 25
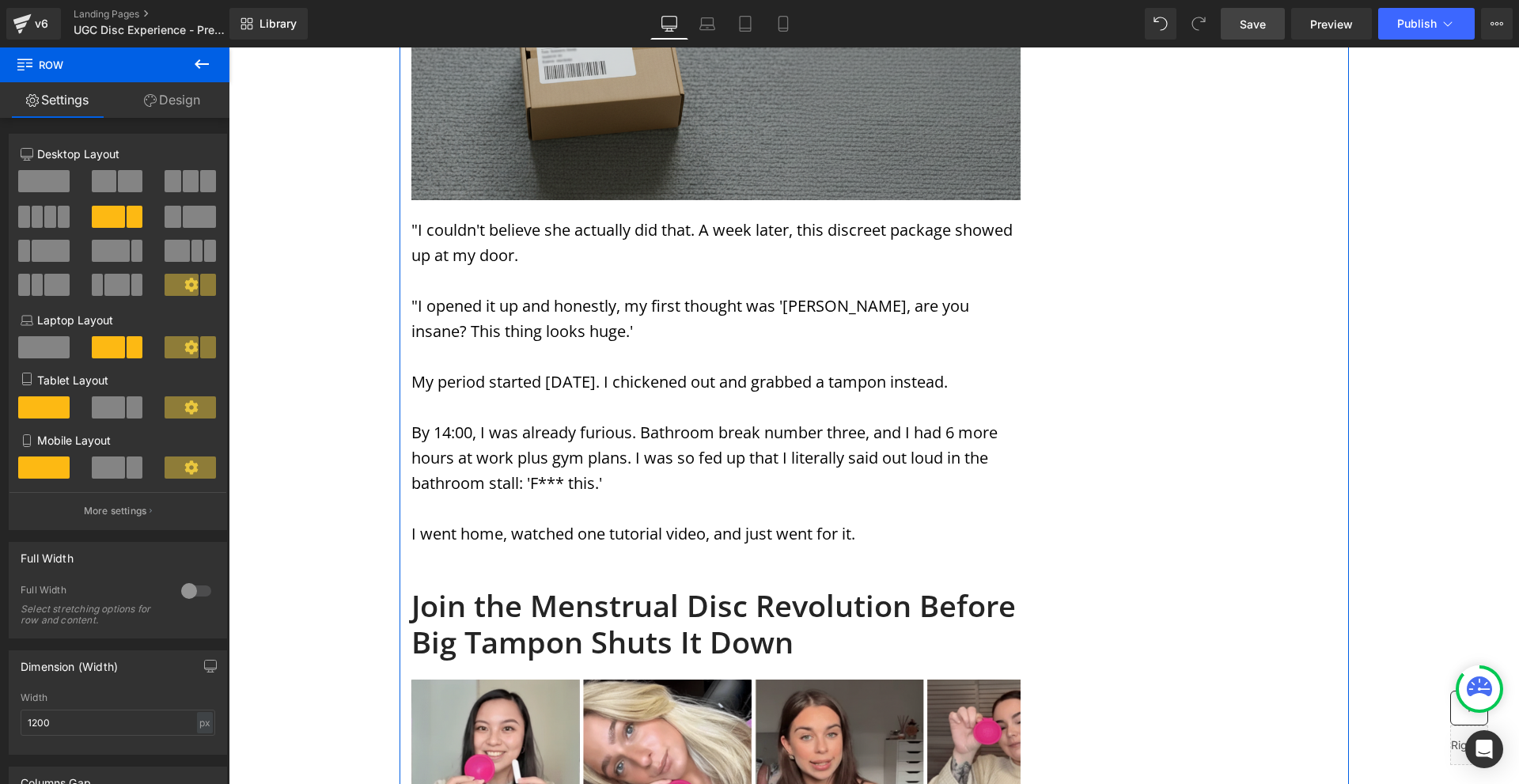
click at [878, 521] on p "I went home, watched one tutorial video, and just went for it." at bounding box center [716, 534] width 609 height 25
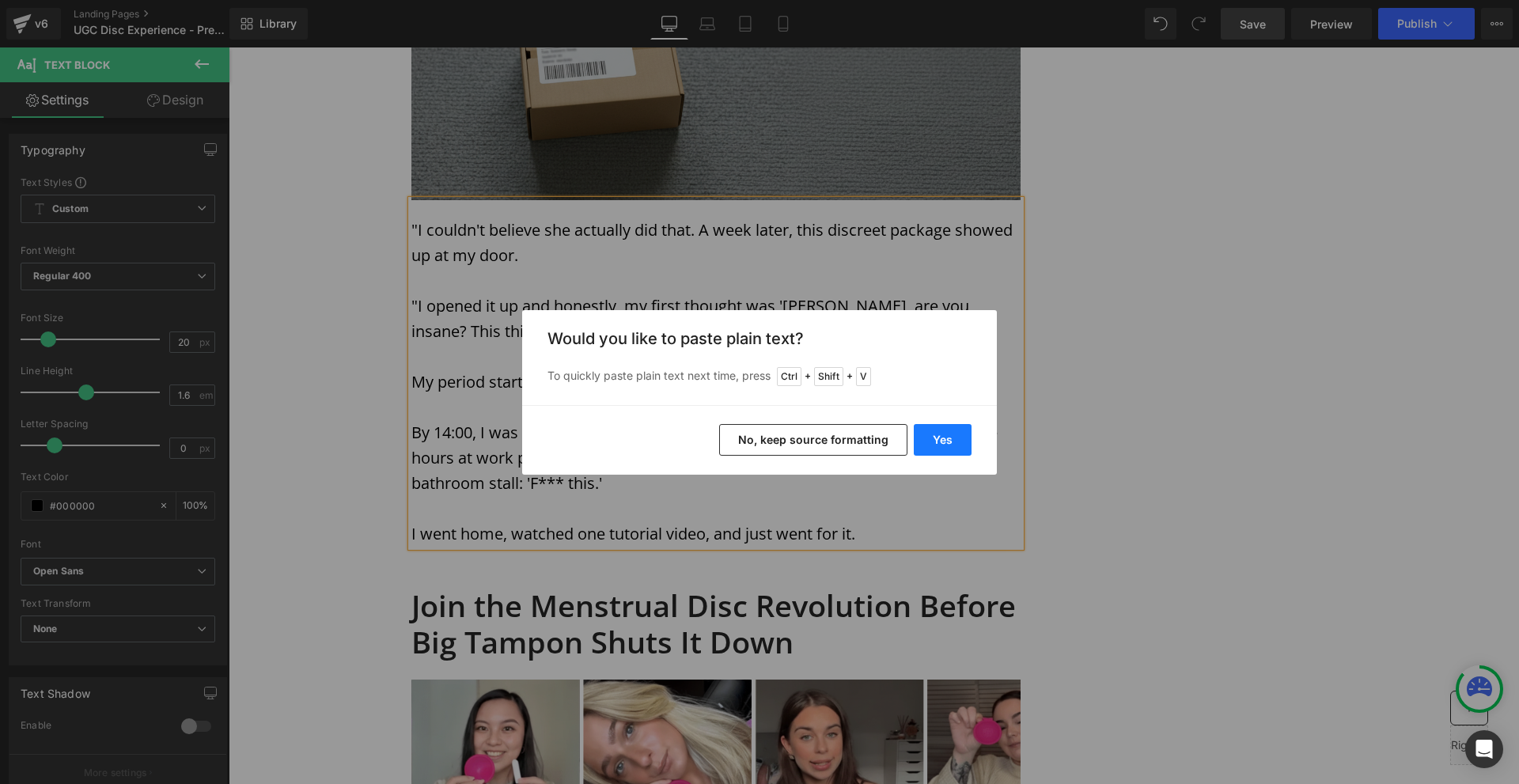
click at [956, 434] on button "Yes" at bounding box center [943, 439] width 58 height 32
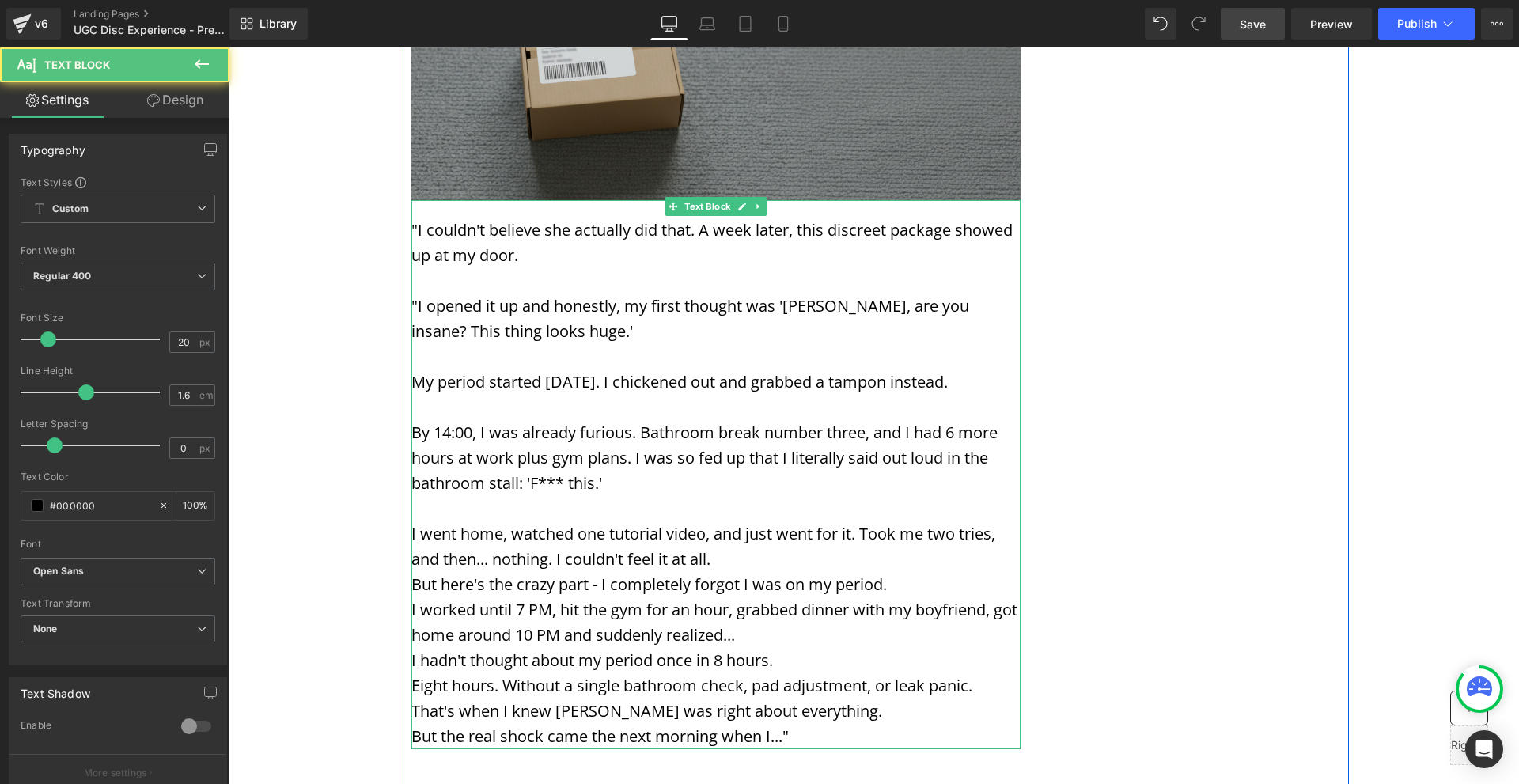
click at [832, 521] on p "I went home, watched one tutorial video, and just went for it. Took me two trie…" at bounding box center [716, 547] width 609 height 51
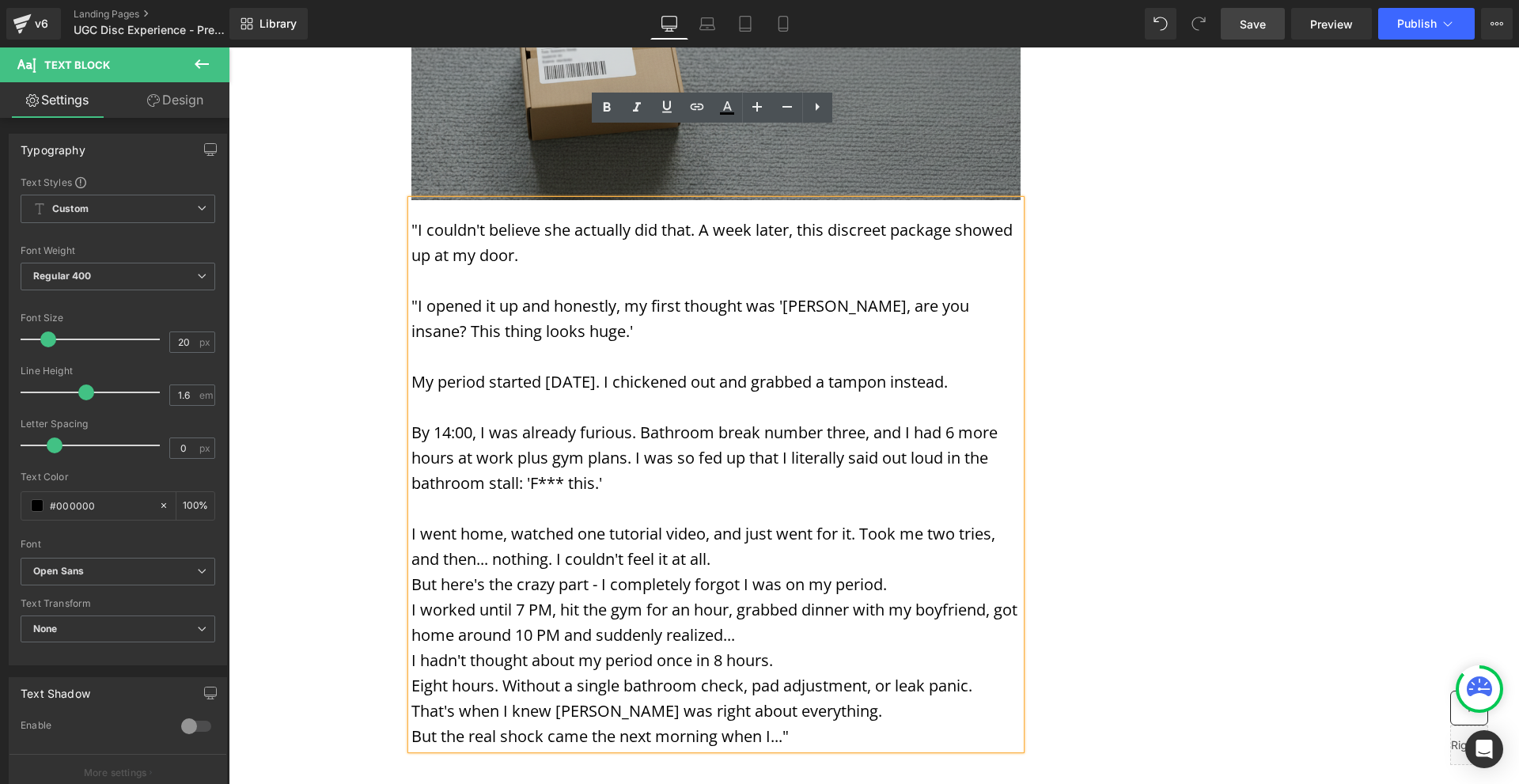
click at [998, 521] on p "I went home, watched one tutorial video, and just went for it. Took me two trie…" at bounding box center [716, 547] width 609 height 51
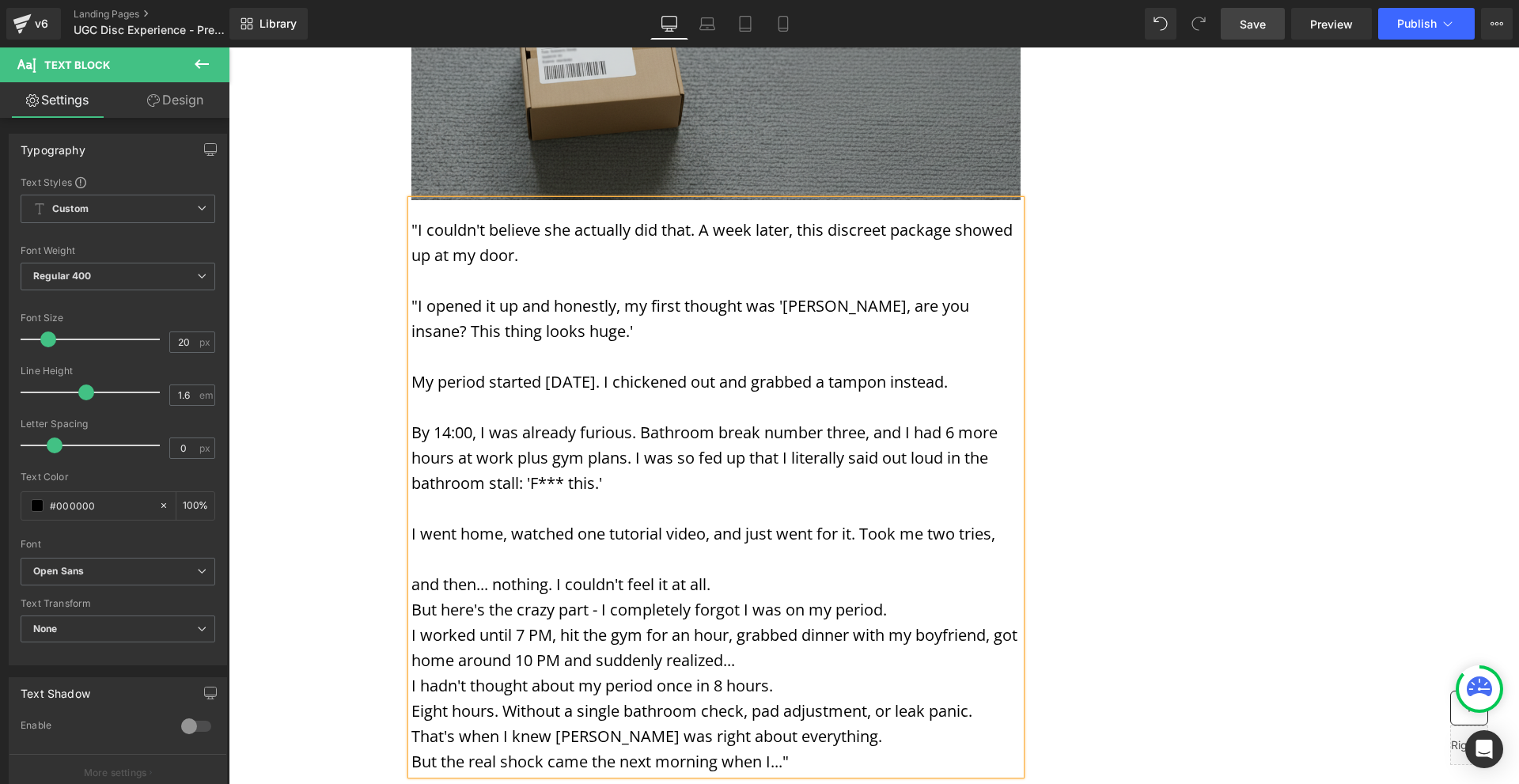
click at [823, 572] on p "and then... nothing. I couldn't feel it at all." at bounding box center [716, 584] width 609 height 25
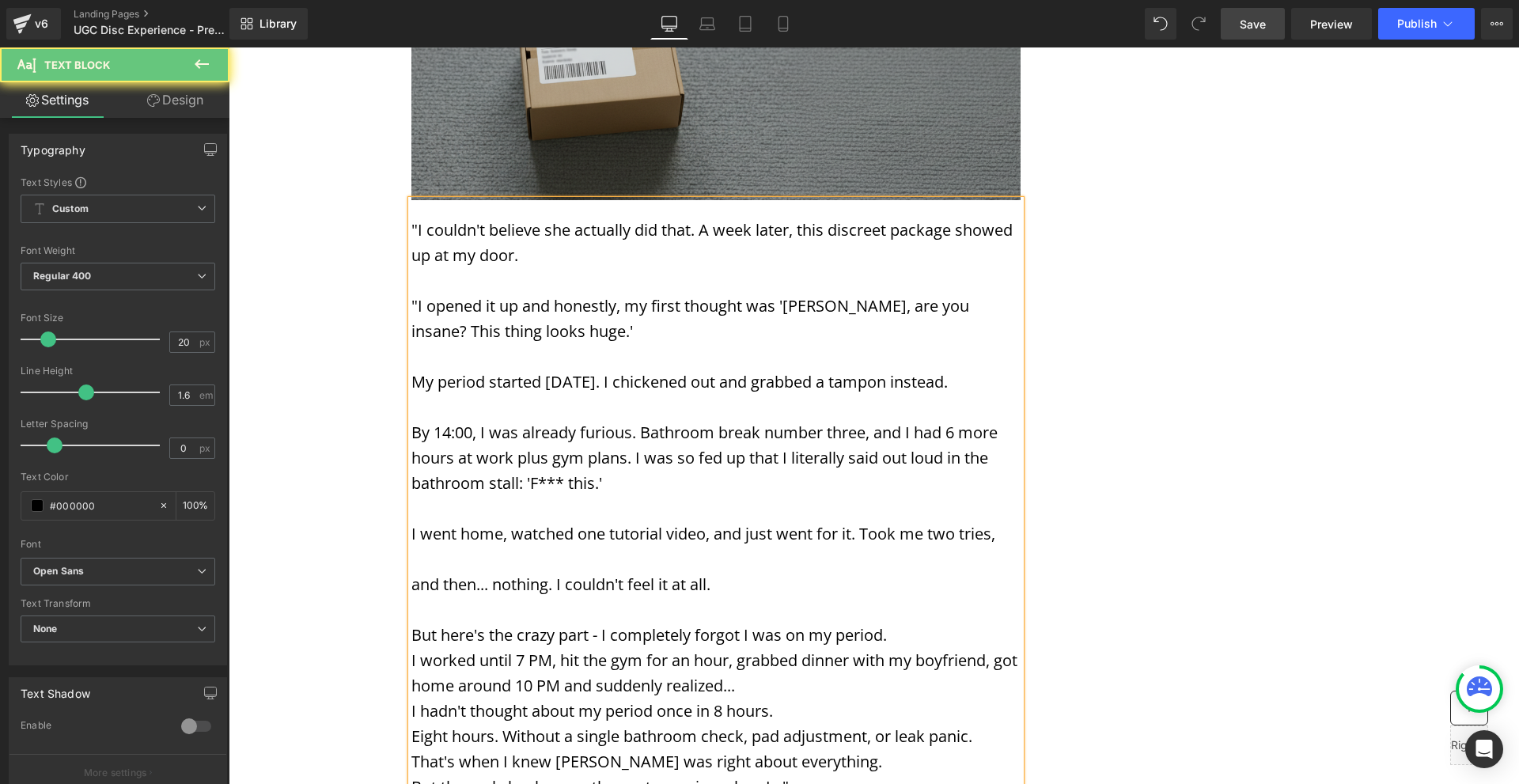
click at [935, 623] on p "But here's the crazy part - I completely forgot I was on my period." at bounding box center [716, 635] width 609 height 25
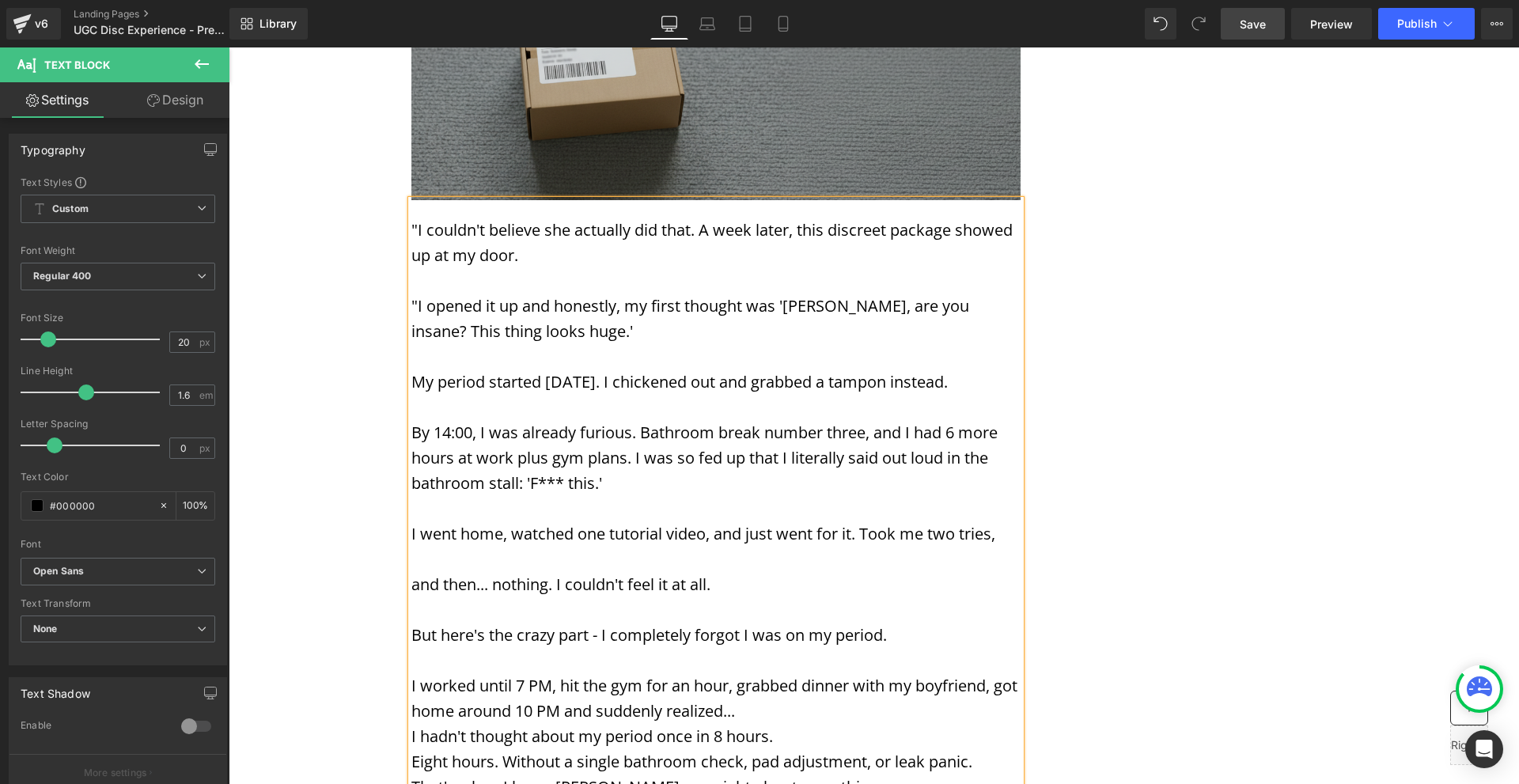
click at [863, 674] on p "I worked until 7 PM, hit the gym for an hour, grabbed dinner with my boyfriend,…" at bounding box center [716, 699] width 609 height 51
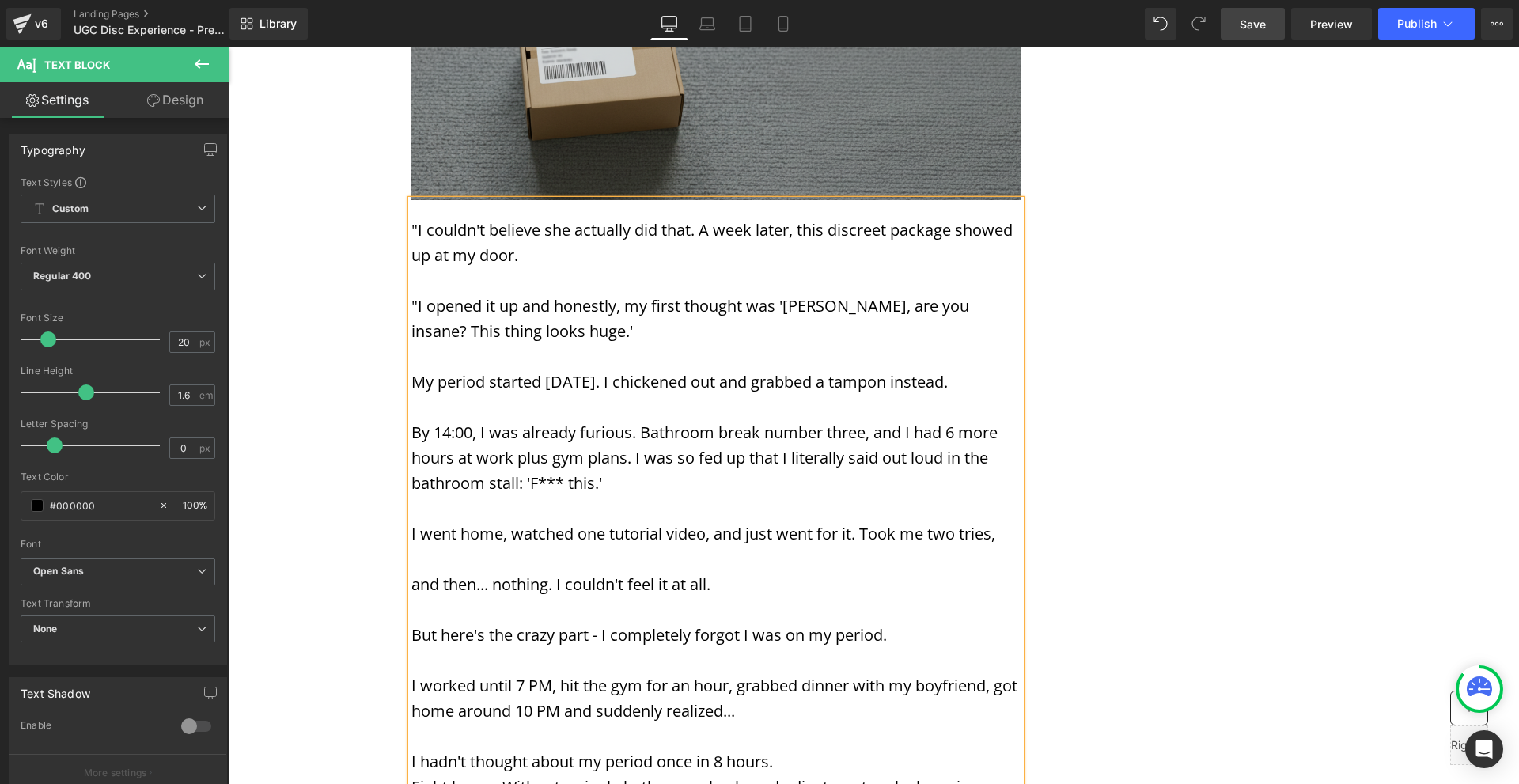
click at [833, 750] on p "I hadn't thought about my period once in 8 hours." at bounding box center [716, 762] width 609 height 25
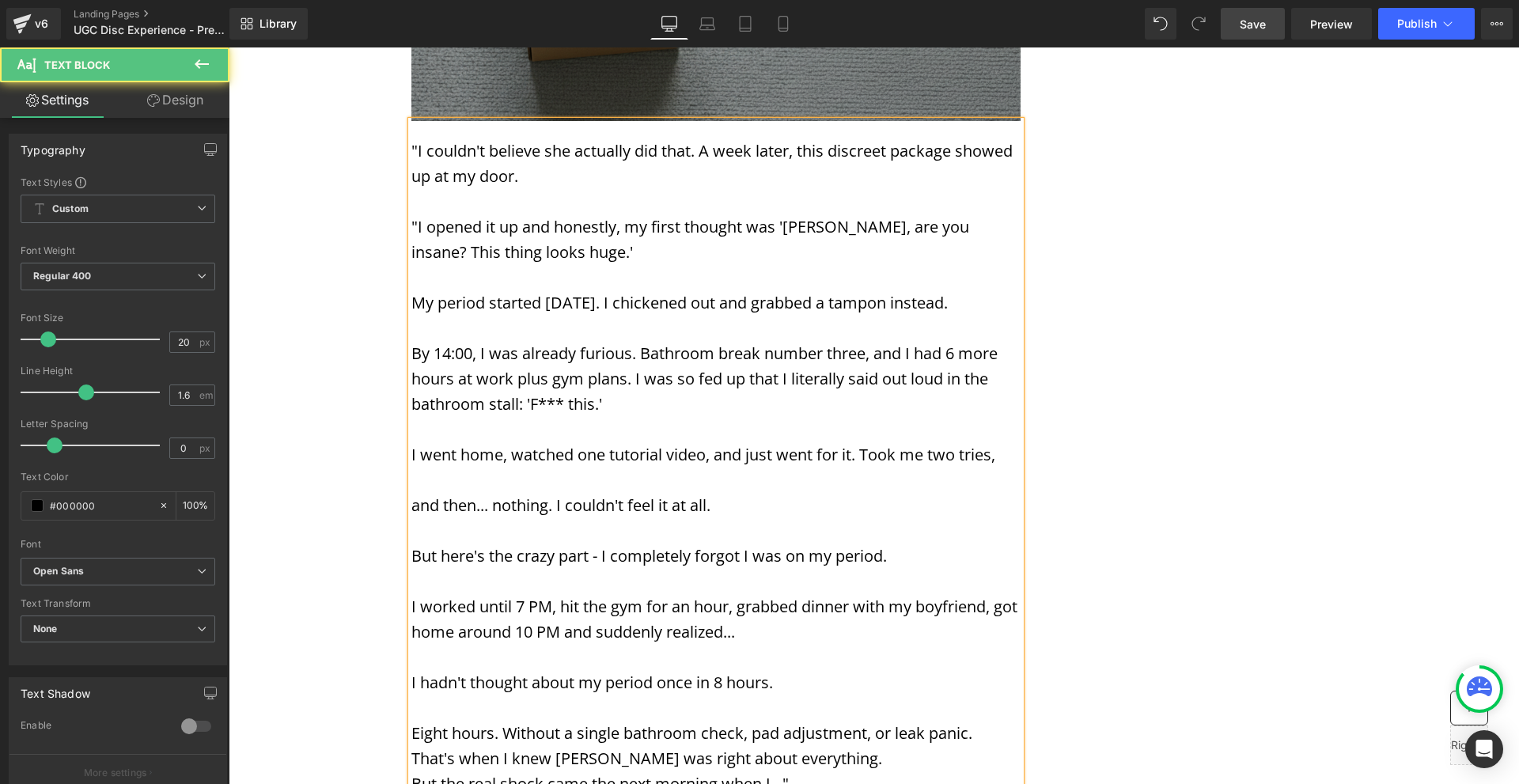
click at [845, 721] on p "Eight hours. Without a single bathroom check, pad adjustment, or leak panic." at bounding box center [716, 733] width 609 height 25
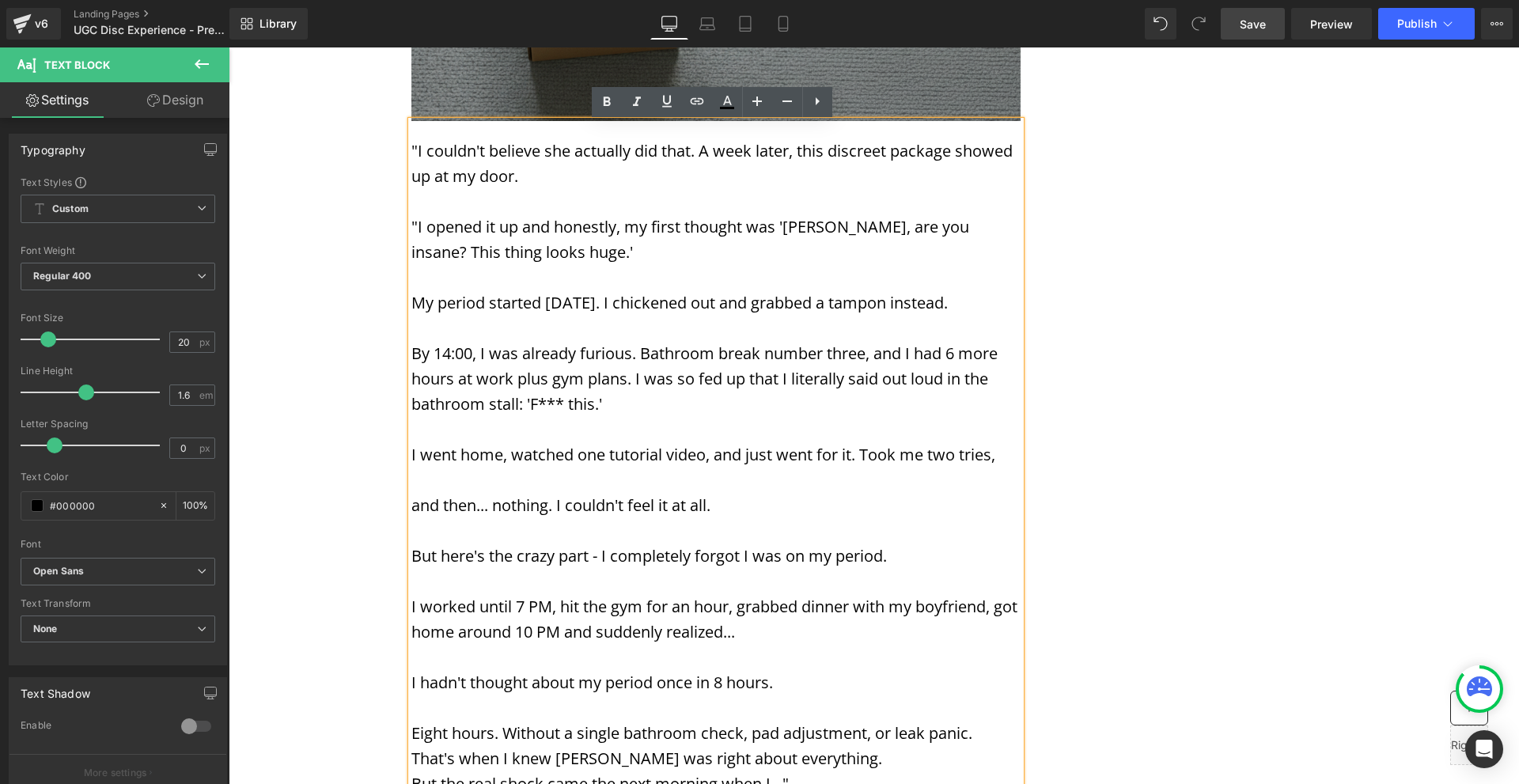
click at [849, 746] on p "That's when I knew [PERSON_NAME] was right about everything." at bounding box center [716, 759] width 609 height 25
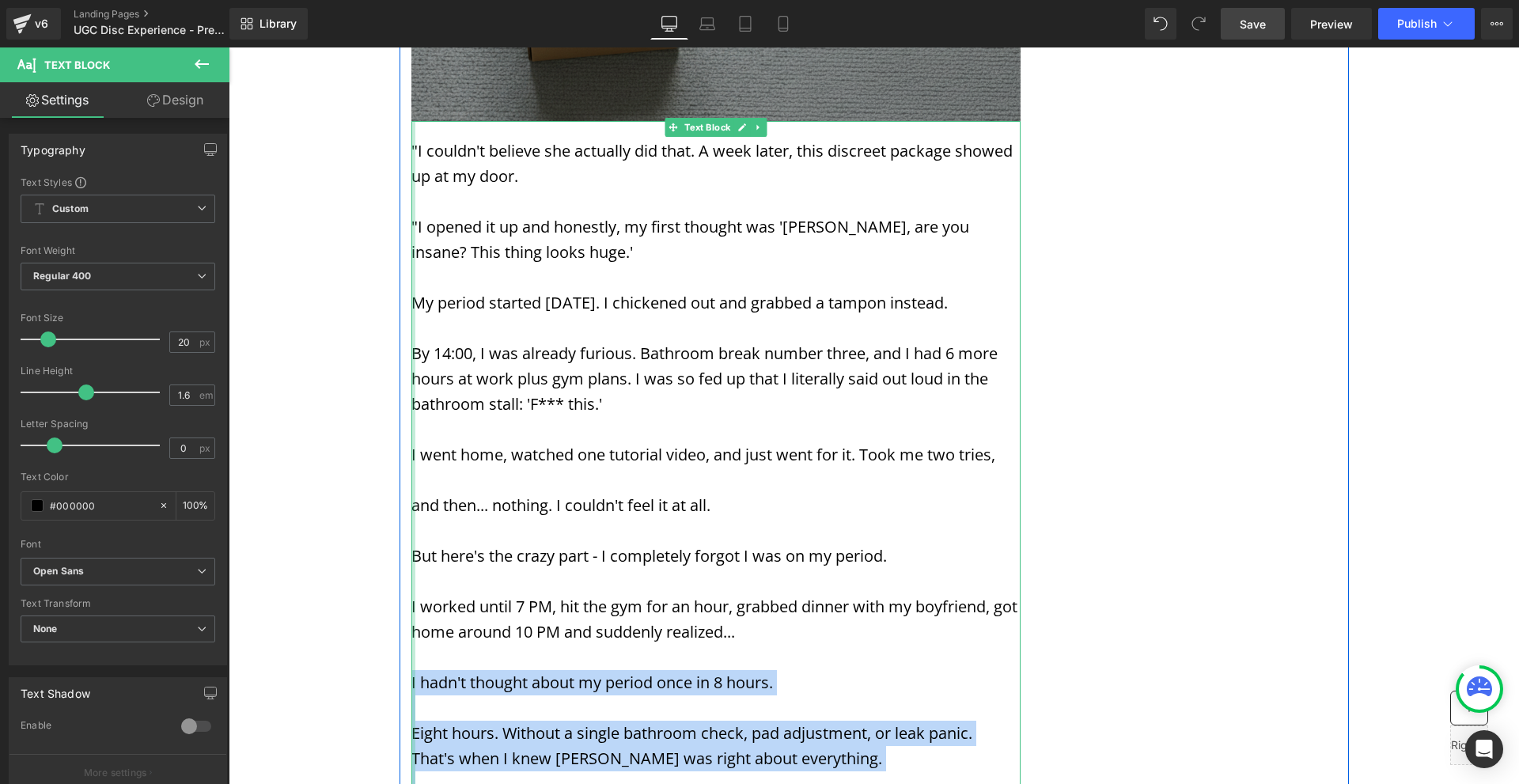
drag, startPoint x: 814, startPoint y: 733, endPoint x: 408, endPoint y: 611, distance: 423.9
click at [412, 611] on div ""I couldn't believe she actually did that. A week later, this discreet package …" at bounding box center [716, 471] width 609 height 701
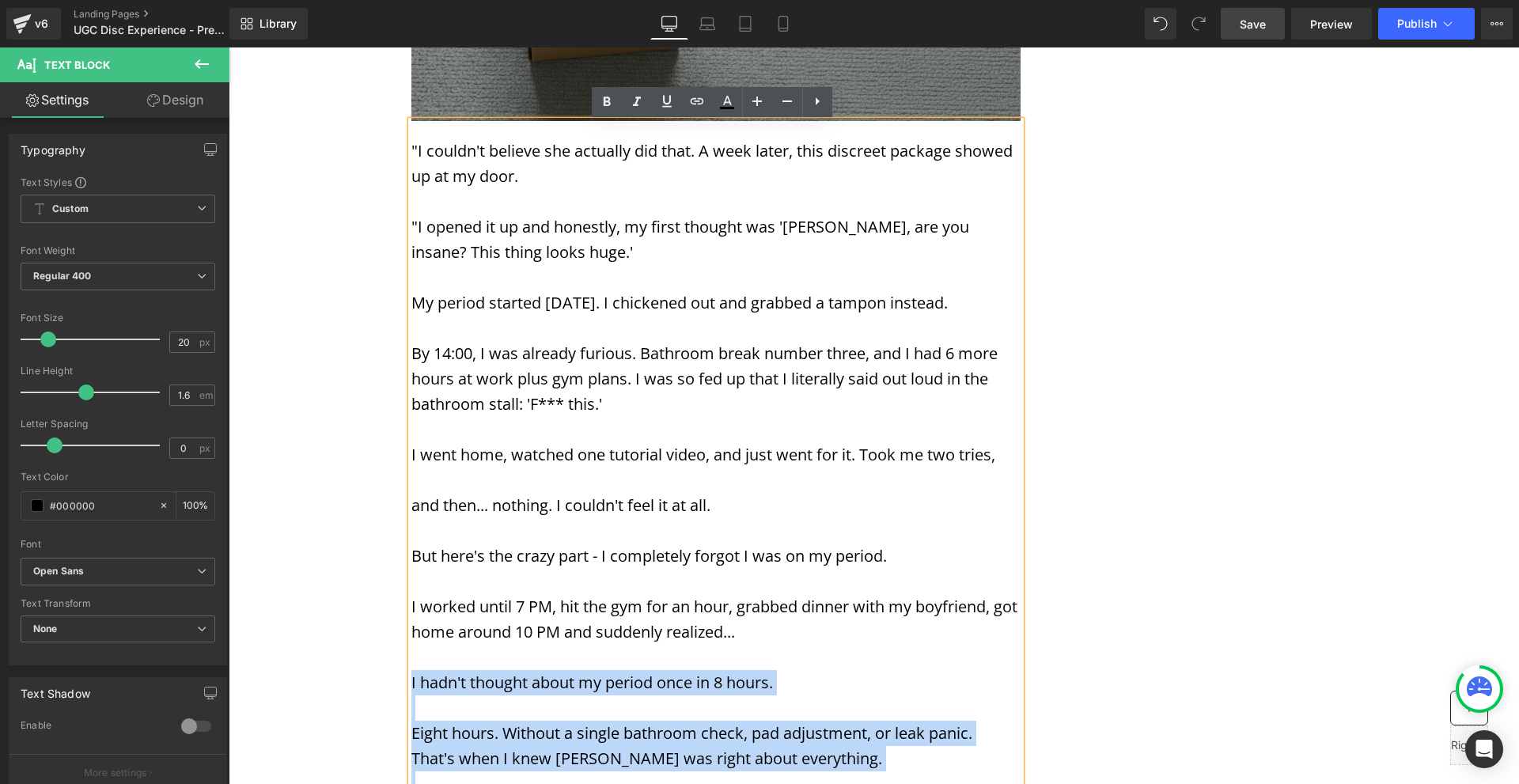
copy div "I hadn't thought about my period once in 8 hours. Eight hours. Without a single…"
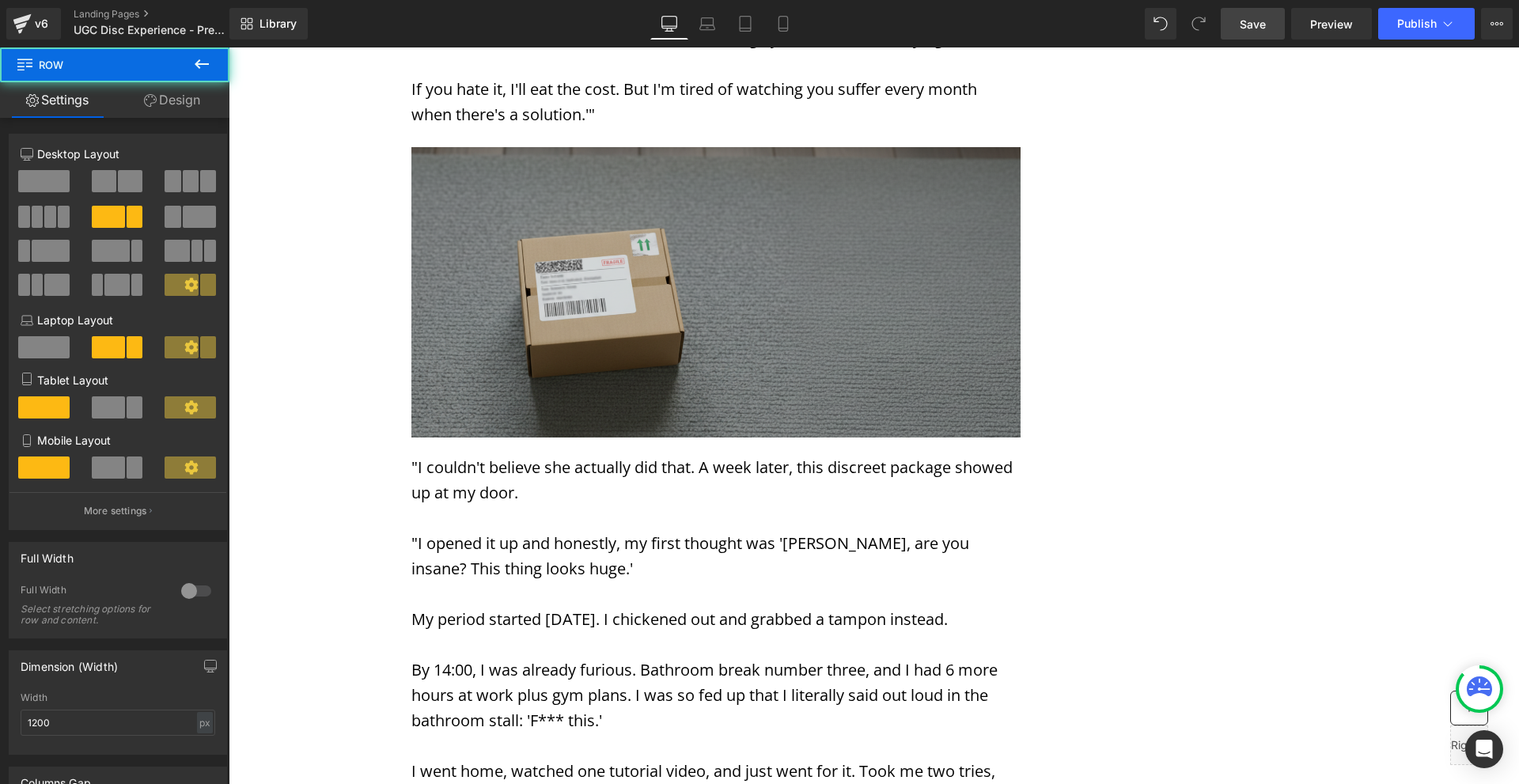
scroll to position [4589, 0]
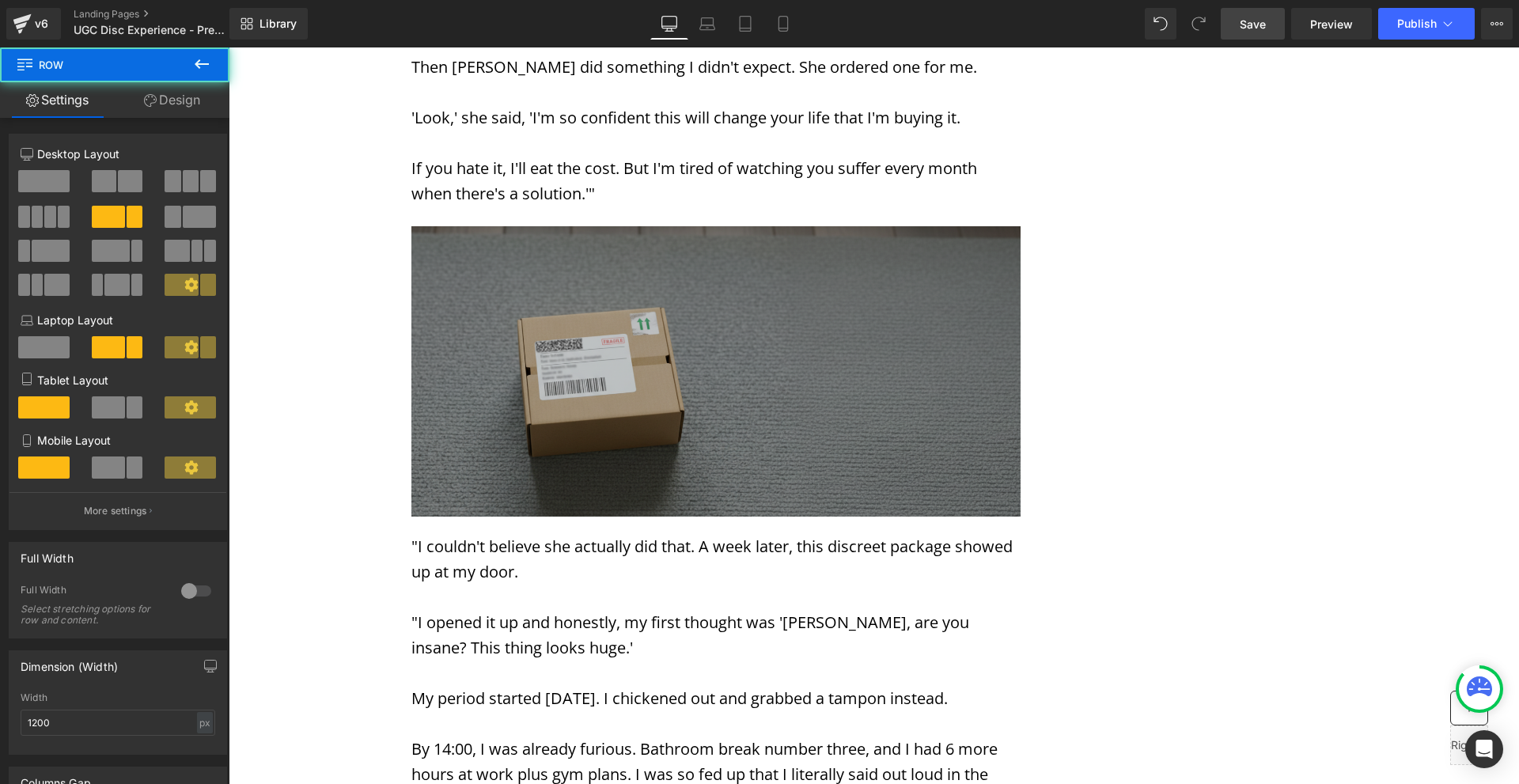
click at [737, 311] on img at bounding box center [716, 372] width 609 height 291
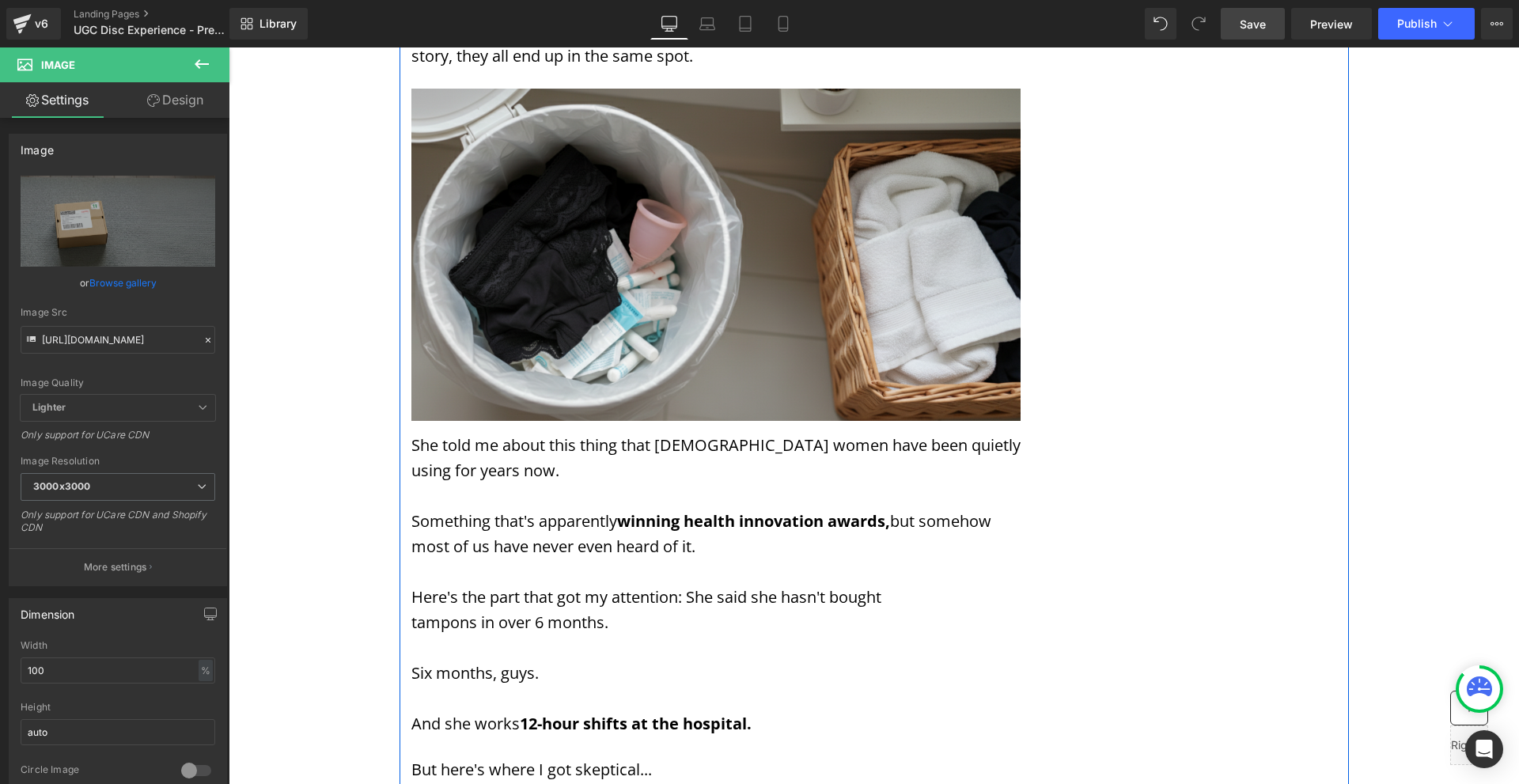
scroll to position [2136, 0]
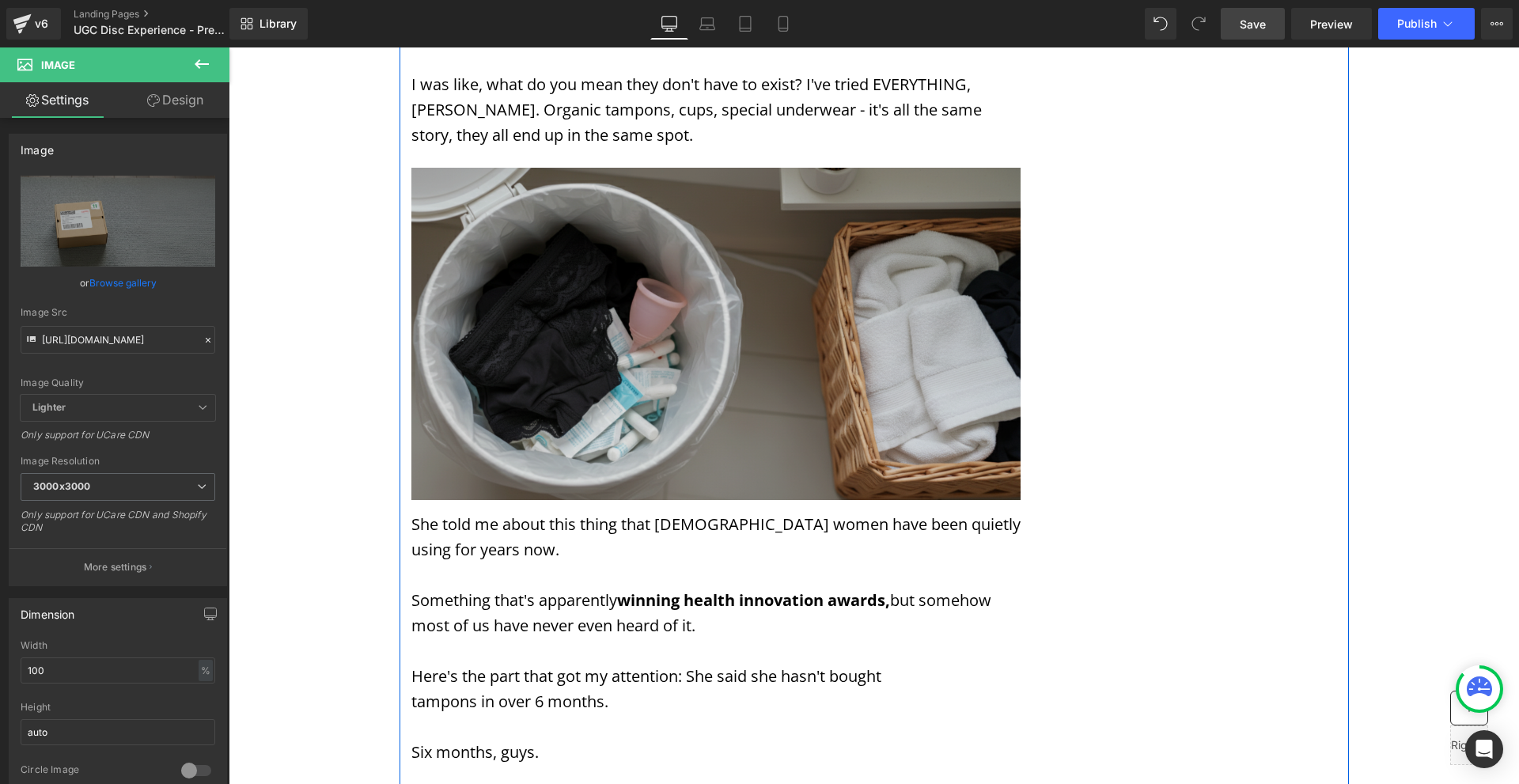
click at [799, 280] on img at bounding box center [716, 334] width 609 height 332
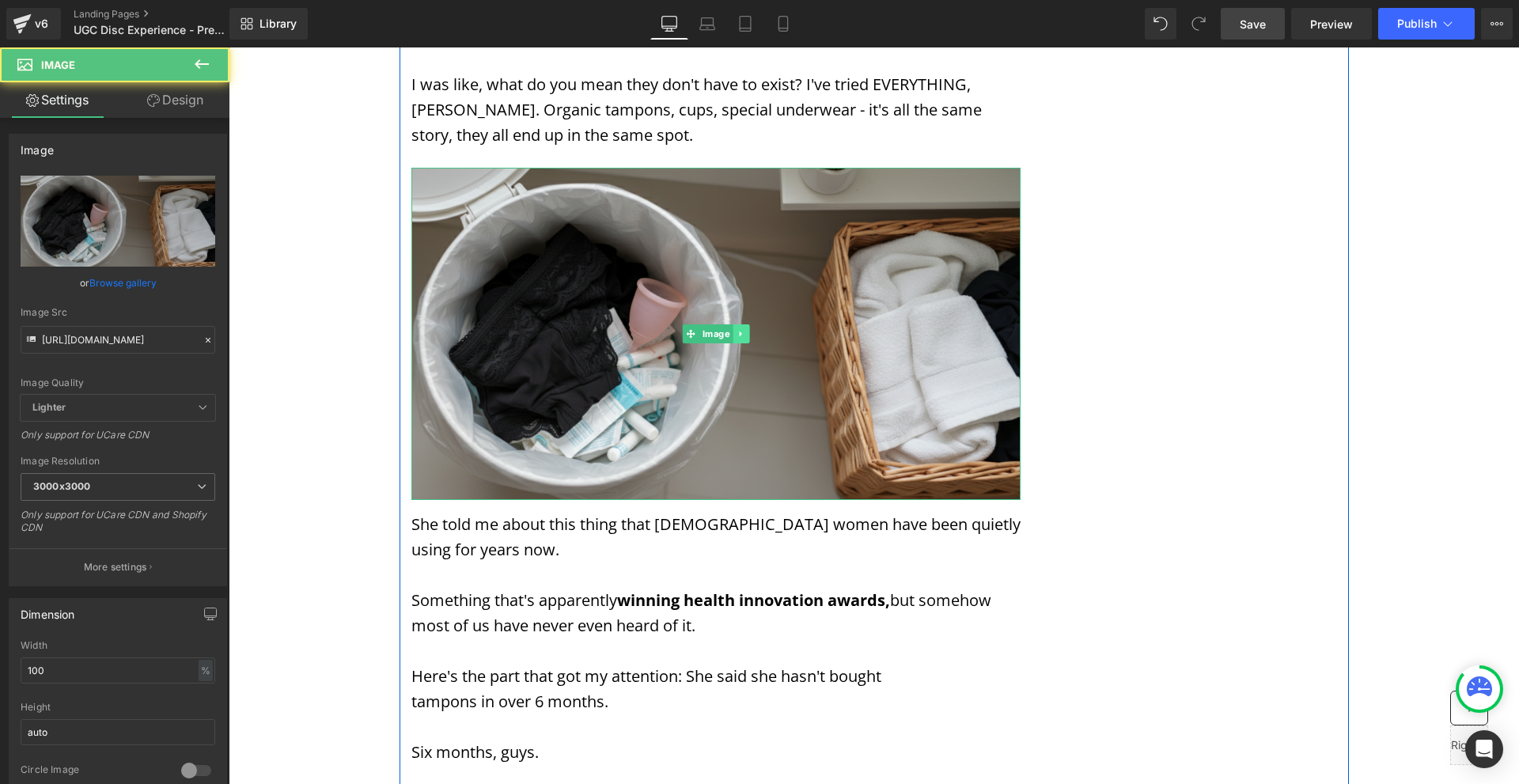
click at [737, 337] on icon at bounding box center [741, 334] width 9 height 10
click at [731, 339] on link at bounding box center [733, 333] width 16 height 19
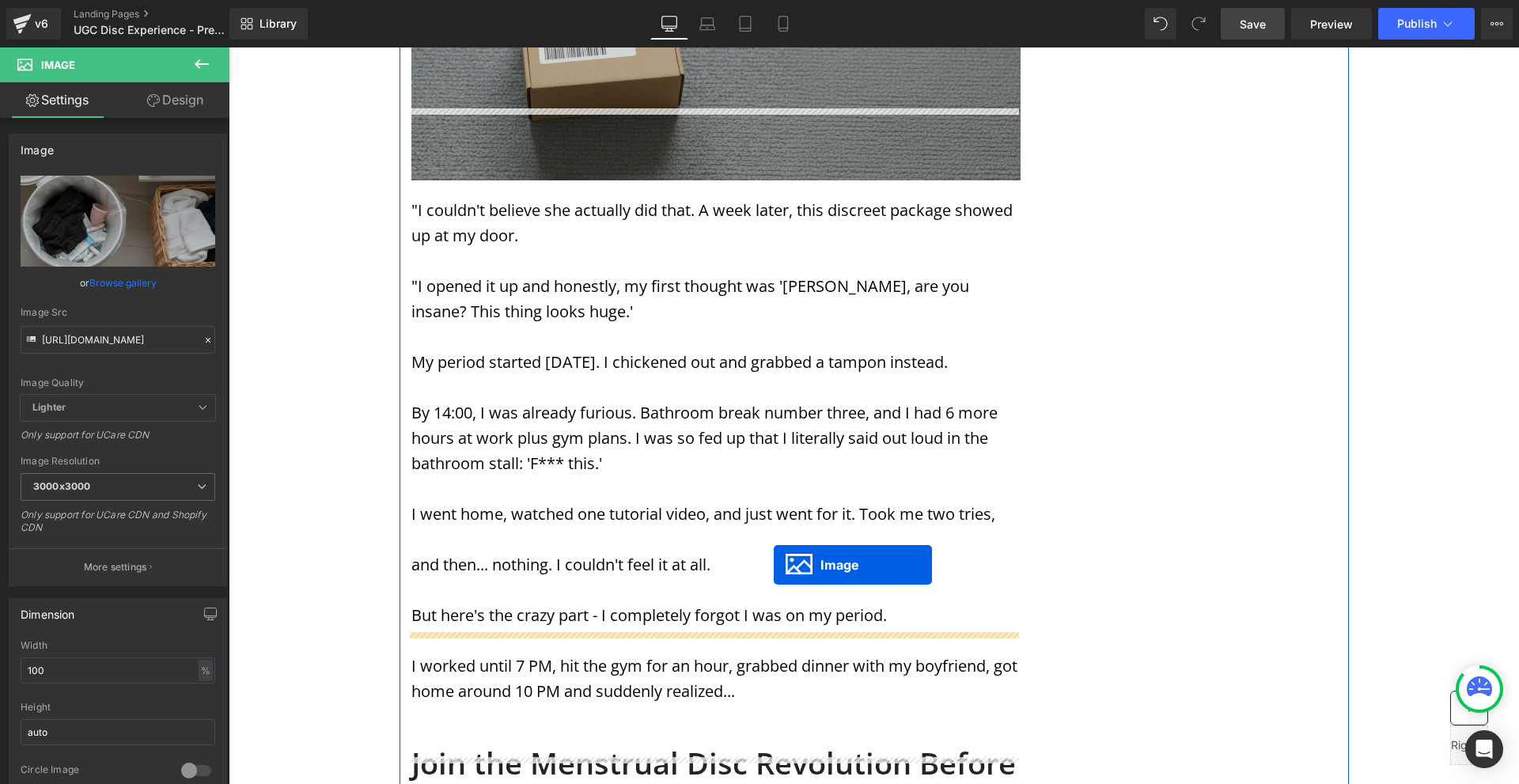
drag, startPoint x: 716, startPoint y: 683, endPoint x: 769, endPoint y: 562, distance: 132.1
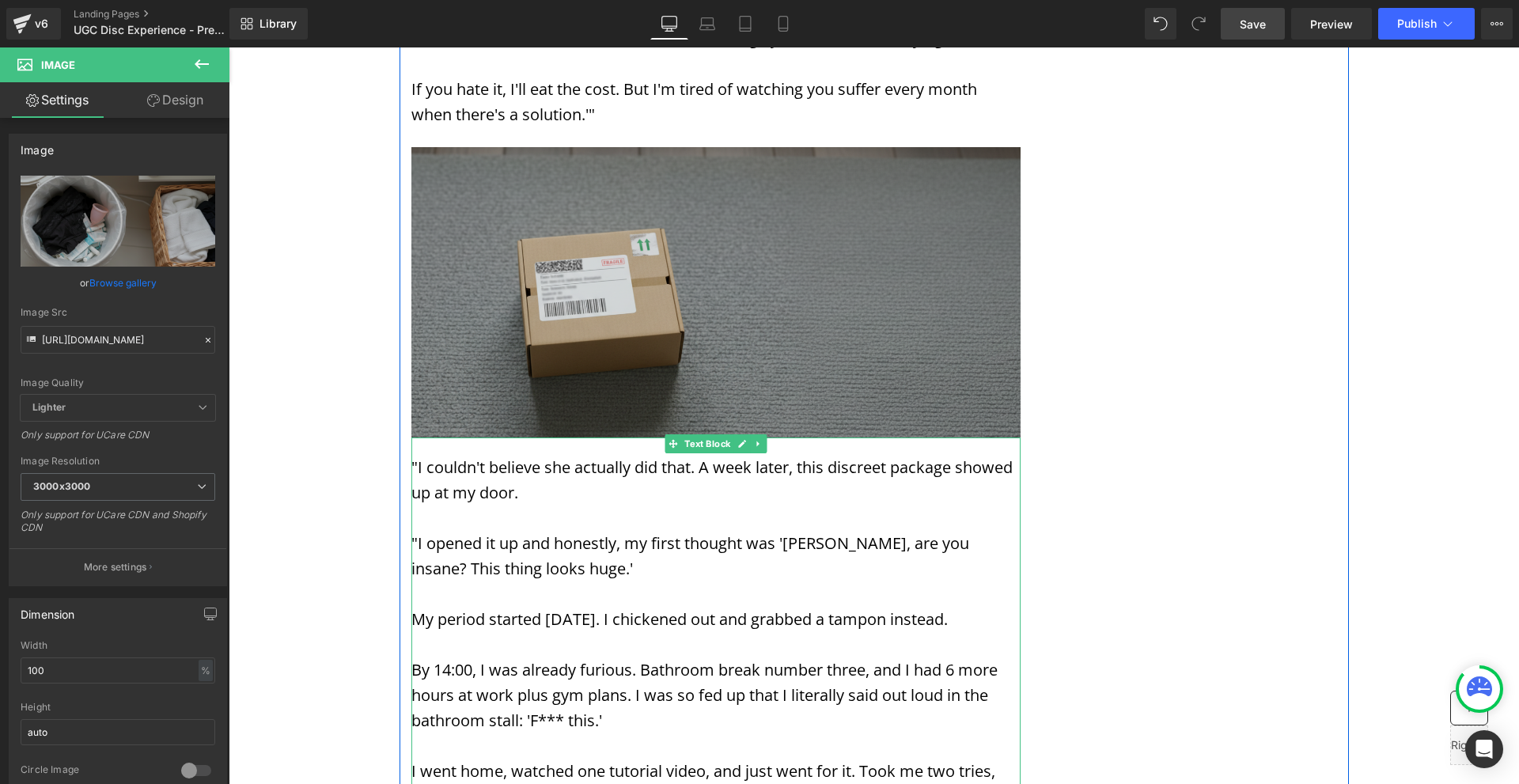
scroll to position [4747, 0]
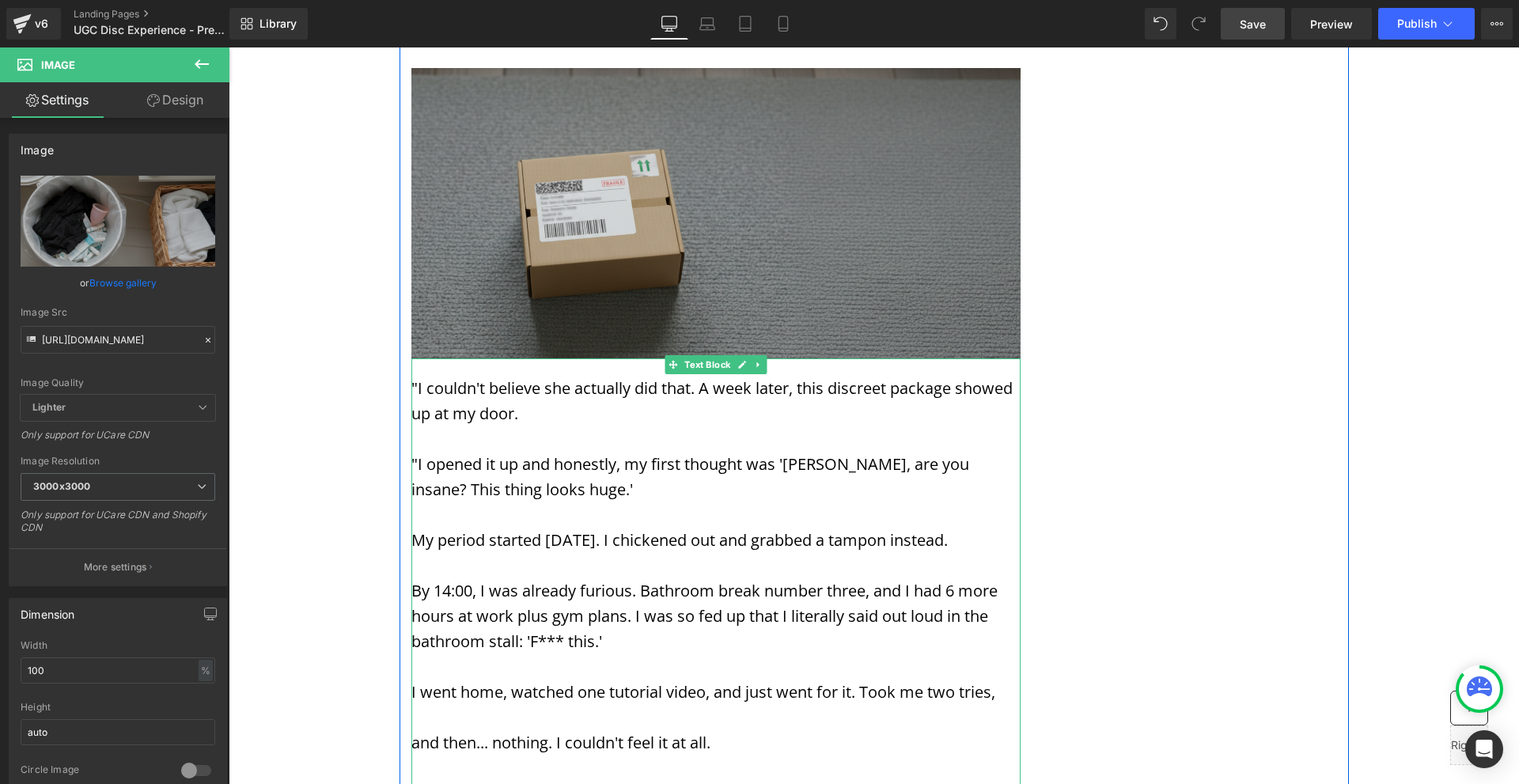
click at [412, 396] on div at bounding box center [413, 620] width 4 height 524
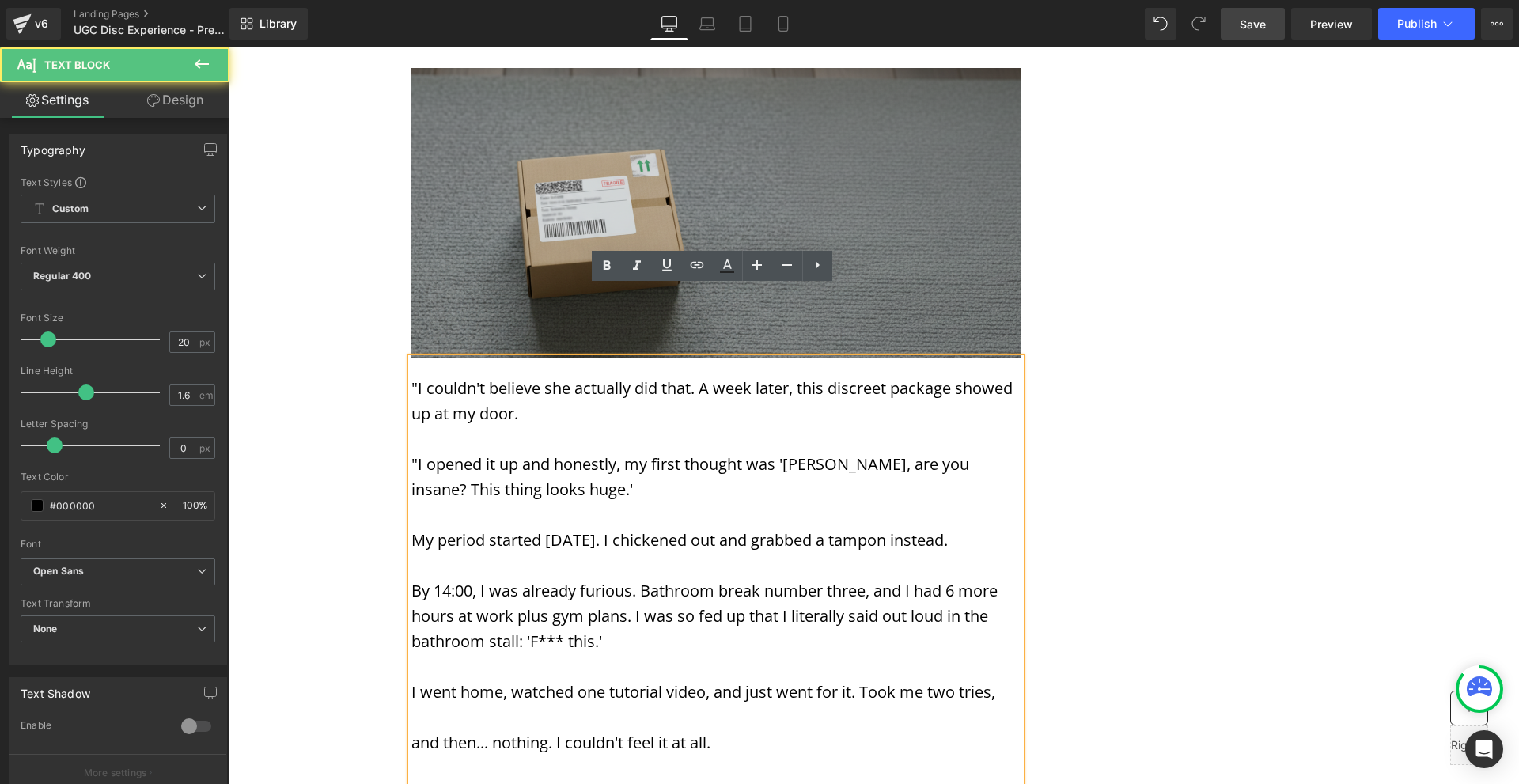
click at [414, 452] on p ""I opened it up and honestly, my first thought was '[PERSON_NAME], are you insa…" at bounding box center [716, 477] width 609 height 51
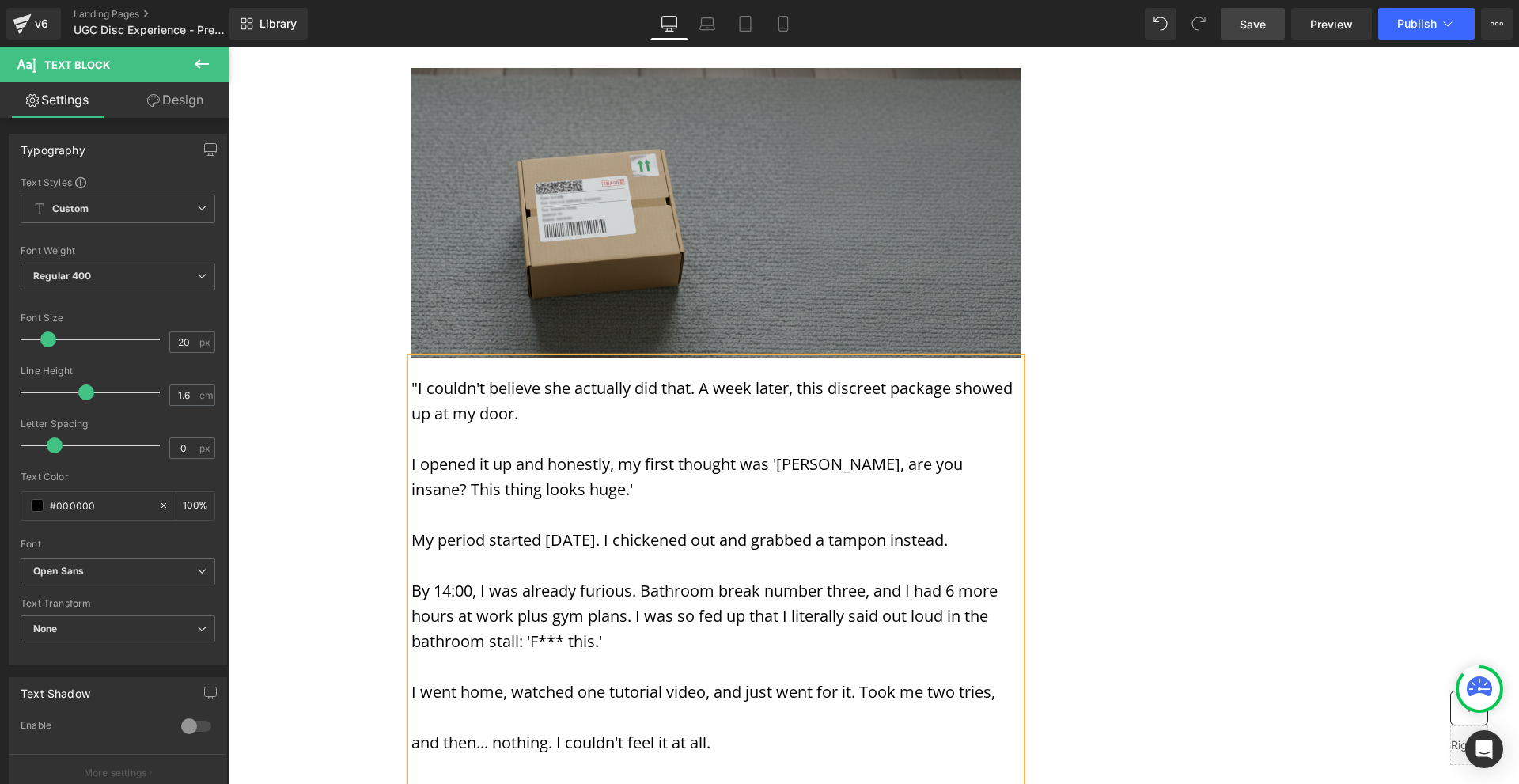
click at [416, 376] on p ""I couldn't believe she actually did that. A week later, this discreet package …" at bounding box center [716, 401] width 609 height 51
click at [940, 452] on p "I opened it up and honestly, my first thought was '[PERSON_NAME], are you insan…" at bounding box center [716, 477] width 609 height 51
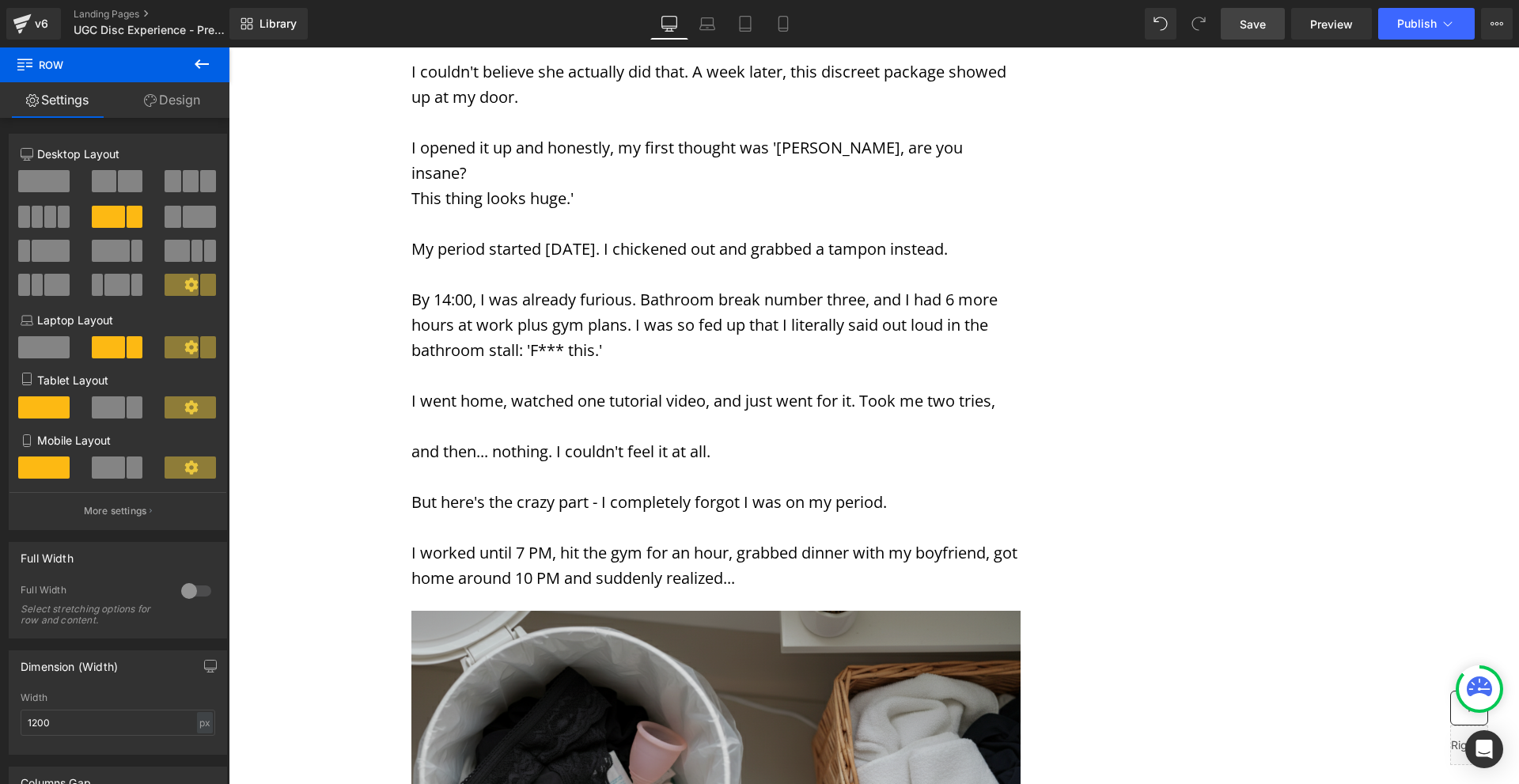
scroll to position [5380, 0]
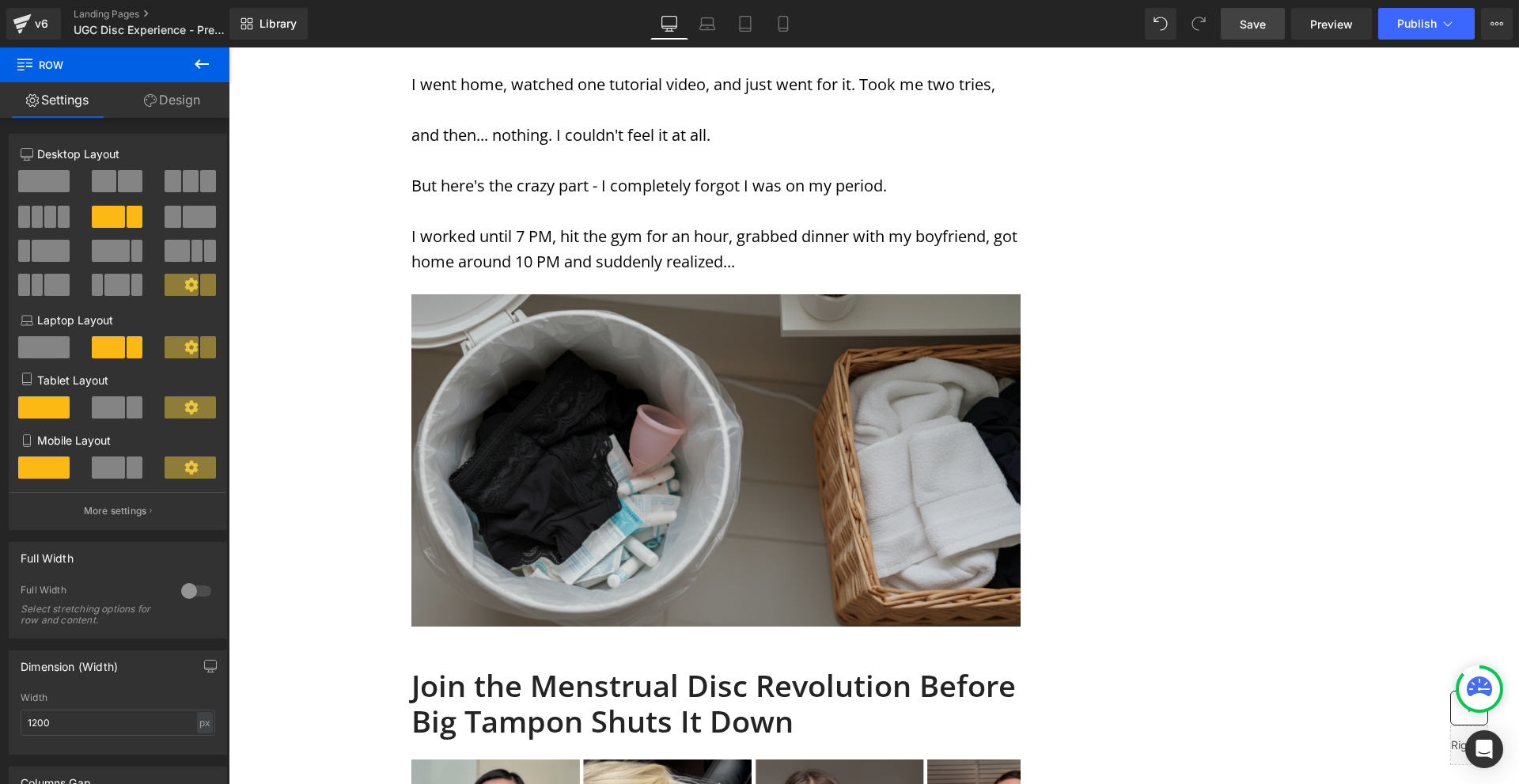
click at [683, 419] on img at bounding box center [716, 461] width 609 height 332
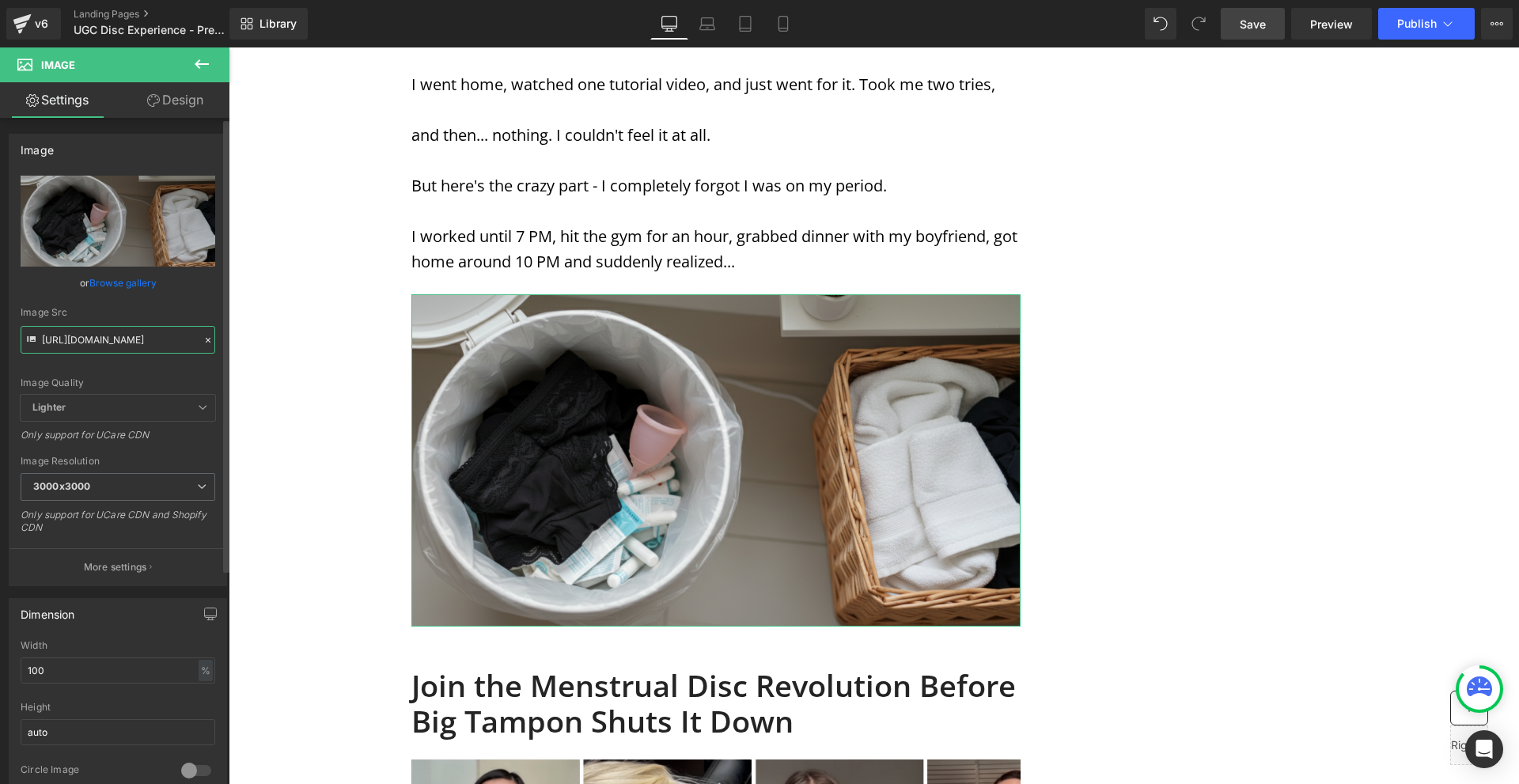
click at [124, 344] on input "[URL][DOMAIN_NAME]" at bounding box center [118, 340] width 195 height 28
paste input "9.png?v=1758696688"
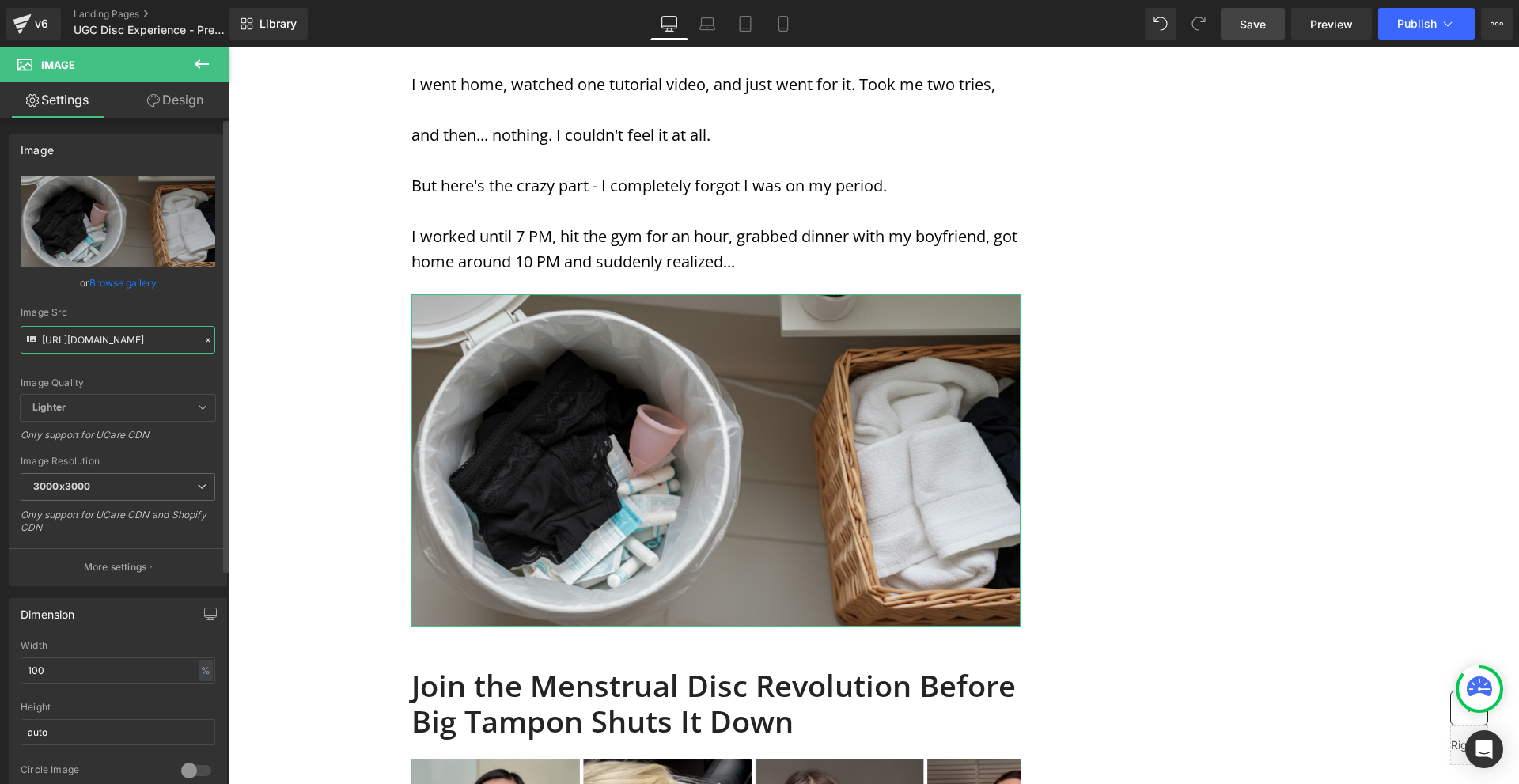
type input "[URL][DOMAIN_NAME]"
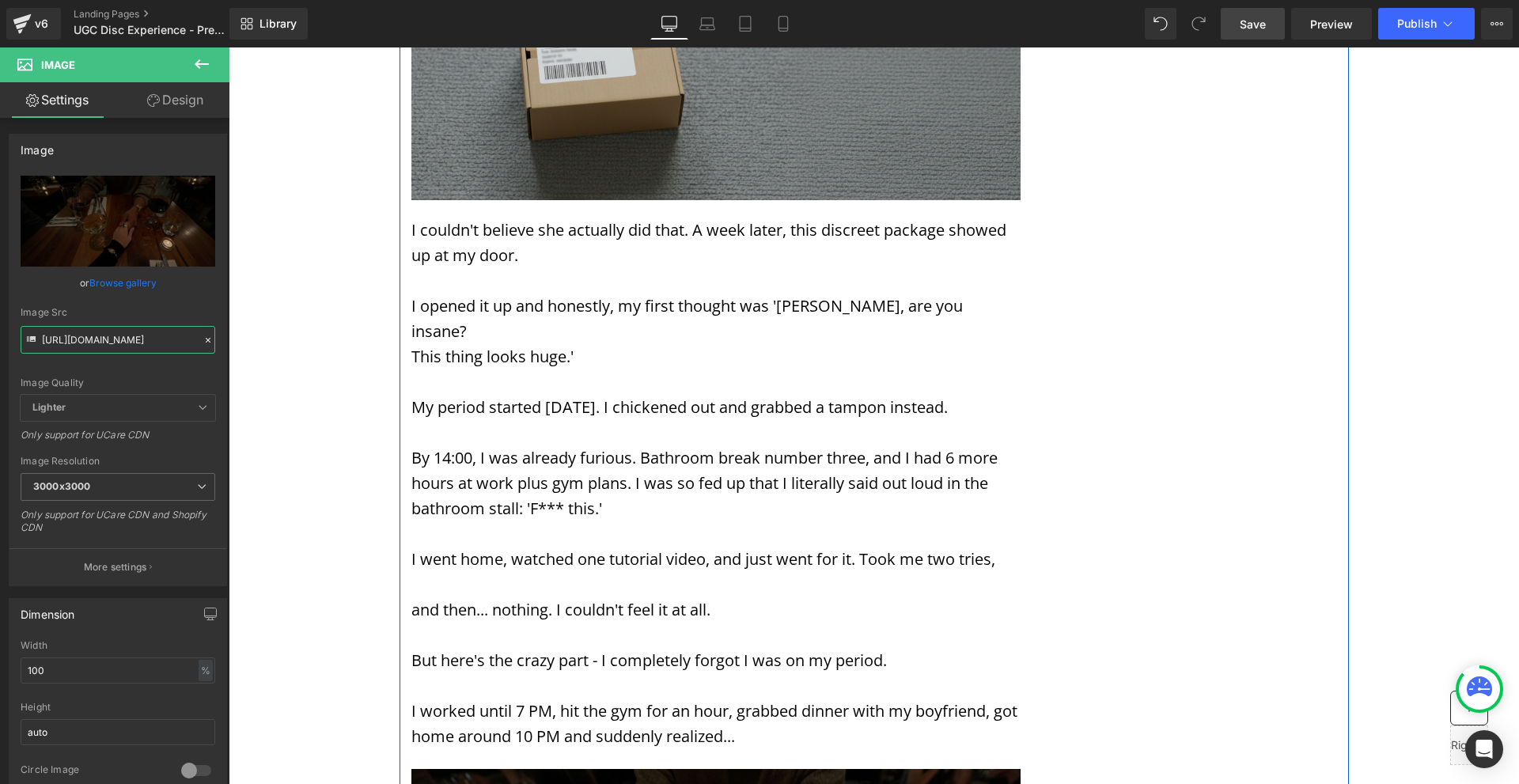
scroll to position [4826, 0]
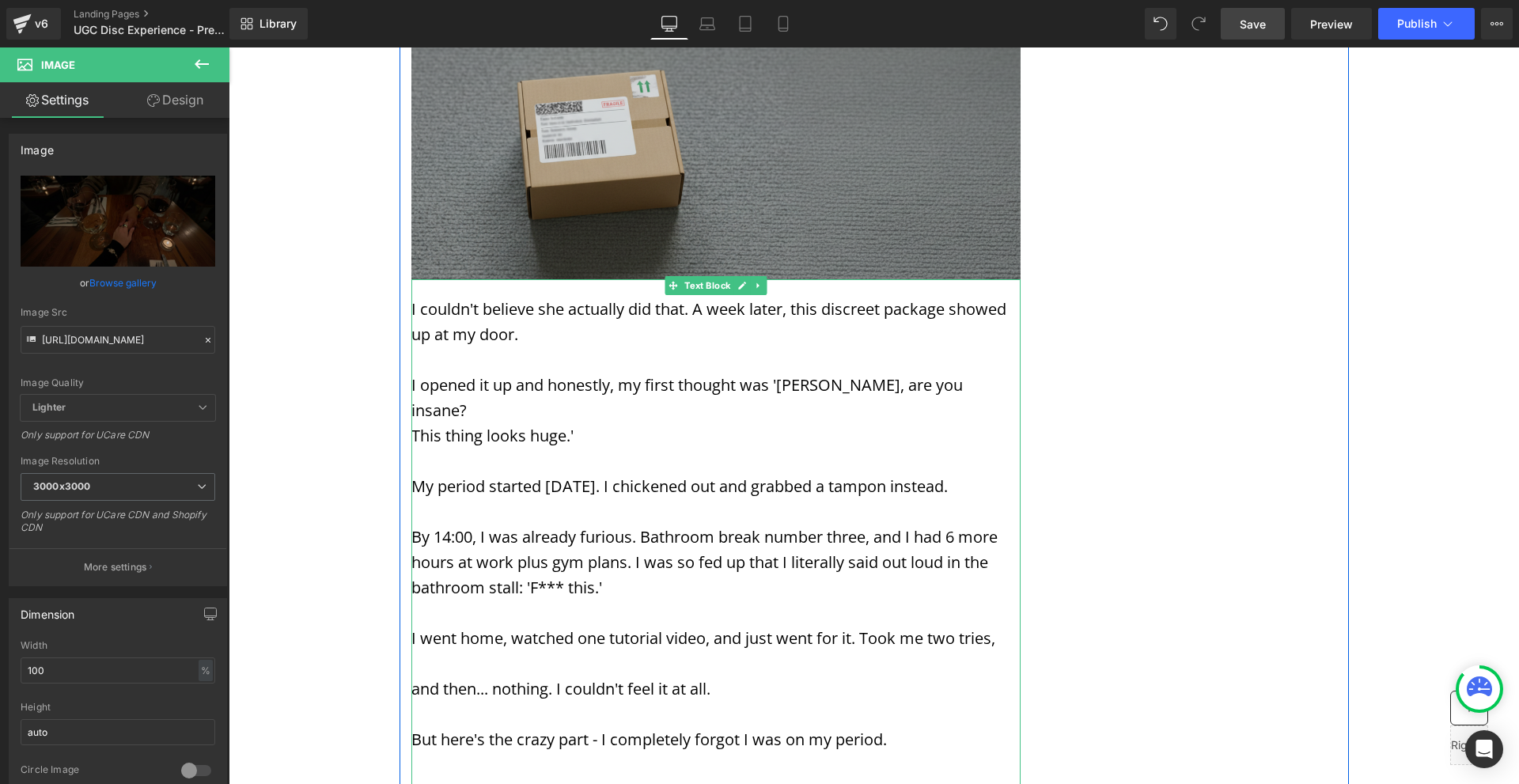
click at [467, 626] on p "I went home, watched one tutorial video, and just went for it. Took me two trie…" at bounding box center [716, 638] width 609 height 25
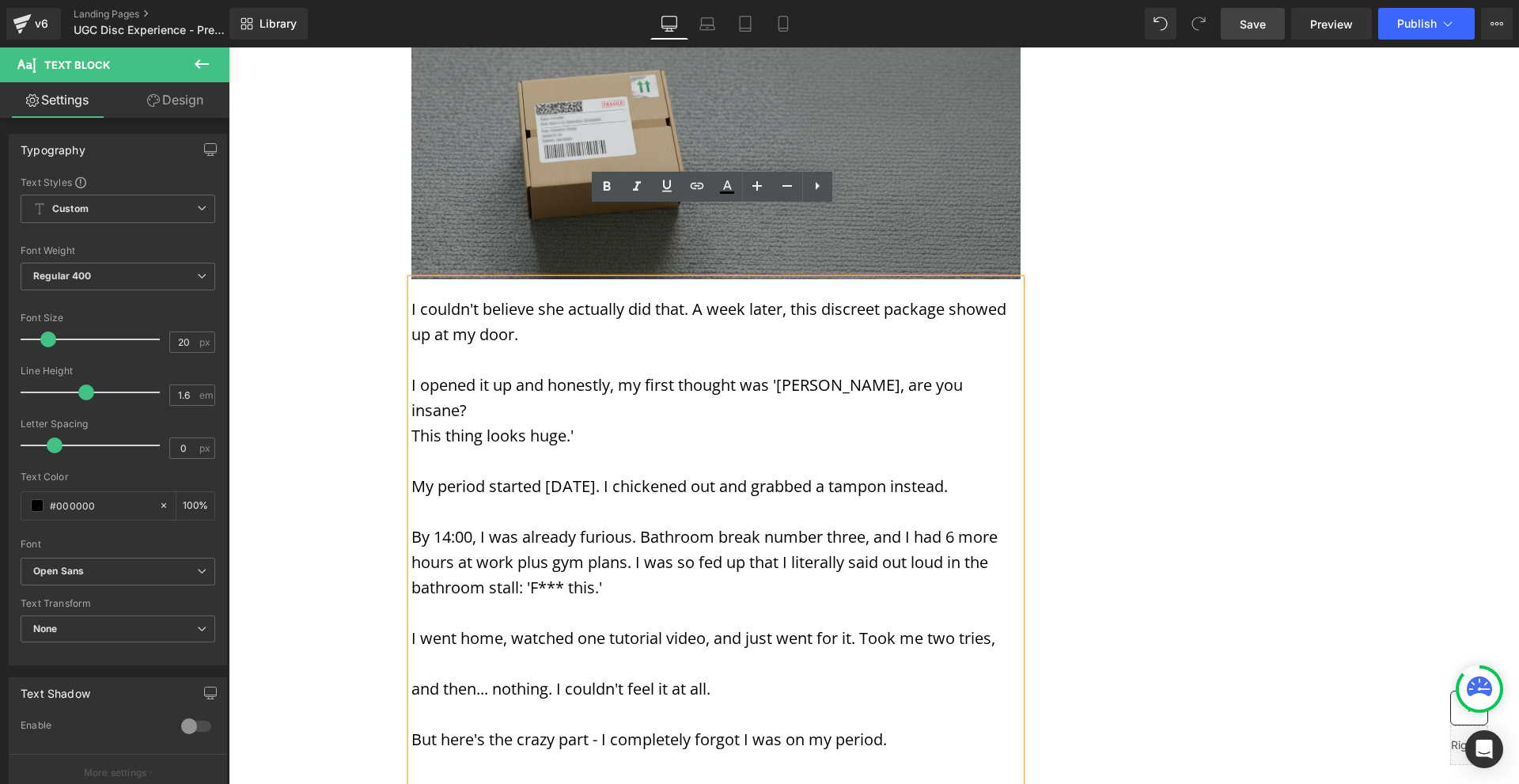
click at [795, 726] on div "Rendering Content" at bounding box center [760, 721] width 97 height 17
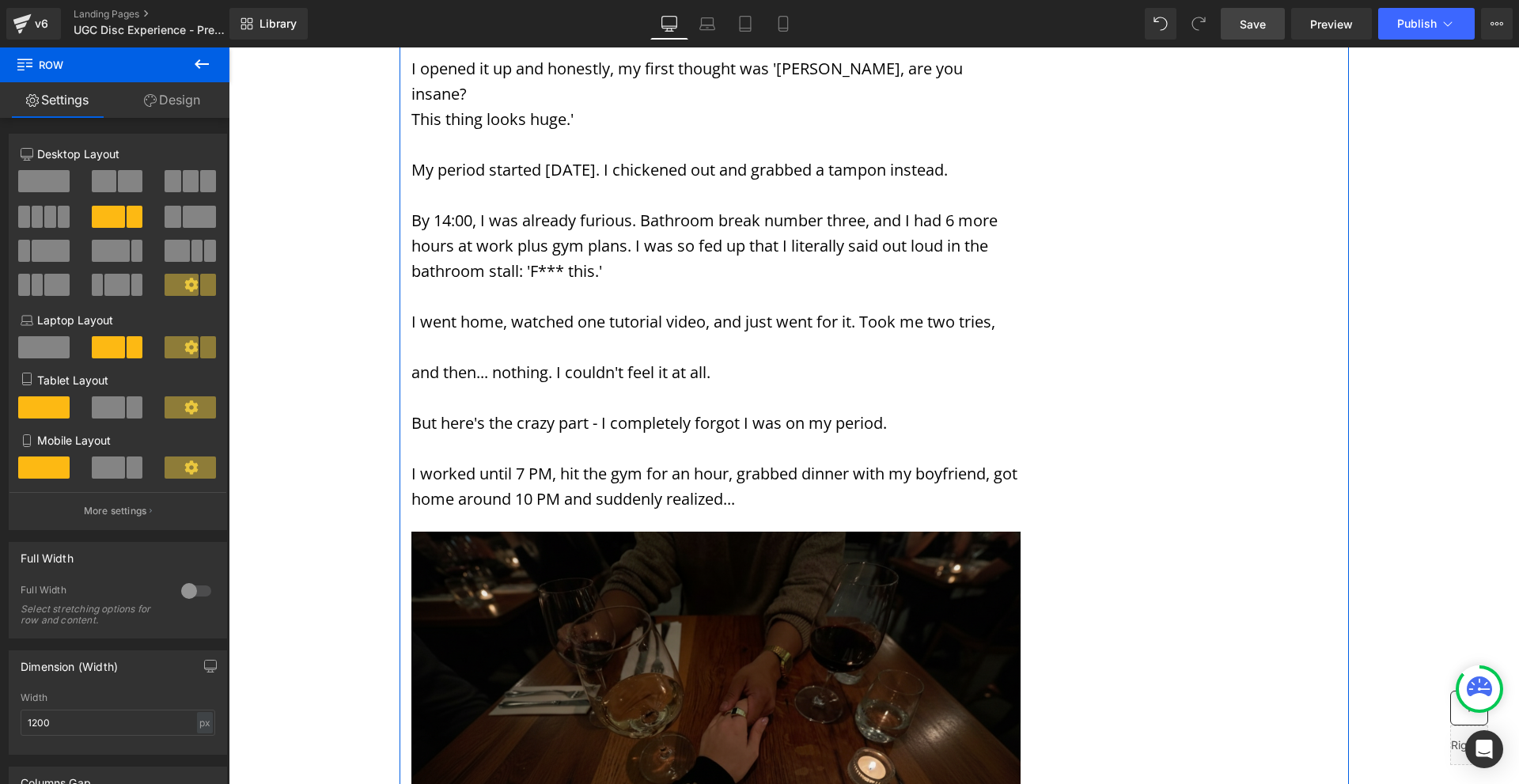
scroll to position [5063, 0]
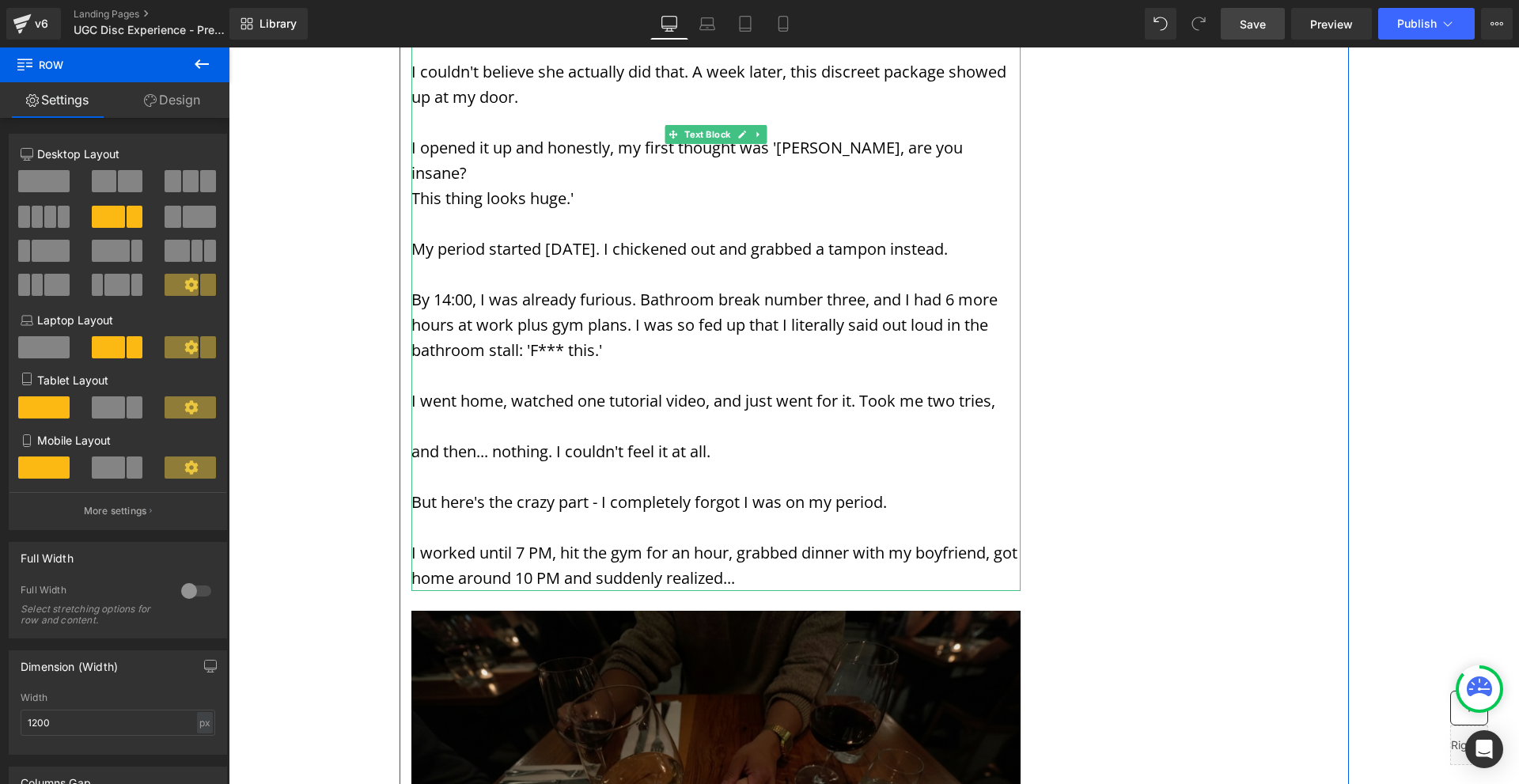
click at [820, 540] on p "I worked until 7 PM, hit the gym for an hour, grabbed dinner with my boyfriend,…" at bounding box center [716, 565] width 609 height 51
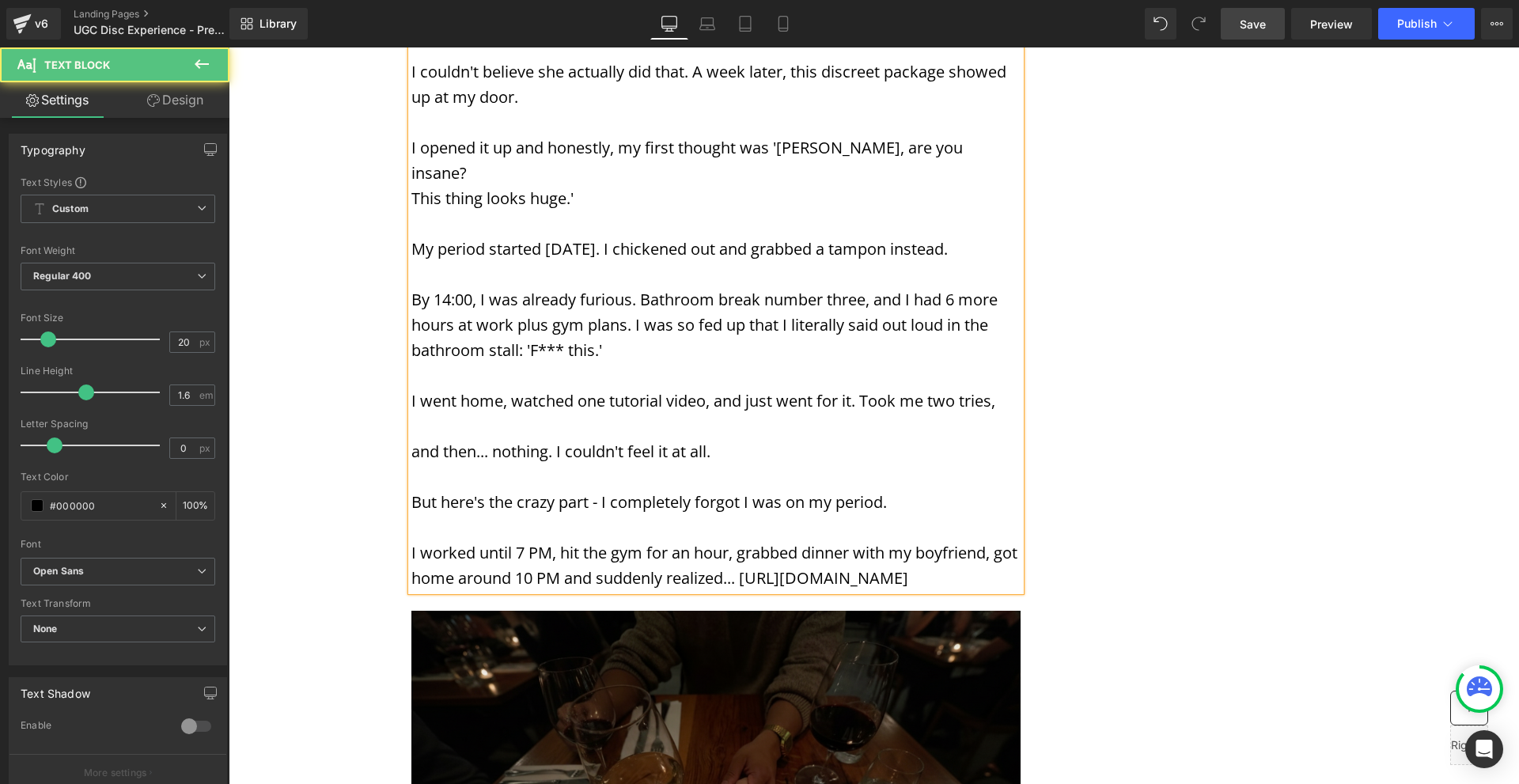
click at [639, 540] on p "I worked until 7 PM, hit the gym for an hour, grabbed dinner with my boyfriend,…" at bounding box center [716, 565] width 609 height 51
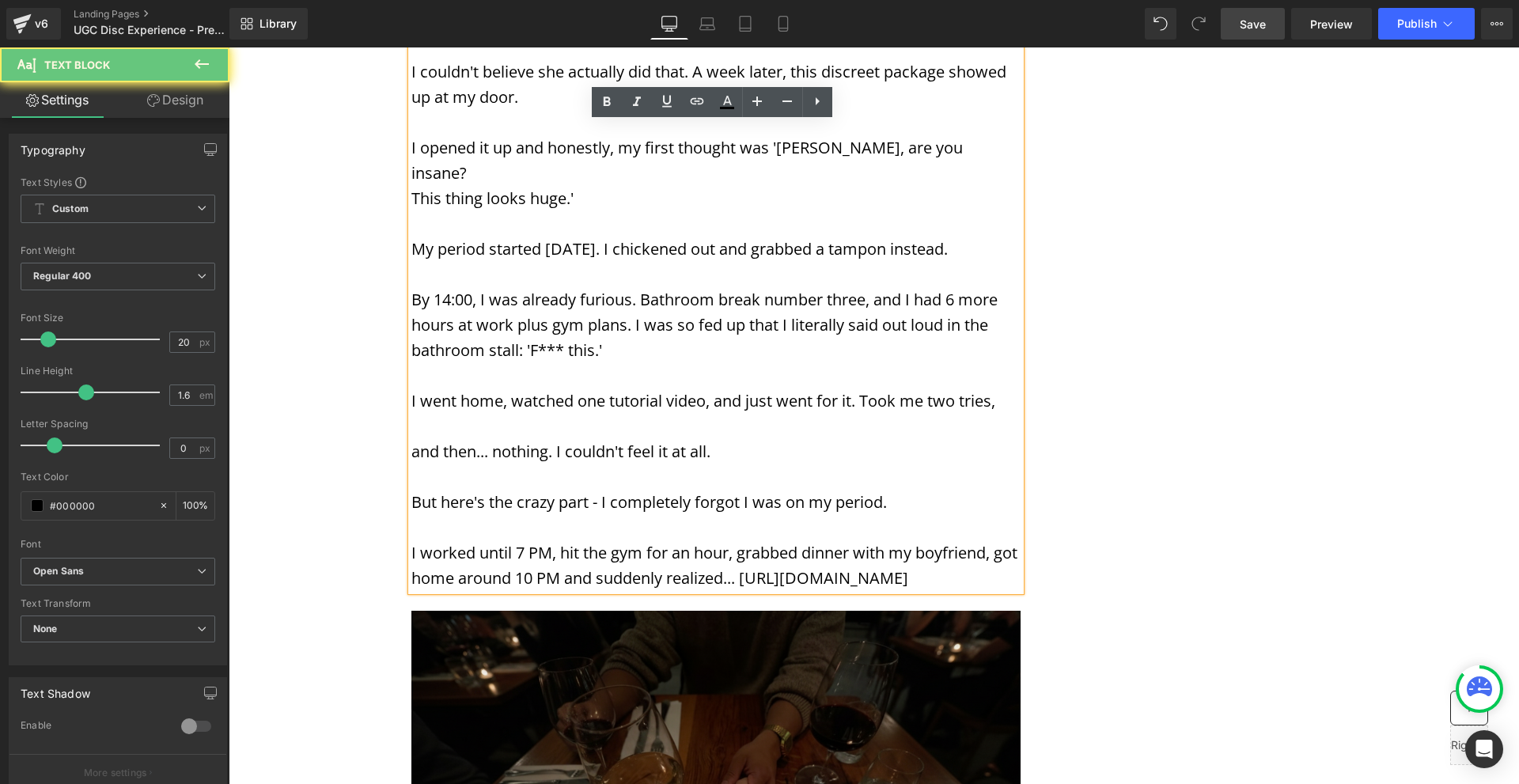
click at [639, 540] on p "I worked until 7 PM, hit the gym for an hour, grabbed dinner with my boyfriend,…" at bounding box center [716, 565] width 609 height 51
click at [640, 540] on p "I worked until 7 PM, hit the gym for an hour, grabbed dinner with my boyfriend,…" at bounding box center [716, 565] width 609 height 51
click at [631, 540] on p "I worked until 7 PM, hit the gym for an hour, grabbed dinner with my boyfriend,…" at bounding box center [716, 565] width 609 height 51
drag, startPoint x: 631, startPoint y: 537, endPoint x: 402, endPoint y: 510, distance: 230.6
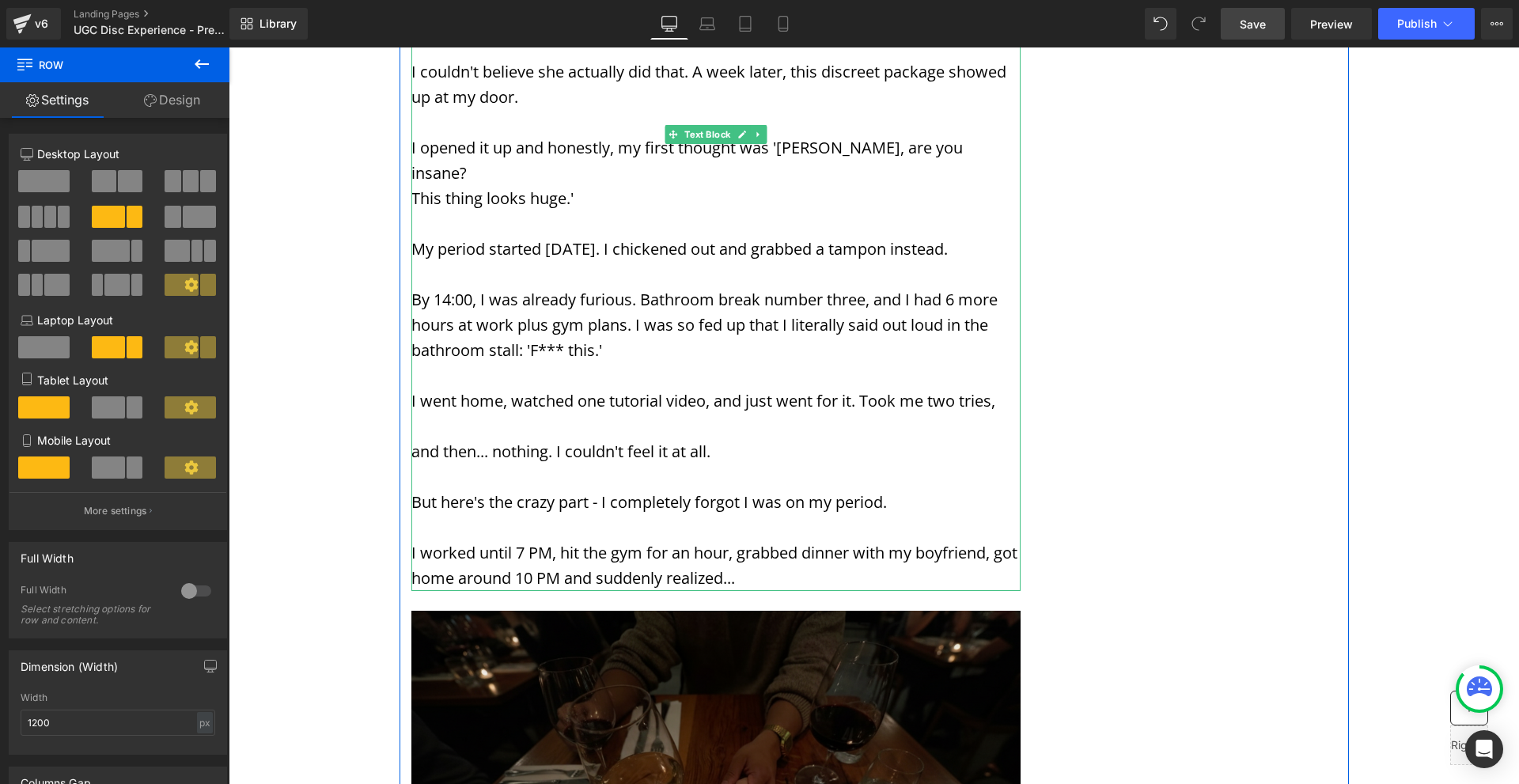
click at [559, 540] on p "I worked until 7 PM, hit the gym for an hour, grabbed dinner with my boyfriend,…" at bounding box center [716, 565] width 609 height 51
click at [558, 540] on p "I worked until 7 PM, hit the gym for an hour, grabbed dinner with my boyfriend,…" at bounding box center [716, 565] width 609 height 51
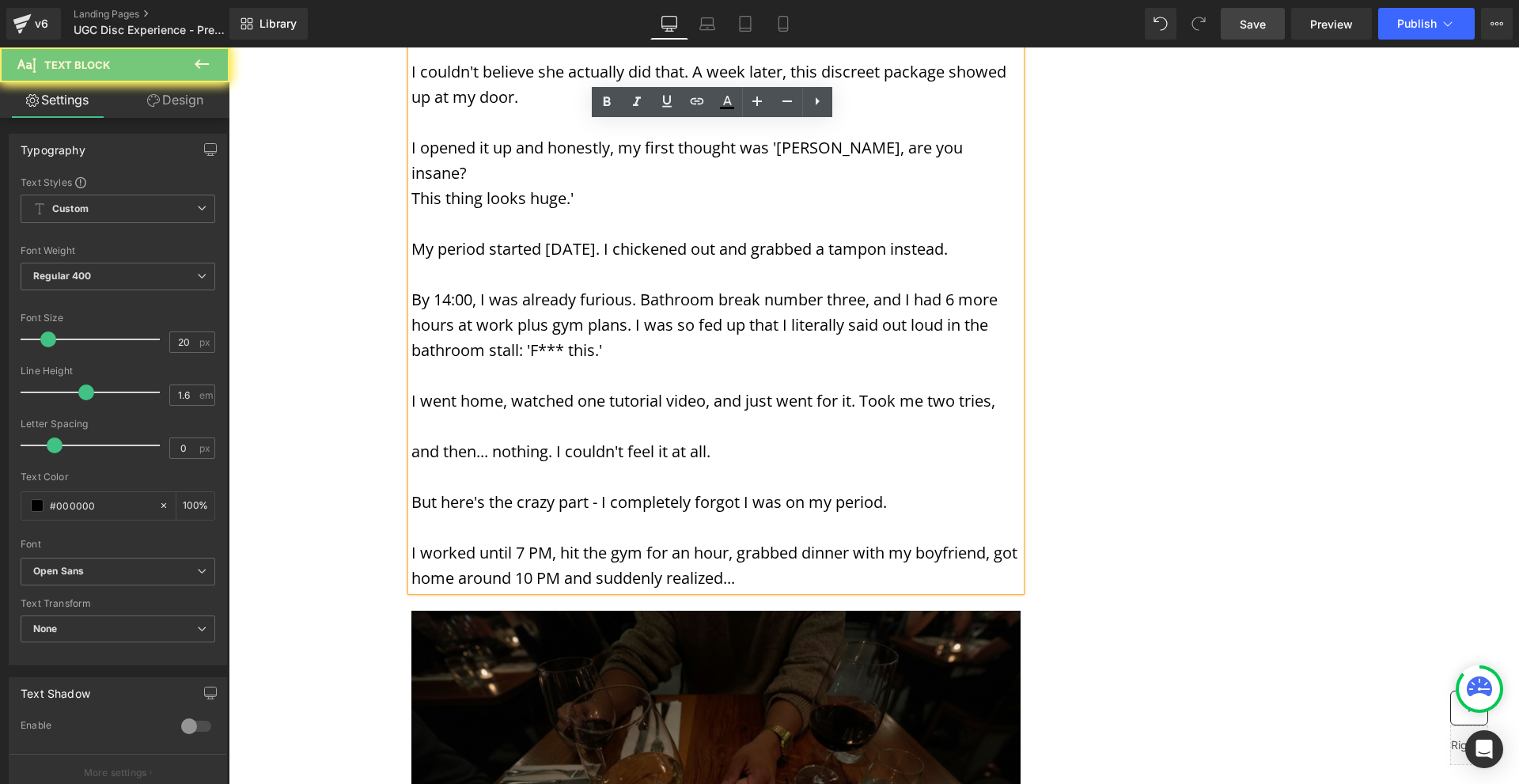
click at [558, 540] on p "I worked until 7 PM, hit the gym for an hour, grabbed dinner with my boyfriend,…" at bounding box center [716, 565] width 609 height 51
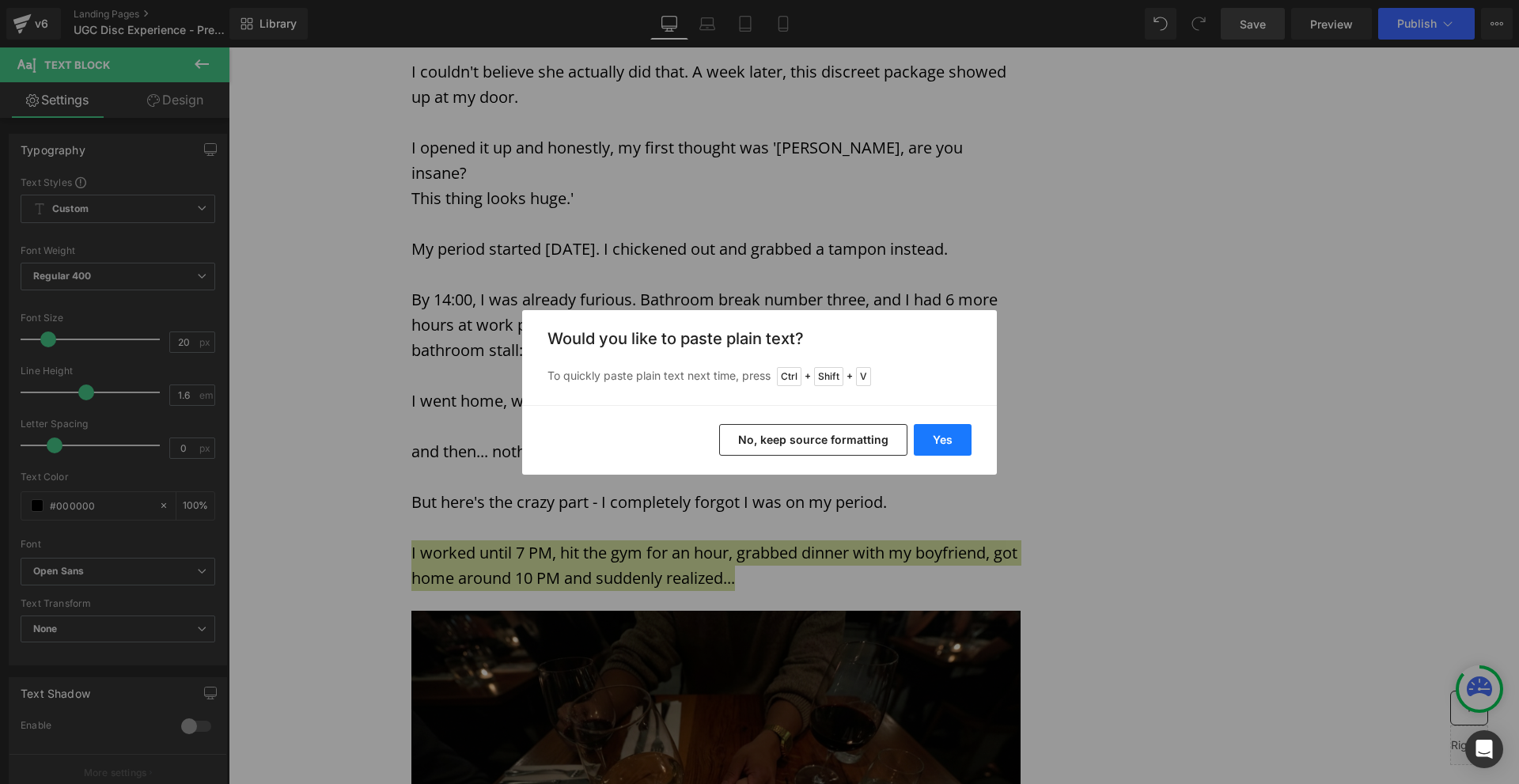
click at [948, 438] on button "Yes" at bounding box center [943, 439] width 58 height 32
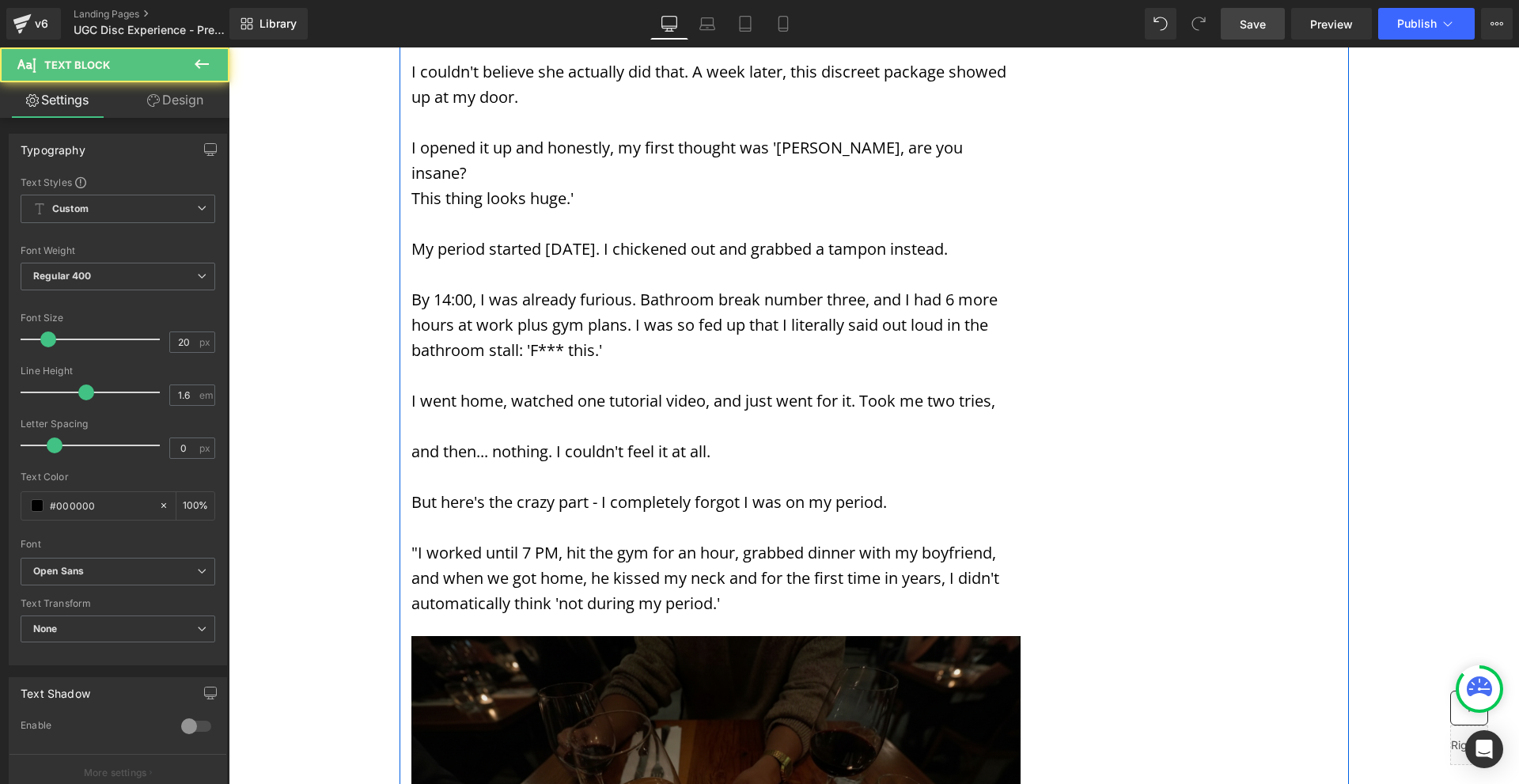
click at [737, 540] on p ""I worked until 7 PM, hit the gym for an hour, grabbed dinner with my boyfriend…" at bounding box center [716, 578] width 609 height 76
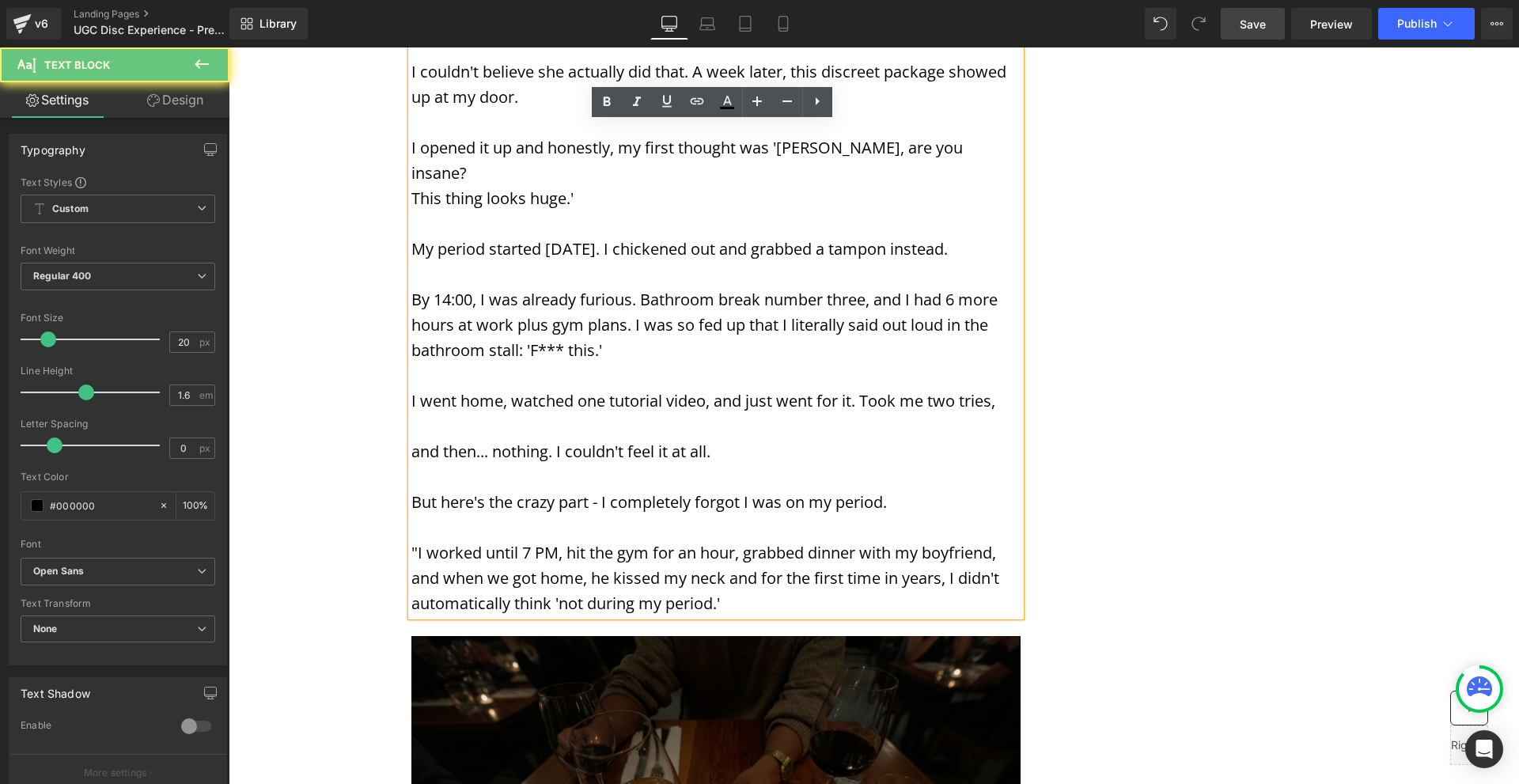
click at [737, 540] on p ""I worked until 7 PM, hit the gym for an hour, grabbed dinner with my boyfriend…" at bounding box center [716, 578] width 609 height 76
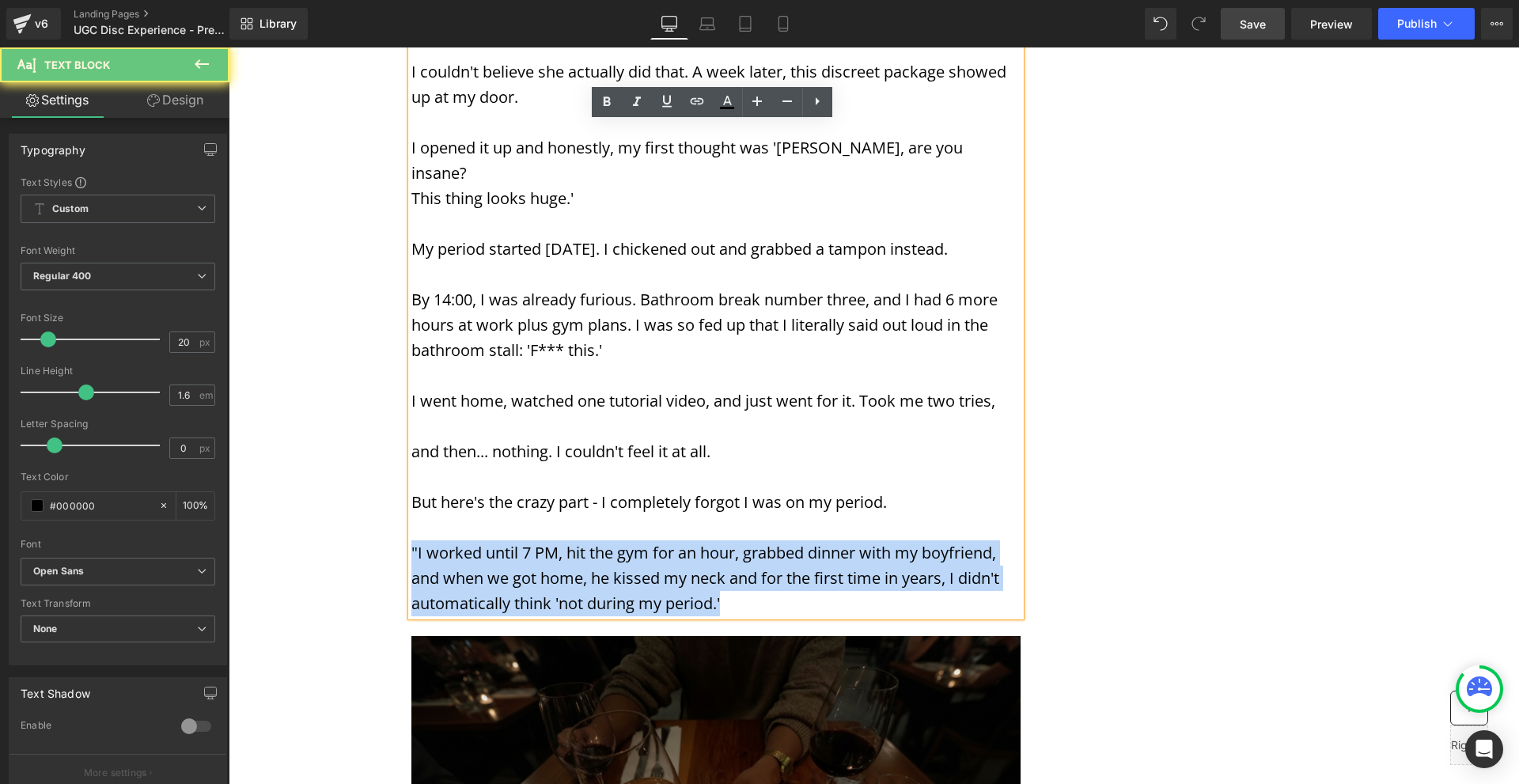
click at [737, 540] on p ""I worked until 7 PM, hit the gym for an hour, grabbed dinner with my boyfriend…" at bounding box center [716, 578] width 609 height 76
copy p ""I worked until 7 PM, hit the gym for an hour, grabbed dinner with my boyfriend…"
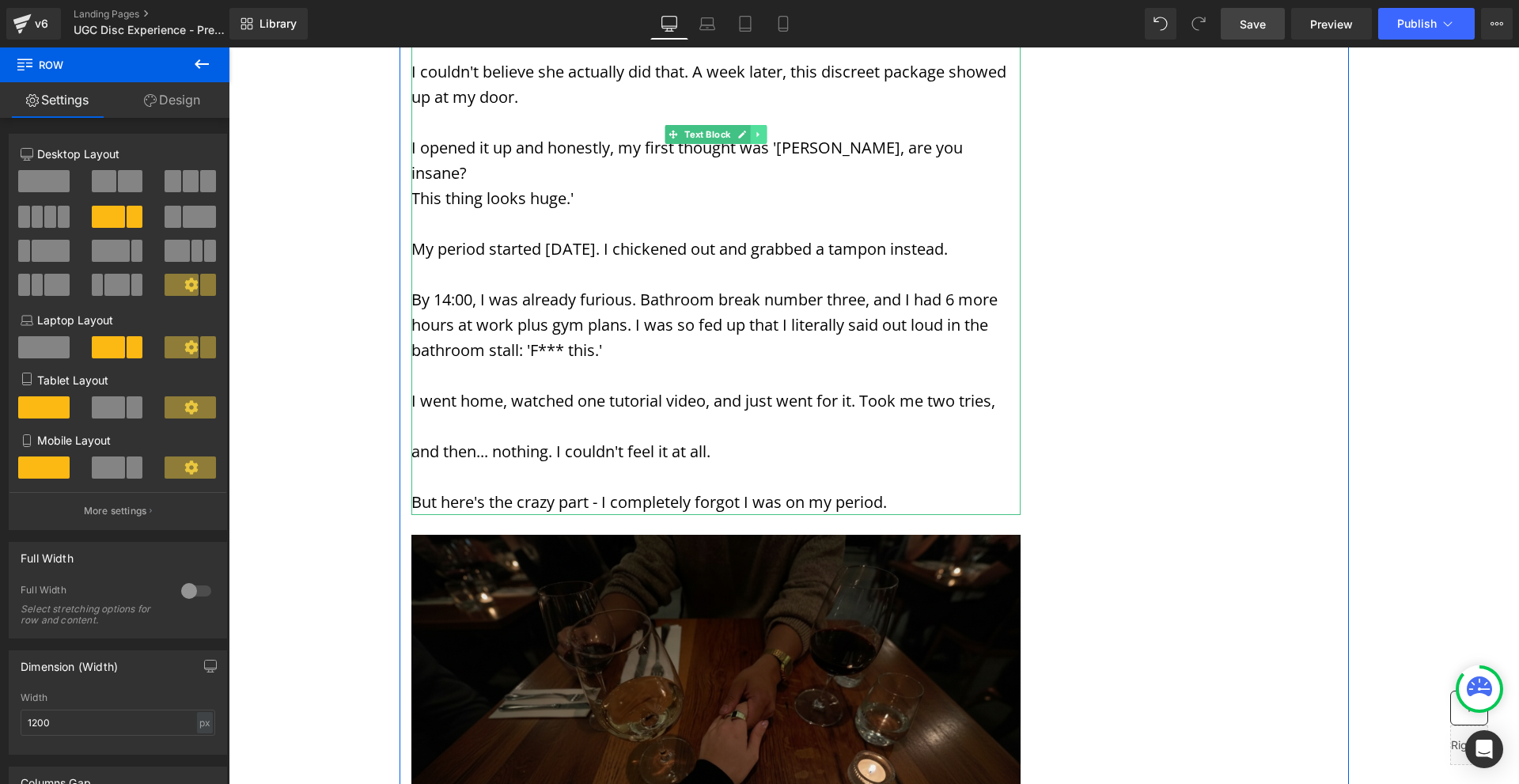
click at [753, 125] on link at bounding box center [759, 134] width 16 height 19
click at [746, 125] on link at bounding box center [750, 134] width 16 height 19
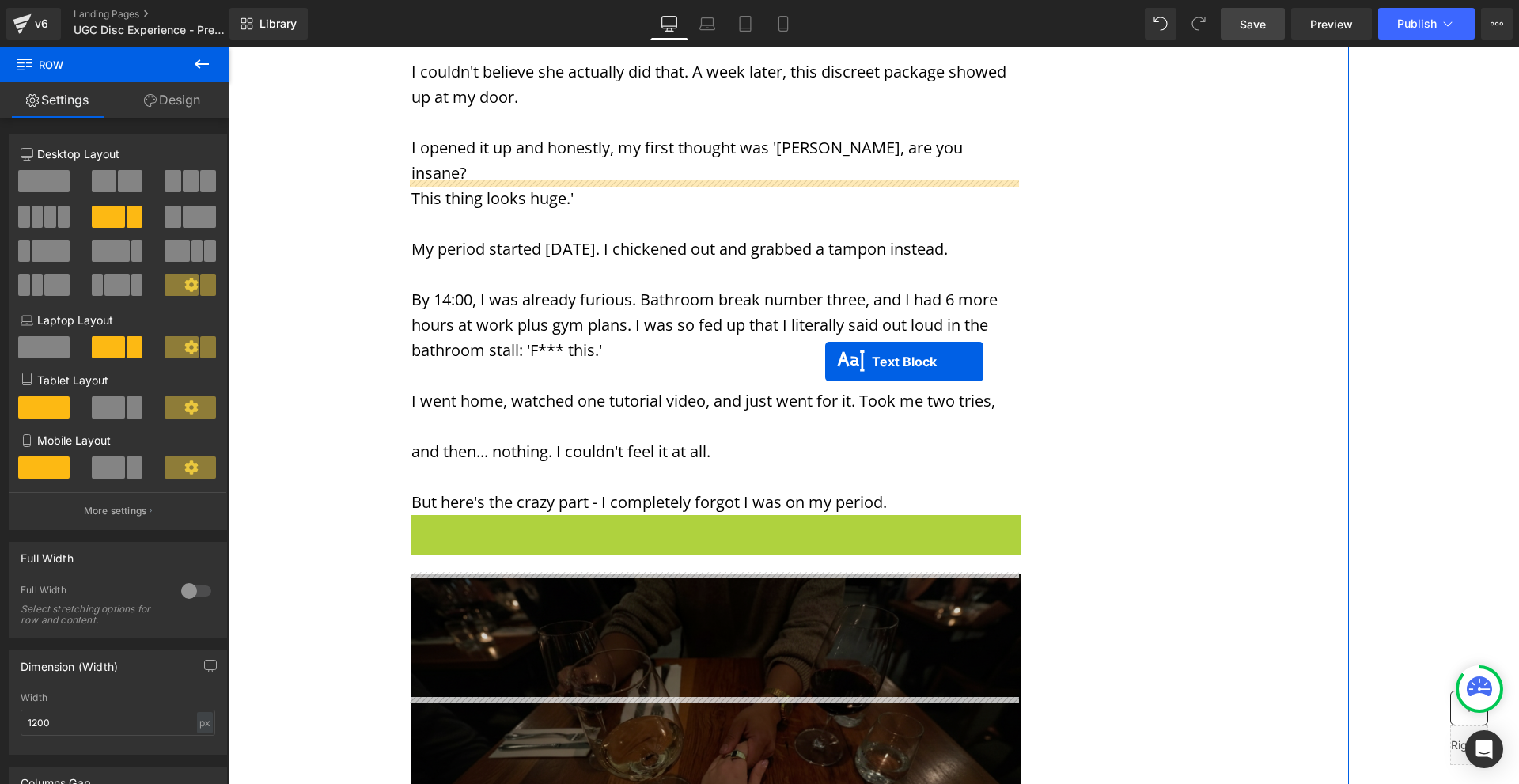
scroll to position [5301, 0]
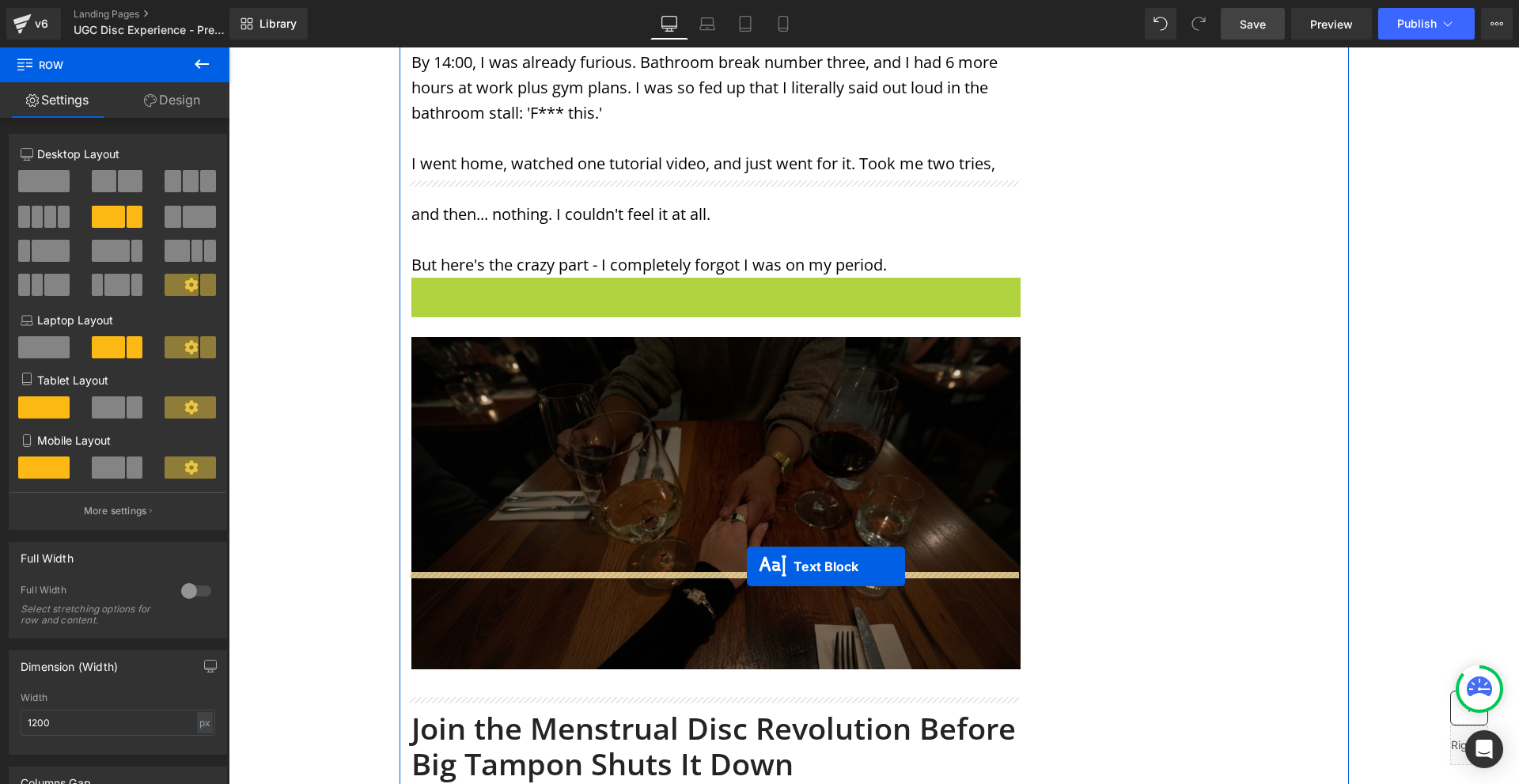
drag, startPoint x: 703, startPoint y: 423, endPoint x: 747, endPoint y: 566, distance: 149.6
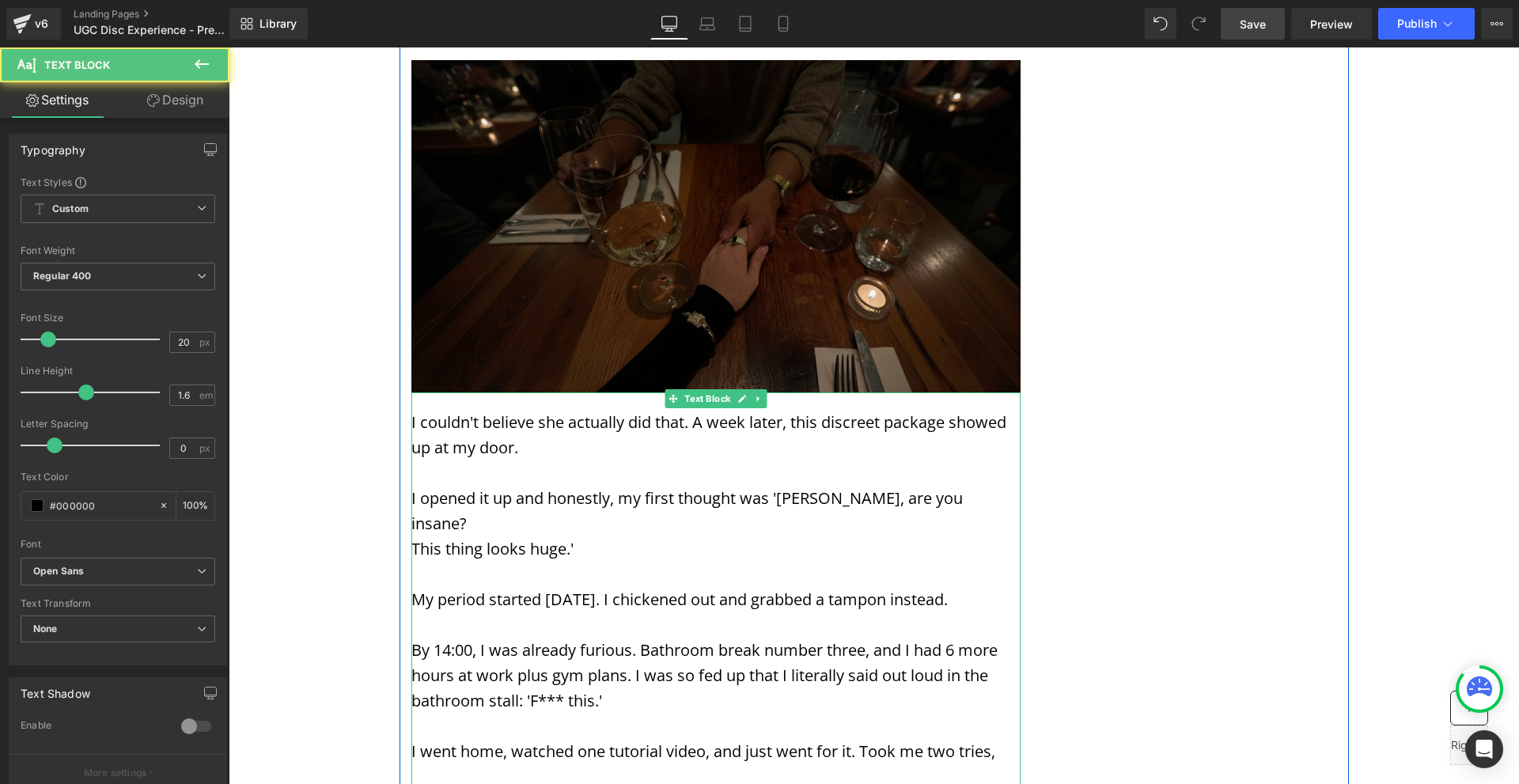
scroll to position [5617, 0]
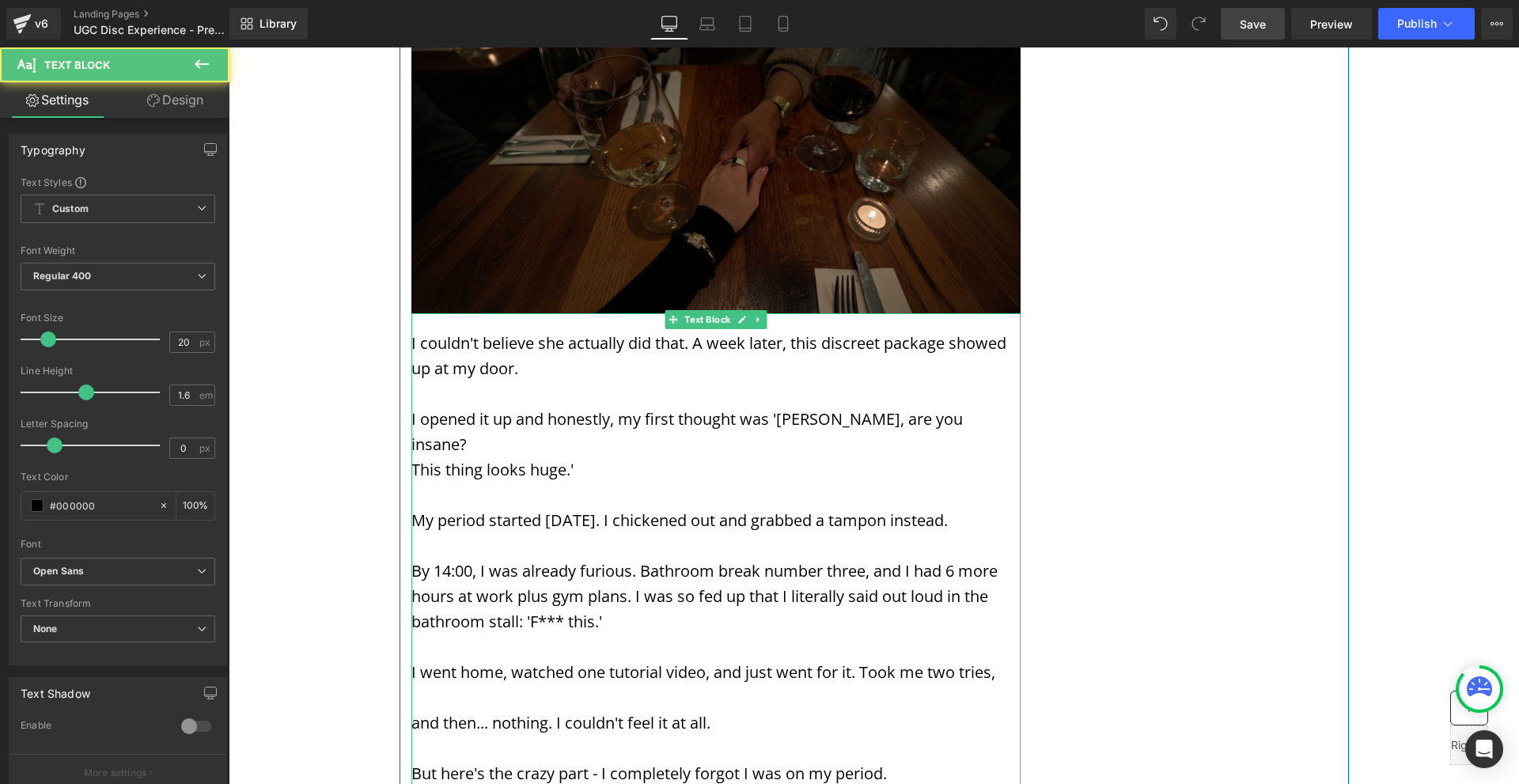
click at [890, 761] on p "But here's the crazy part - I completely forgot I was on my period." at bounding box center [716, 773] width 609 height 25
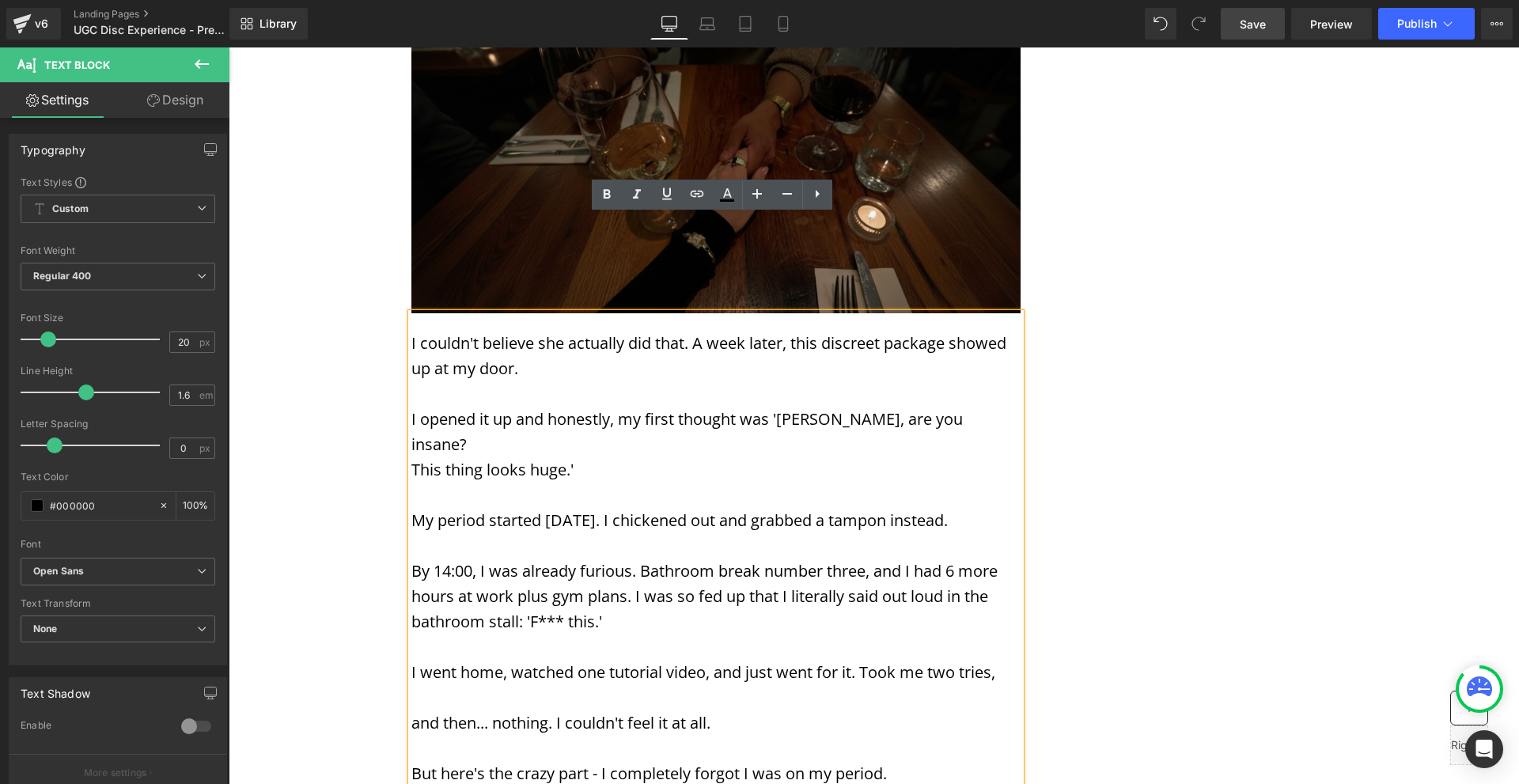
drag, startPoint x: 898, startPoint y: 651, endPoint x: 404, endPoint y: 233, distance: 647.1
click at [412, 313] on div "I couldn't believe she actually did that. A week later, this discreet package s…" at bounding box center [716, 550] width 609 height 473
click at [417, 331] on p "I couldn't believe she actually did that. A week later, this discreet package s…" at bounding box center [716, 356] width 609 height 51
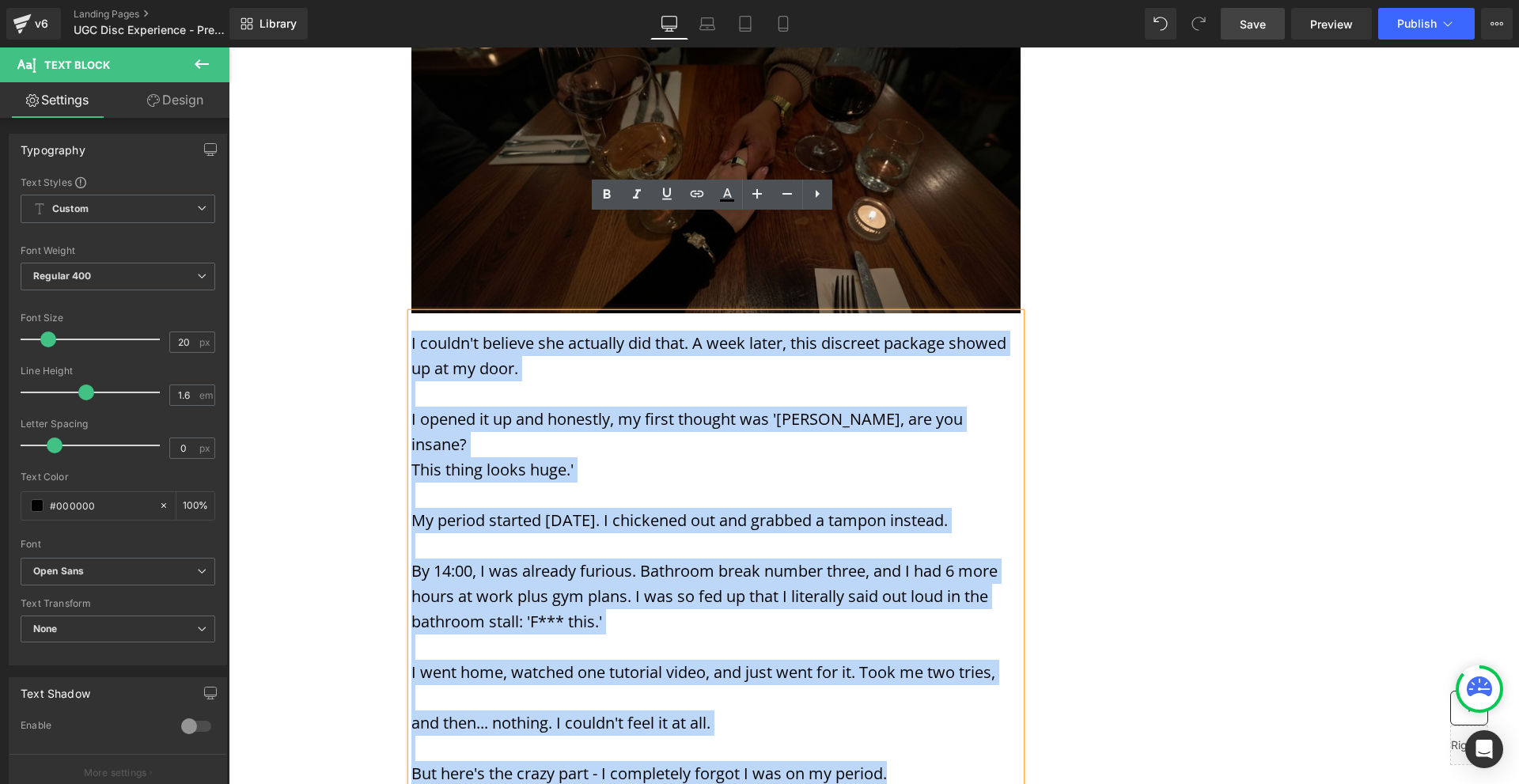
drag, startPoint x: 406, startPoint y: 246, endPoint x: 393, endPoint y: 227, distance: 23.0
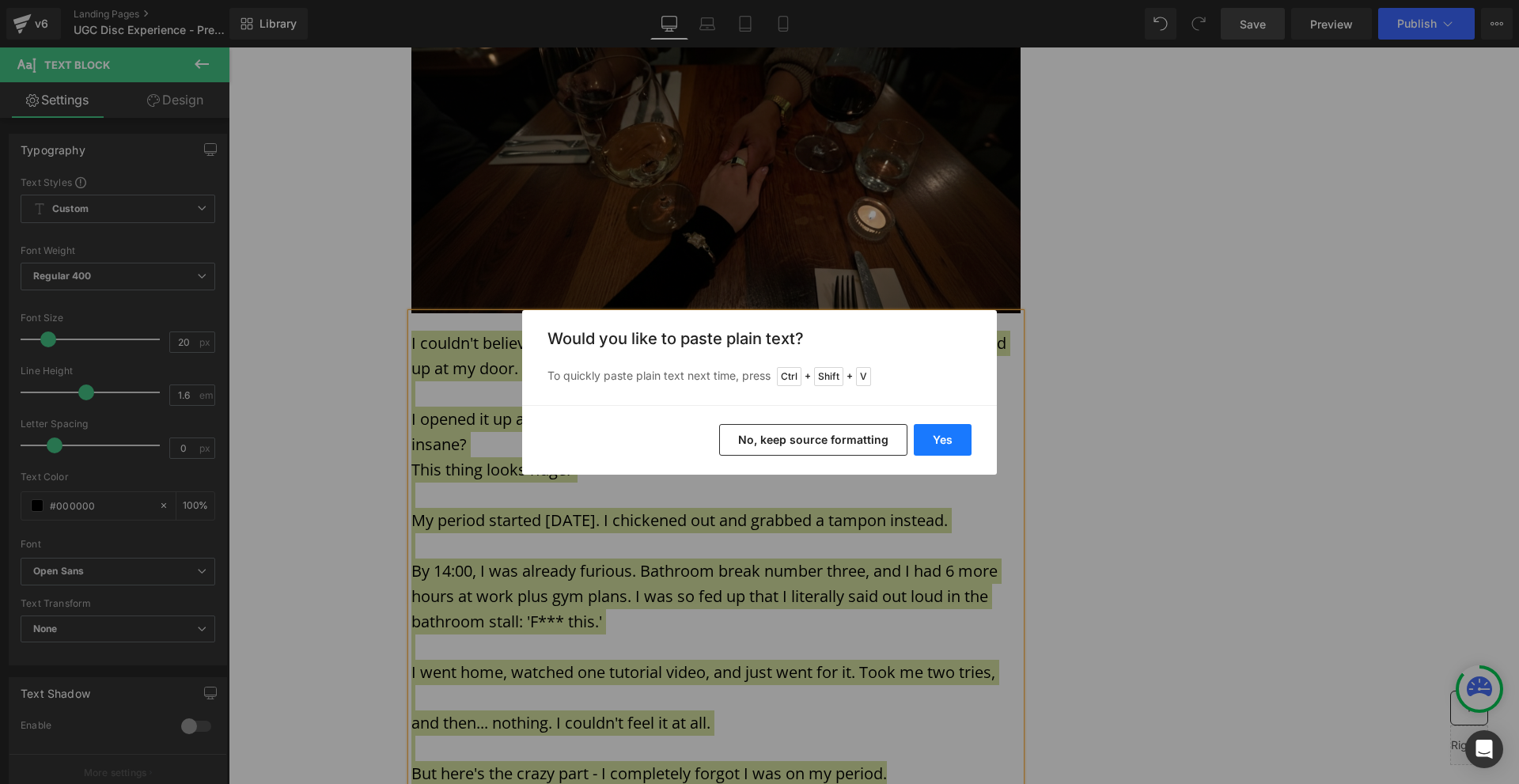
click at [942, 450] on button "Yes" at bounding box center [943, 439] width 58 height 32
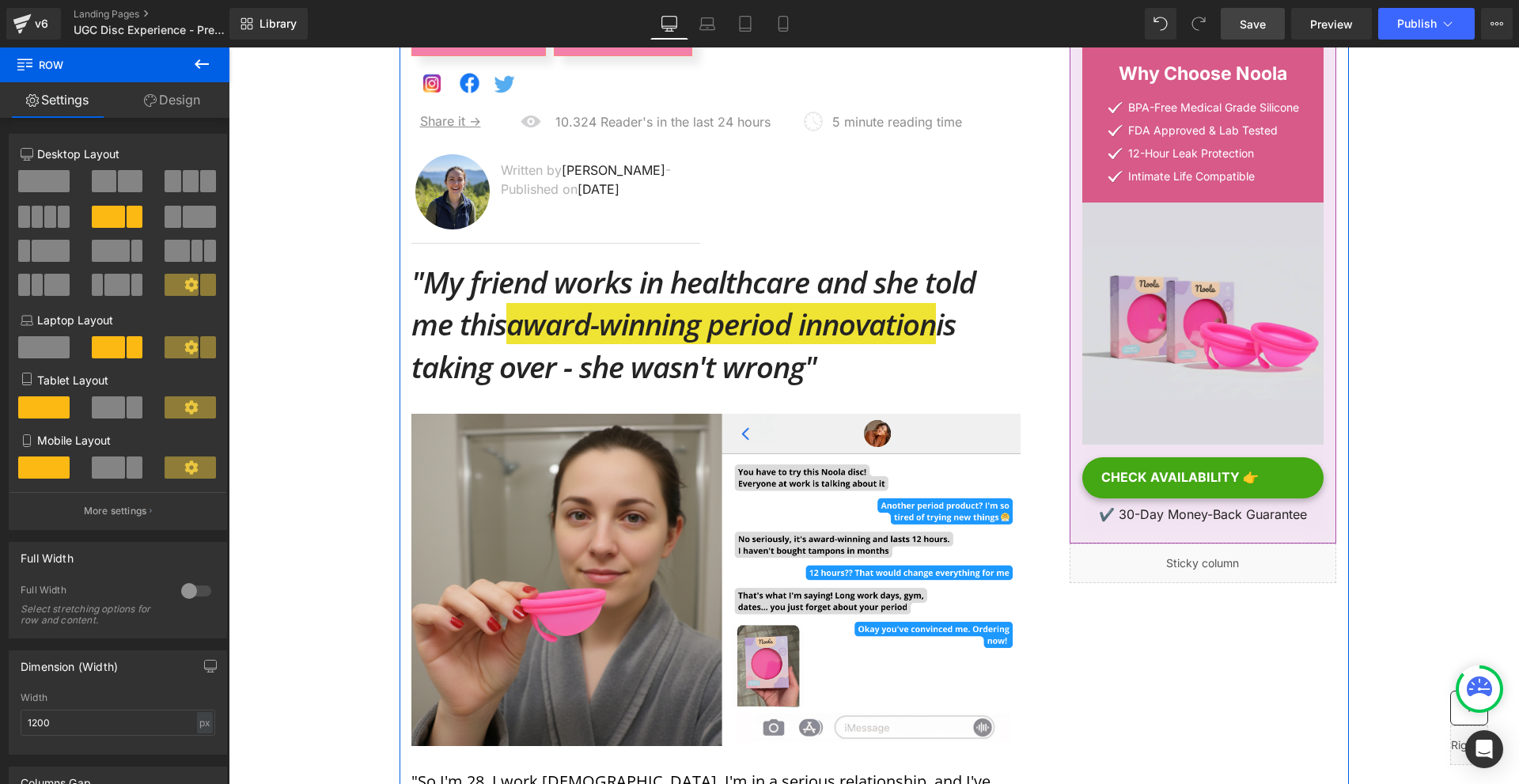
scroll to position [0, 0]
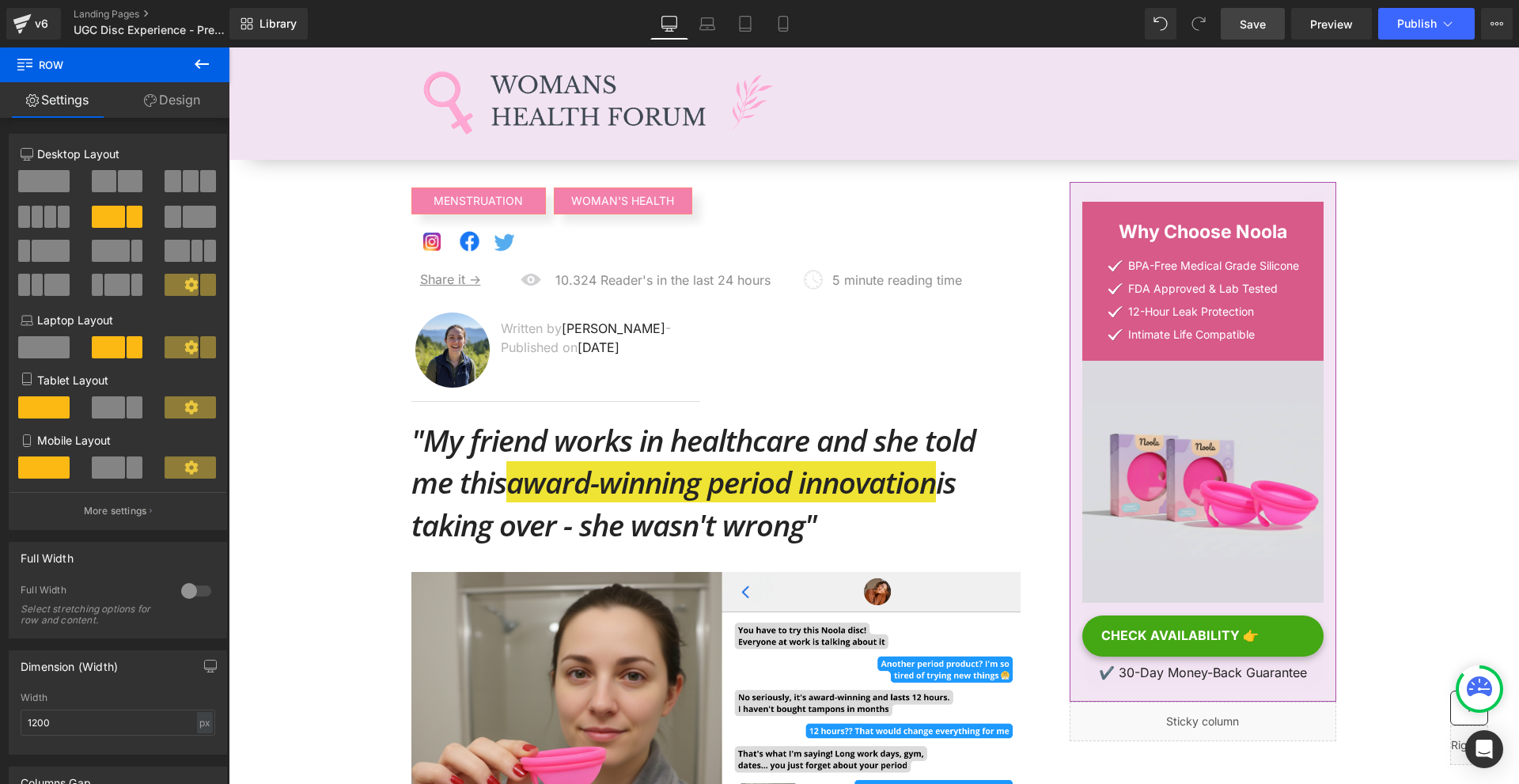
click at [1252, 29] on span "Save" at bounding box center [1253, 24] width 26 height 16
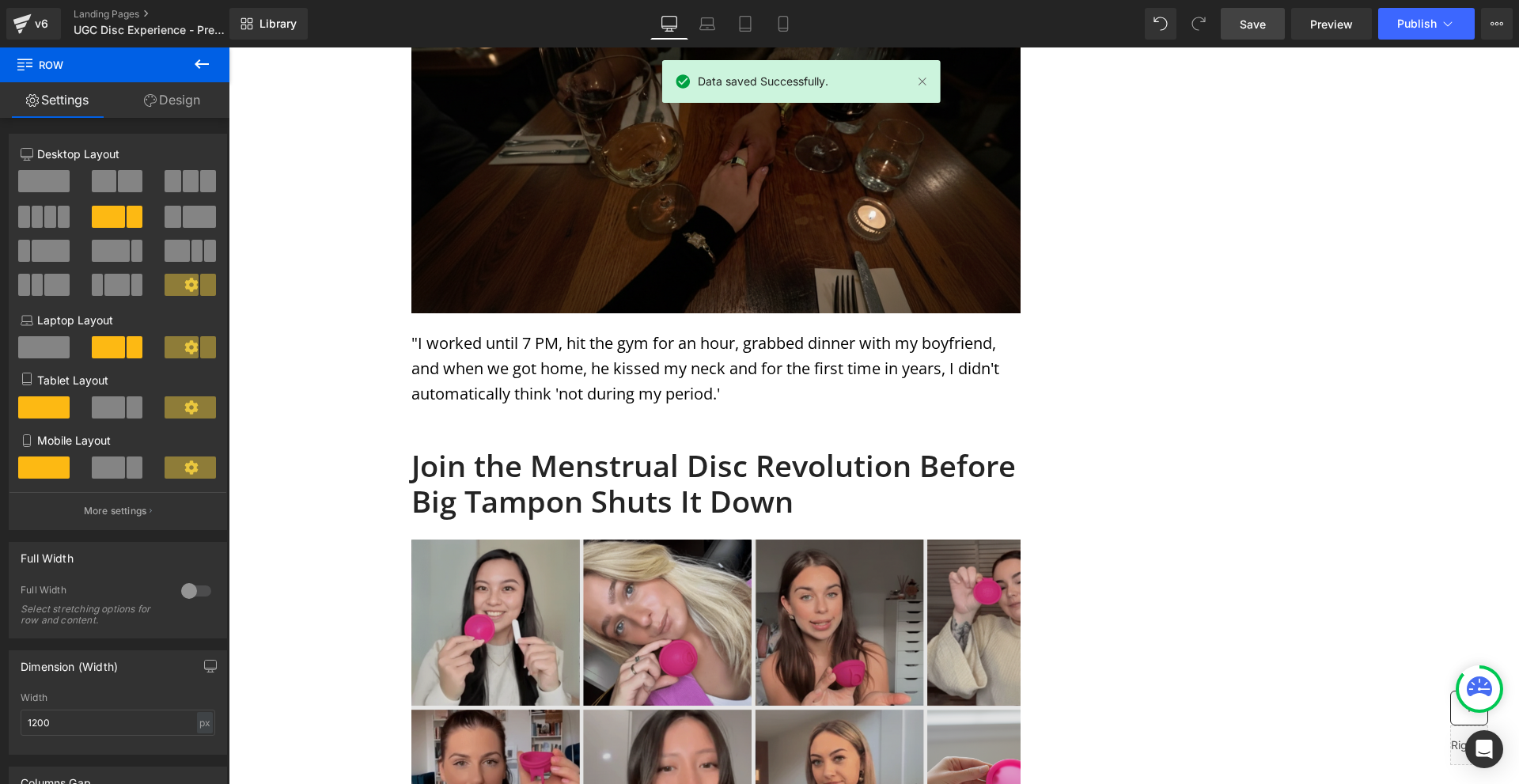
scroll to position [5697, 0]
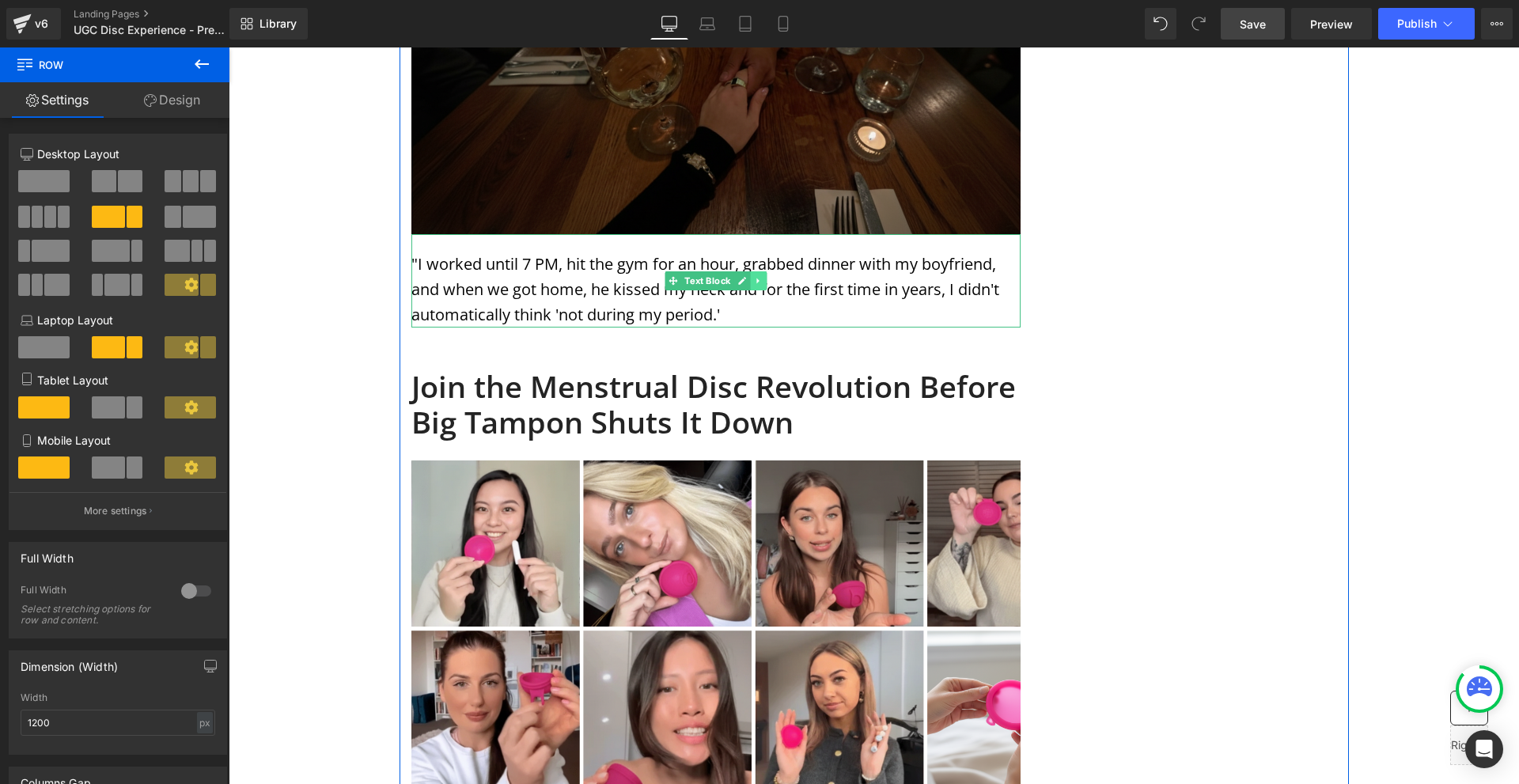
click at [750, 272] on link at bounding box center [759, 281] width 16 height 19
click at [746, 276] on icon at bounding box center [750, 280] width 9 height 9
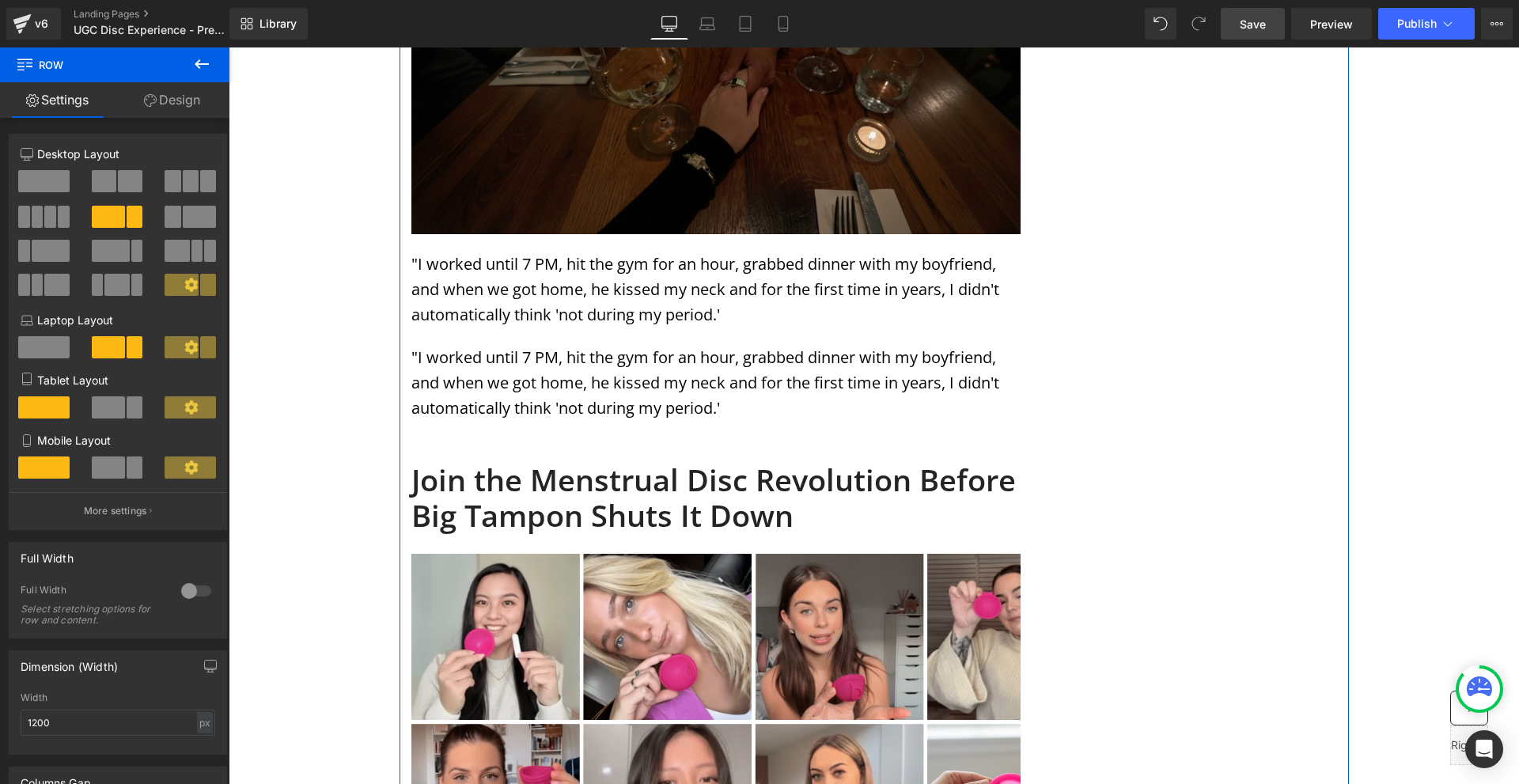
click at [645, 345] on p ""I worked until 7 PM, hit the gym for an hour, grabbed dinner with my boyfriend…" at bounding box center [716, 383] width 609 height 76
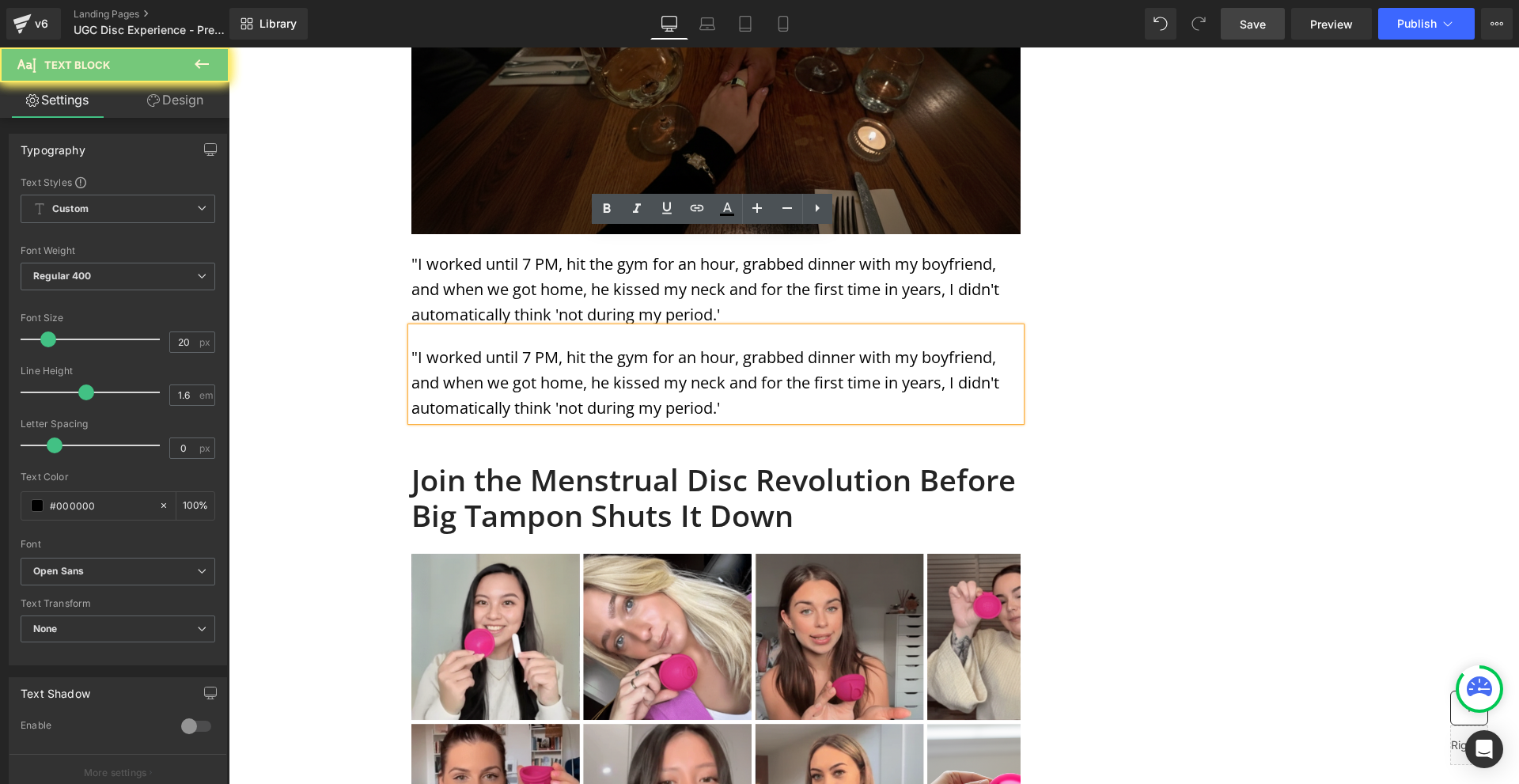
click at [645, 345] on p ""I worked until 7 PM, hit the gym for an hour, grabbed dinner with my boyfriend…" at bounding box center [716, 383] width 609 height 76
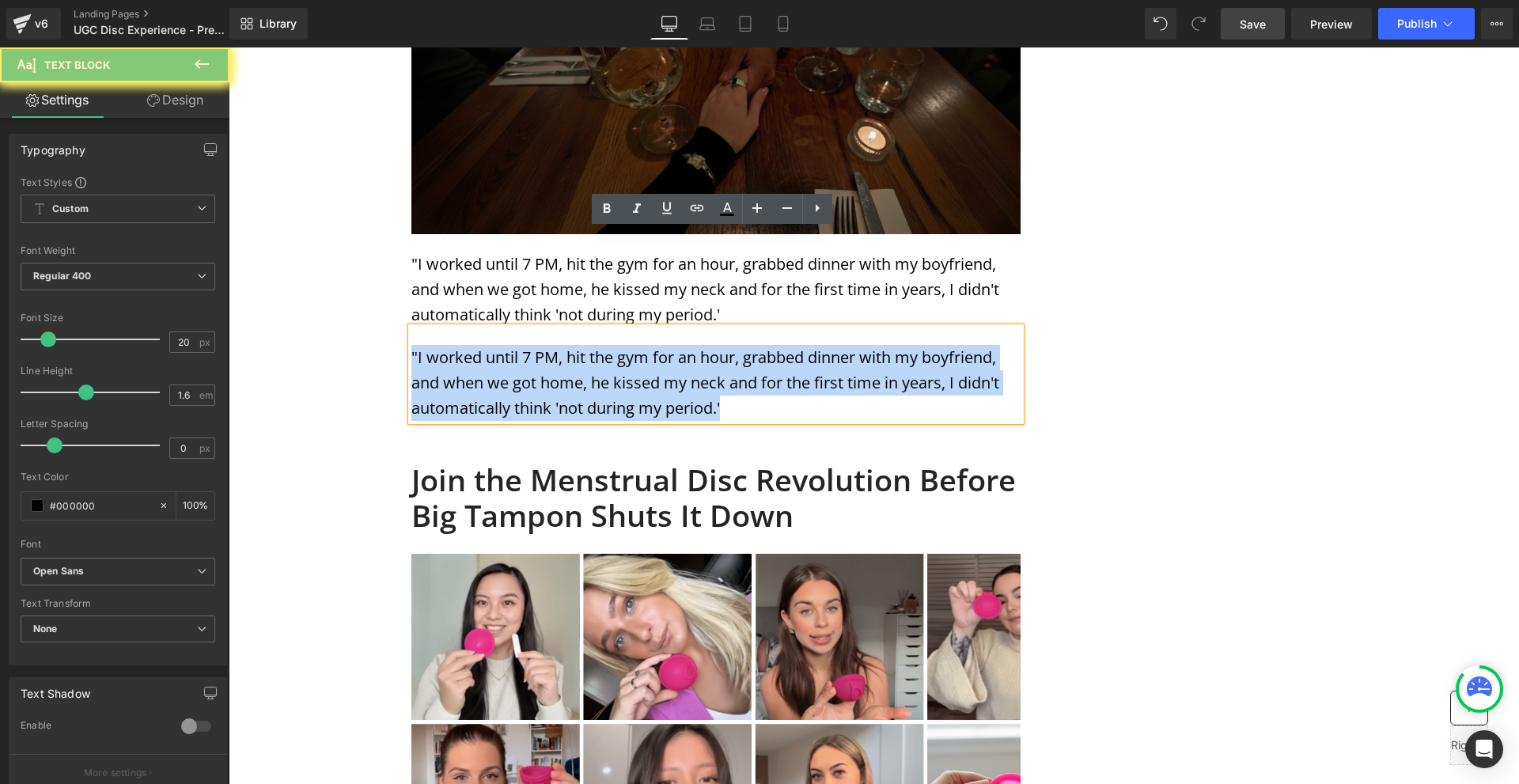
click at [645, 345] on p ""I worked until 7 PM, hit the gym for an hour, grabbed dinner with my boyfriend…" at bounding box center [716, 383] width 609 height 76
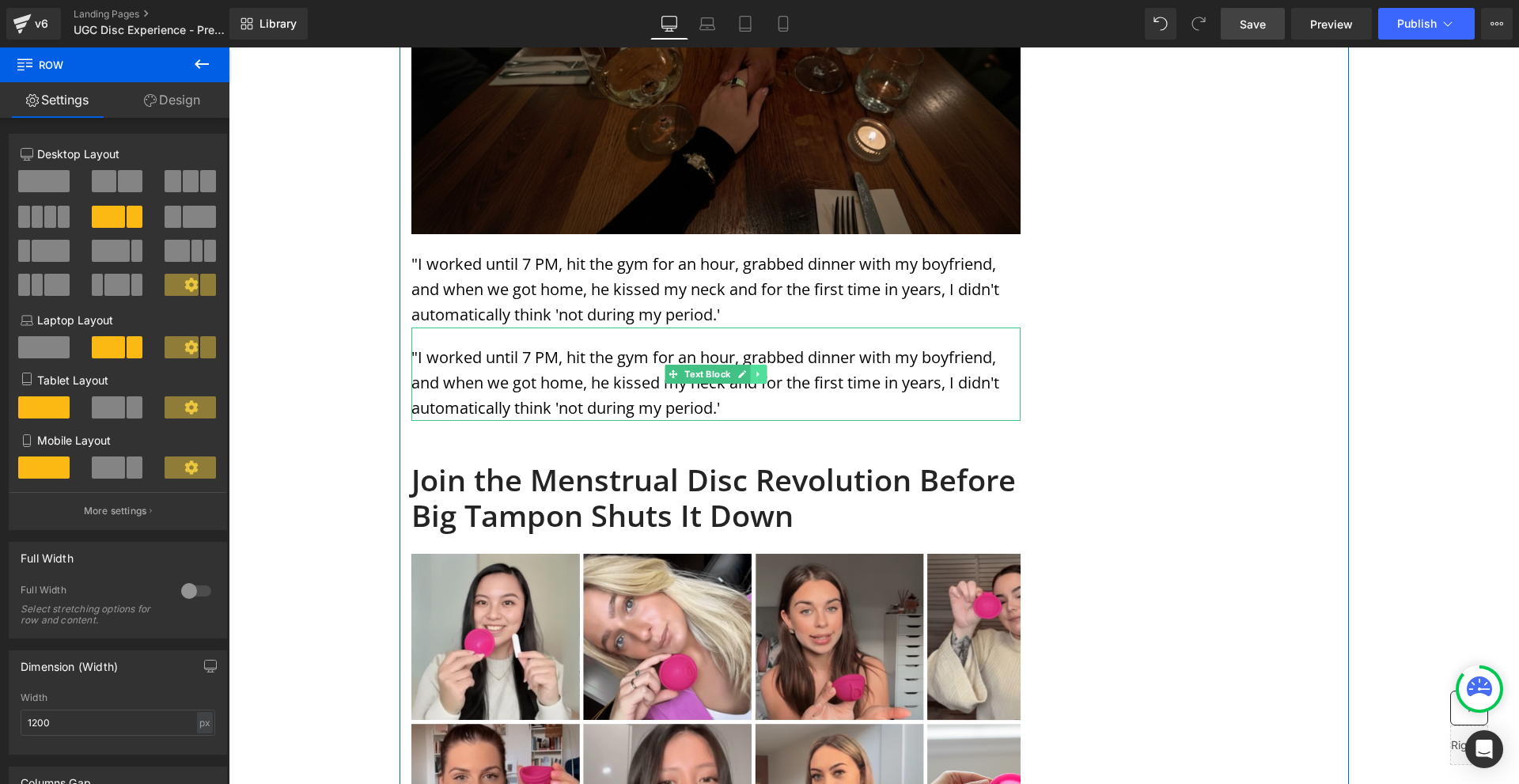
click at [756, 369] on icon at bounding box center [758, 374] width 9 height 10
click at [760, 365] on link at bounding box center [767, 374] width 16 height 19
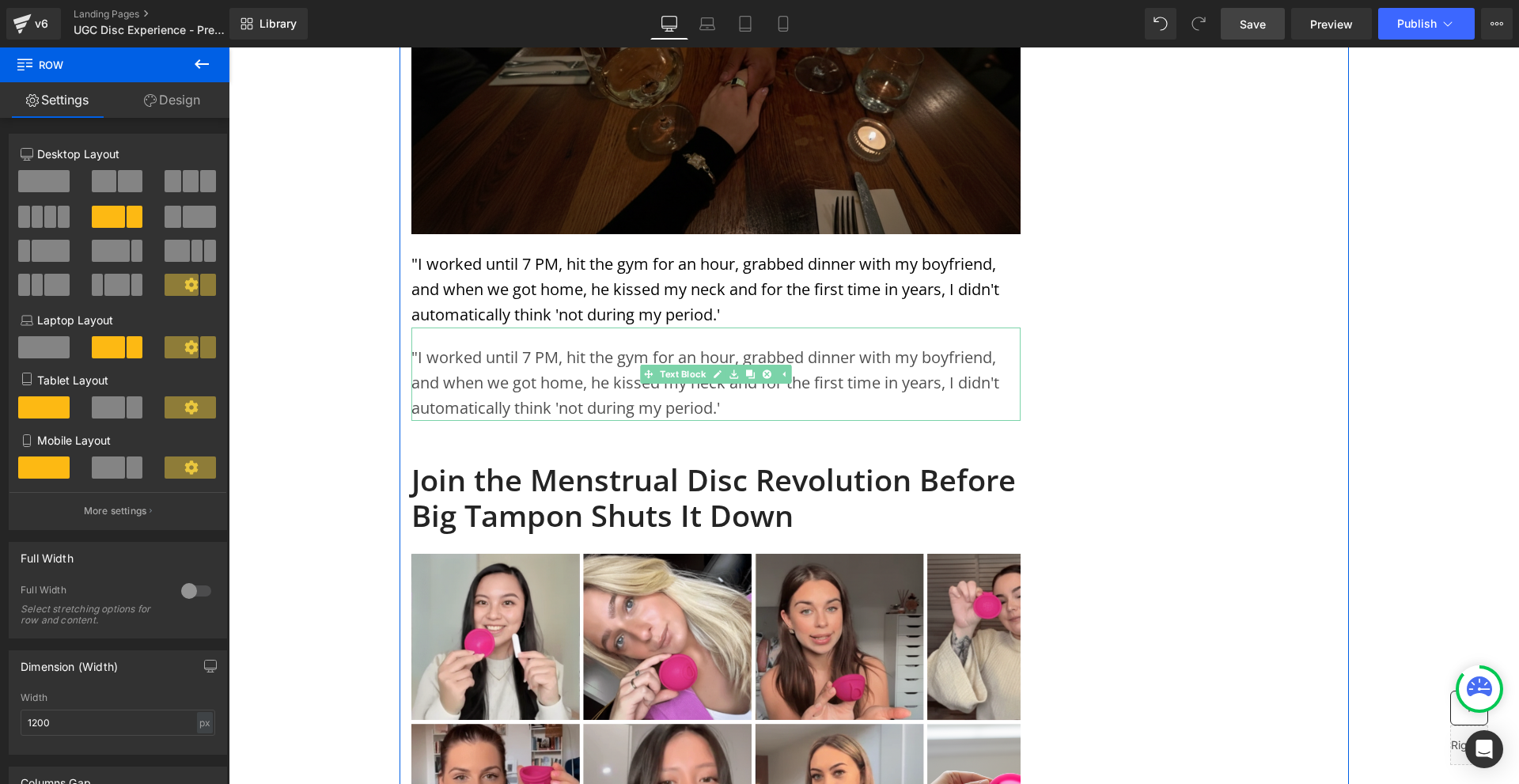
click at [754, 234] on div ""I worked until 7 PM, hit the gym for an hour, grabbed dinner with my boyfriend…" at bounding box center [716, 281] width 609 height 93
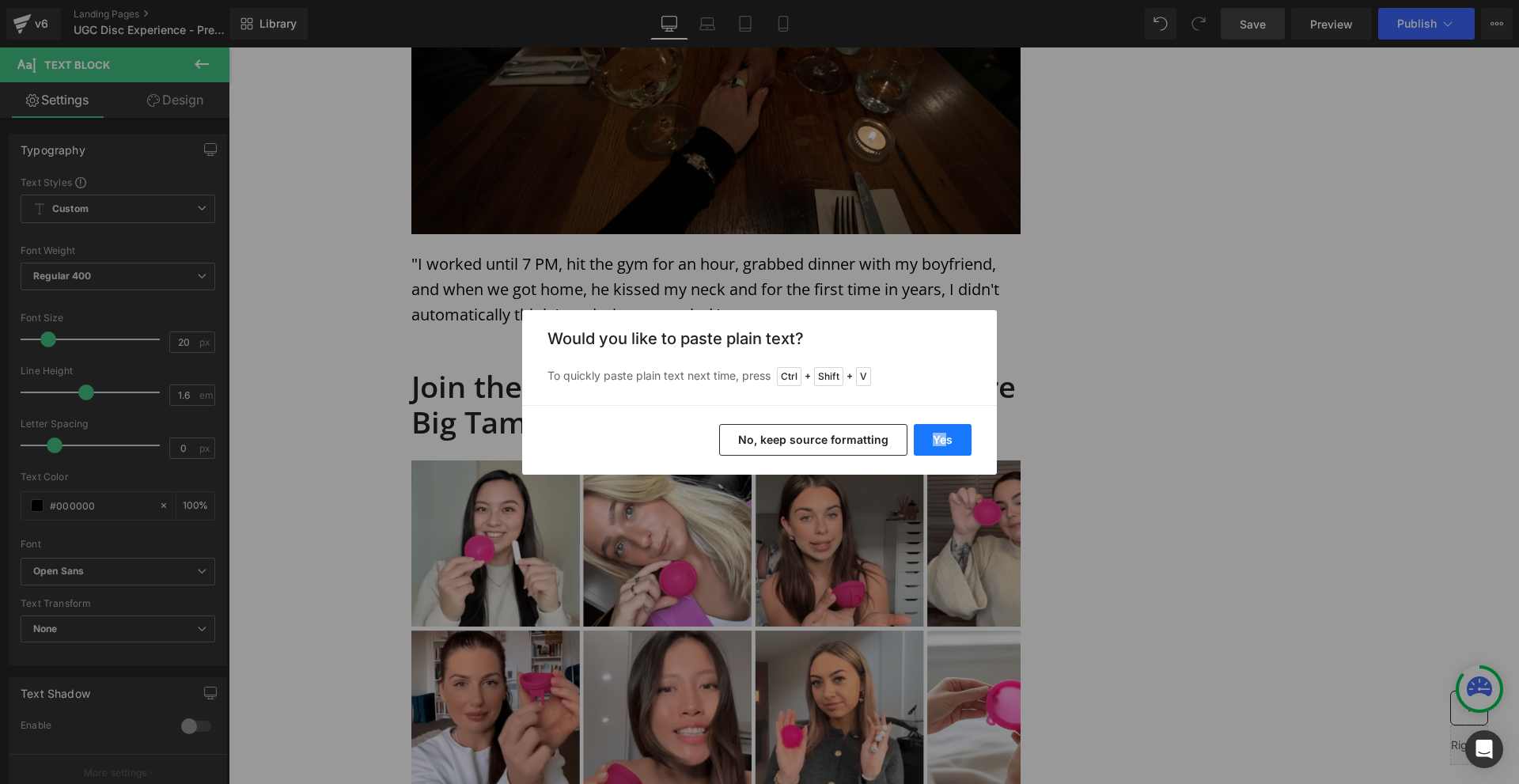
click at [944, 425] on div "Yes No, keep source formatting" at bounding box center [760, 439] width 475 height 70
drag, startPoint x: 949, startPoint y: 435, endPoint x: 714, endPoint y: 377, distance: 242.1
click at [949, 435] on button "Yes" at bounding box center [943, 439] width 58 height 32
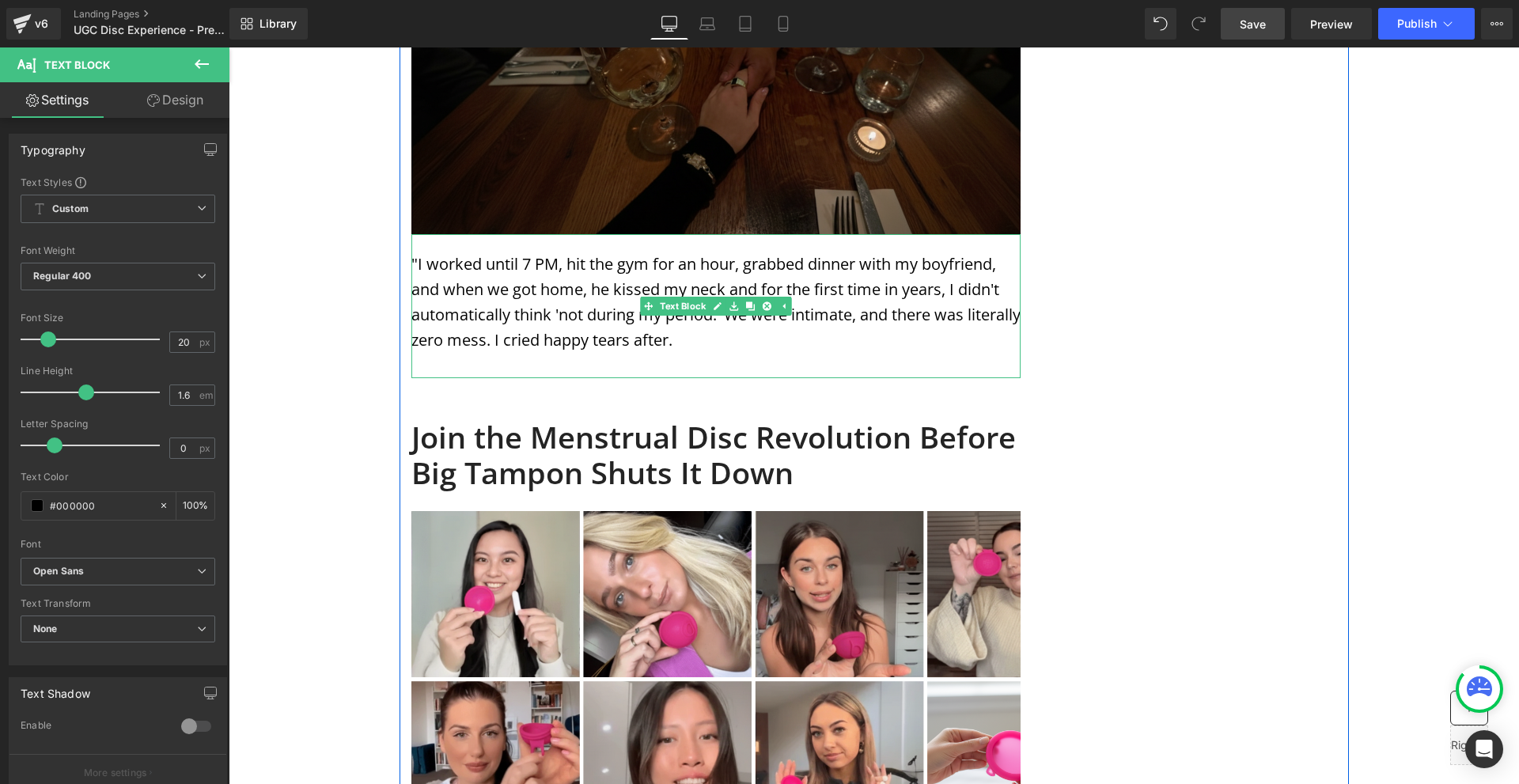
drag, startPoint x: 727, startPoint y: 214, endPoint x: 728, endPoint y: 227, distance: 13.0
click at [727, 297] on link at bounding box center [734, 306] width 16 height 19
click at [727, 251] on p ""I worked until 7 PM, hit the gym for an hour, grabbed dinner with my boyfriend…" at bounding box center [716, 302] width 609 height 101
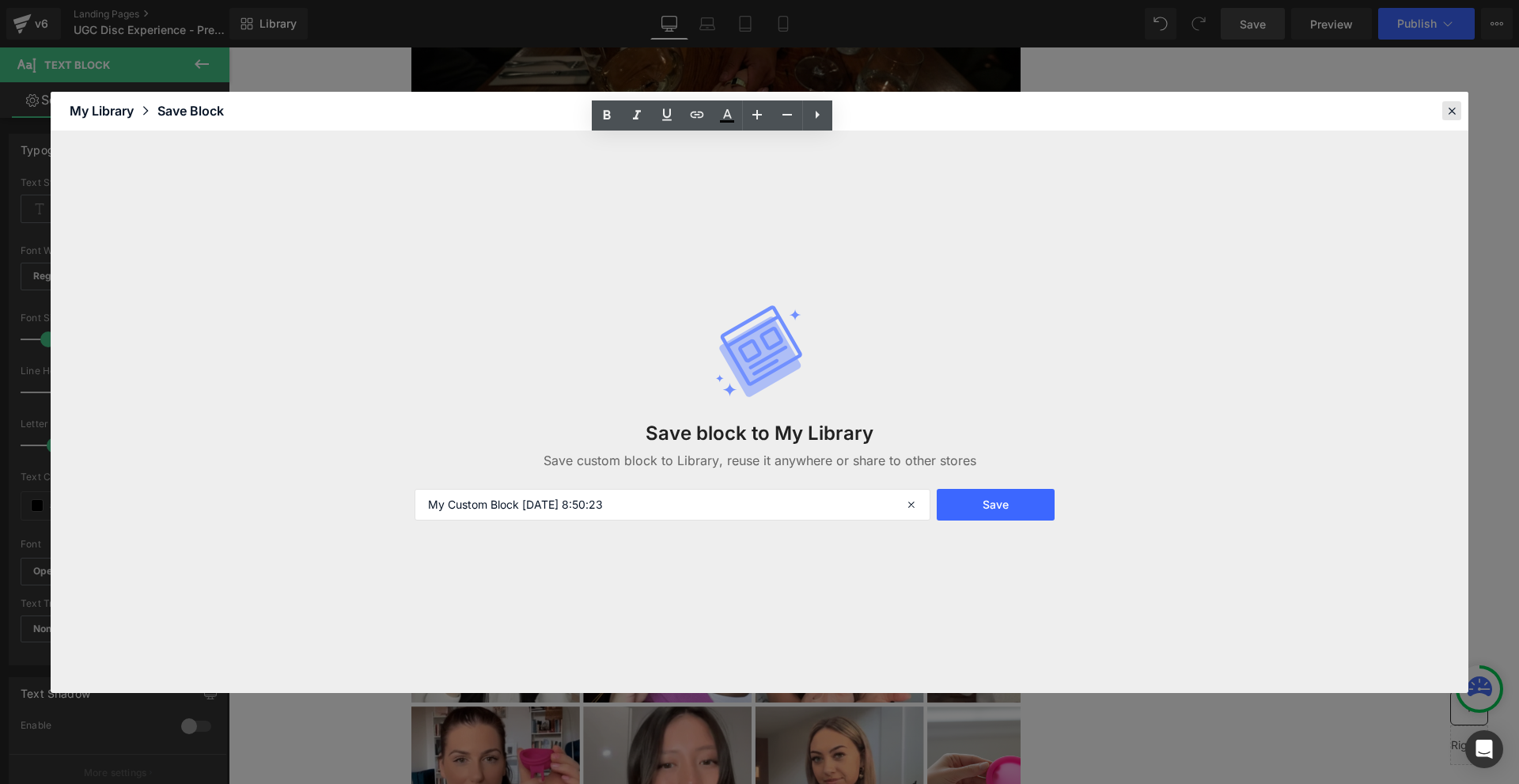
click at [1449, 113] on icon at bounding box center [1451, 110] width 14 height 14
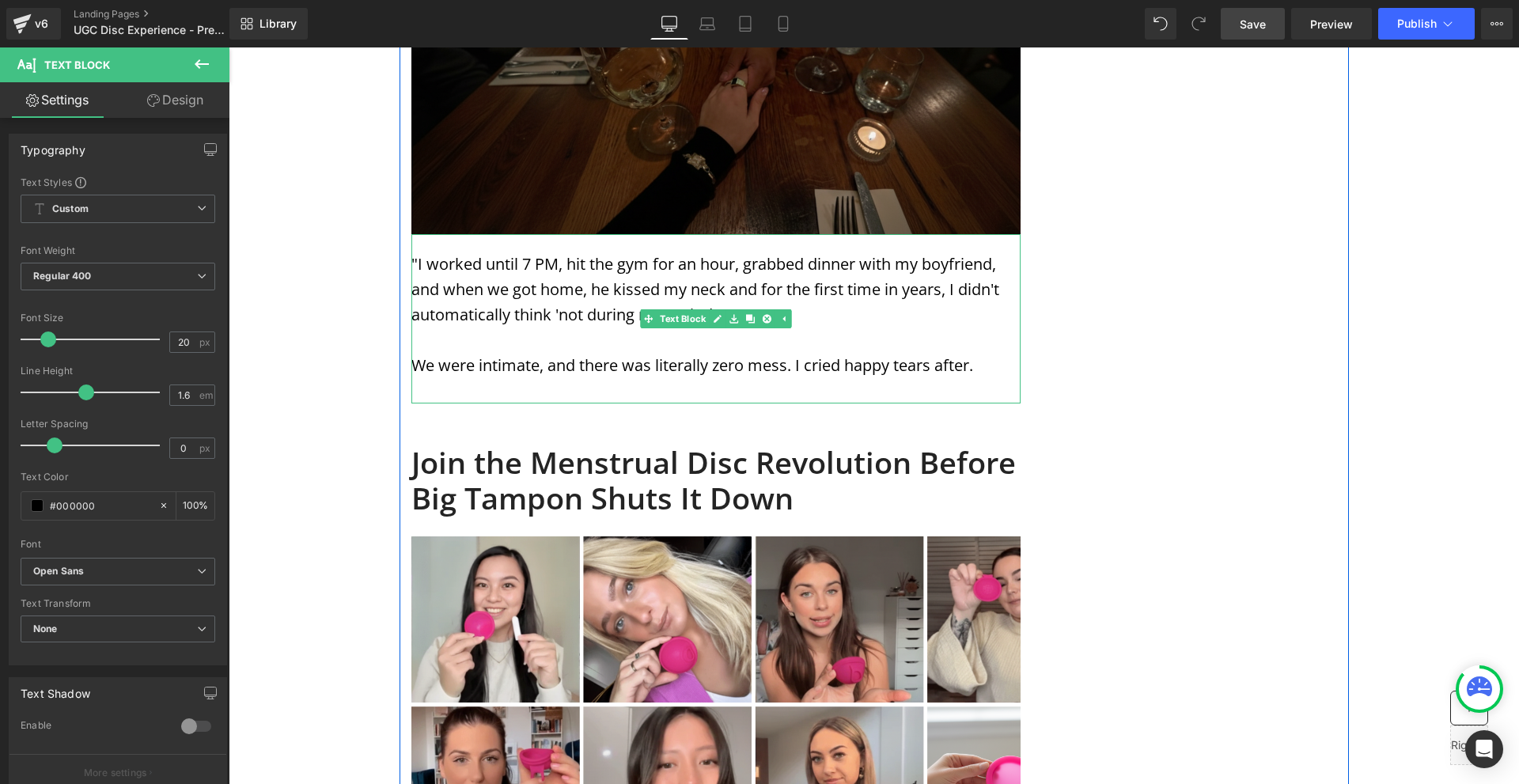
click at [462, 378] on p at bounding box center [716, 390] width 609 height 25
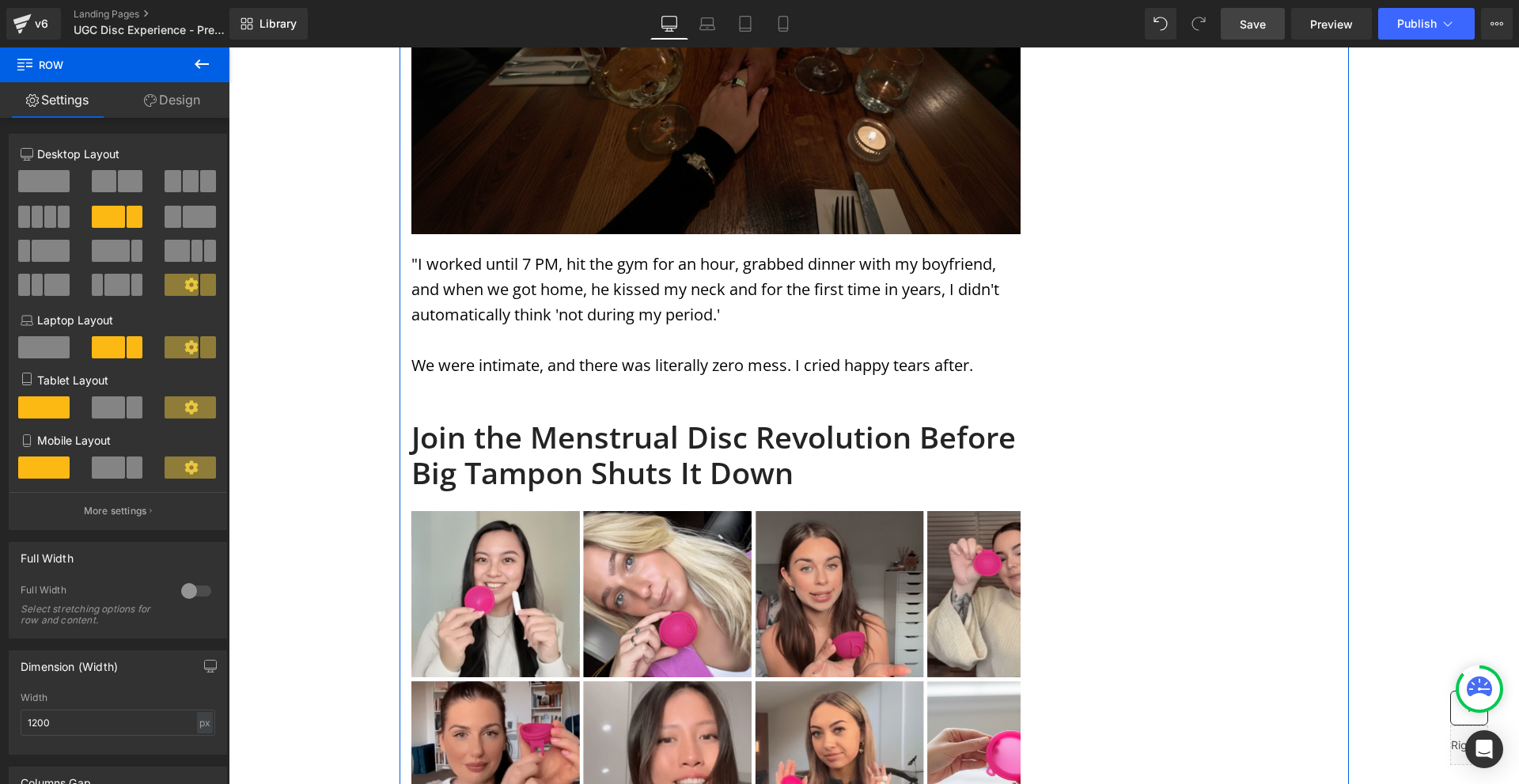
click at [1003, 353] on p "We were intimate, and there was literally zero mess. I cried happy tears after." at bounding box center [716, 365] width 609 height 25
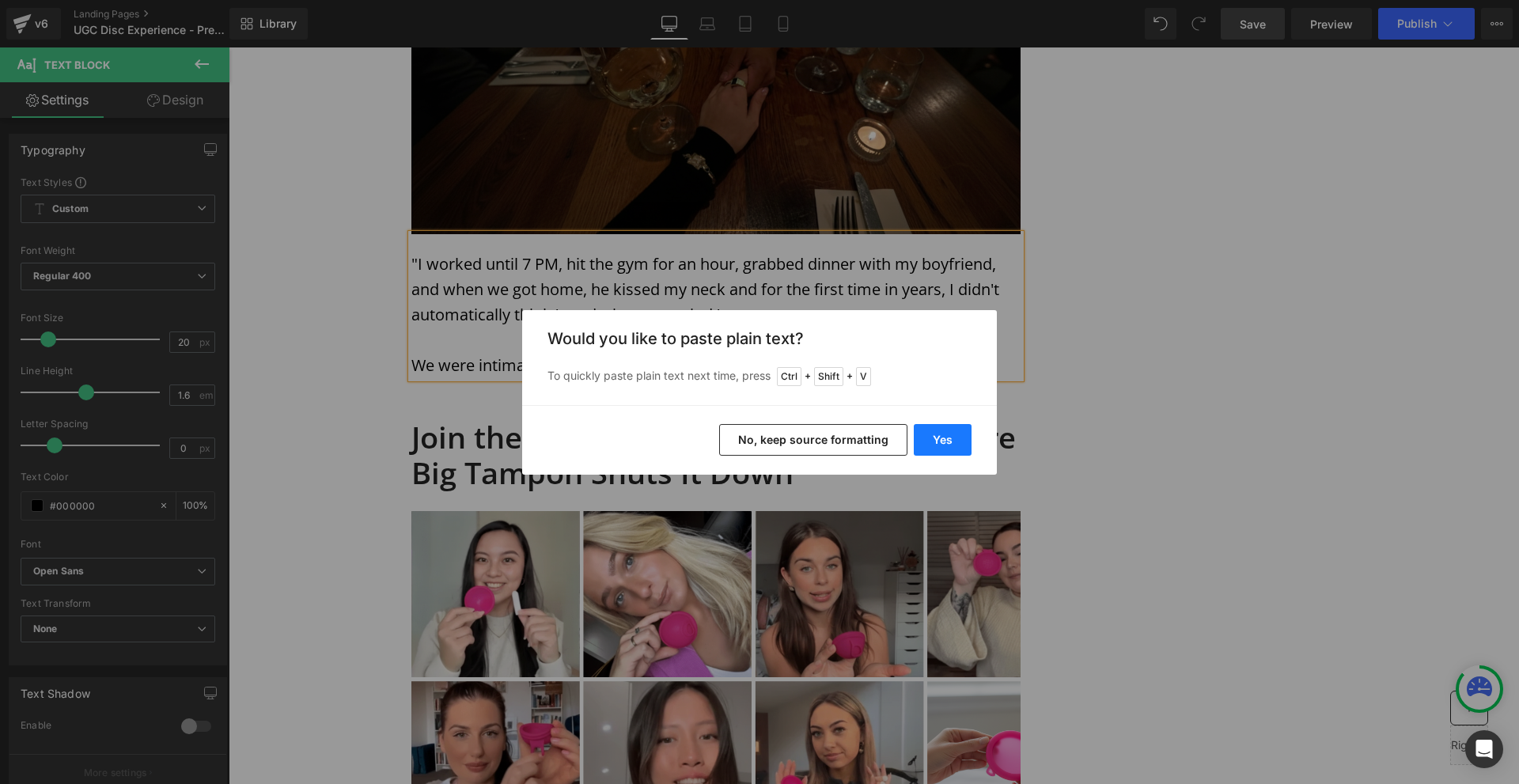
drag, startPoint x: 949, startPoint y: 438, endPoint x: 721, endPoint y: 388, distance: 233.4
click at [949, 438] on button "Yes" at bounding box center [943, 439] width 58 height 32
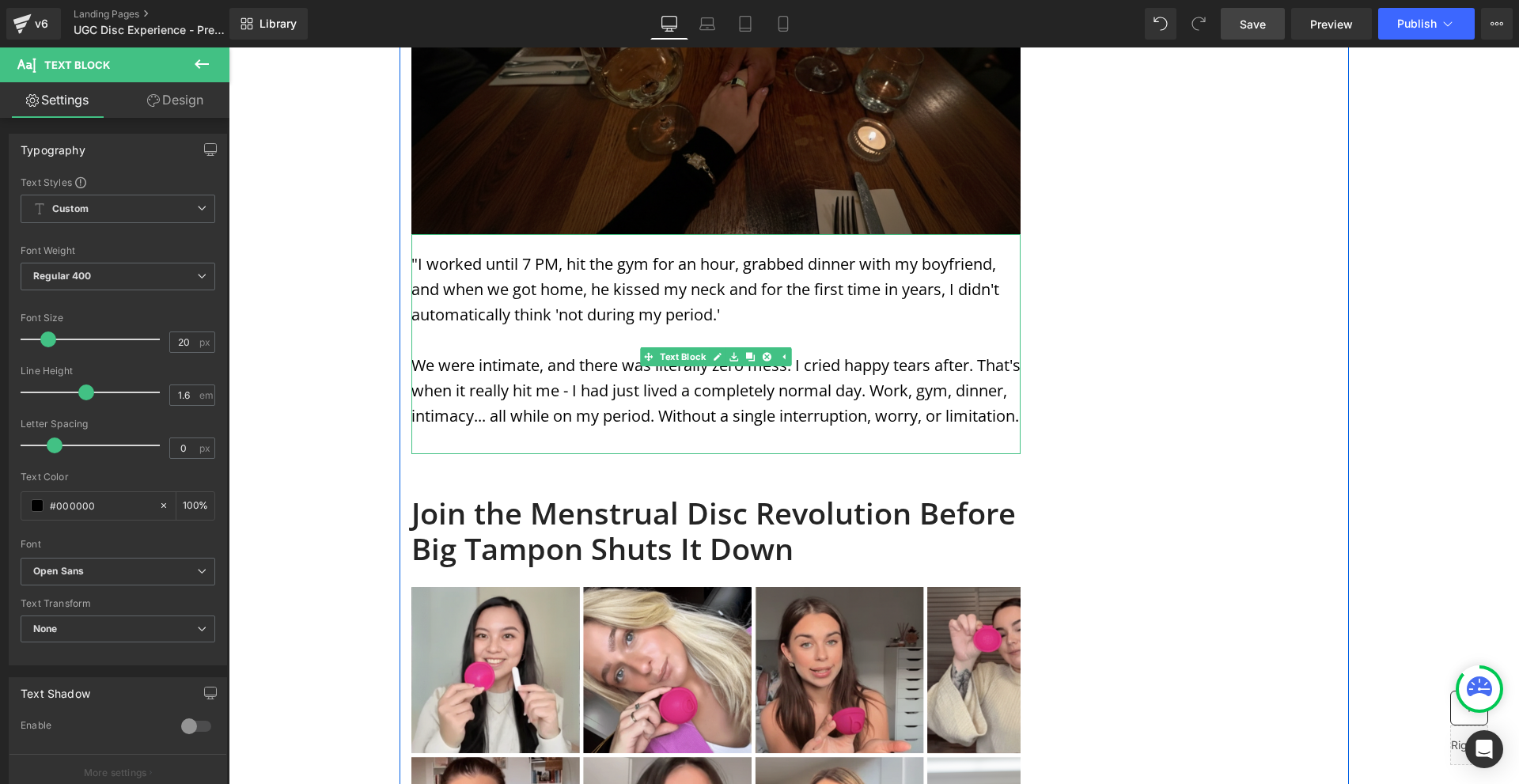
click at [418, 353] on p "We were intimate, and there was literally zero mess. I cried happy tears after.…" at bounding box center [716, 390] width 609 height 76
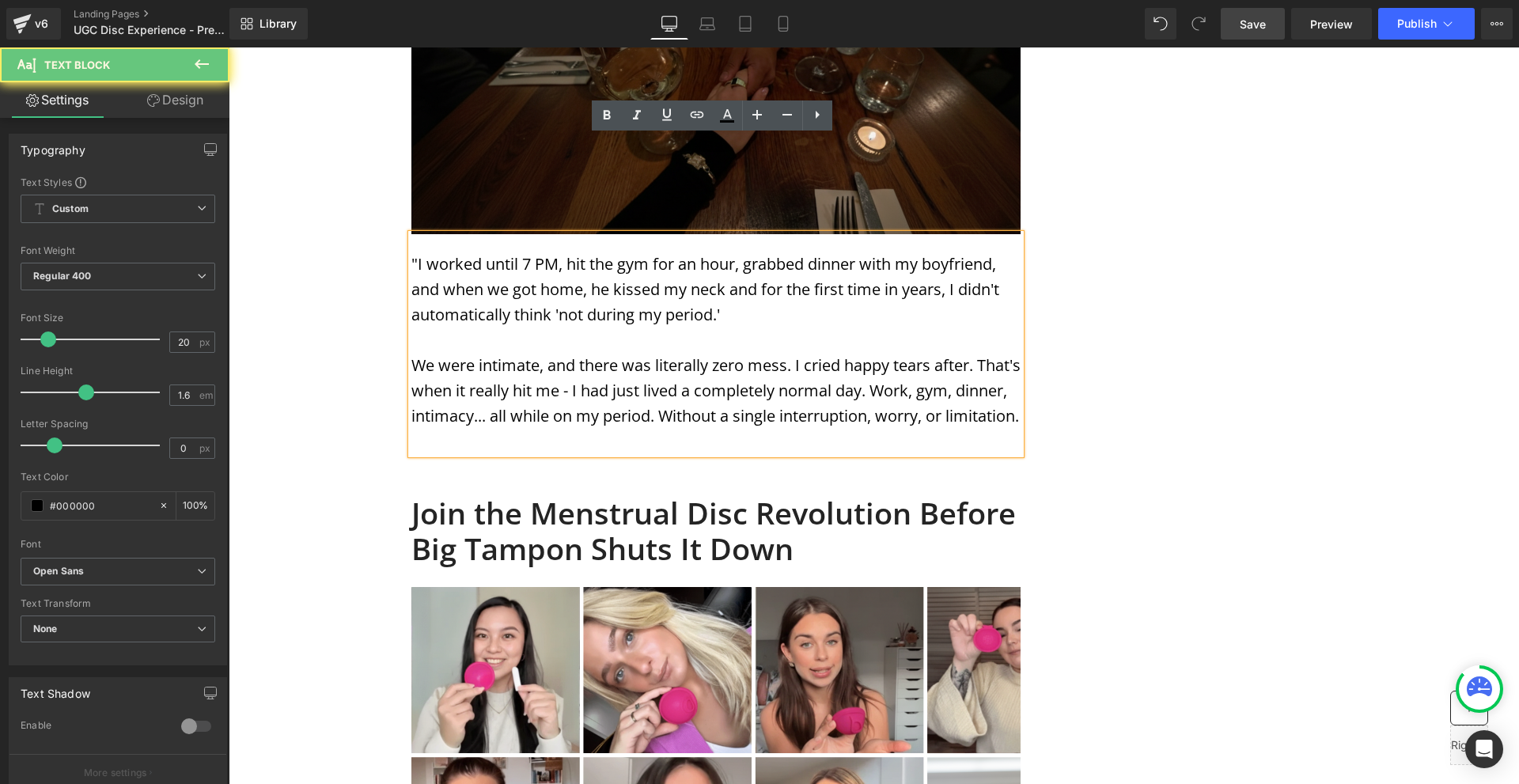
click at [412, 353] on p "We were intimate, and there was literally zero mess. I cried happy tears after.…" at bounding box center [716, 390] width 609 height 76
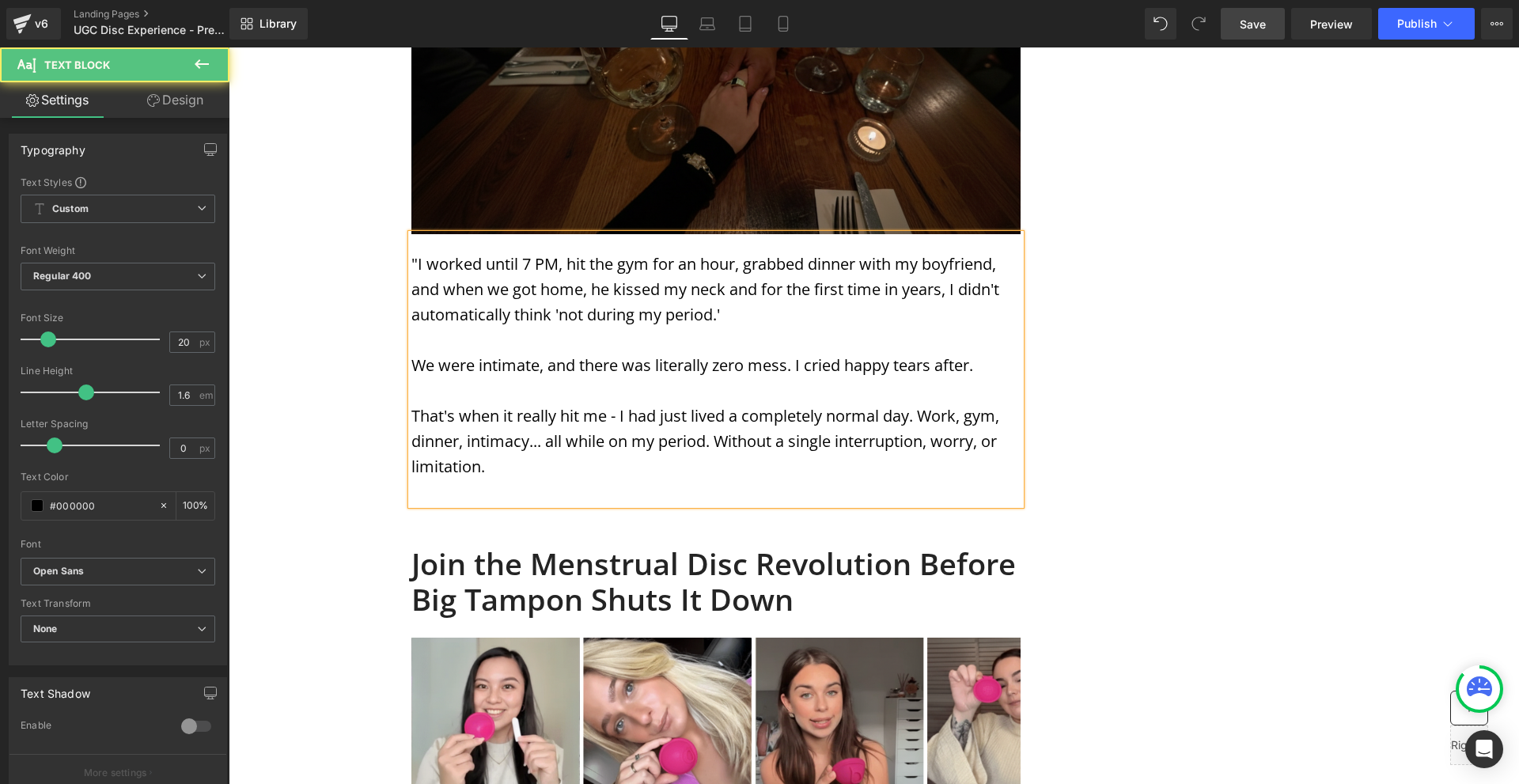
click at [922, 403] on p "That's when it really hit me - I had just lived a completely normal day. Work, …" at bounding box center [716, 441] width 609 height 76
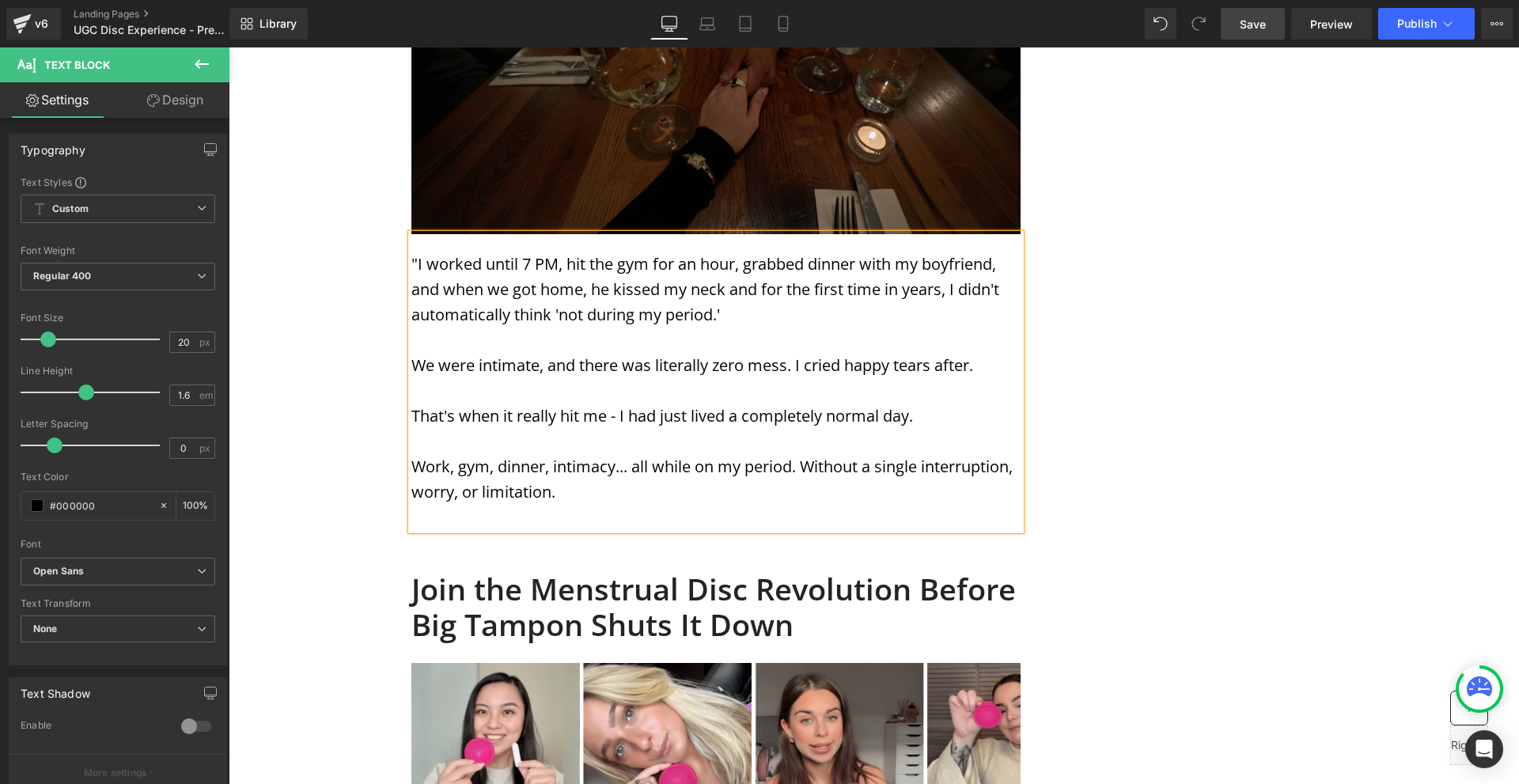
click at [802, 454] on p "Work, gym, dinner, intimacy... all while on my period. Without a single interru…" at bounding box center [716, 480] width 609 height 51
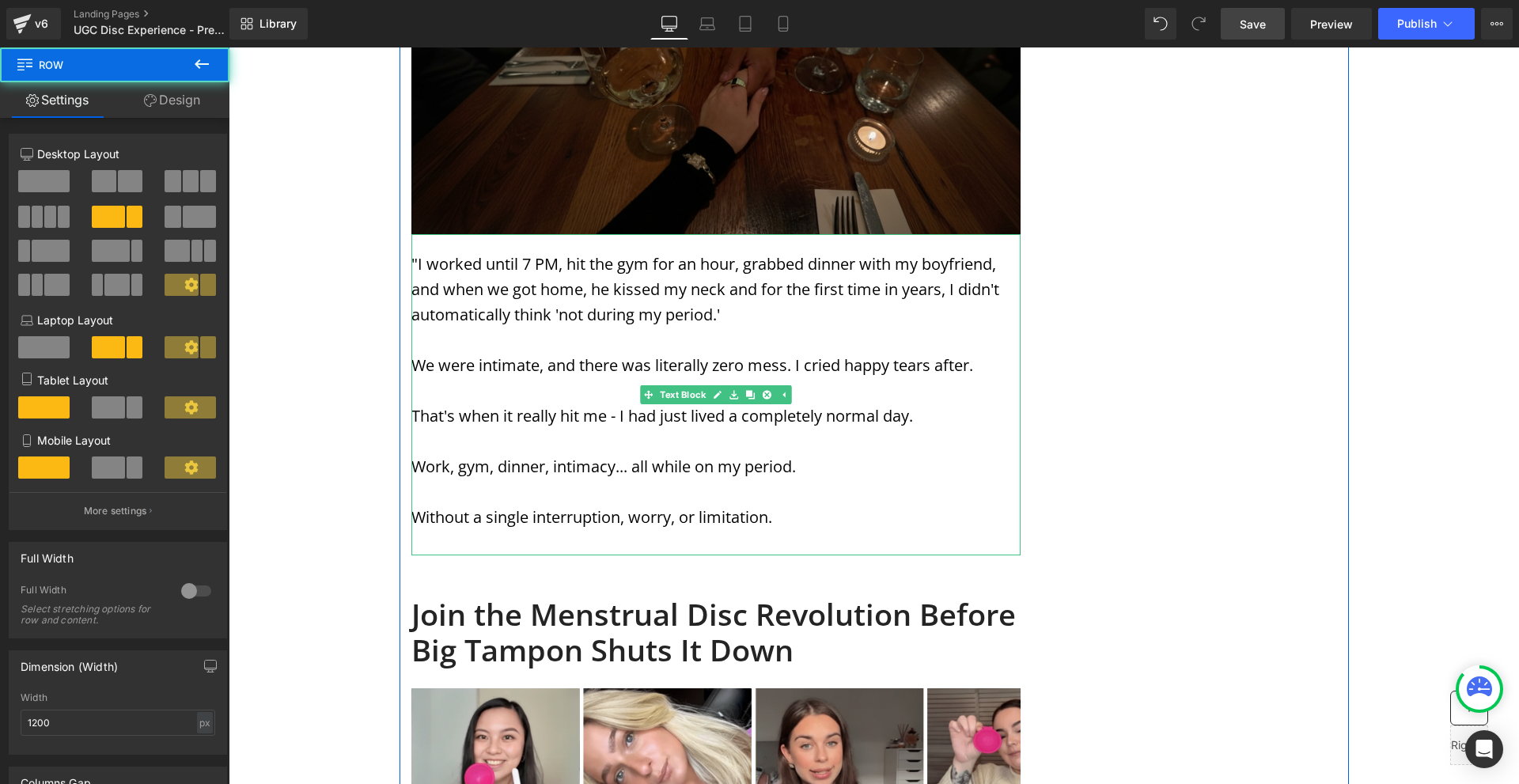
click at [781, 530] on p at bounding box center [716, 543] width 609 height 25
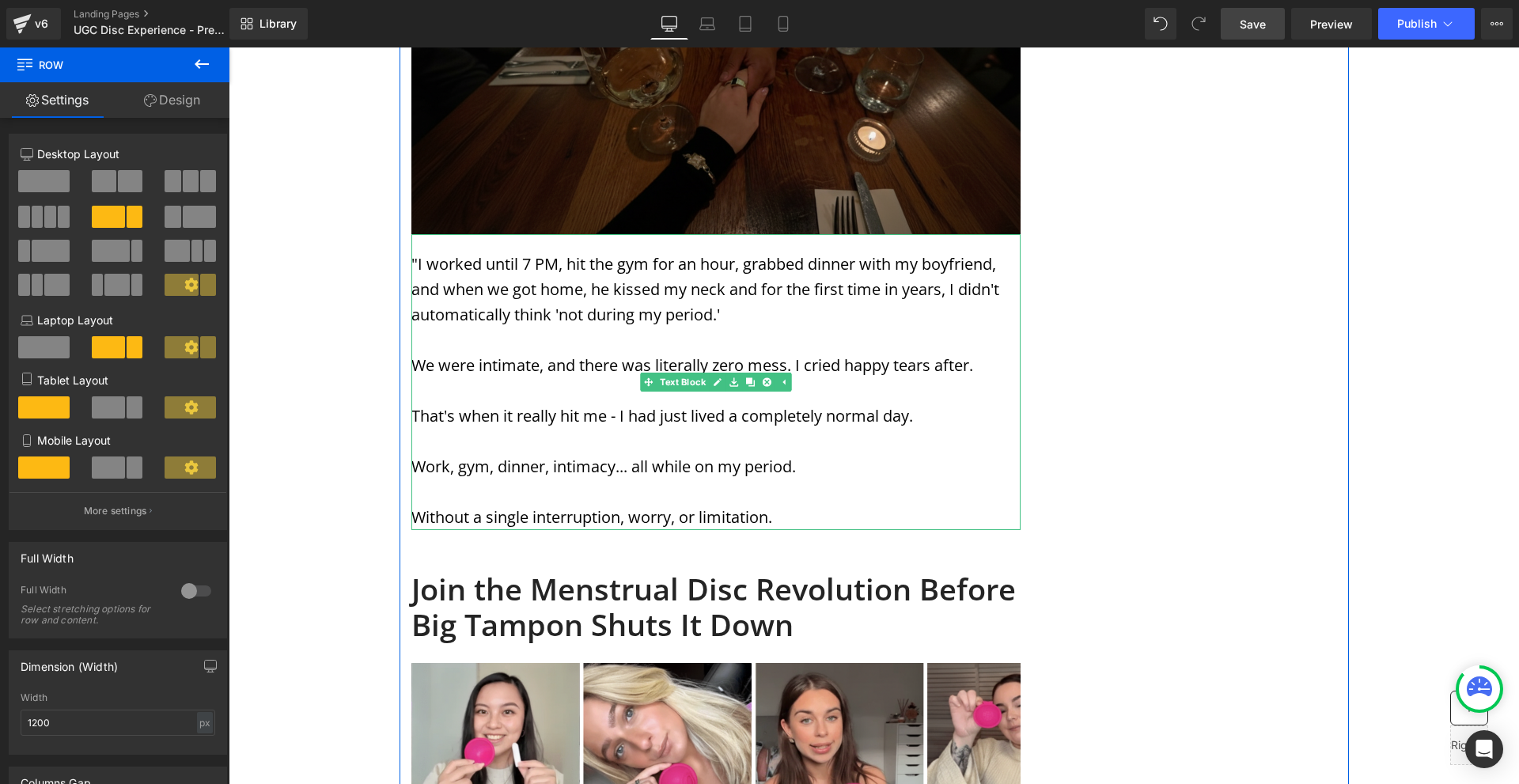
click at [838, 505] on p "Without a single interruption, worry, or limitation." at bounding box center [716, 517] width 609 height 25
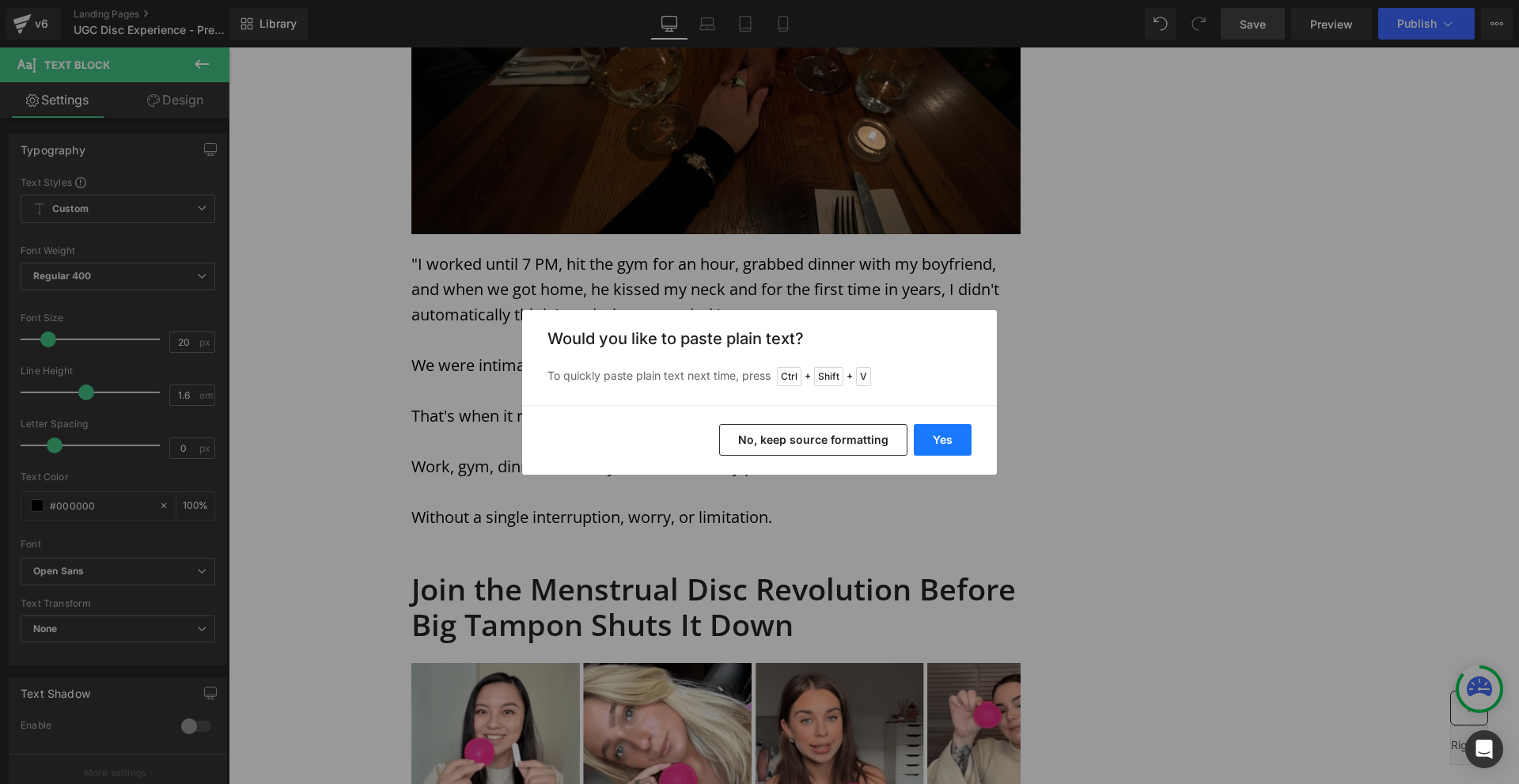
click at [932, 440] on button "Yes" at bounding box center [943, 439] width 58 height 32
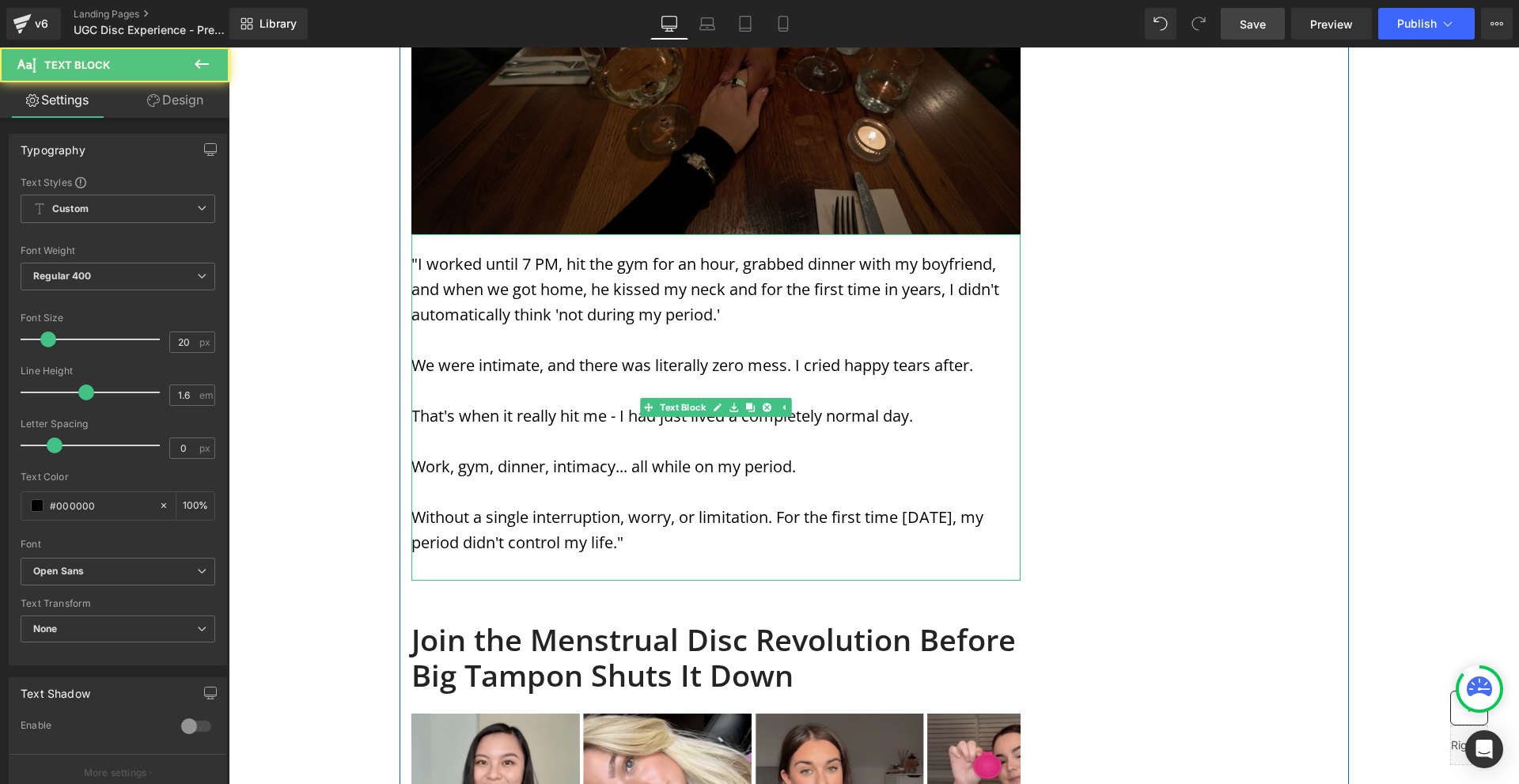
click at [779, 505] on p "Without a single interruption, worry, or limitation. For the first time [DATE],…" at bounding box center [716, 530] width 609 height 51
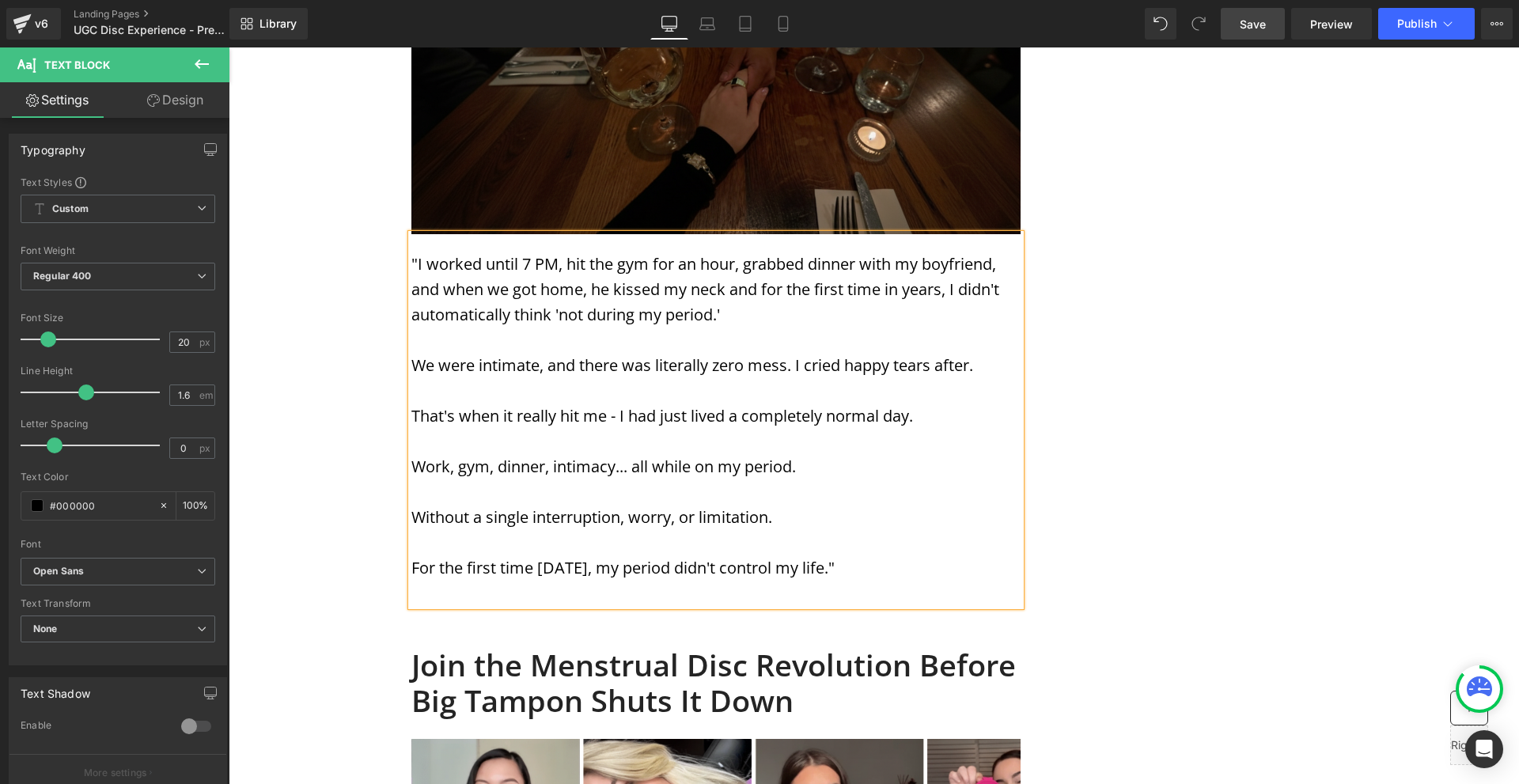
click at [836, 581] on p at bounding box center [716, 593] width 609 height 25
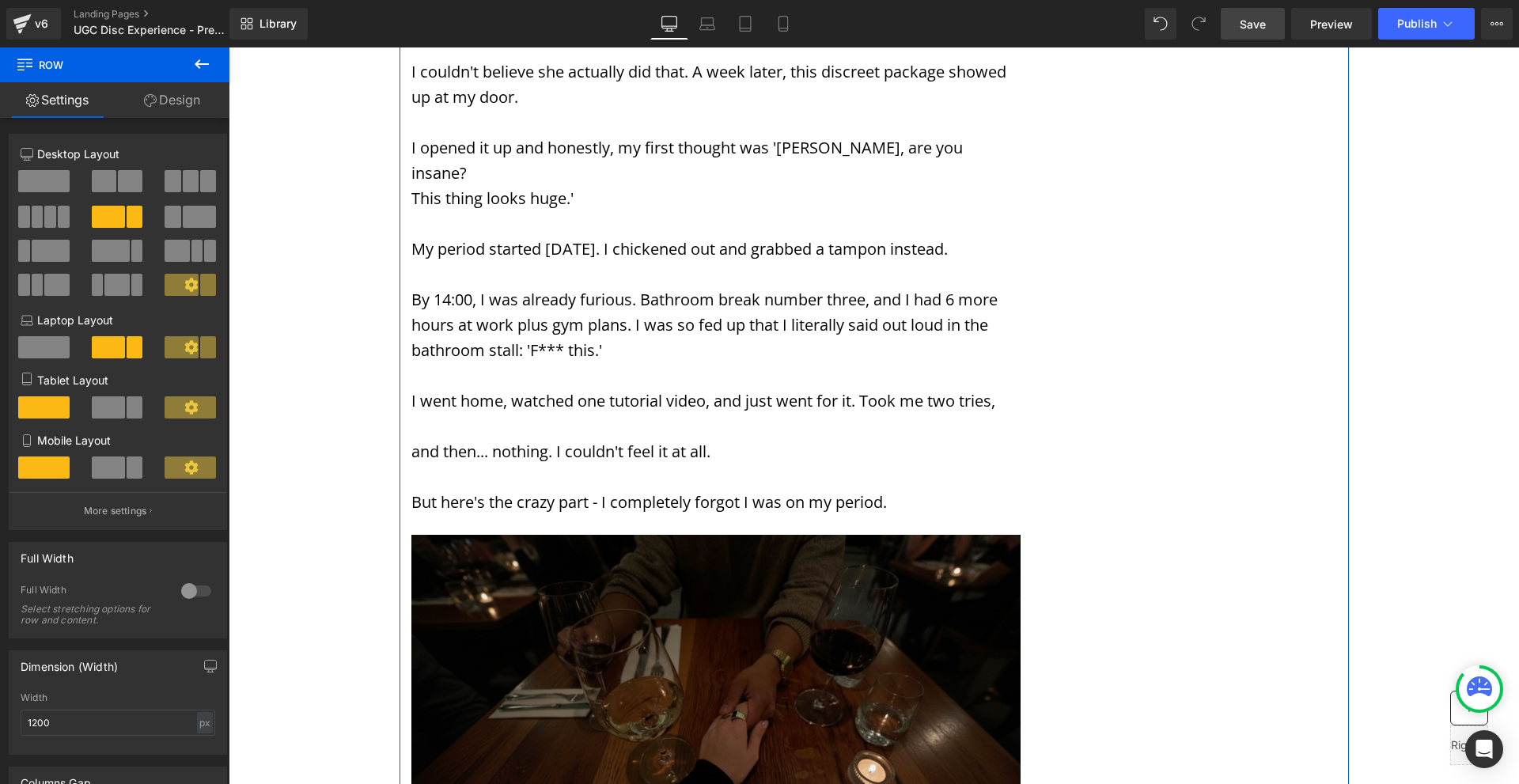
scroll to position [4826, 0]
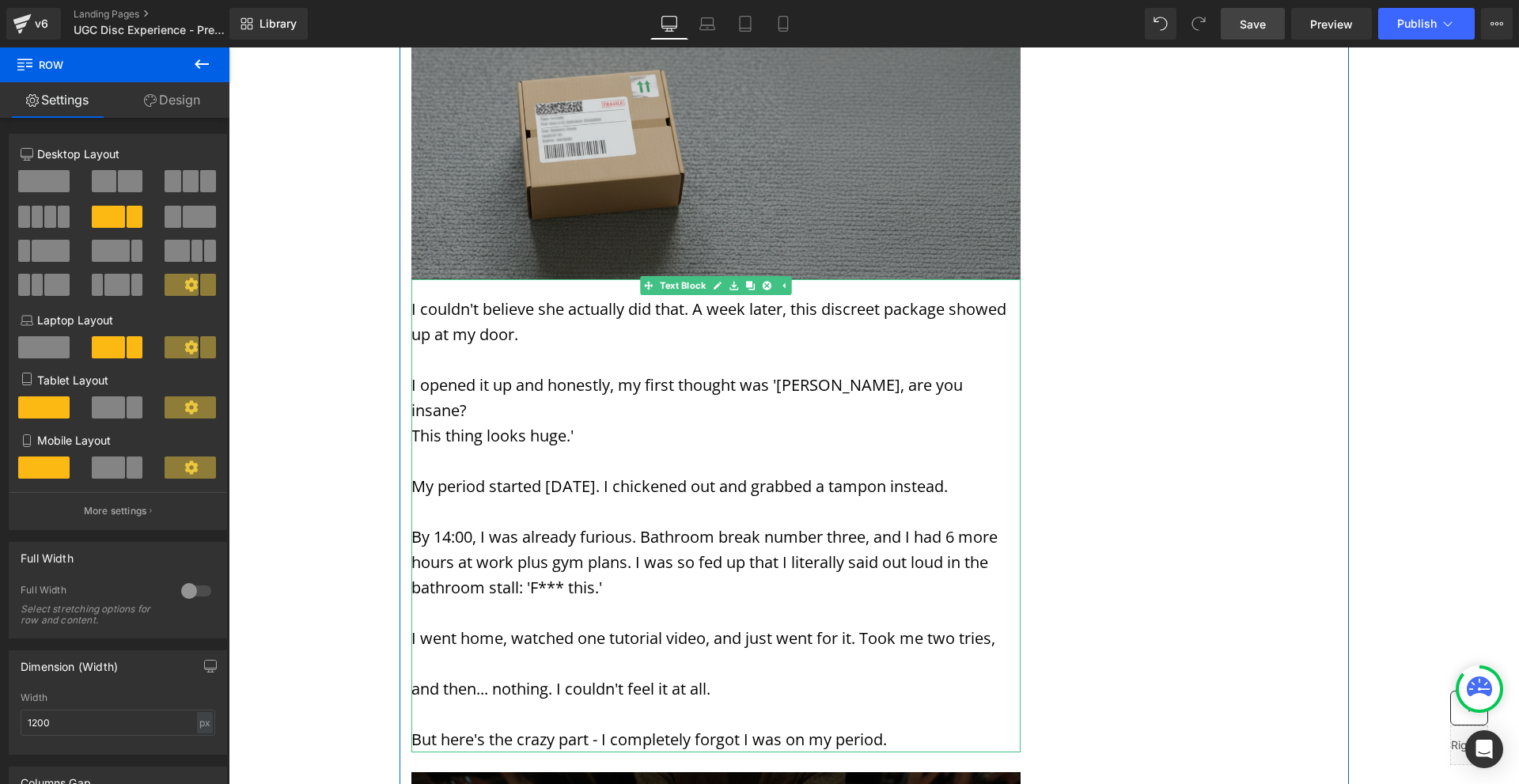
click at [439, 297] on p "I couldn't believe she actually did that. A week later, this discreet package s…" at bounding box center [716, 322] width 609 height 51
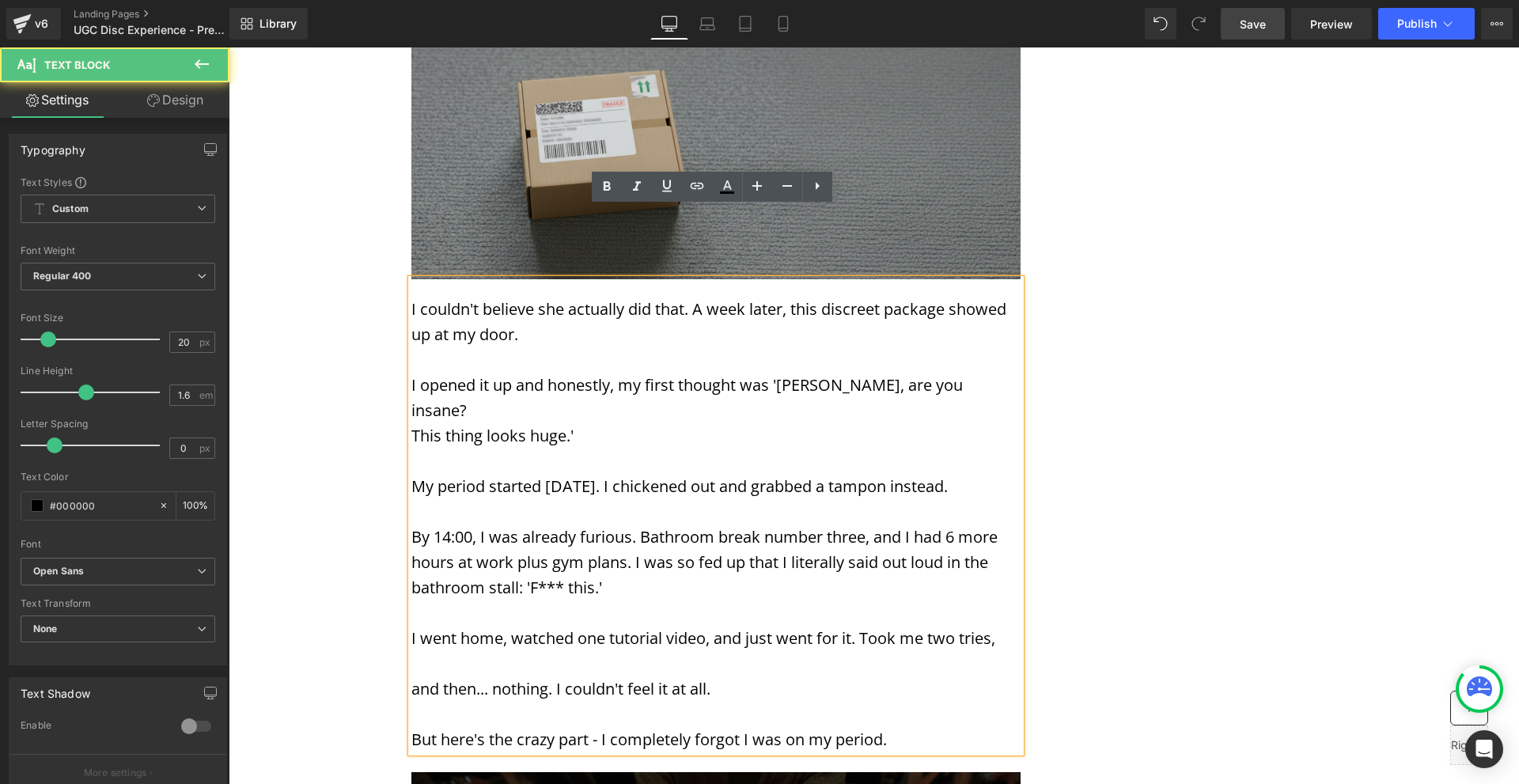
click at [412, 279] on div "I couldn't believe she actually did that. A week later, this discreet package s…" at bounding box center [716, 516] width 609 height 473
click at [412, 297] on p "I couldn't believe she actually did that. A week later, this discreet package s…" at bounding box center [716, 322] width 609 height 51
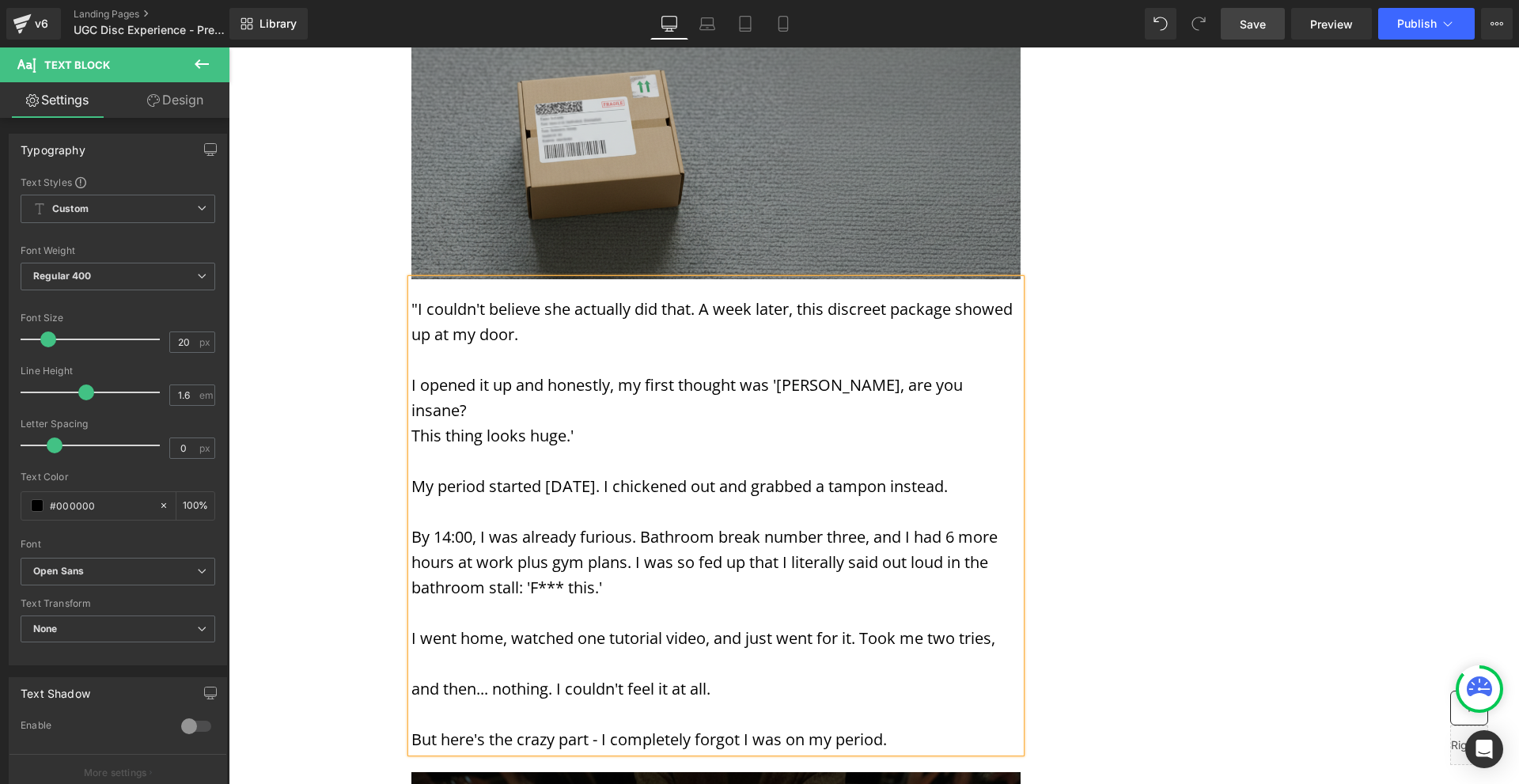
click at [983, 727] on p "But here's the crazy part - I completely forgot I was on my period." at bounding box center [716, 739] width 609 height 25
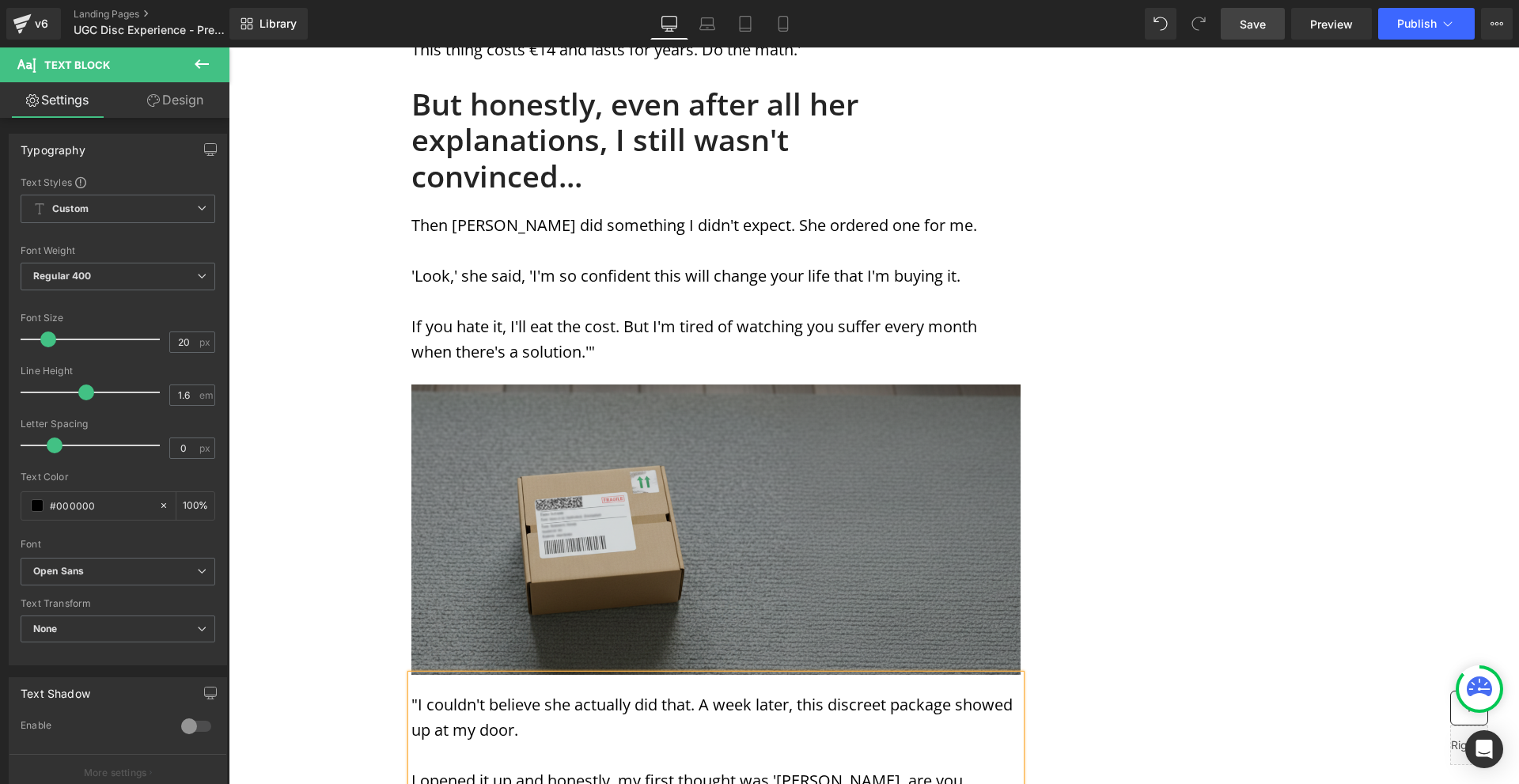
scroll to position [4193, 0]
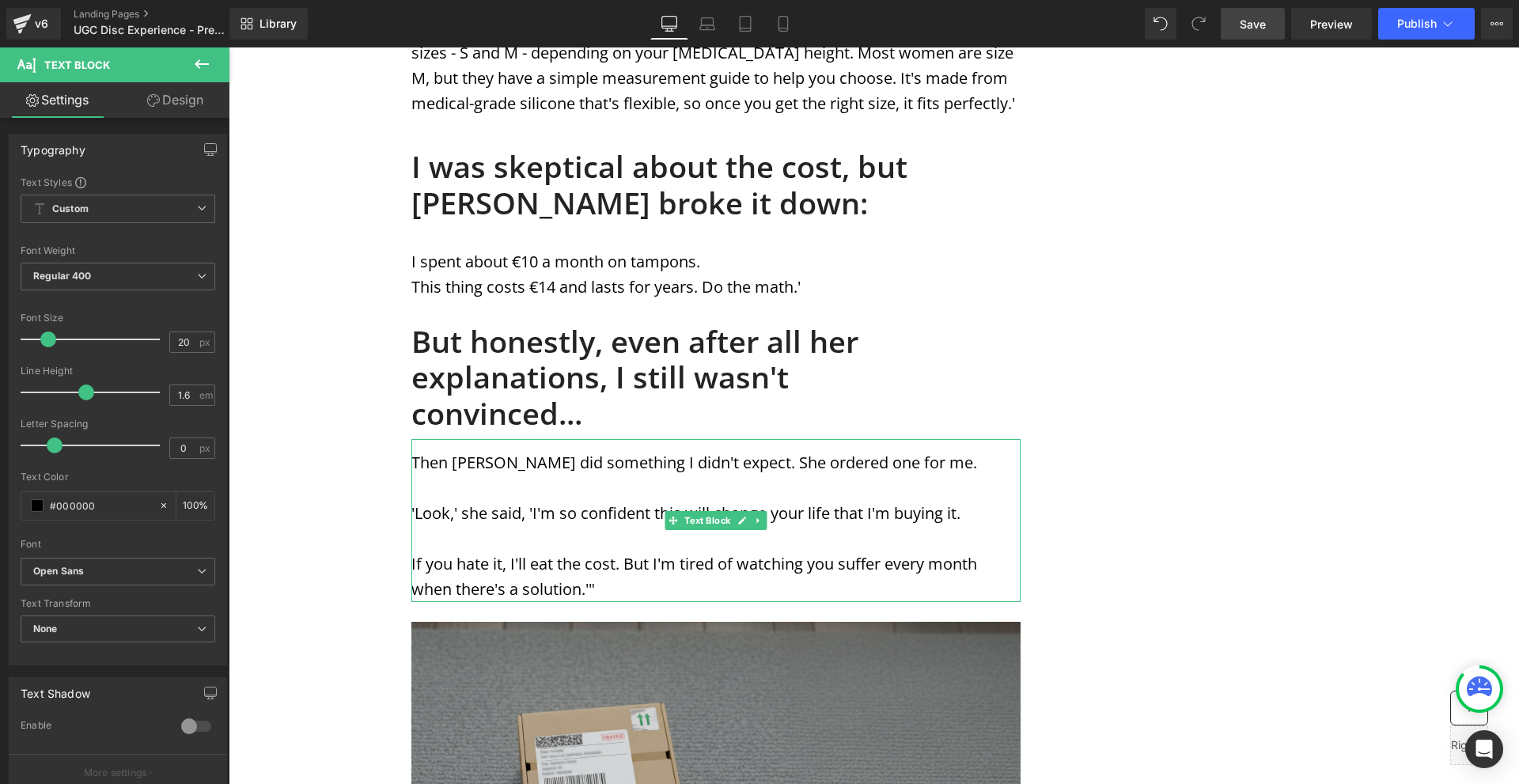
click at [624, 552] on p "If you hate it, I'll eat the cost. But I'm tired of watching you suffer every m…" at bounding box center [716, 577] width 609 height 51
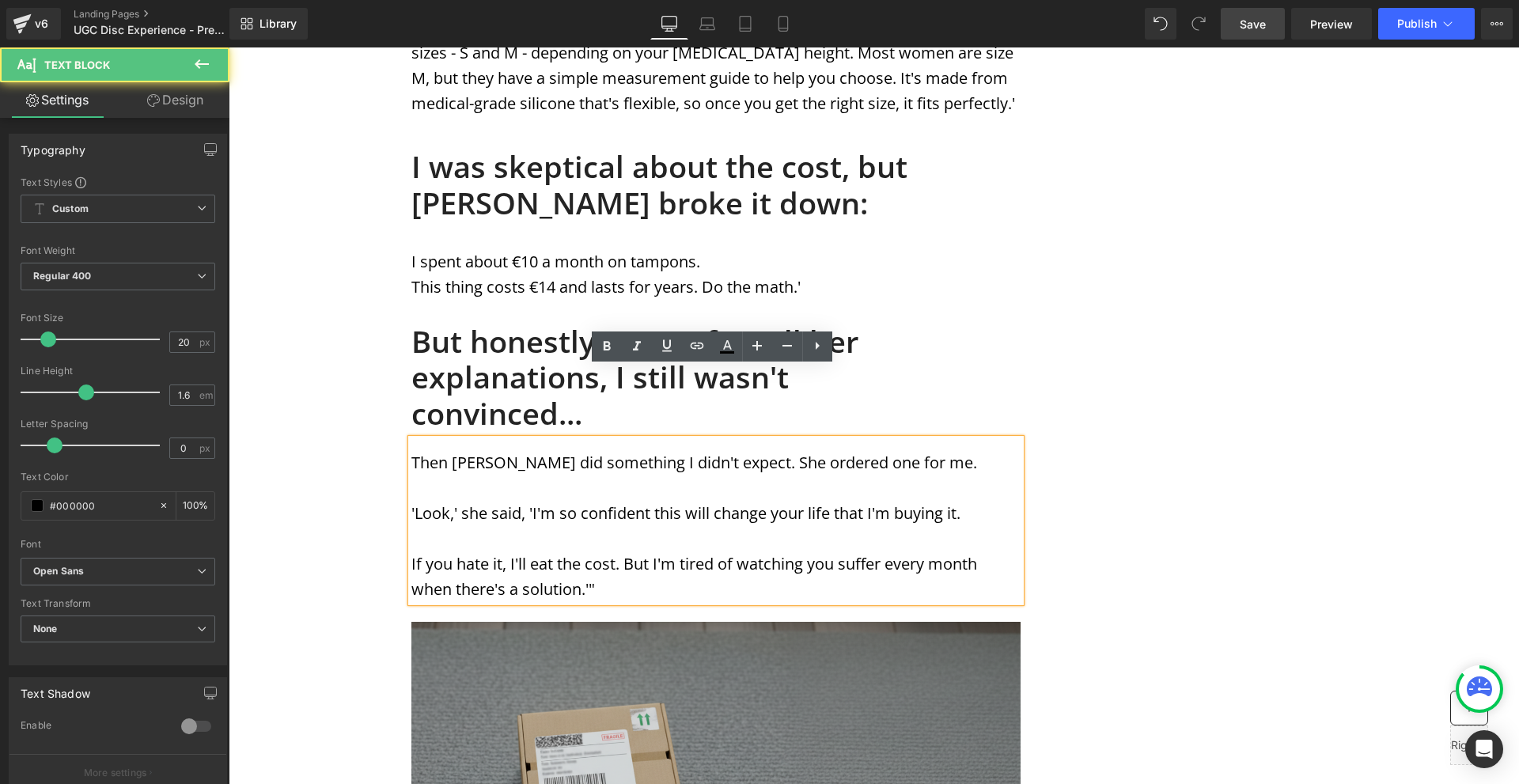
click at [412, 450] on p "Then [PERSON_NAME] did something I didn't expect. She ordered one for me." at bounding box center [716, 462] width 609 height 25
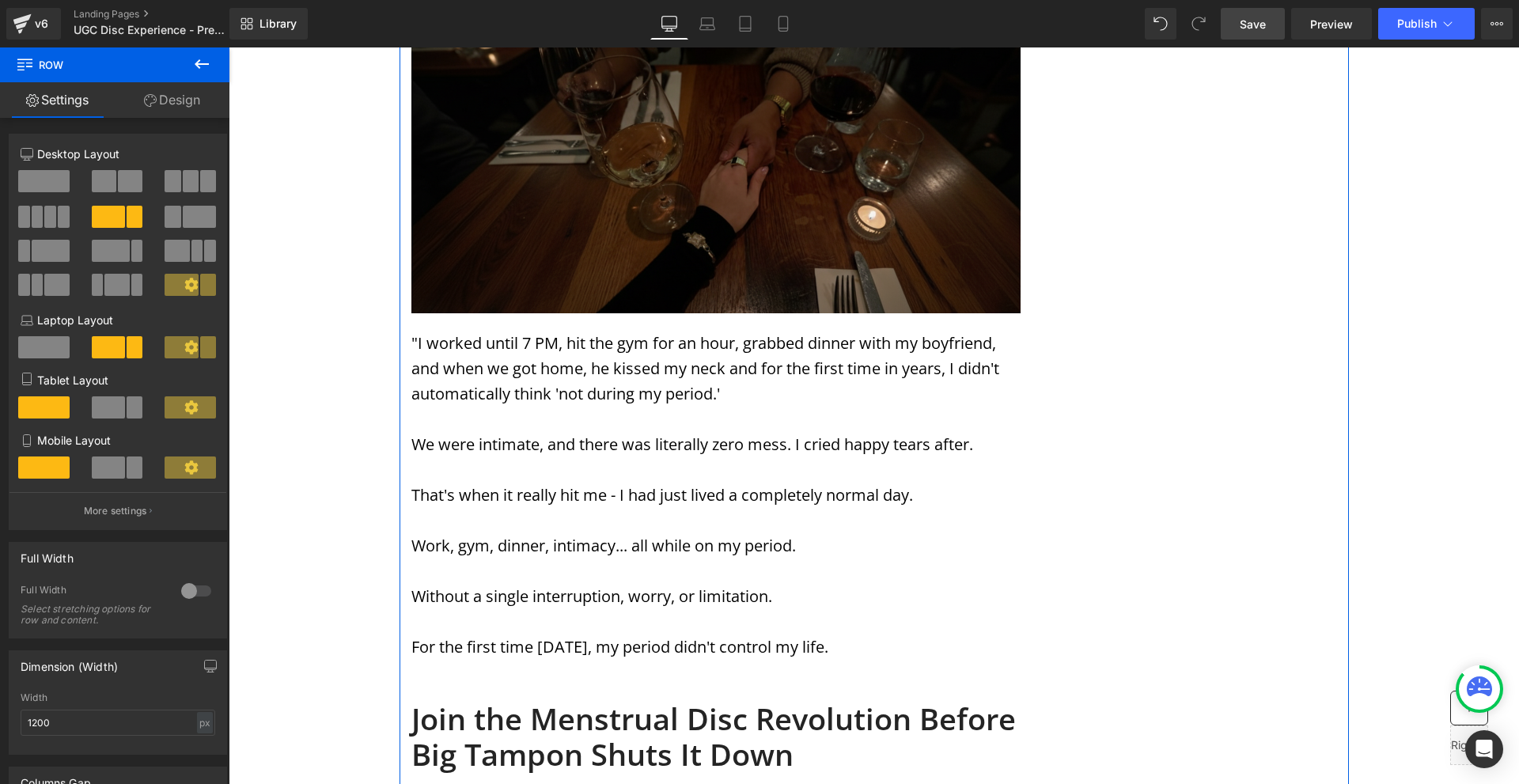
scroll to position [5855, 0]
